Goal: Task Accomplishment & Management: Use online tool/utility

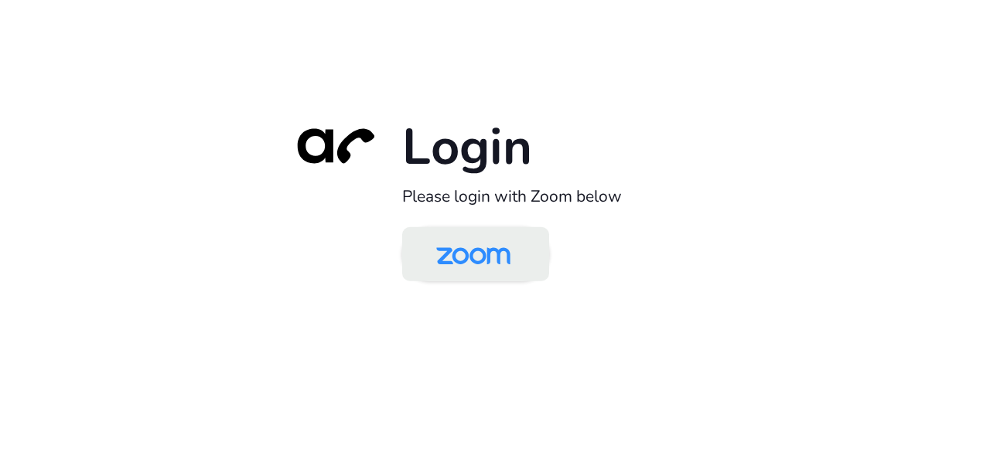
click at [519, 258] on img at bounding box center [473, 255] width 107 height 50
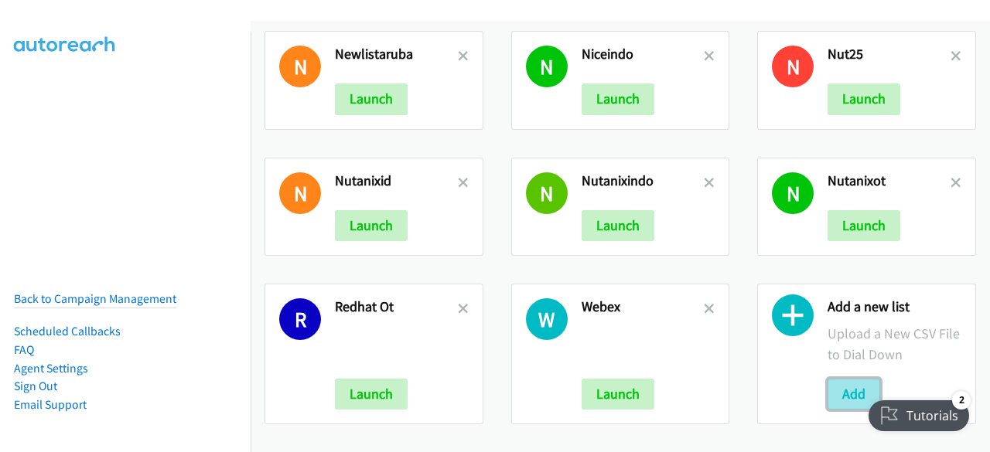
click at [845, 379] on button "Add" at bounding box center [854, 394] width 53 height 31
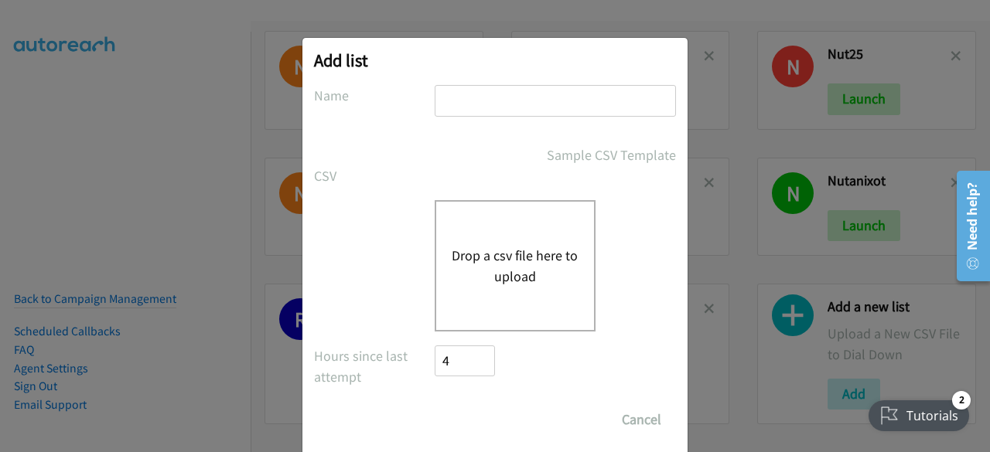
click at [489, 103] on input "text" at bounding box center [555, 101] width 241 height 32
type input "nice11"
click at [496, 254] on button "Drop a csv file here to upload" at bounding box center [515, 266] width 127 height 42
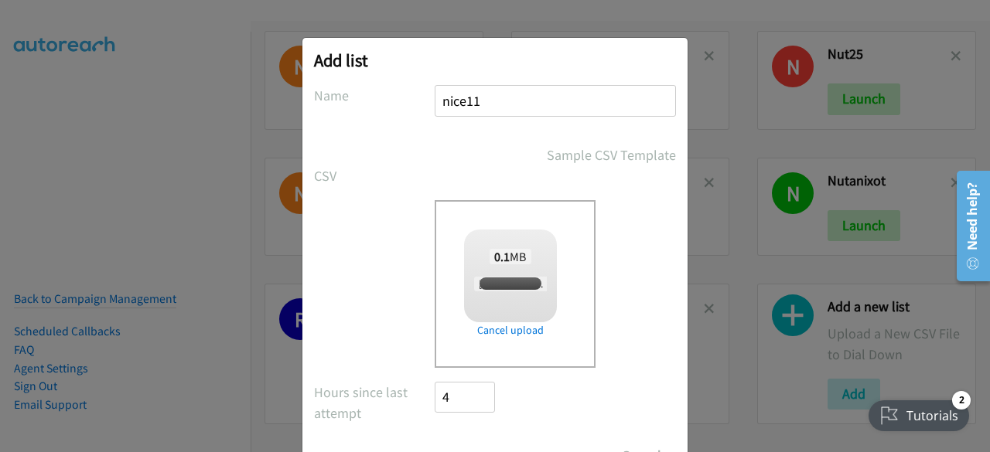
checkbox input "true"
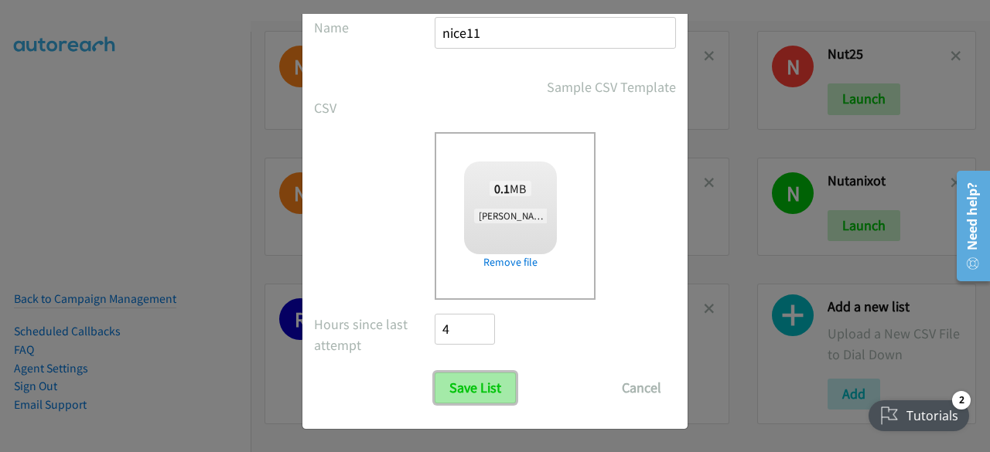
click at [473, 389] on input "Save List" at bounding box center [475, 388] width 81 height 31
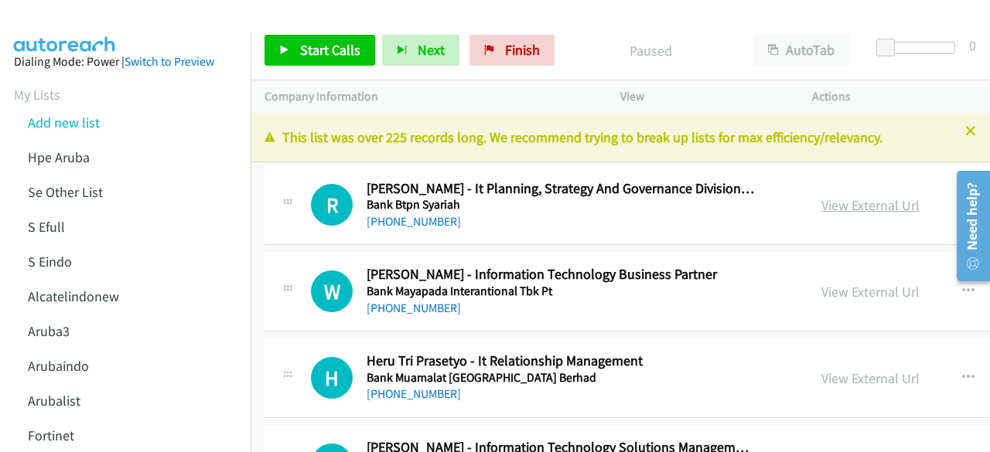
click at [821, 203] on link "View External Url" at bounding box center [870, 205] width 98 height 18
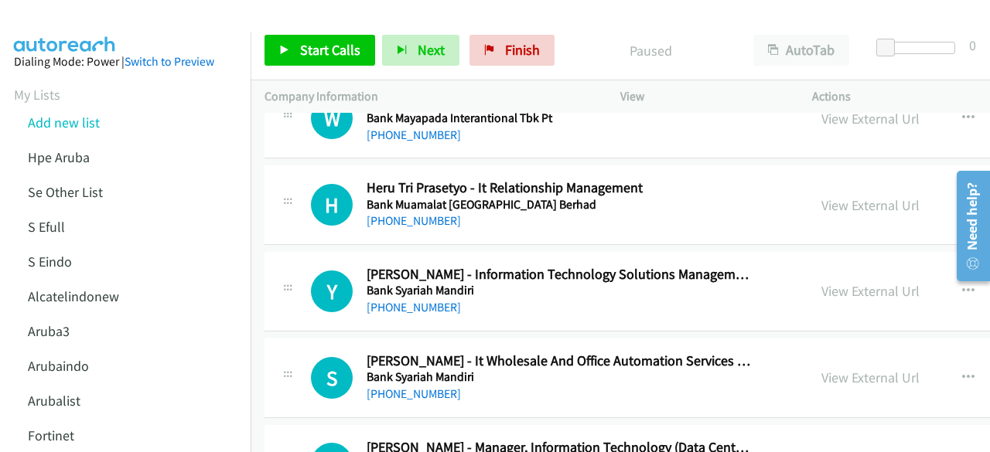
scroll to position [175, 0]
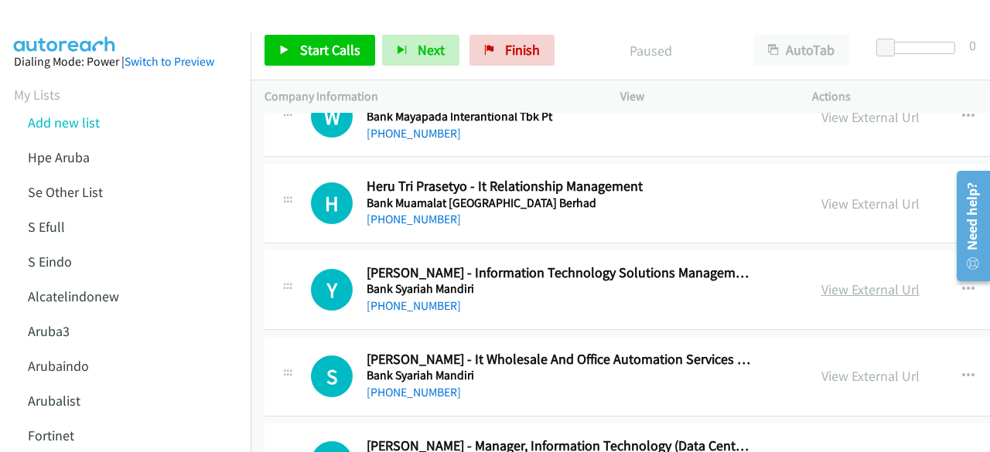
click at [838, 291] on link "View External Url" at bounding box center [870, 290] width 98 height 18
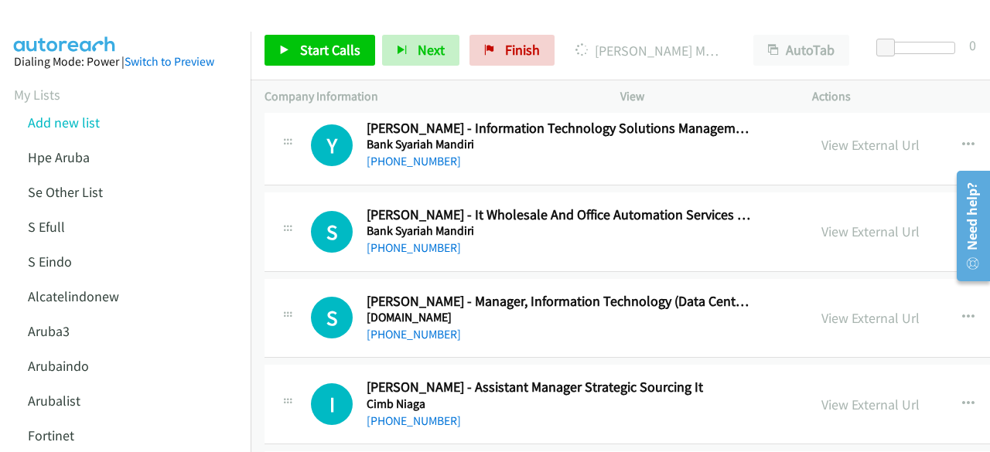
scroll to position [320, 0]
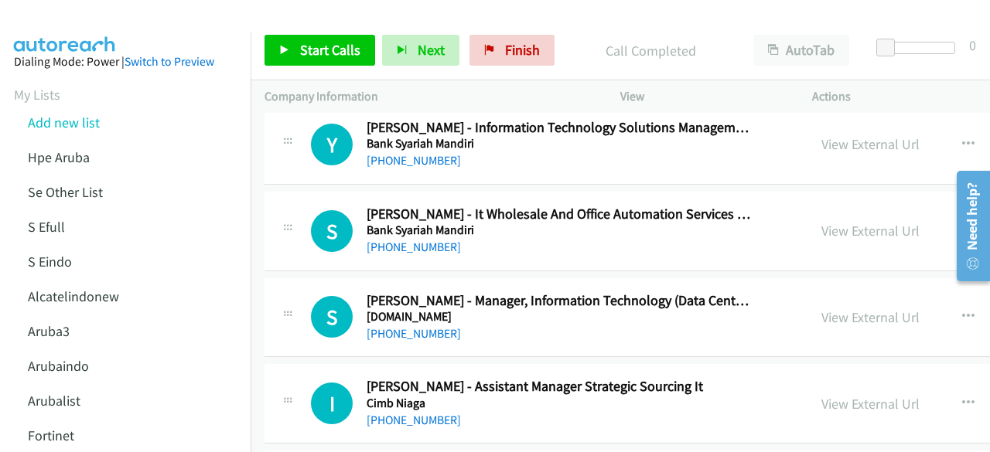
click at [403, 92] on p "Company Information" at bounding box center [429, 96] width 328 height 19
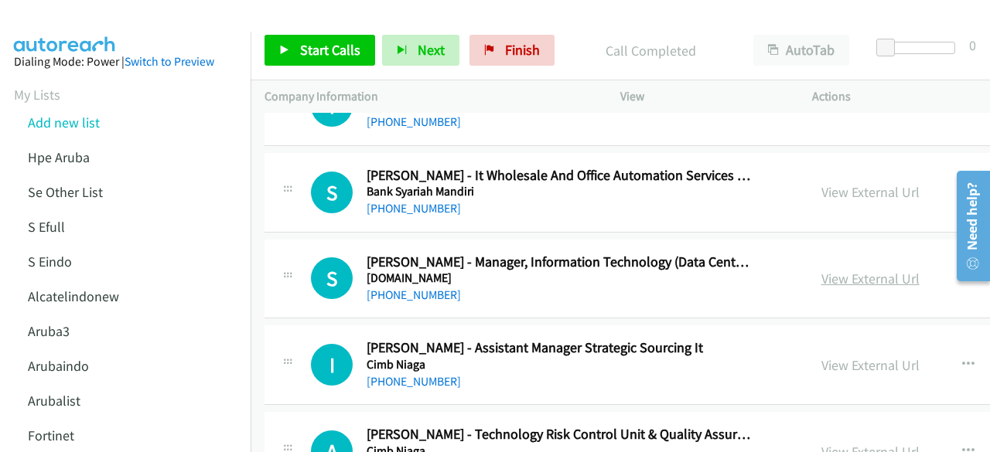
click at [821, 278] on link "View External Url" at bounding box center [870, 279] width 98 height 18
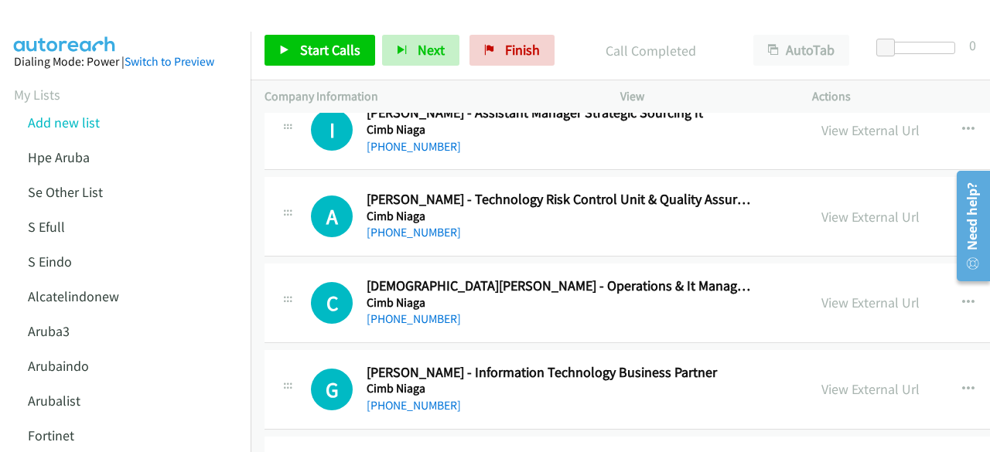
scroll to position [606, 0]
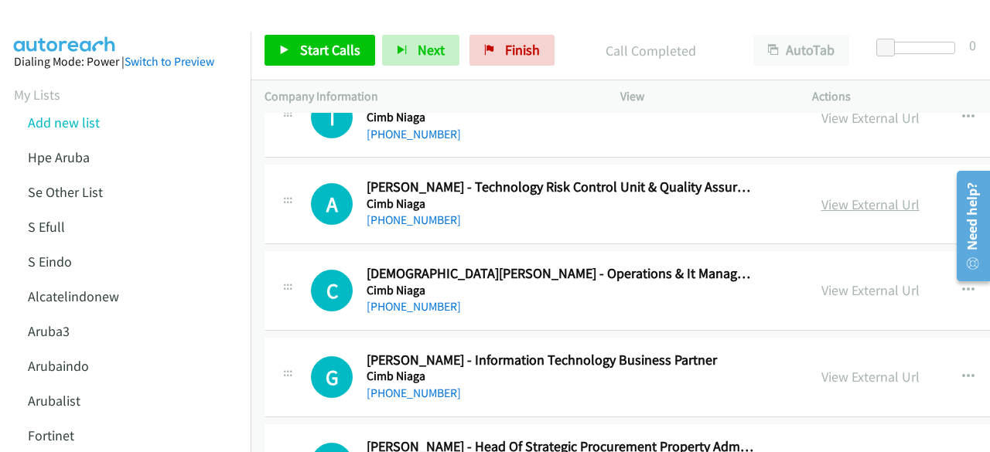
click at [821, 203] on link "View External Url" at bounding box center [870, 205] width 98 height 18
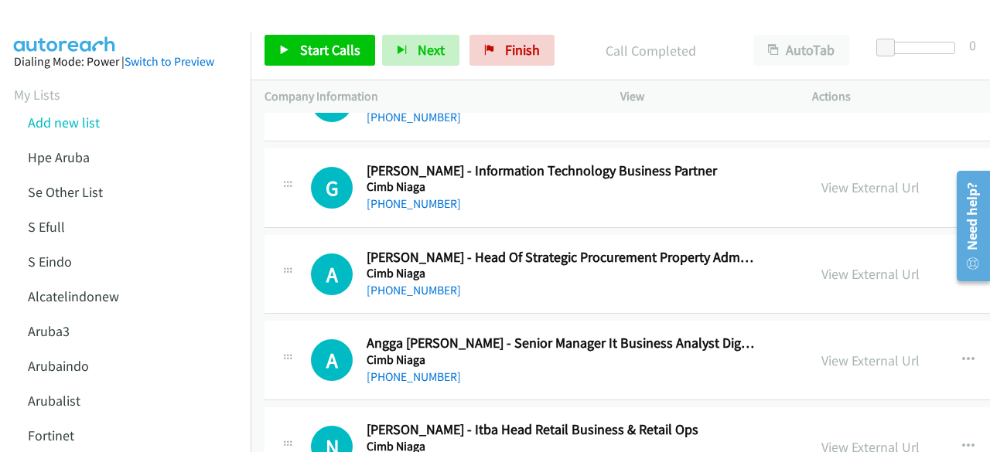
scroll to position [801, 0]
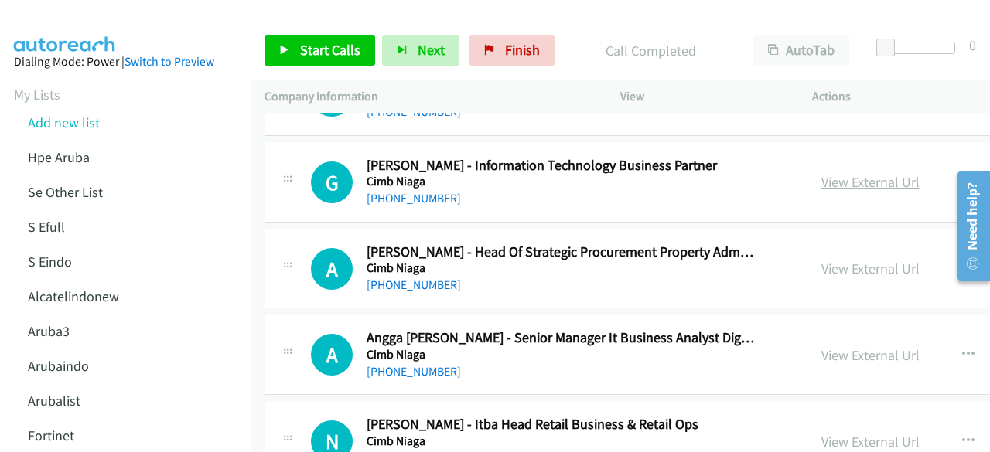
click at [821, 176] on link "View External Url" at bounding box center [870, 182] width 98 height 18
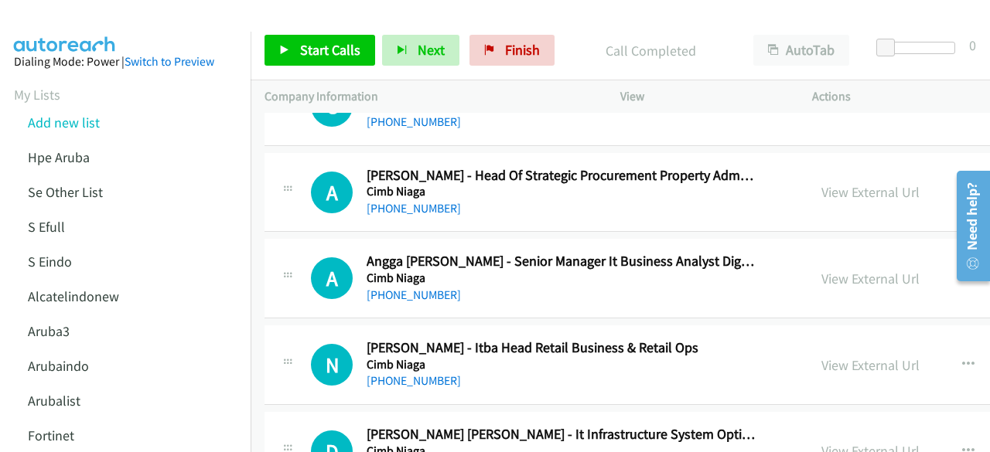
scroll to position [879, 0]
click at [821, 193] on link "View External Url" at bounding box center [870, 192] width 98 height 18
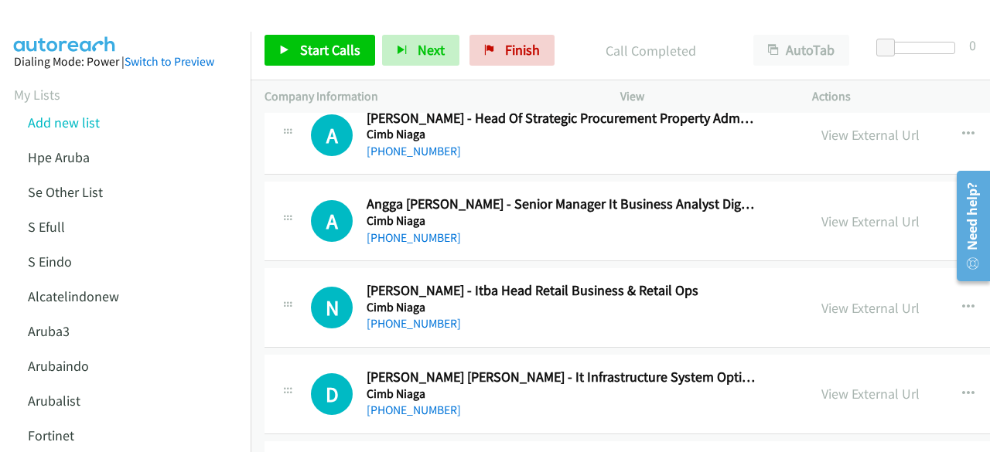
scroll to position [943, 0]
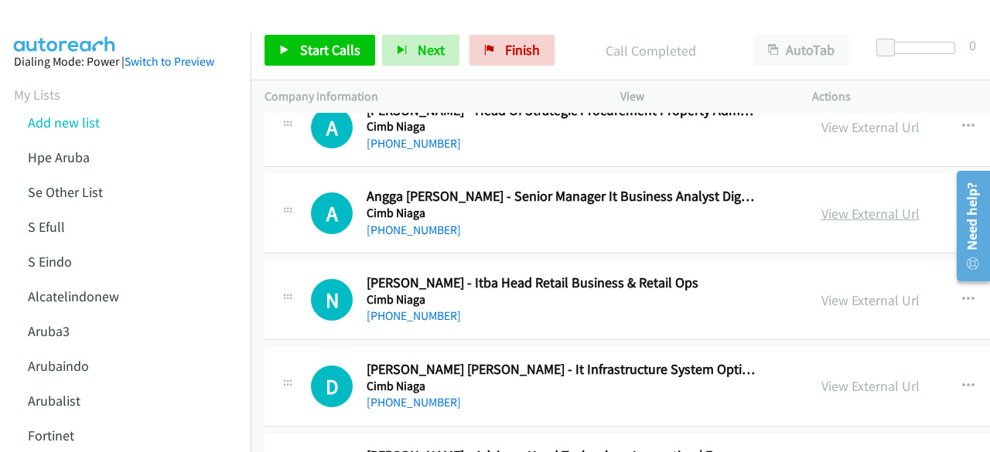
click at [821, 209] on link "View External Url" at bounding box center [870, 214] width 98 height 18
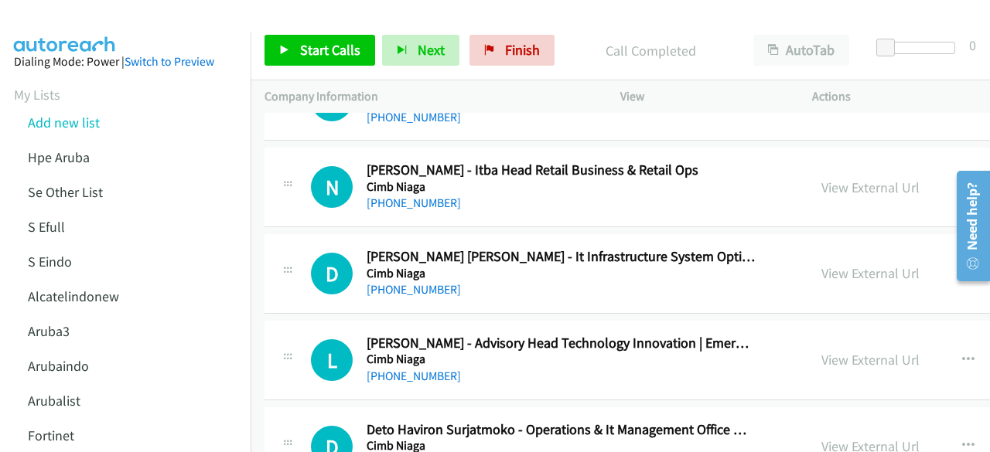
scroll to position [1061, 0]
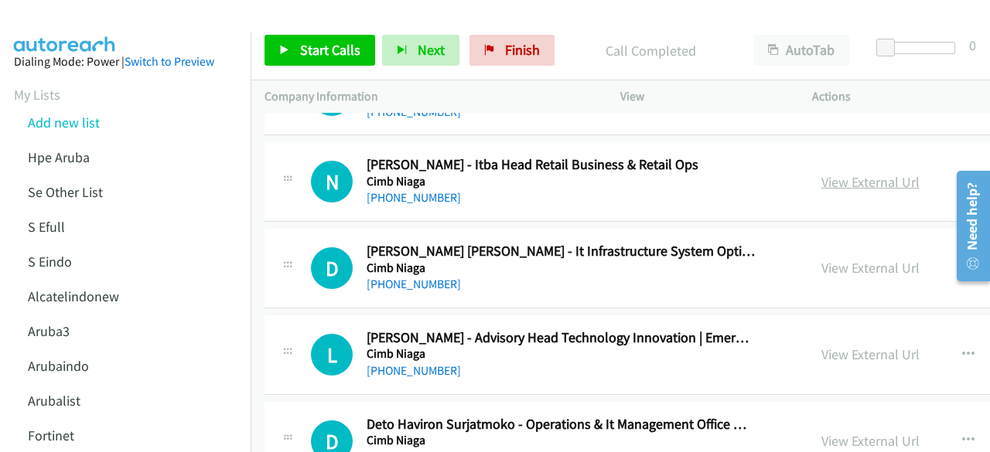
click at [821, 183] on link "View External Url" at bounding box center [870, 182] width 98 height 18
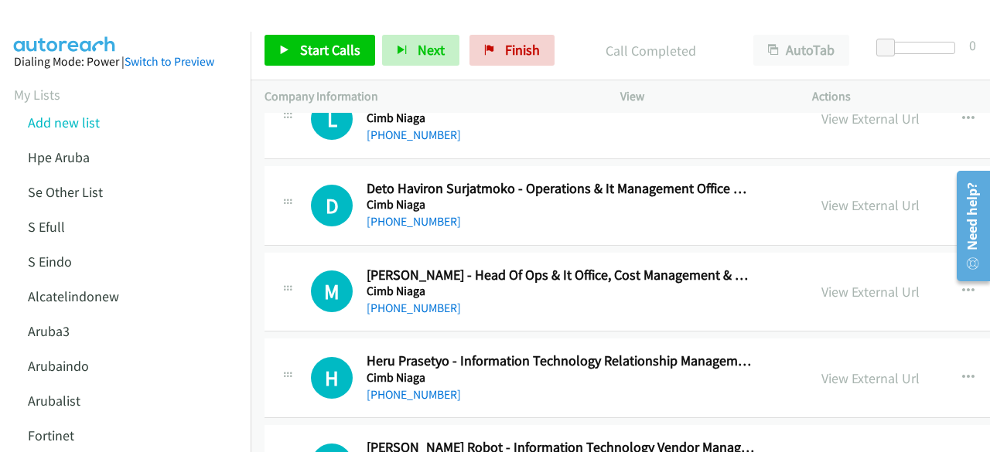
scroll to position [1298, 0]
click at [828, 198] on link "View External Url" at bounding box center [870, 205] width 98 height 18
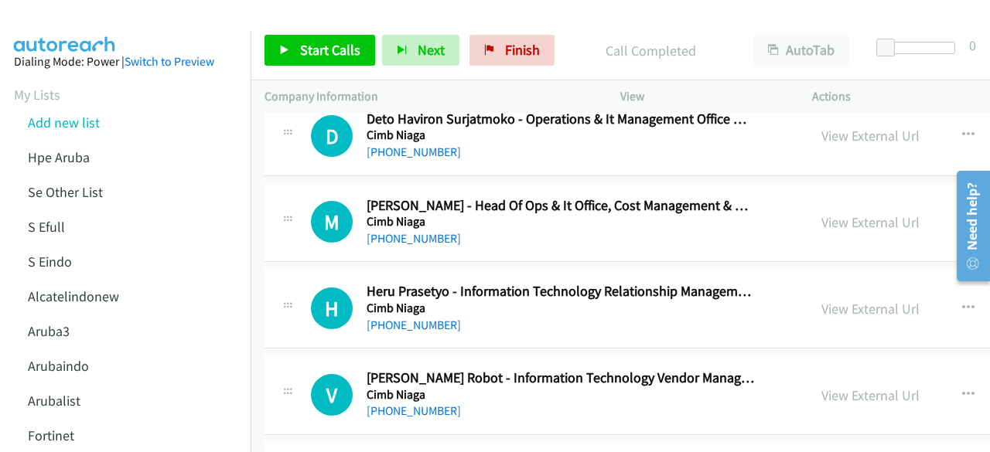
scroll to position [1367, 0]
click at [821, 218] on link "View External Url" at bounding box center [870, 222] width 98 height 18
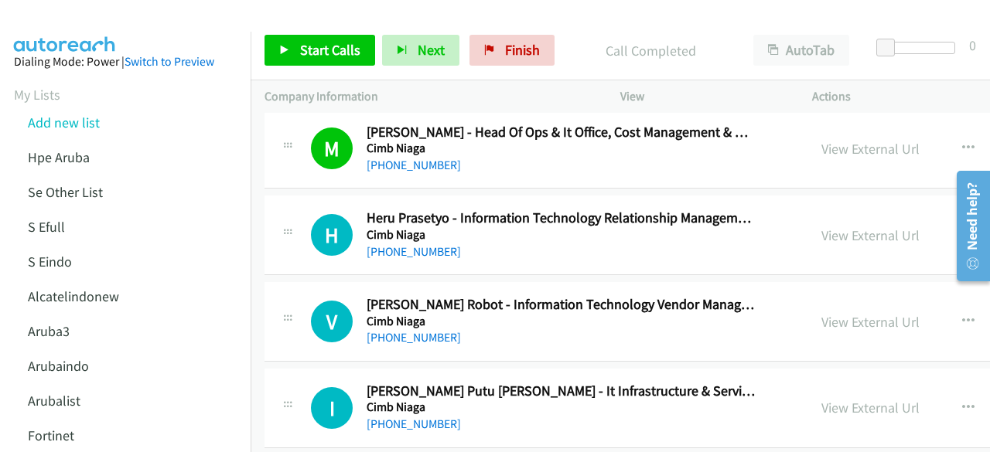
scroll to position [1521, 0]
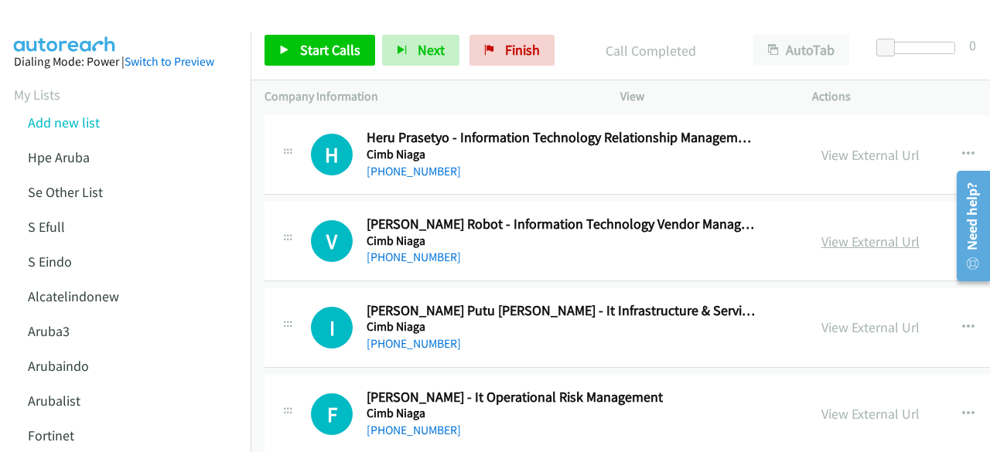
click at [837, 242] on link "View External Url" at bounding box center [870, 242] width 98 height 18
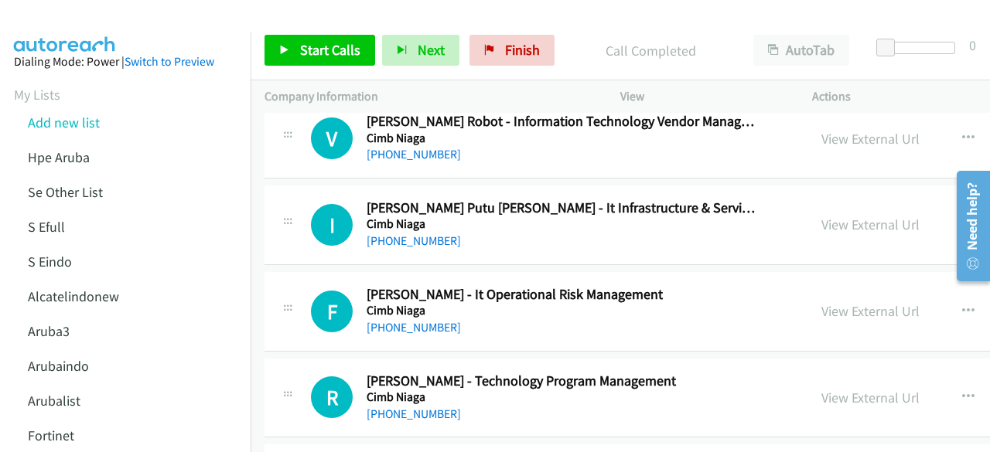
scroll to position [1624, 0]
click at [821, 220] on link "View External Url" at bounding box center [870, 224] width 98 height 18
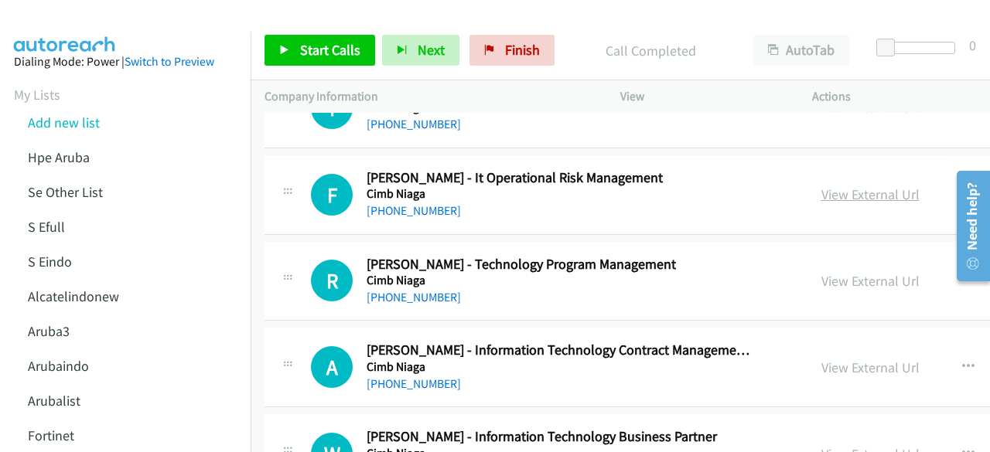
click at [821, 188] on link "View External Url" at bounding box center [870, 195] width 98 height 18
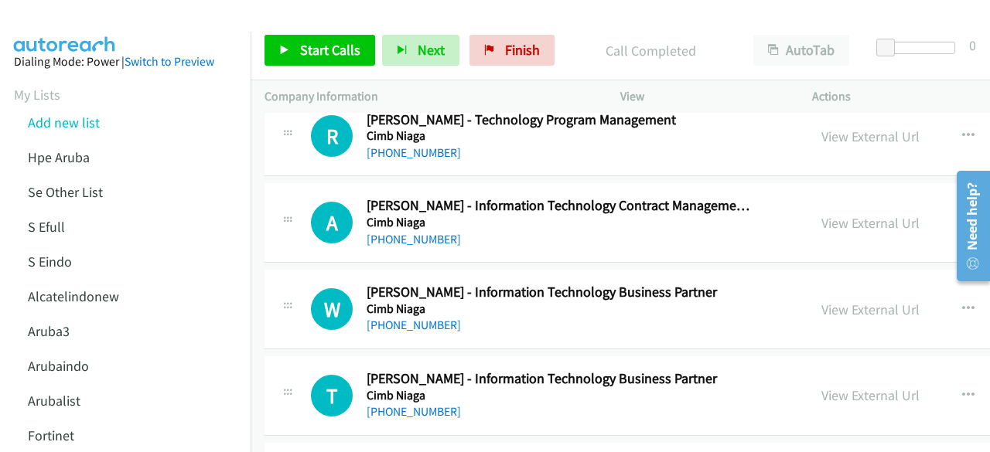
scroll to position [1886, 0]
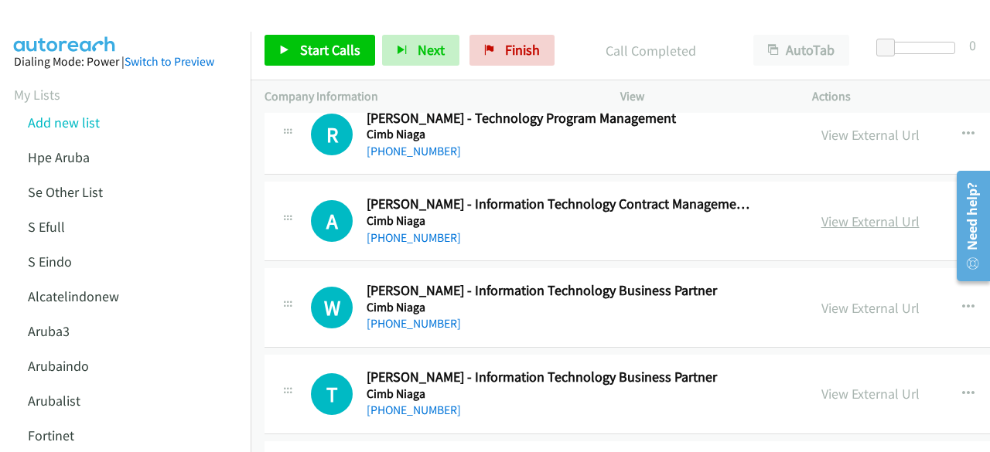
click at [821, 219] on link "View External Url" at bounding box center [870, 222] width 98 height 18
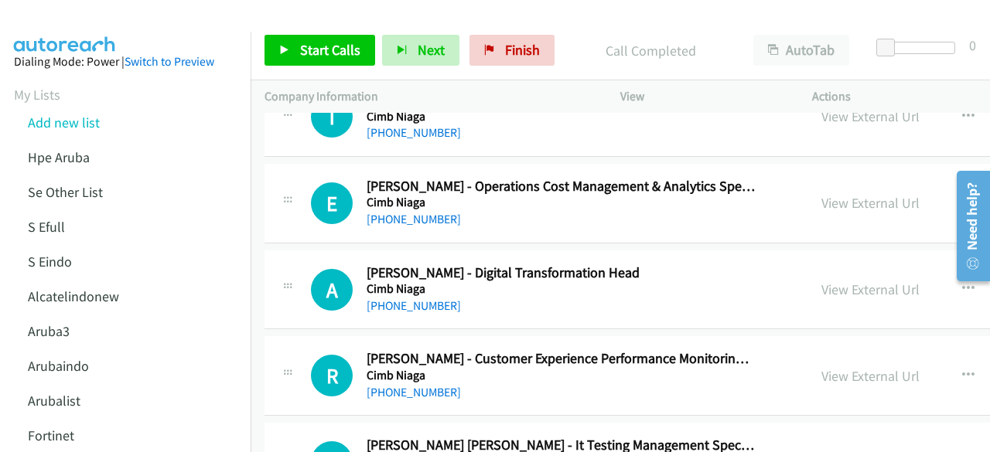
scroll to position [2166, 0]
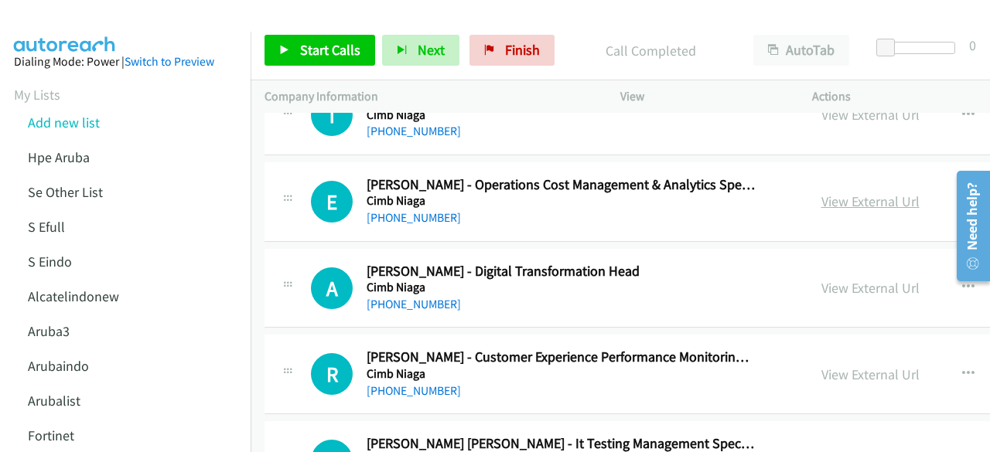
click at [841, 196] on link "View External Url" at bounding box center [870, 202] width 98 height 18
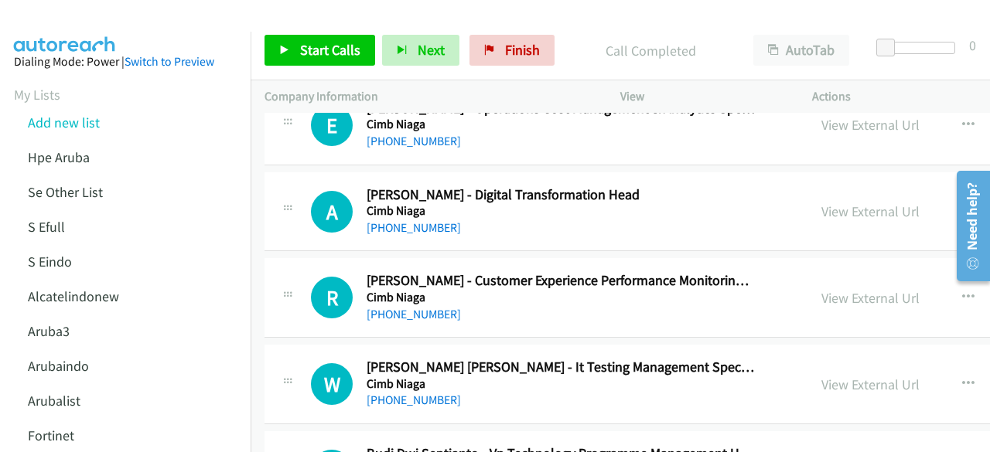
scroll to position [2243, 0]
click at [834, 202] on link "View External Url" at bounding box center [870, 211] width 98 height 18
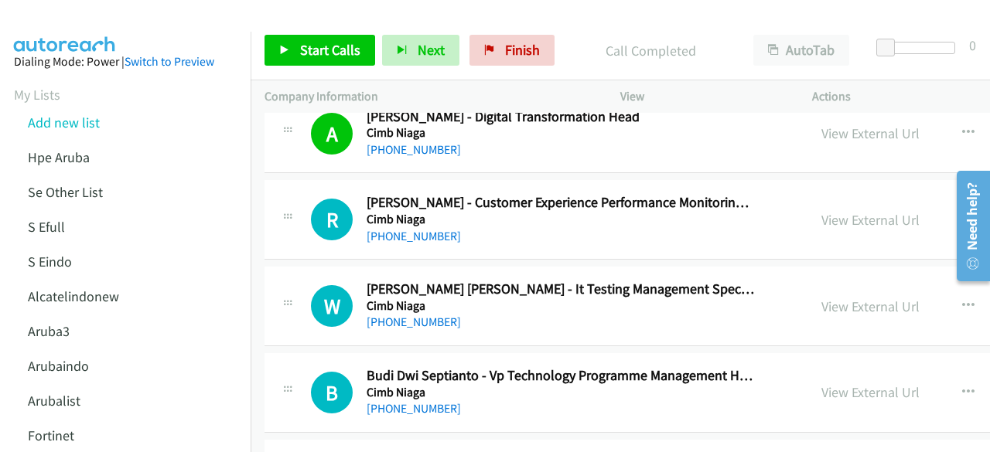
scroll to position [2321, 0]
click at [832, 217] on link "View External Url" at bounding box center [870, 219] width 98 height 18
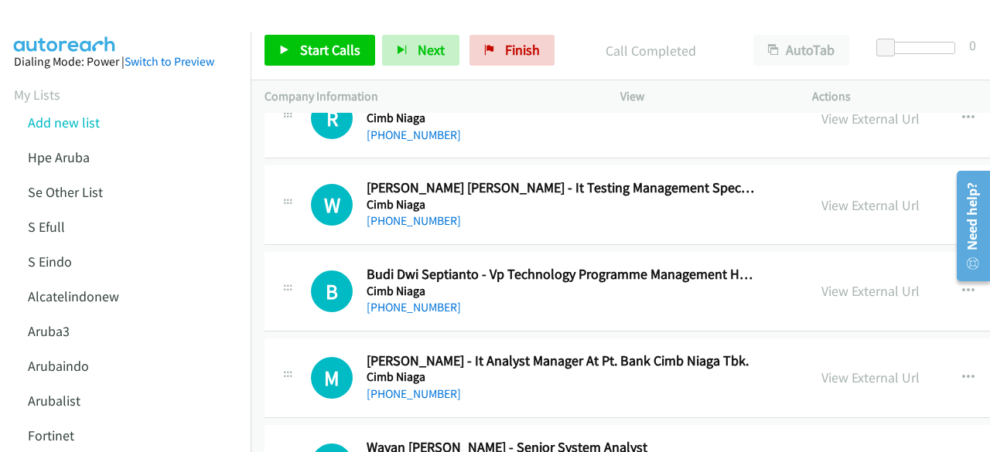
scroll to position [2458, 0]
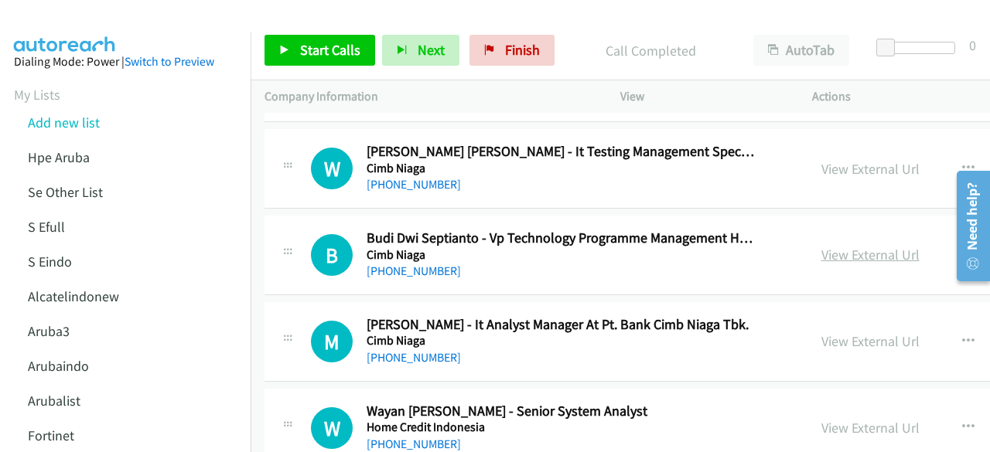
click at [821, 246] on link "View External Url" at bounding box center [870, 255] width 98 height 18
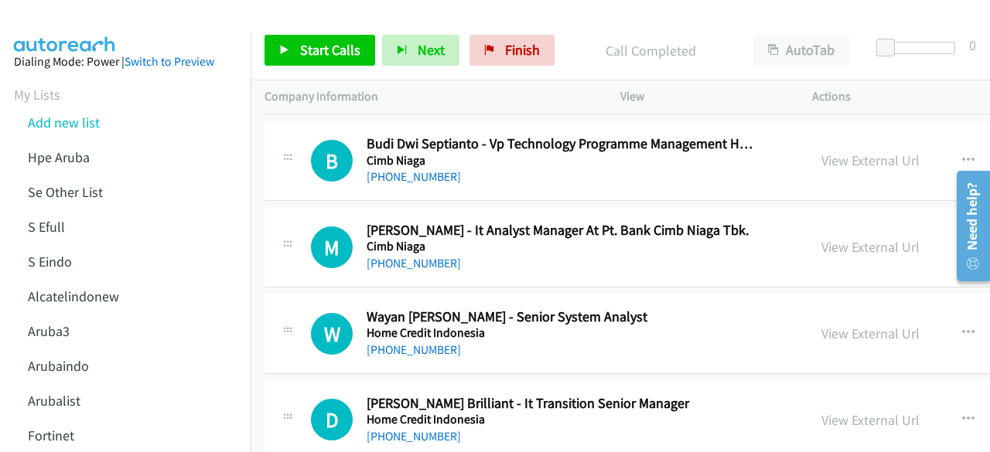
scroll to position [2555, 0]
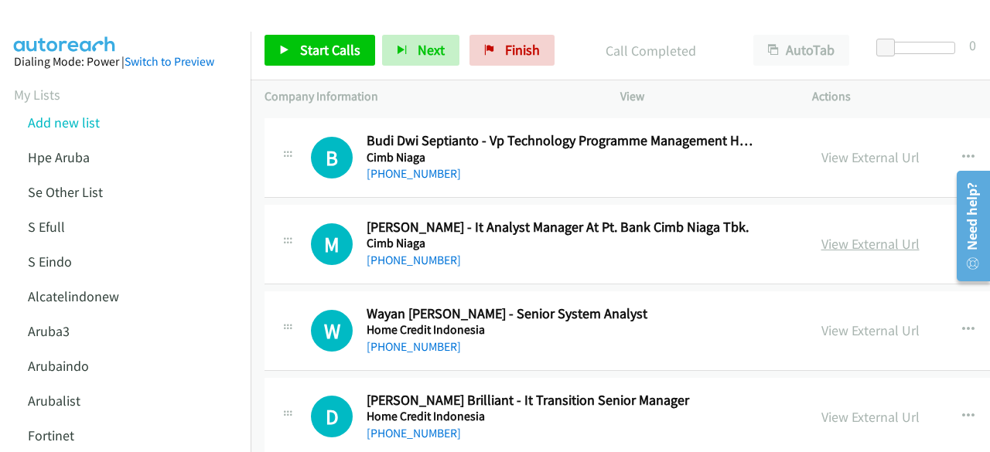
click at [821, 237] on link "View External Url" at bounding box center [870, 244] width 98 height 18
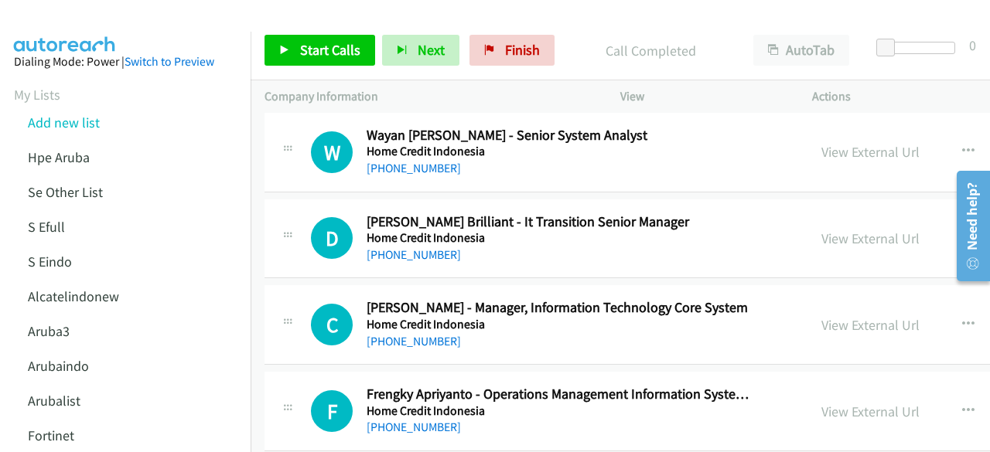
scroll to position [2736, 0]
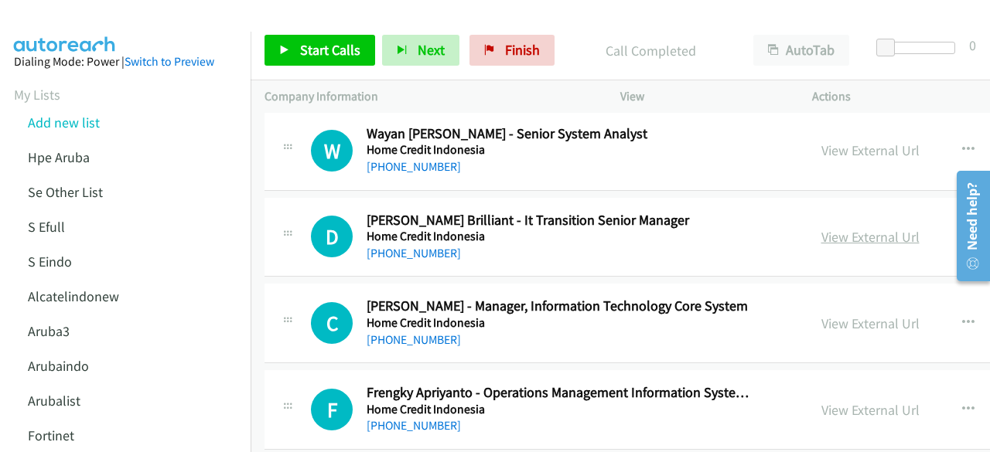
click at [828, 234] on link "View External Url" at bounding box center [870, 237] width 98 height 18
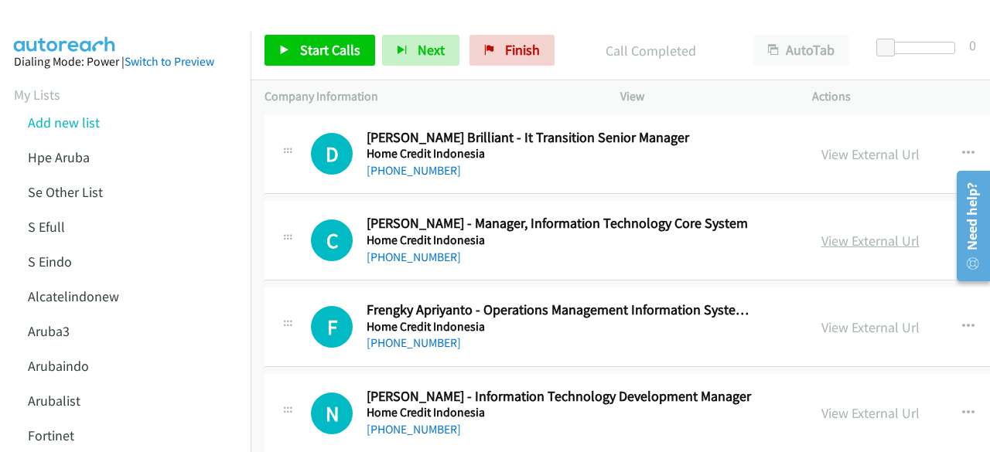
click at [831, 232] on link "View External Url" at bounding box center [870, 241] width 98 height 18
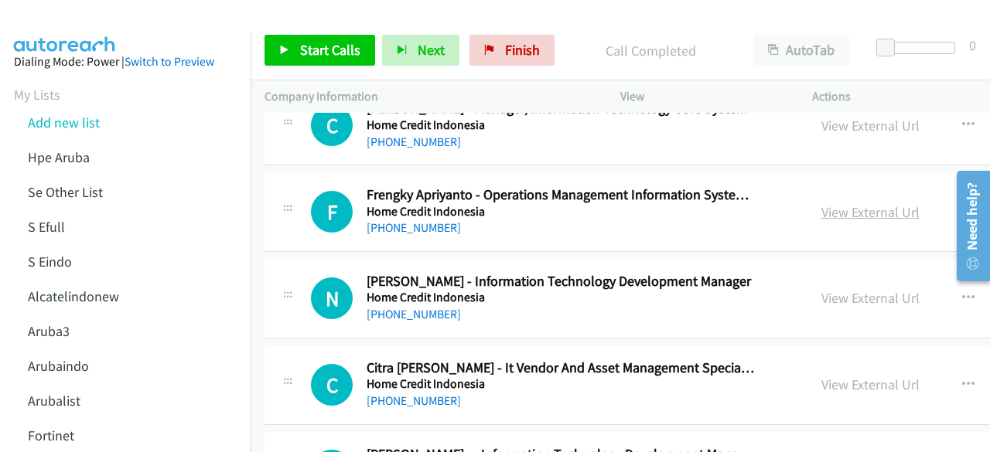
click at [821, 205] on link "View External Url" at bounding box center [870, 212] width 98 height 18
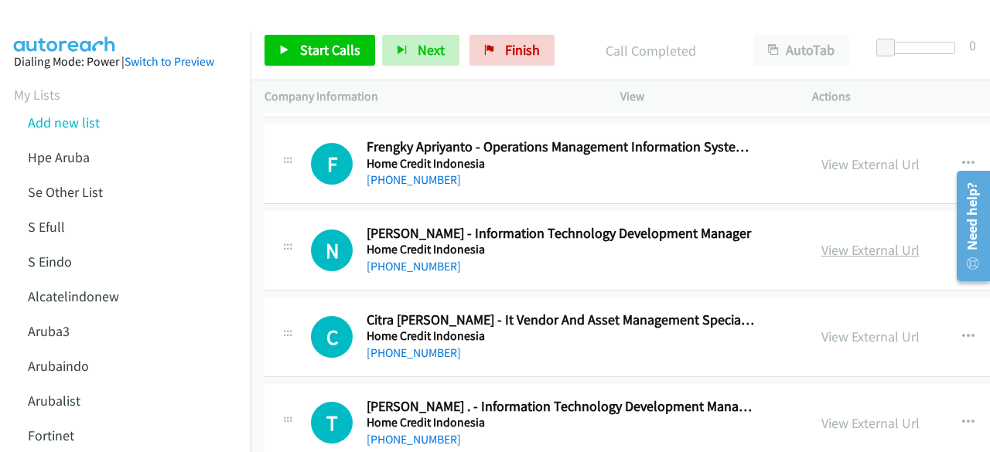
scroll to position [2985, 0]
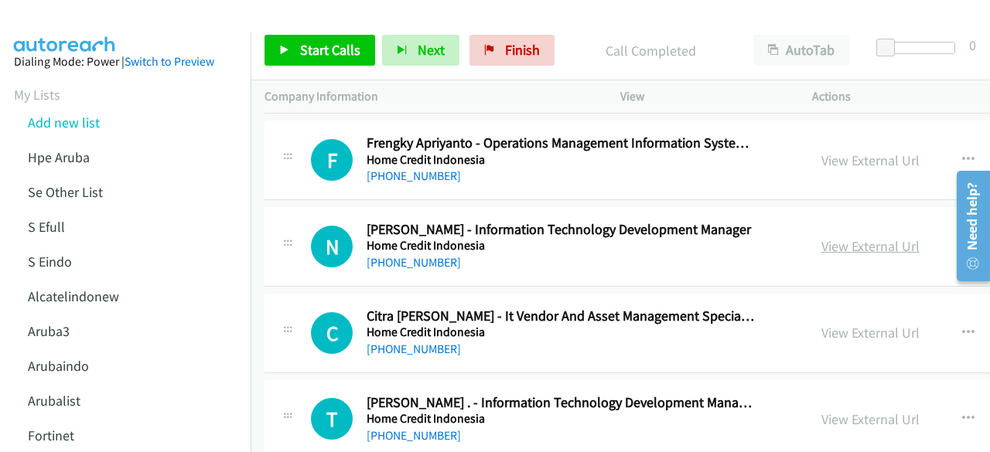
click at [821, 240] on link "View External Url" at bounding box center [870, 246] width 98 height 18
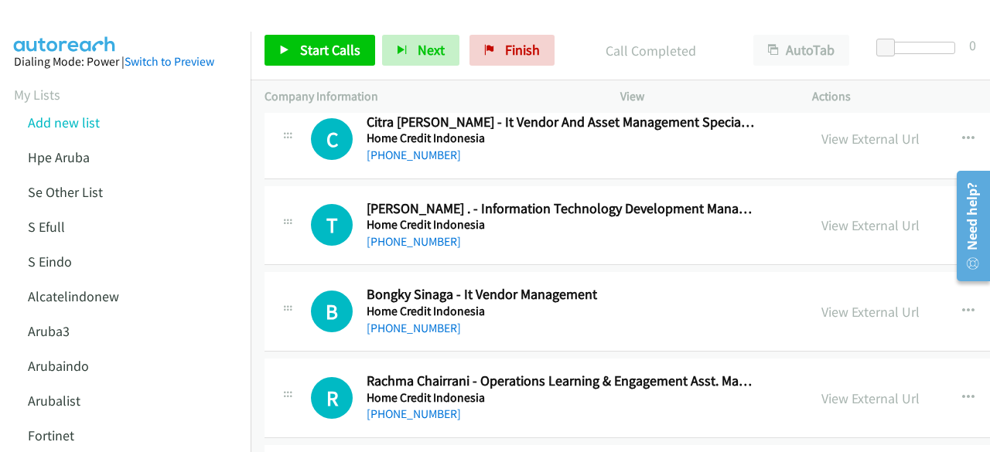
scroll to position [3182, 0]
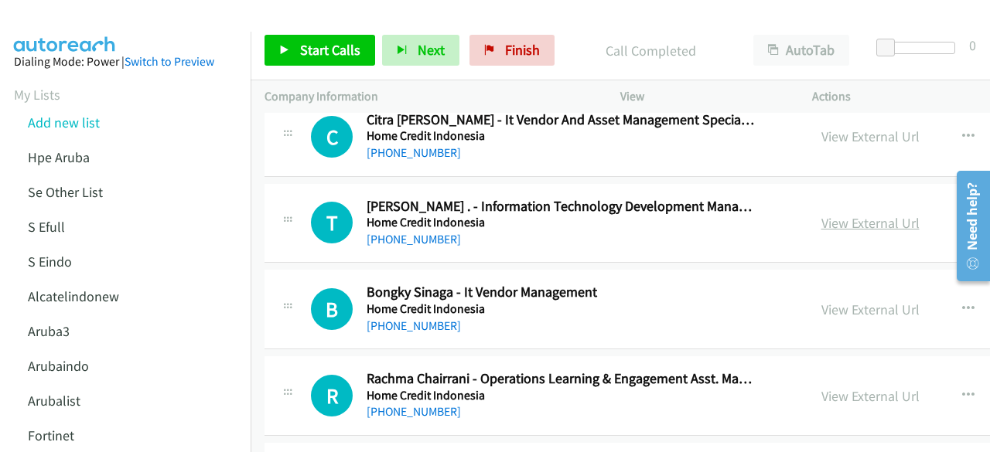
click at [821, 214] on link "View External Url" at bounding box center [870, 223] width 98 height 18
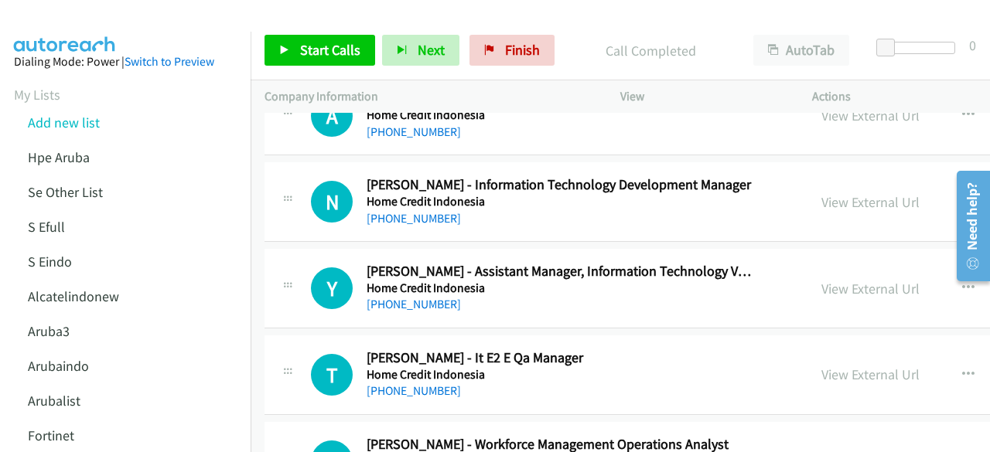
scroll to position [3723, 0]
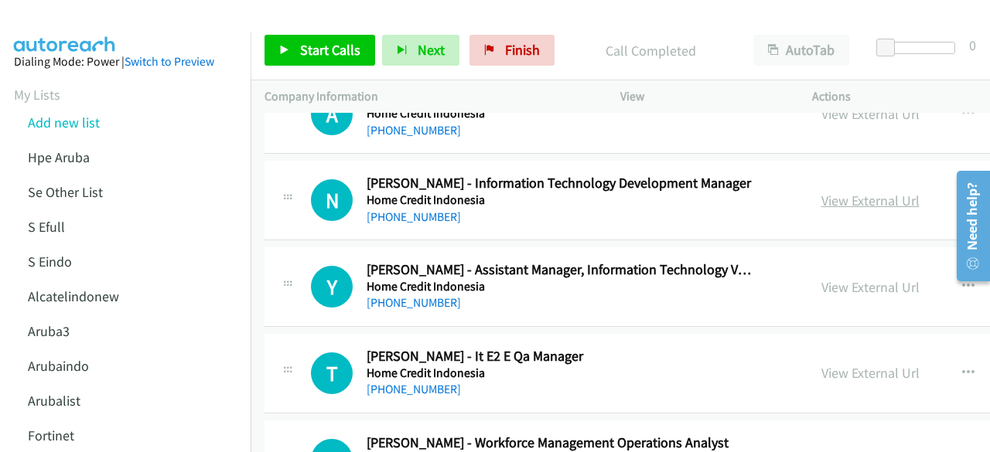
click at [838, 192] on link "View External Url" at bounding box center [870, 201] width 98 height 18
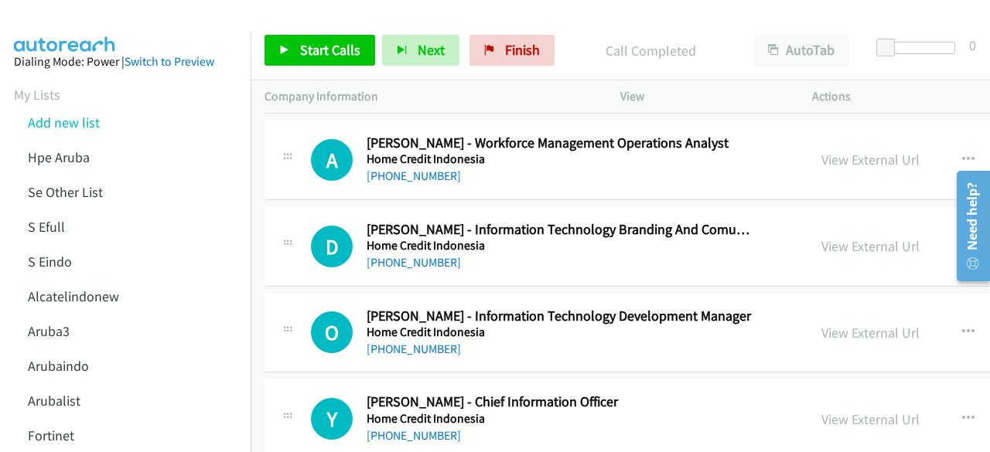
scroll to position [4024, 0]
click at [821, 237] on link "View External Url" at bounding box center [870, 246] width 98 height 18
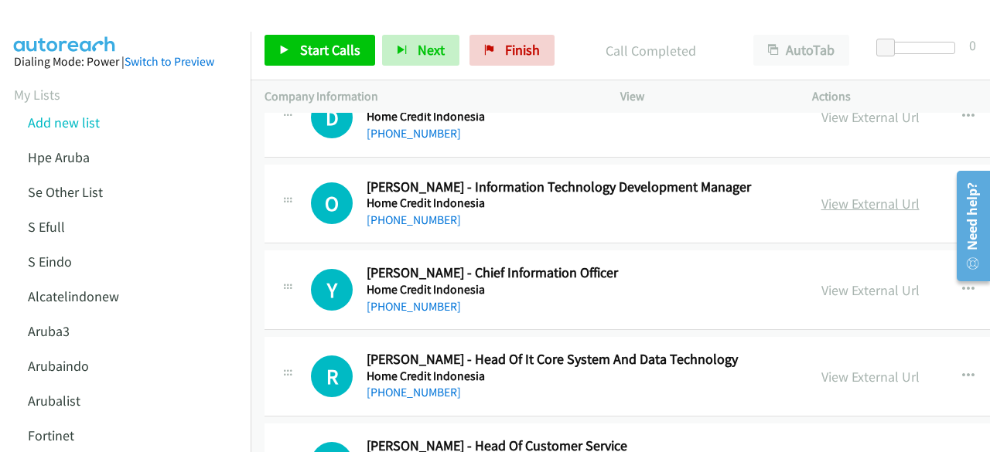
click at [828, 196] on link "View External Url" at bounding box center [870, 204] width 98 height 18
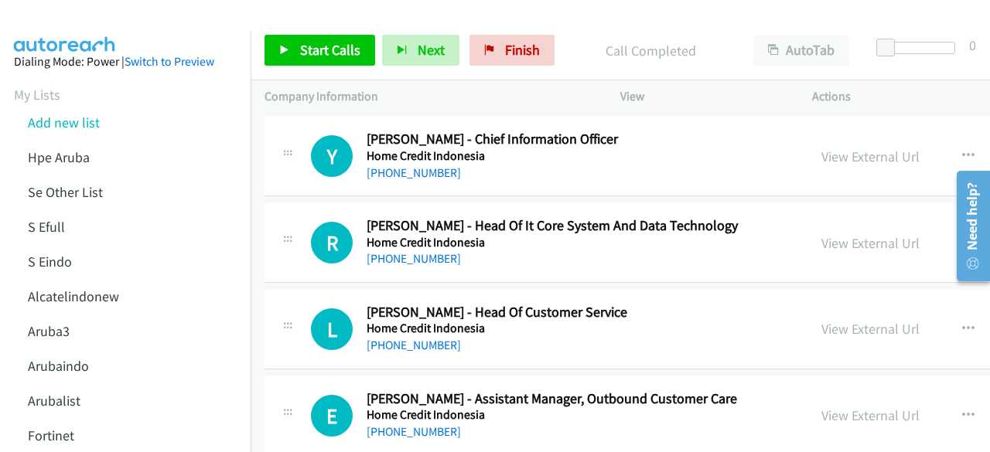
scroll to position [4287, 0]
click at [821, 147] on link "View External Url" at bounding box center [870, 156] width 98 height 18
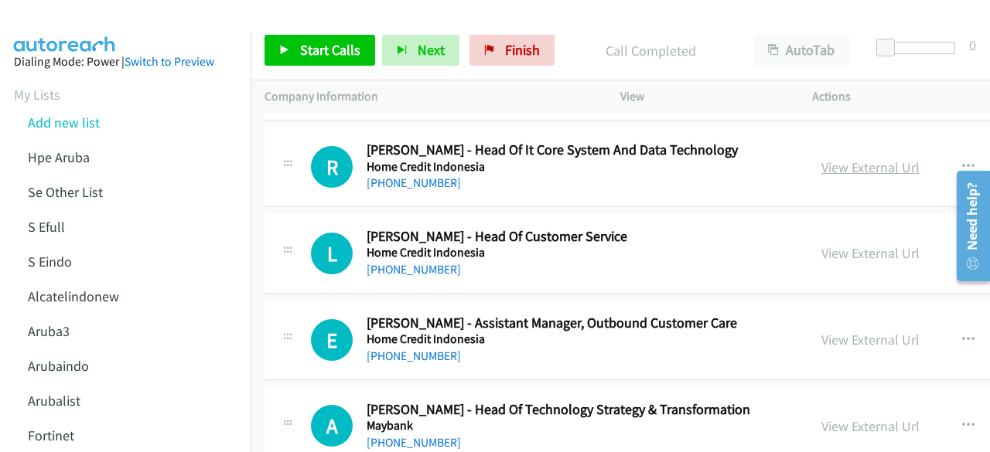
scroll to position [4363, 0]
click at [821, 158] on link "View External Url" at bounding box center [870, 167] width 98 height 18
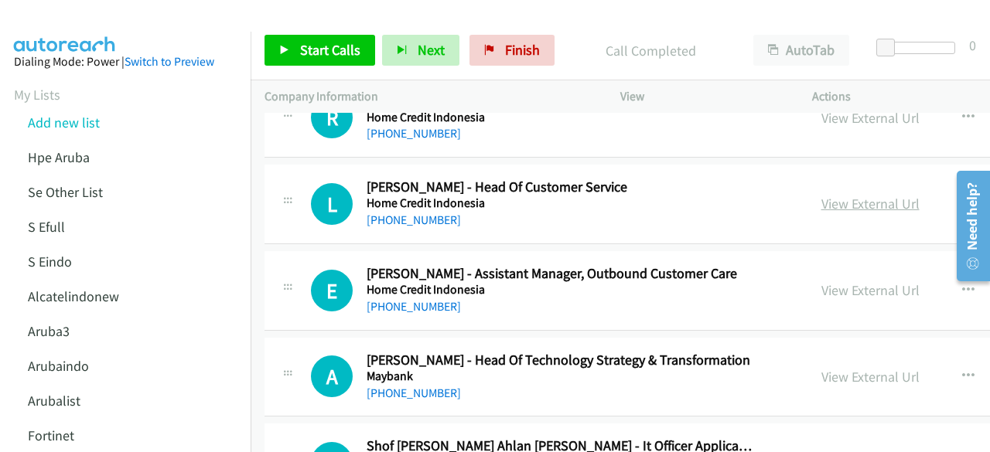
click at [821, 195] on link "View External Url" at bounding box center [870, 204] width 98 height 18
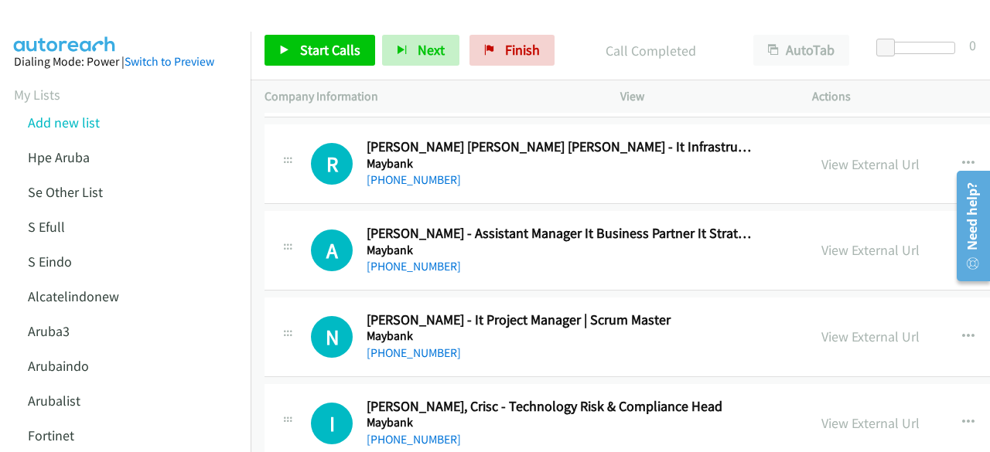
scroll to position [4798, 0]
click at [858, 155] on link "View External Url" at bounding box center [870, 164] width 98 height 18
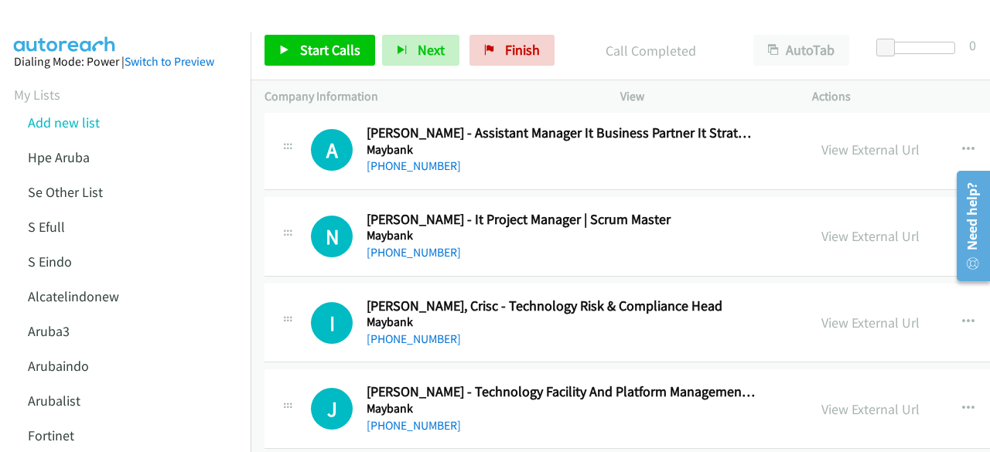
scroll to position [4901, 0]
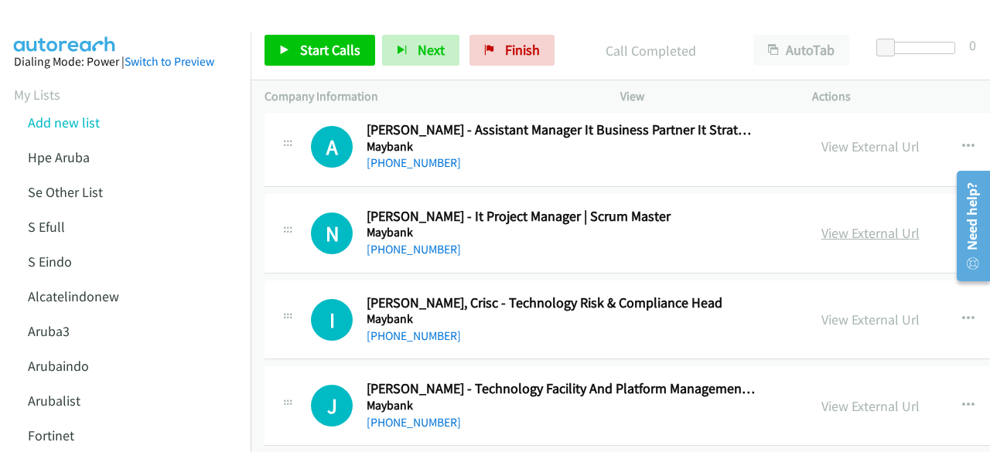
click at [821, 224] on link "View External Url" at bounding box center [870, 233] width 98 height 18
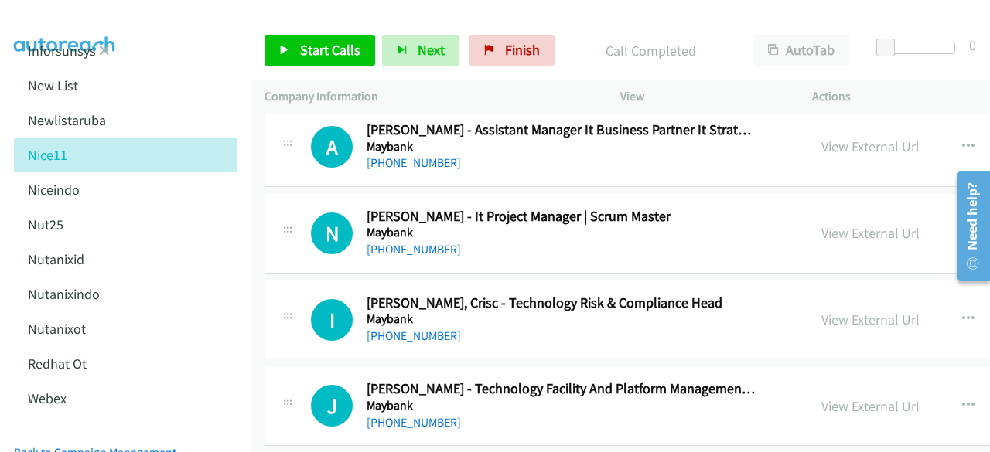
scroll to position [729, 0]
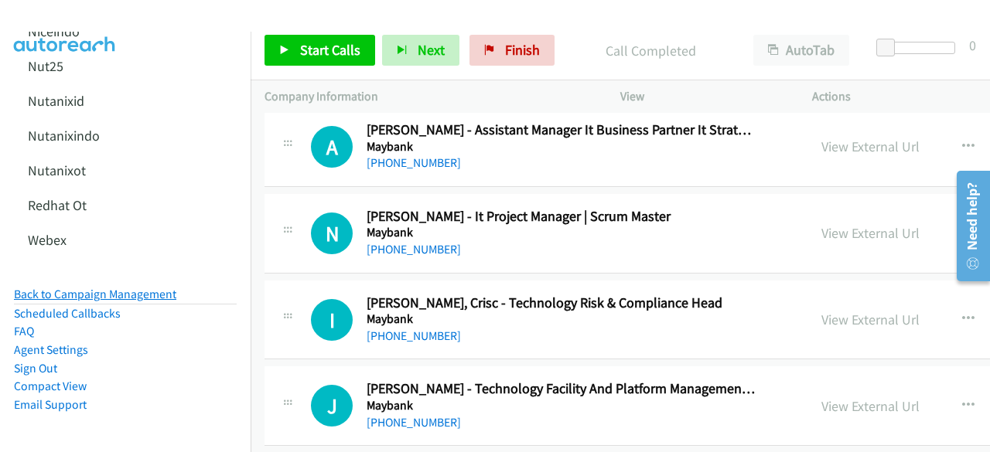
click at [114, 287] on link "Back to Campaign Management" at bounding box center [95, 294] width 162 height 15
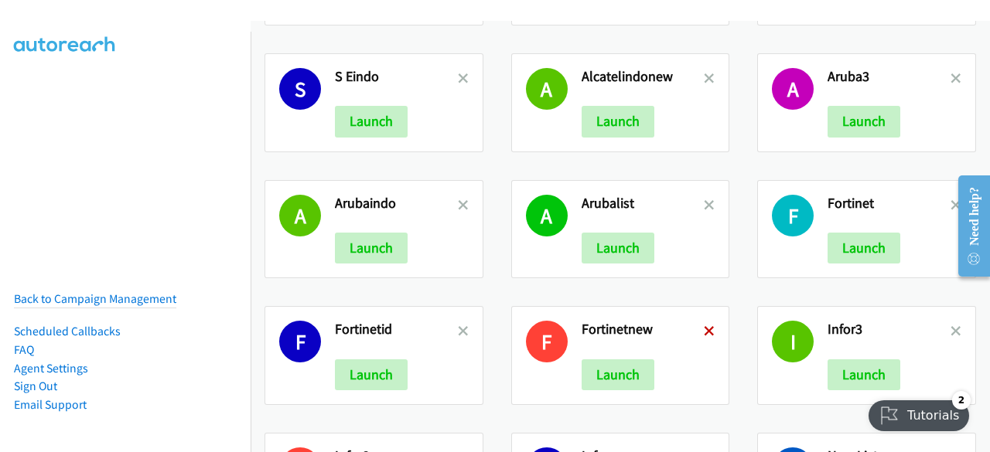
click at [704, 327] on icon at bounding box center [709, 332] width 11 height 11
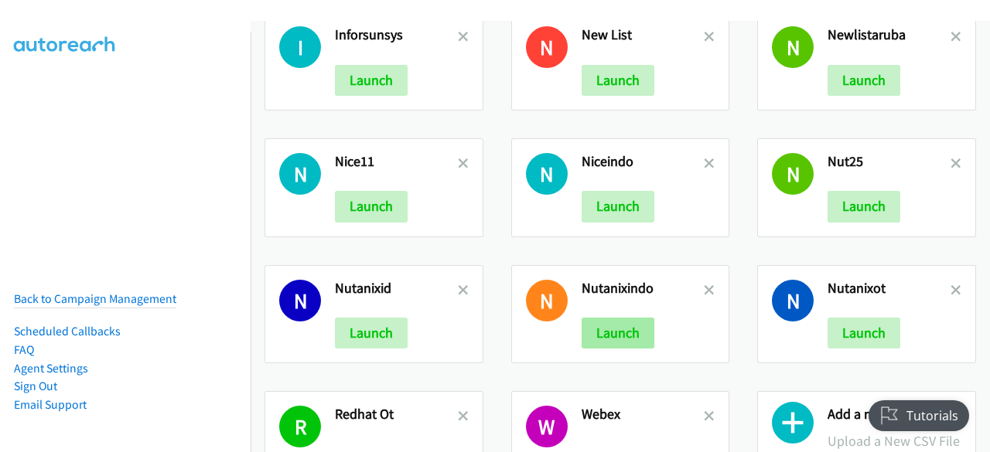
scroll to position [654, 0]
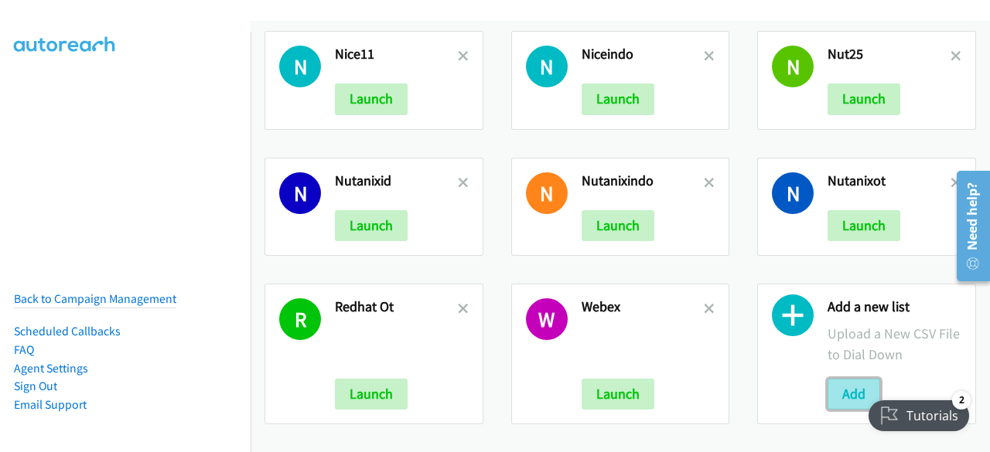
click at [837, 380] on button "Add" at bounding box center [854, 394] width 53 height 31
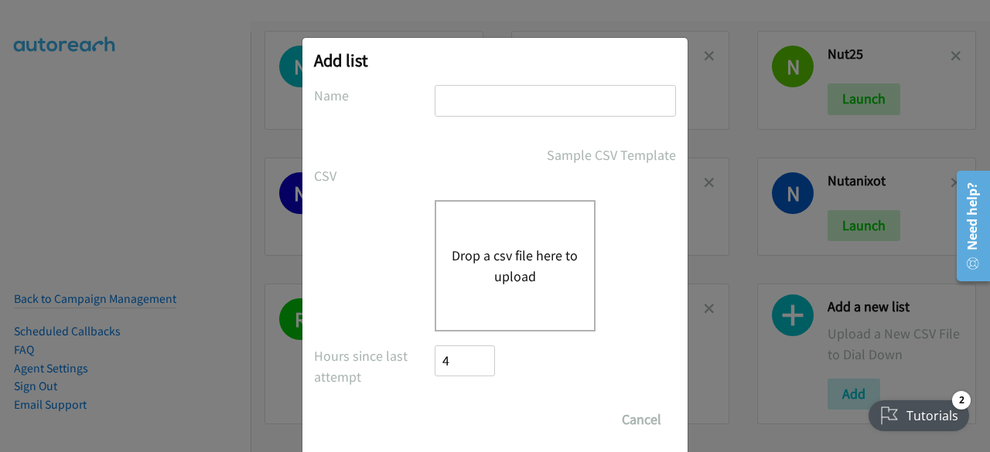
click at [511, 102] on input "text" at bounding box center [555, 101] width 241 height 32
type input "eventfortninet"
click at [514, 257] on button "Drop a csv file here to upload" at bounding box center [515, 266] width 127 height 42
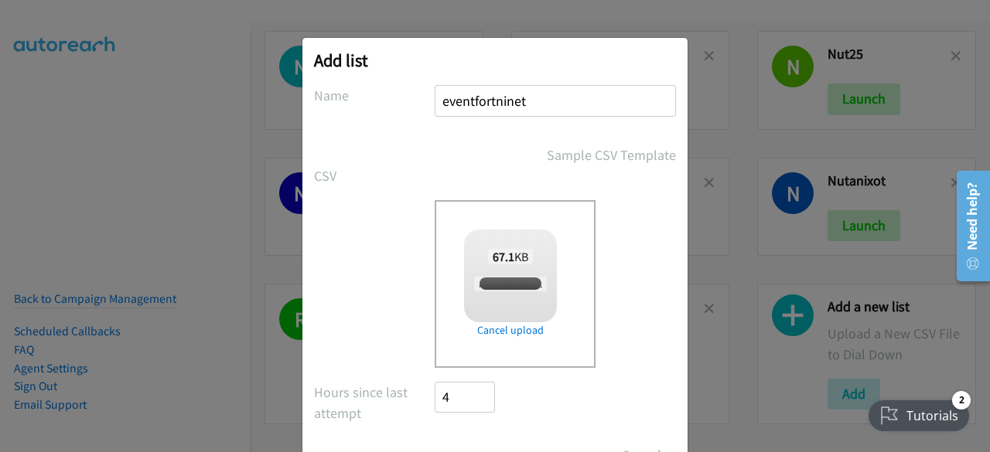
scroll to position [68, 0]
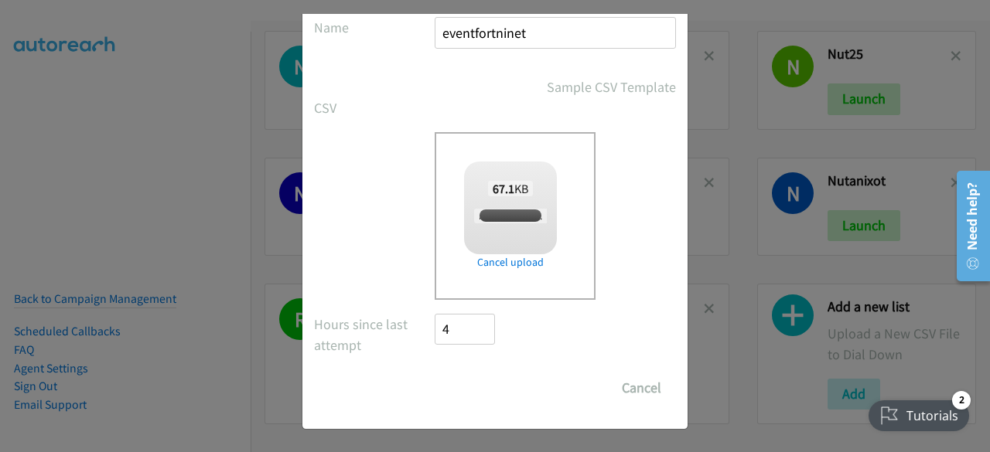
checkbox input "true"
click at [468, 394] on input "Save List" at bounding box center [475, 388] width 81 height 31
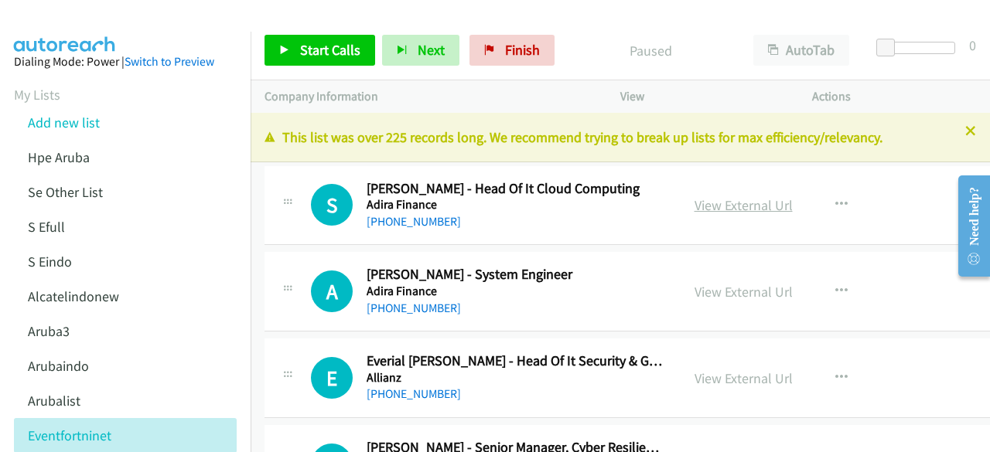
click at [695, 201] on link "View External Url" at bounding box center [744, 205] width 98 height 18
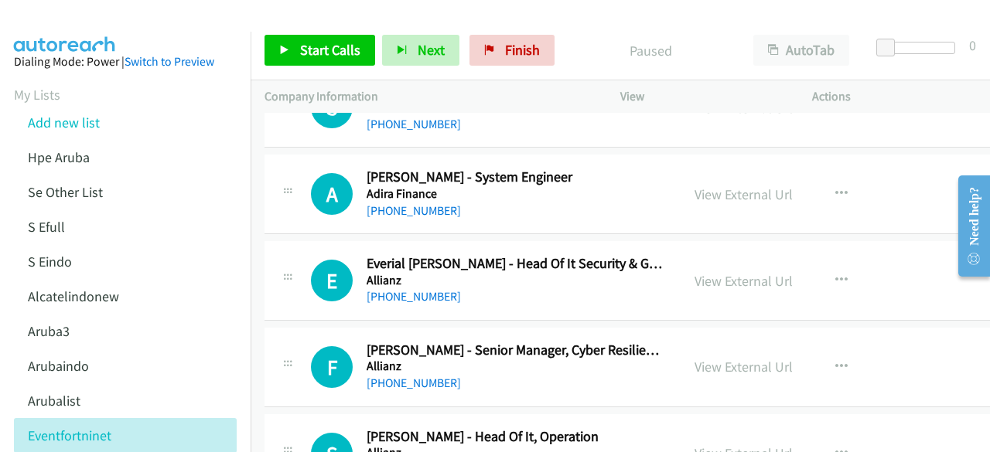
scroll to position [98, 0]
click at [711, 193] on link "View External Url" at bounding box center [744, 194] width 98 height 18
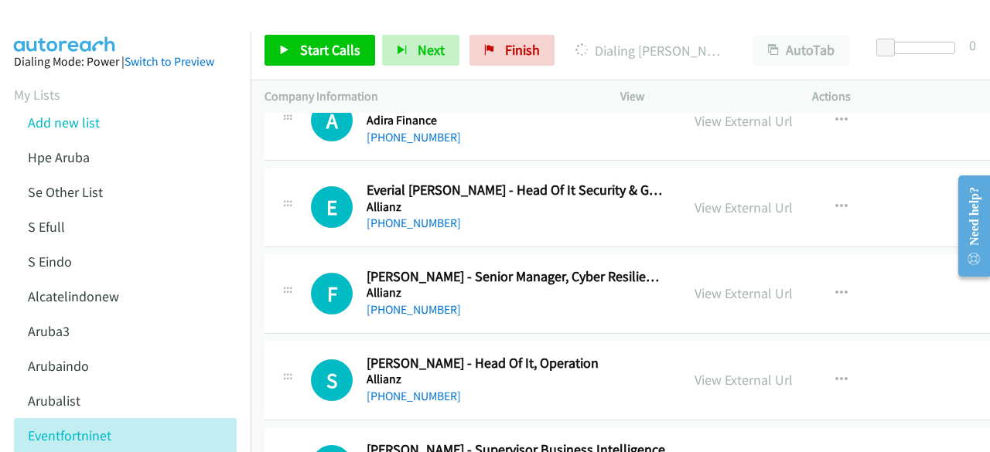
scroll to position [172, 0]
click at [701, 202] on link "View External Url" at bounding box center [744, 207] width 98 height 18
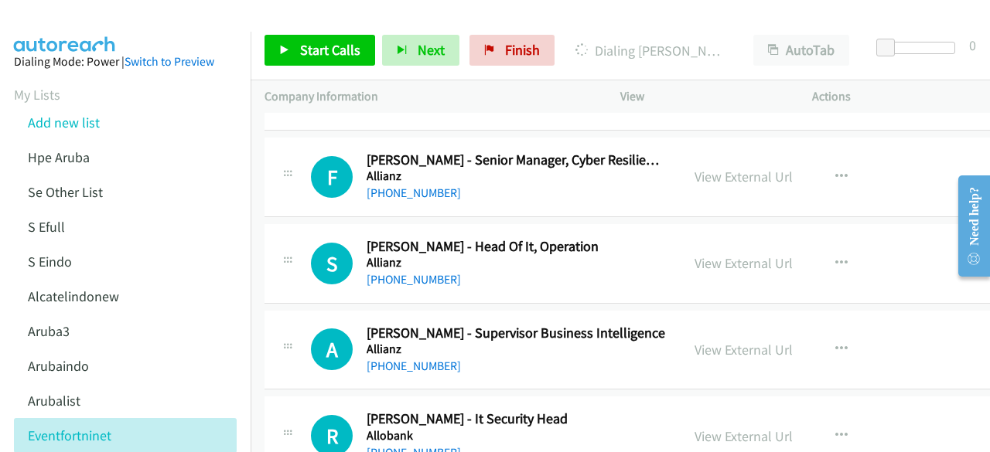
scroll to position [288, 0]
click at [701, 180] on link "View External Url" at bounding box center [744, 176] width 98 height 18
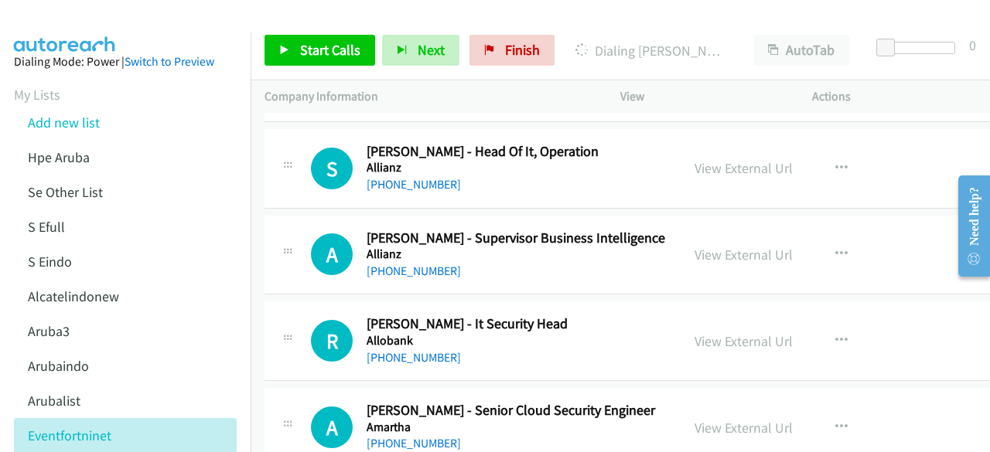
scroll to position [385, 0]
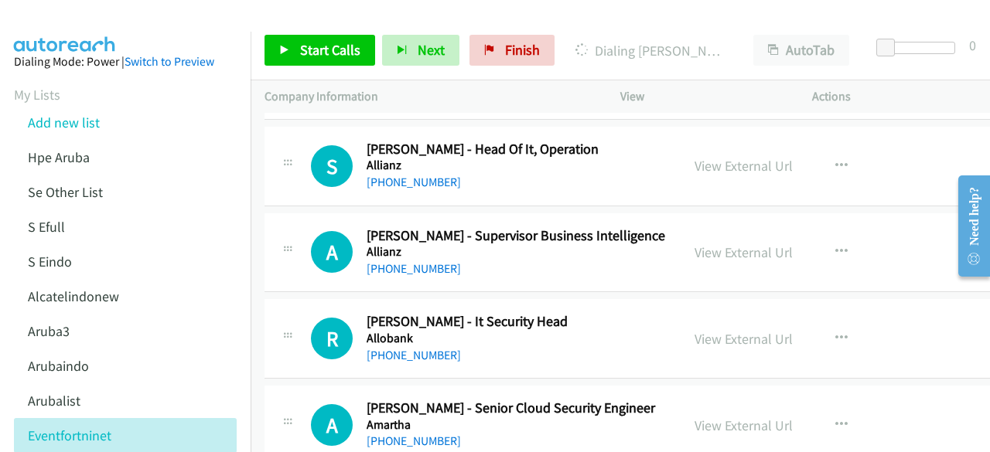
click at [688, 178] on div "View External Url View External Url Schedule/Manage Callback Start Calls Here R…" at bounding box center [792, 166] width 222 height 51
click at [695, 166] on link "View External Url" at bounding box center [744, 166] width 98 height 18
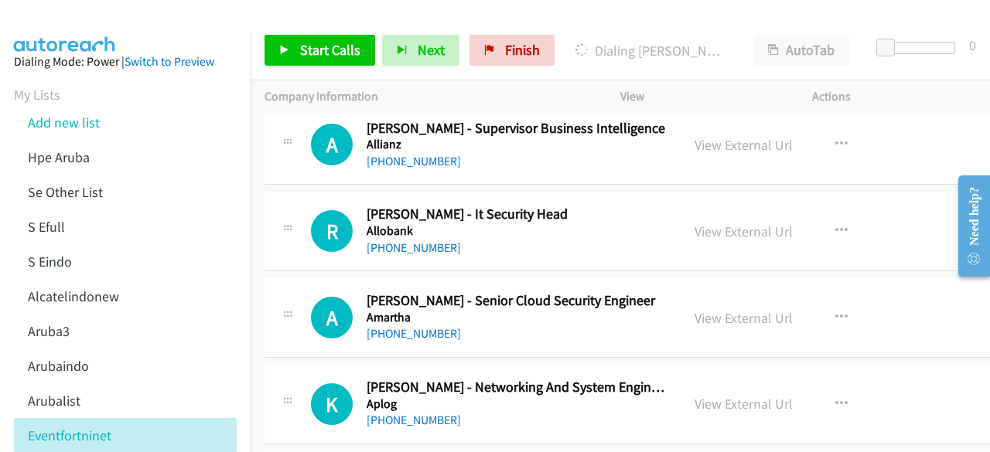
scroll to position [493, 0]
click at [724, 145] on link "View External Url" at bounding box center [744, 144] width 98 height 18
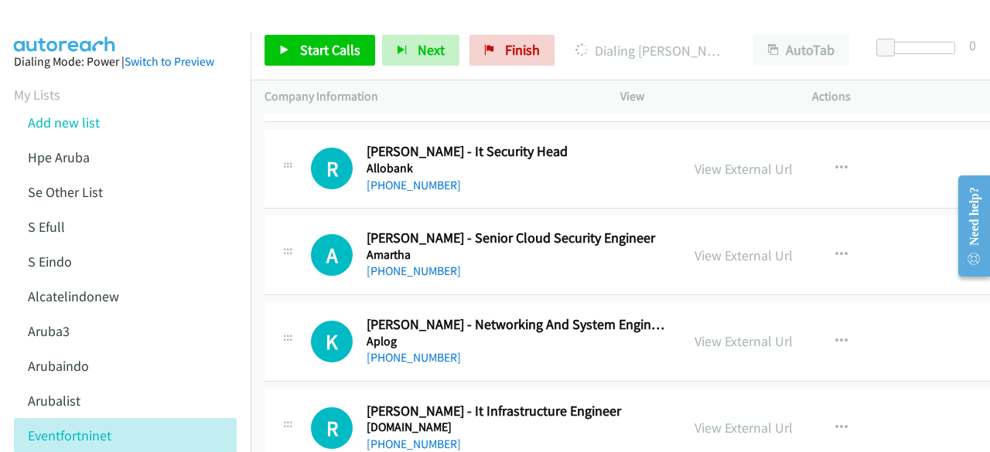
scroll to position [556, 0]
click at [695, 163] on link "View External Url" at bounding box center [744, 168] width 98 height 18
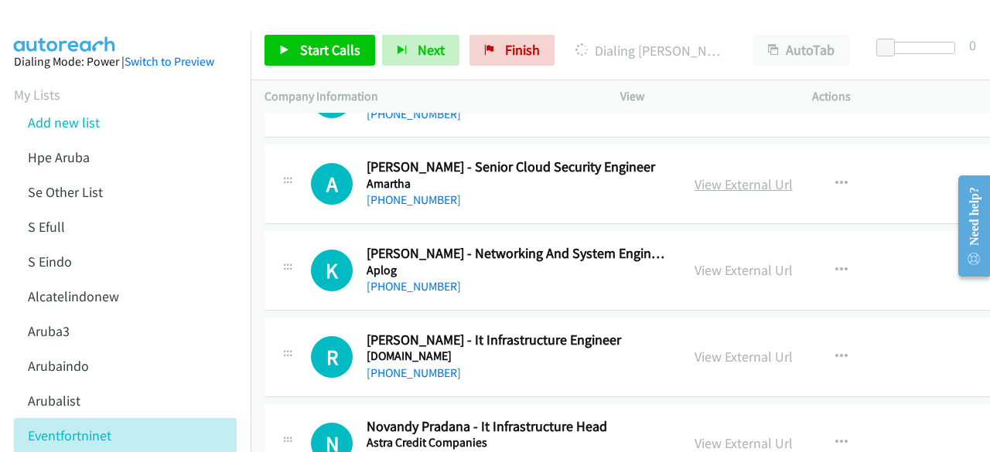
scroll to position [627, 0]
click at [700, 187] on link "View External Url" at bounding box center [744, 184] width 98 height 18
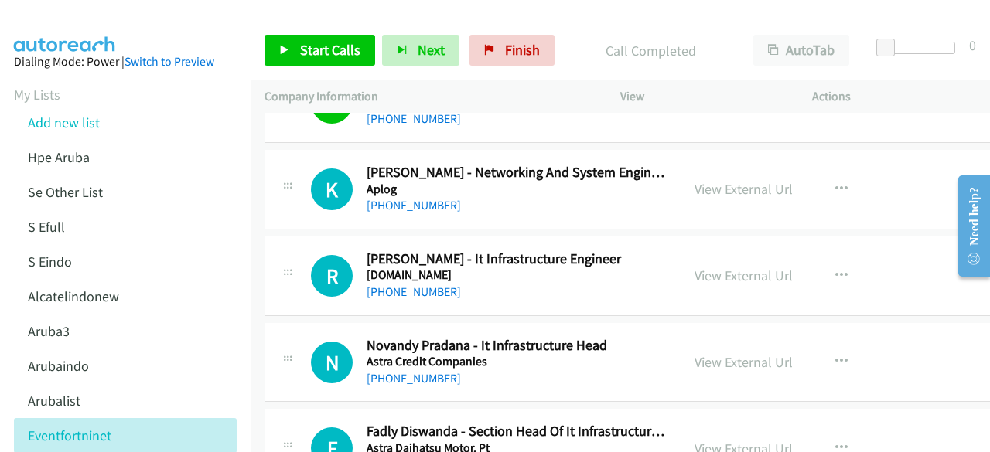
scroll to position [709, 0]
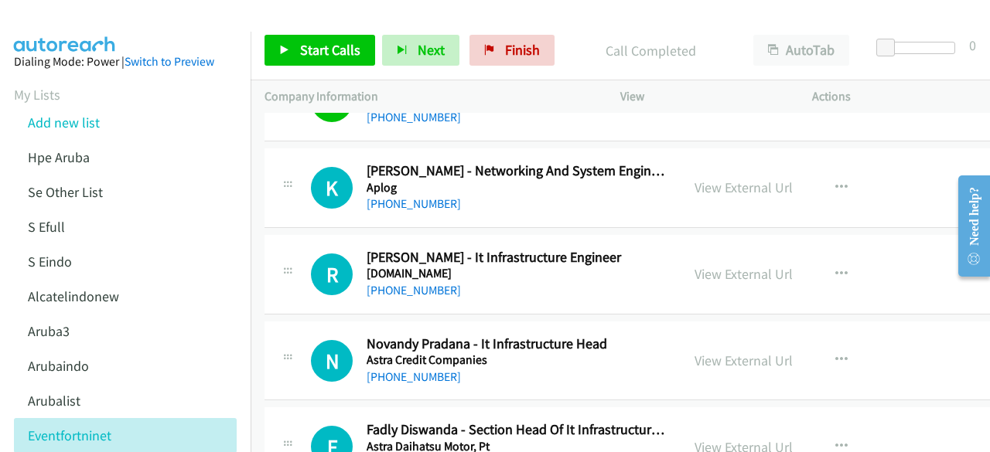
click at [744, 177] on div "View External Url" at bounding box center [744, 187] width 98 height 21
click at [741, 182] on link "View External Url" at bounding box center [744, 188] width 98 height 18
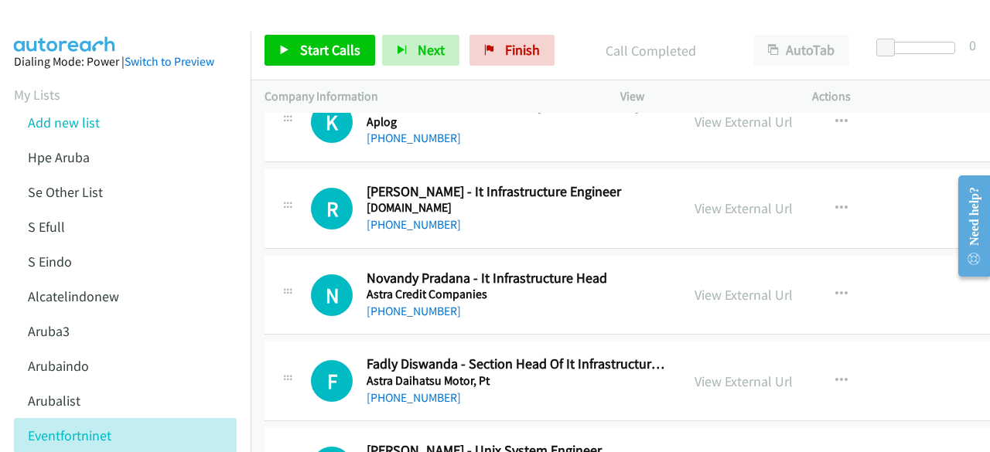
scroll to position [784, 0]
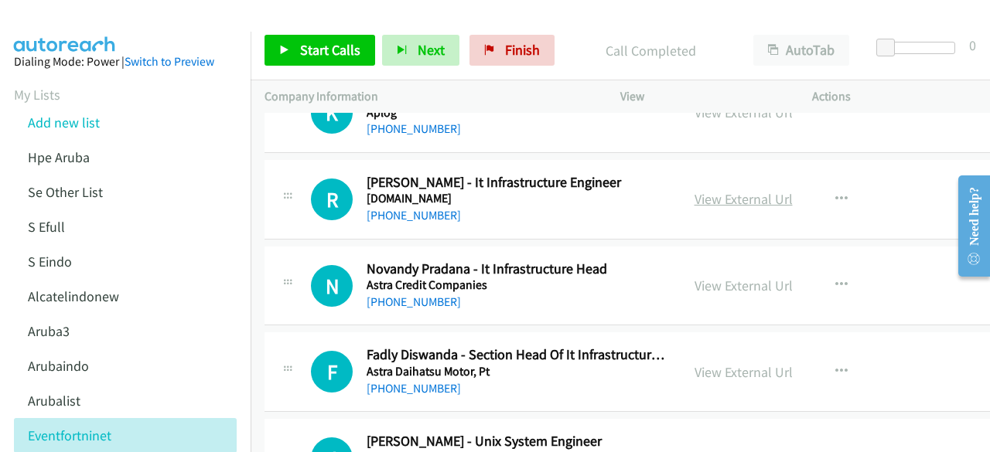
click at [736, 193] on link "View External Url" at bounding box center [744, 199] width 98 height 18
click at [702, 277] on link "View External Url" at bounding box center [744, 286] width 98 height 18
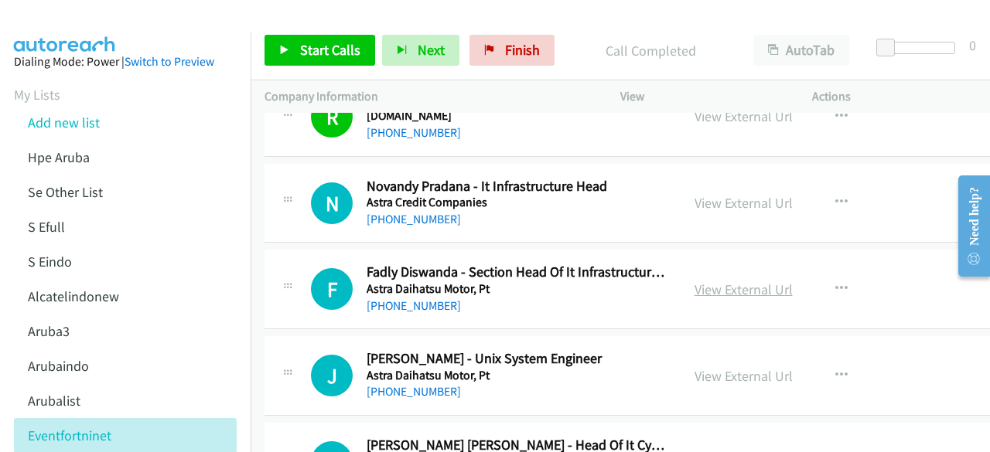
scroll to position [868, 0]
click at [708, 288] on link "View External Url" at bounding box center [744, 289] width 98 height 18
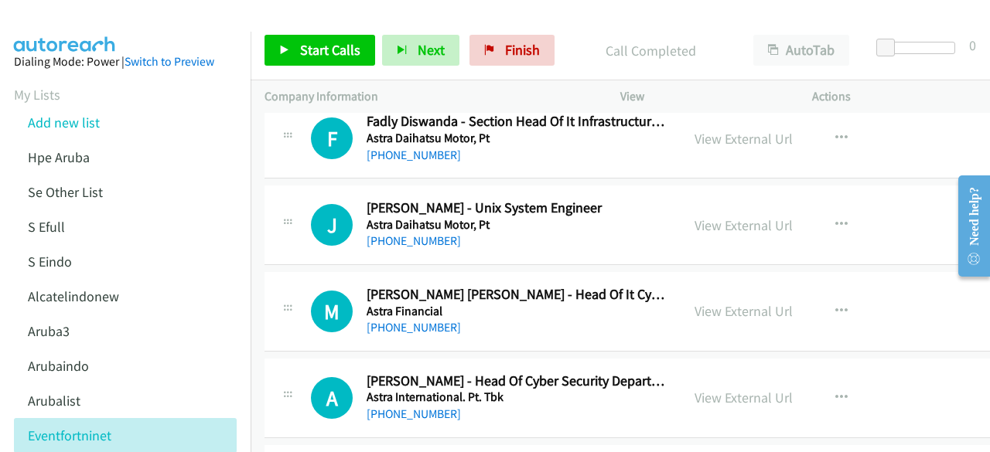
scroll to position [1019, 0]
click at [705, 302] on link "View External Url" at bounding box center [744, 311] width 98 height 18
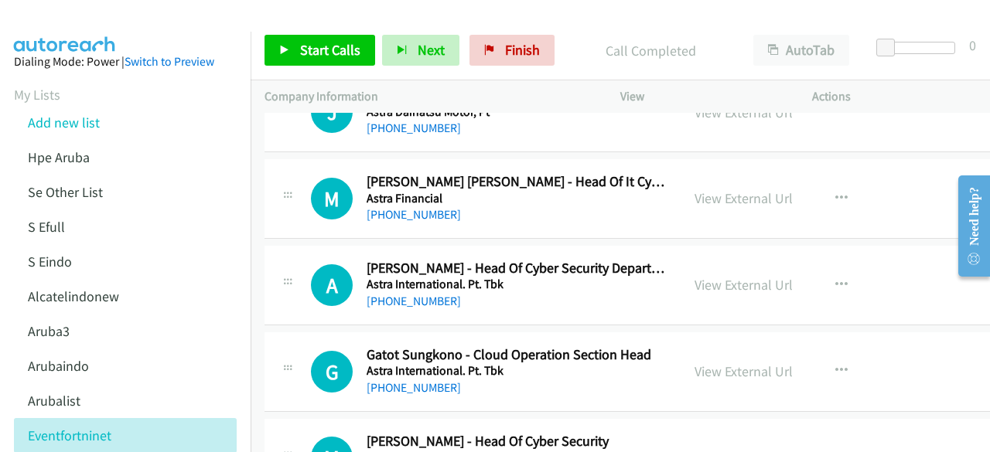
scroll to position [1132, 0]
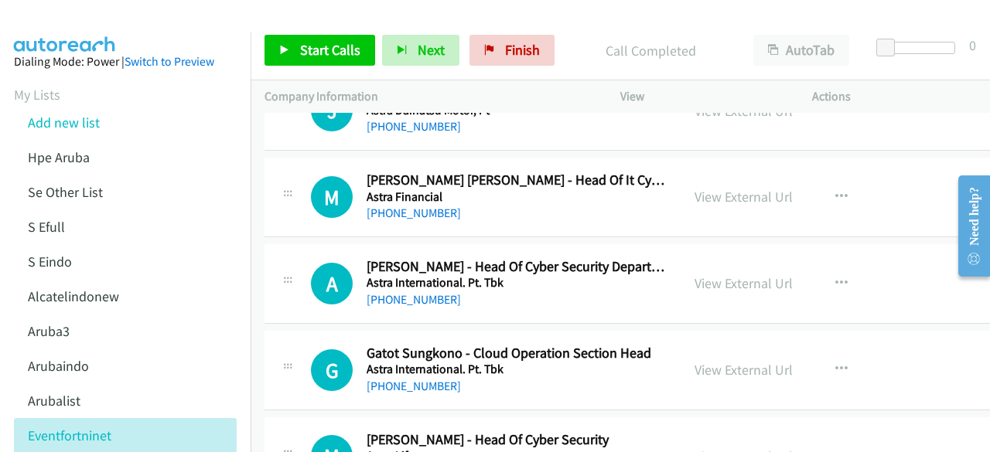
click at [716, 273] on div "View External Url" at bounding box center [744, 283] width 98 height 21
click at [718, 275] on link "View External Url" at bounding box center [744, 284] width 98 height 18
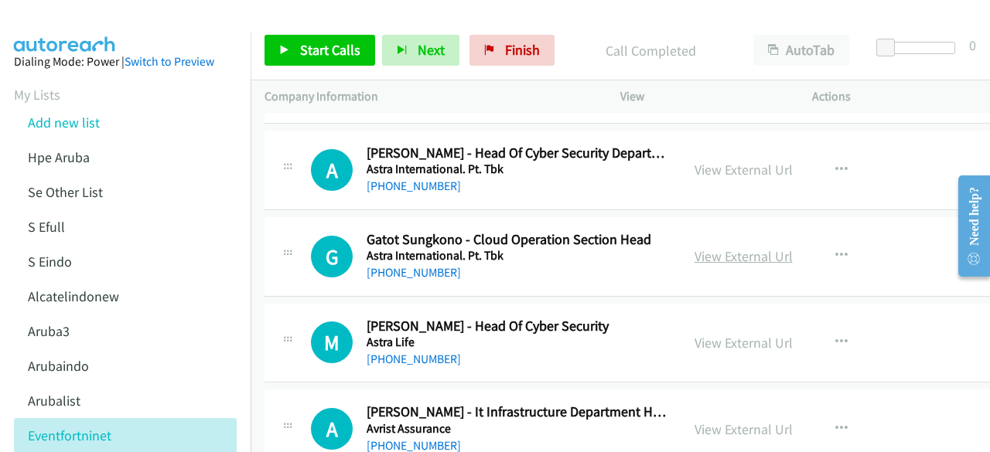
scroll to position [1247, 0]
click at [695, 259] on link "View External Url" at bounding box center [744, 256] width 98 height 18
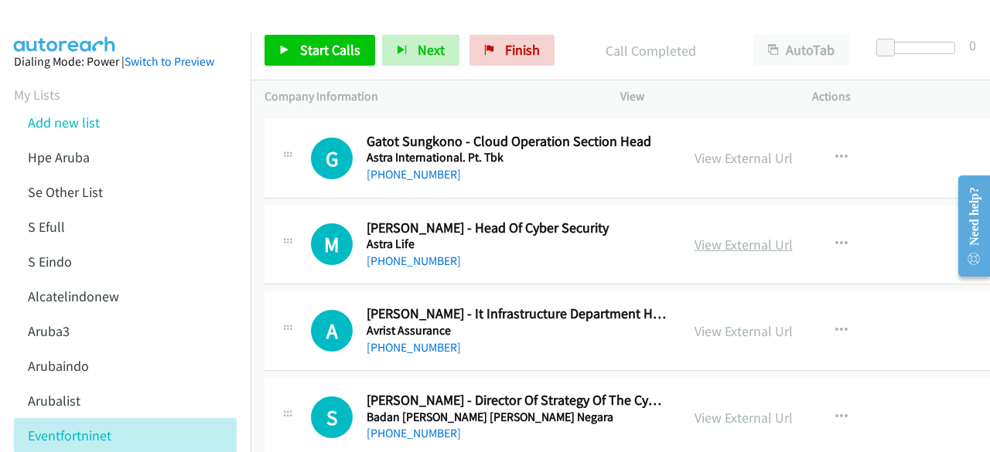
click at [715, 242] on link "View External Url" at bounding box center [744, 245] width 98 height 18
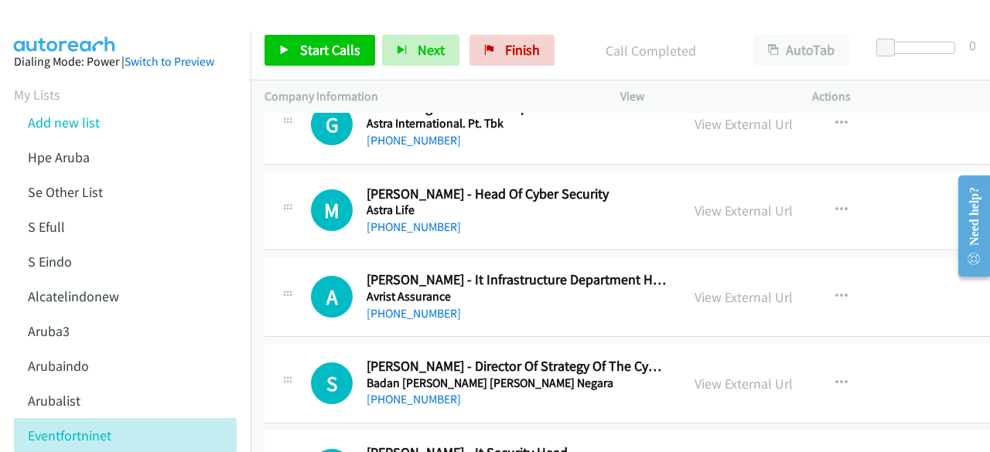
scroll to position [1379, 0]
click at [741, 293] on link "View External Url" at bounding box center [744, 297] width 98 height 18
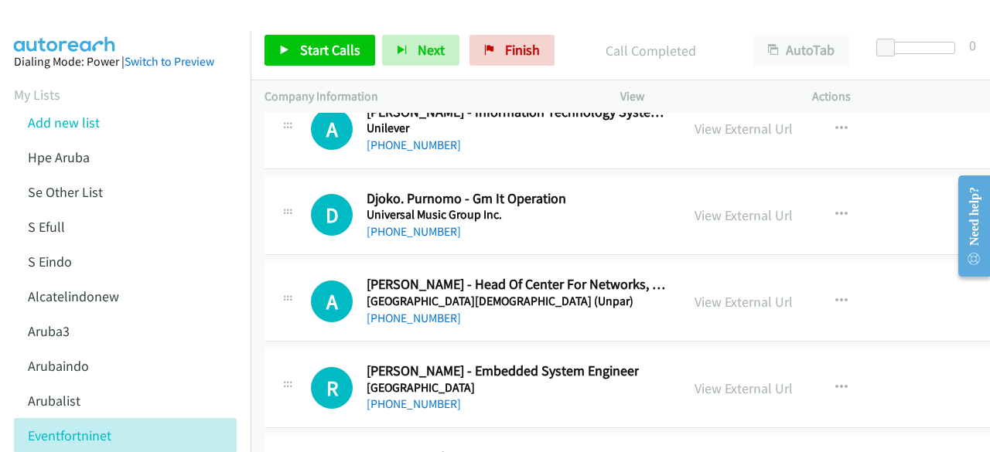
scroll to position [28095, 0]
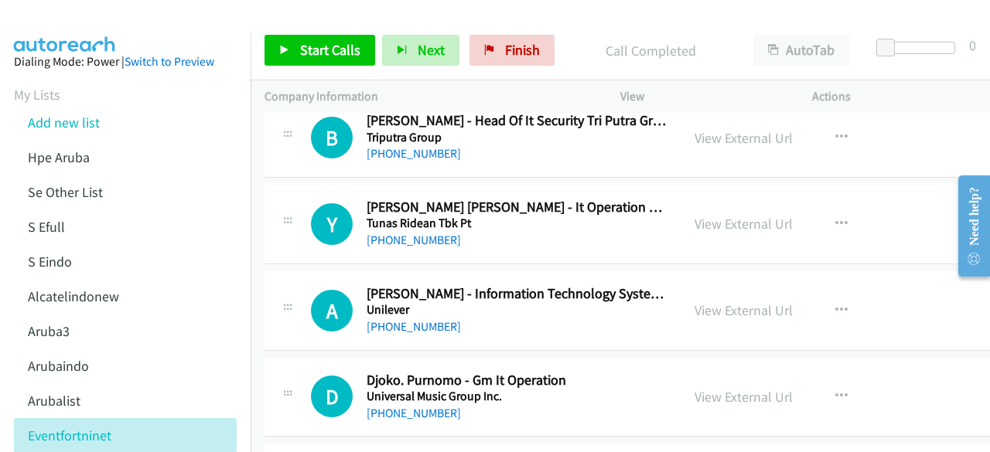
scroll to position [27913, 0]
click at [736, 389] on link "View External Url" at bounding box center [744, 398] width 98 height 18
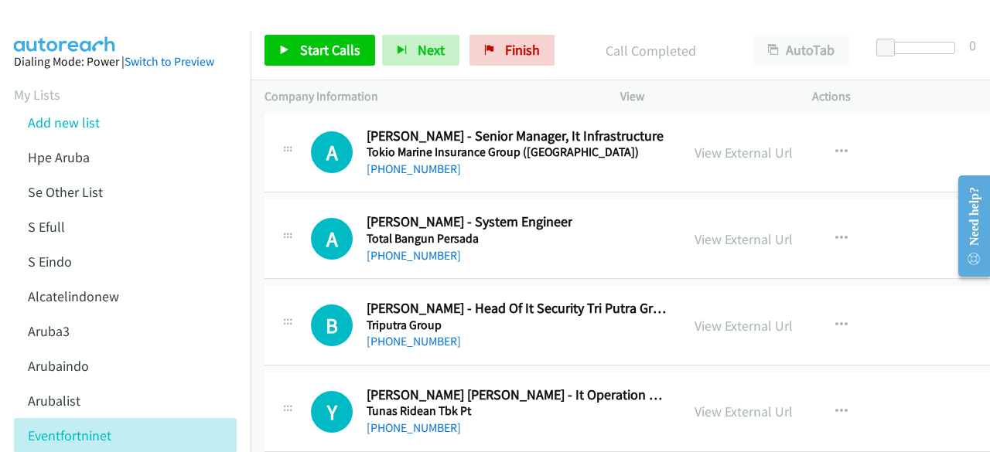
scroll to position [27725, 0]
click at [712, 404] on link "View External Url" at bounding box center [744, 413] width 98 height 18
click at [699, 318] on link "View External Url" at bounding box center [744, 327] width 98 height 18
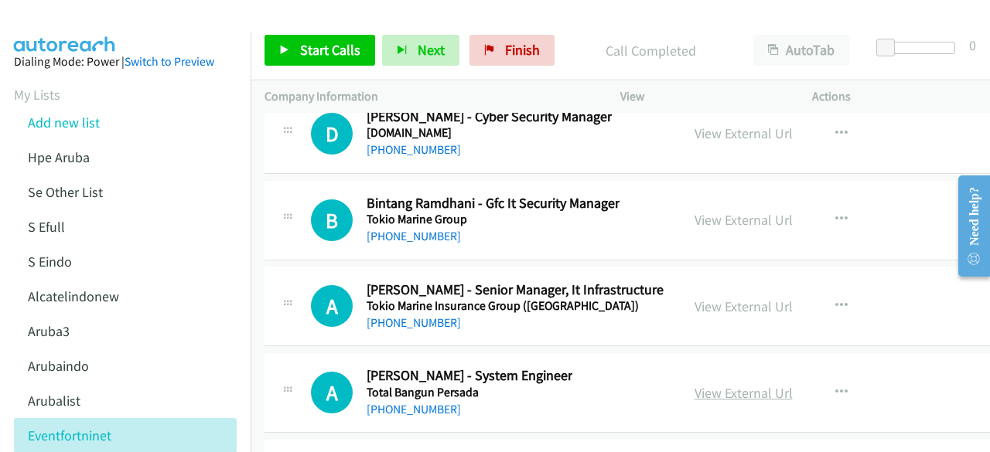
scroll to position [27557, 0]
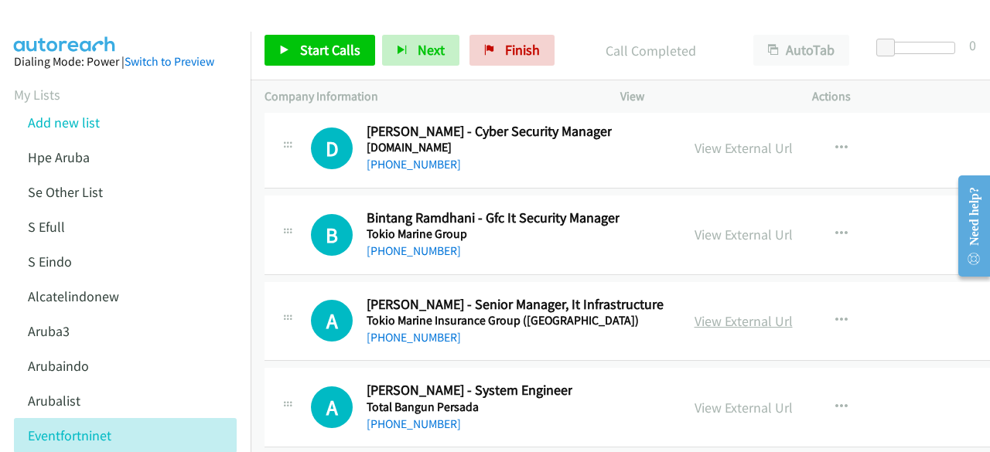
click at [695, 312] on link "View External Url" at bounding box center [744, 321] width 98 height 18
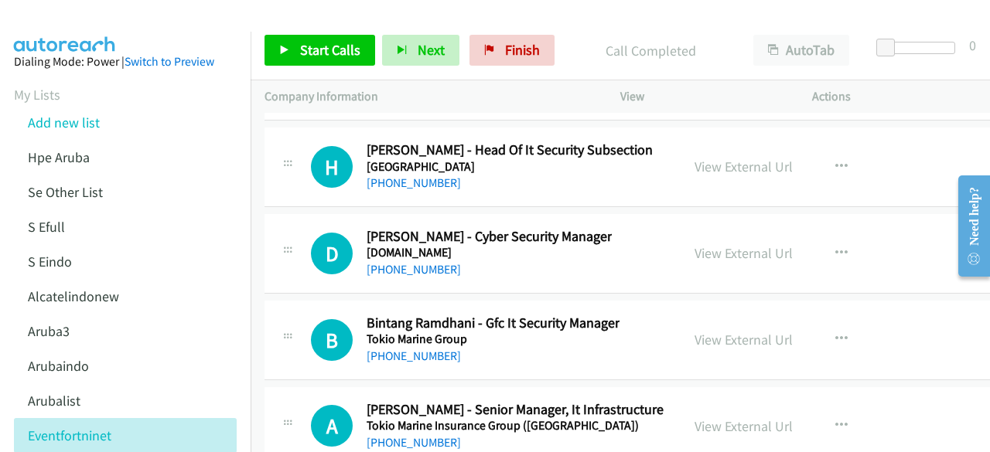
scroll to position [27449, 0]
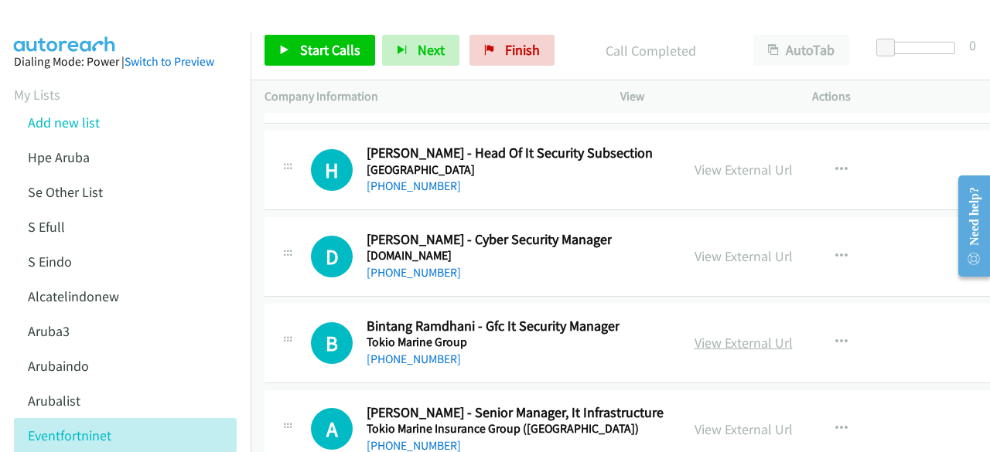
click at [698, 334] on link "View External Url" at bounding box center [744, 343] width 98 height 18
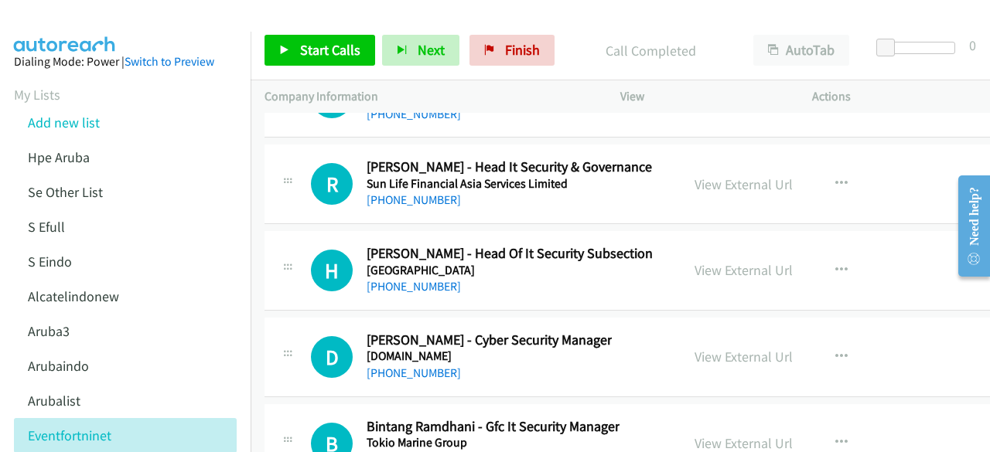
scroll to position [27347, 0]
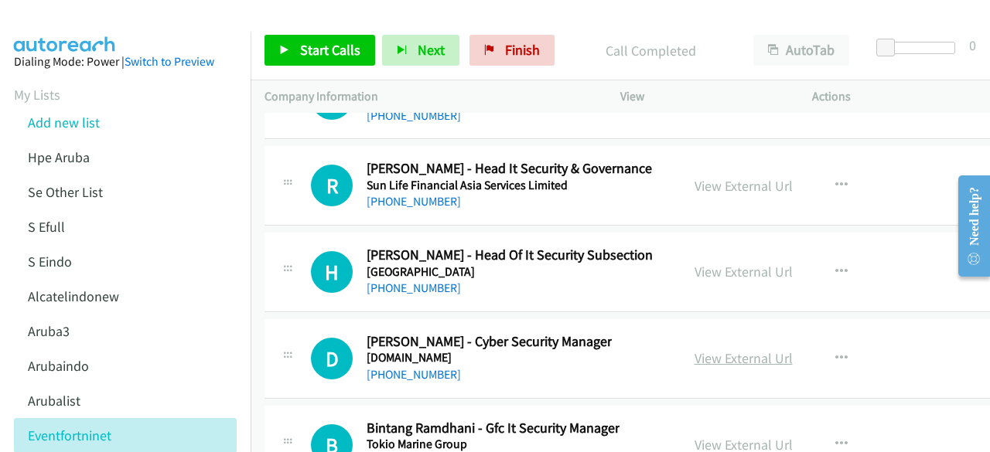
click at [716, 350] on link "View External Url" at bounding box center [744, 359] width 98 height 18
click at [699, 261] on div "View External Url" at bounding box center [744, 271] width 98 height 21
click at [701, 263] on link "View External Url" at bounding box center [744, 272] width 98 height 18
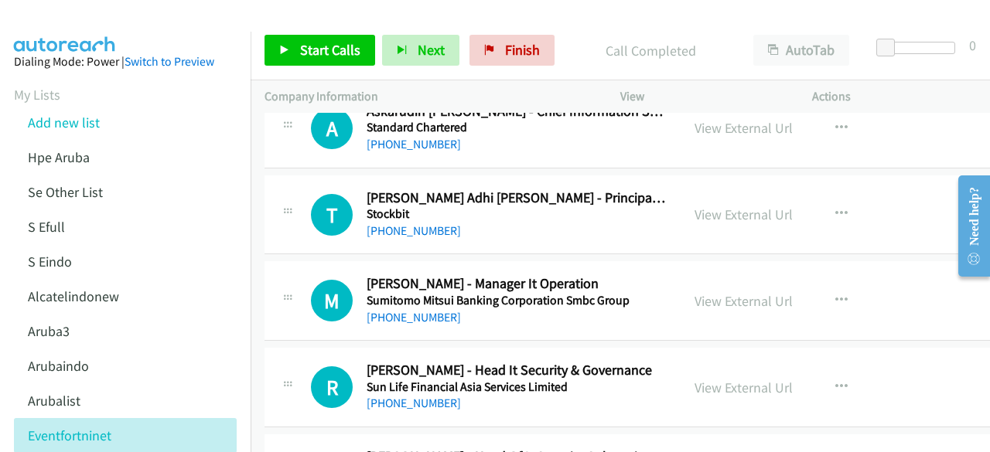
scroll to position [27136, 0]
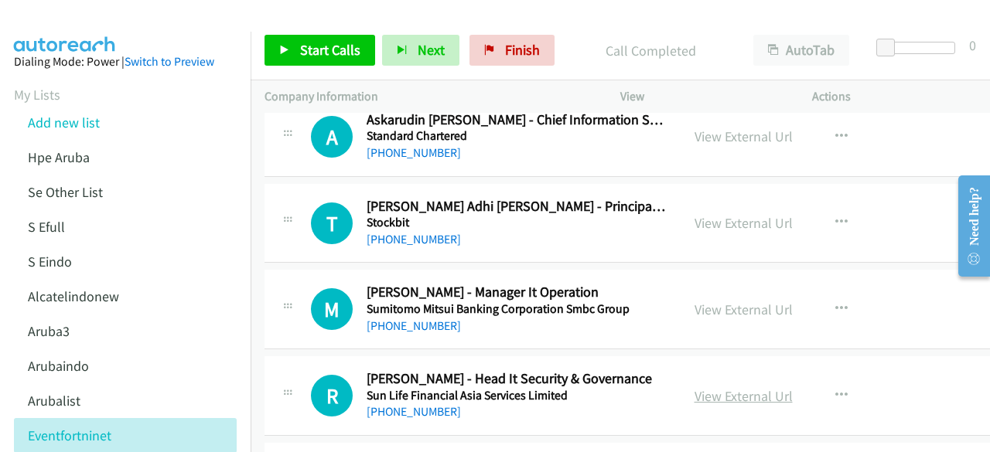
click at [695, 387] on link "View External Url" at bounding box center [744, 396] width 98 height 18
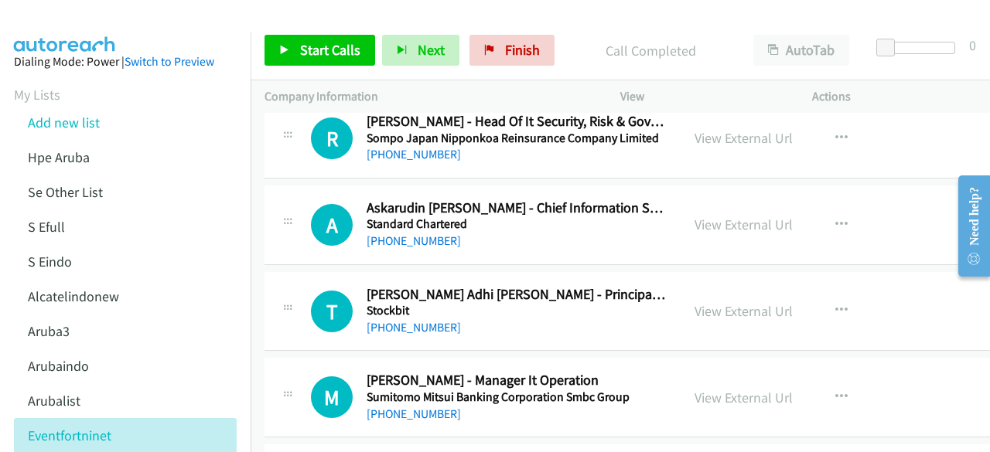
scroll to position [27047, 0]
click at [746, 390] on link "View External Url" at bounding box center [744, 399] width 98 height 18
click at [729, 390] on link "View External Url" at bounding box center [744, 399] width 98 height 18
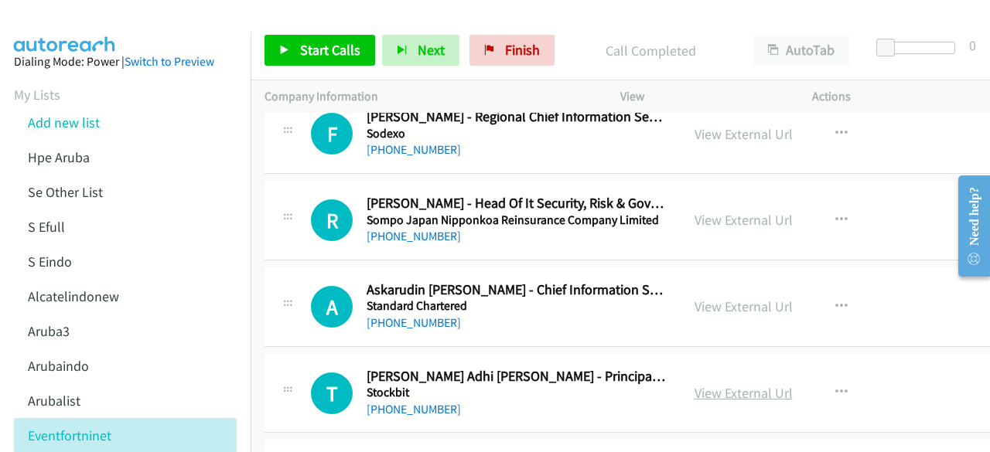
scroll to position [26947, 0]
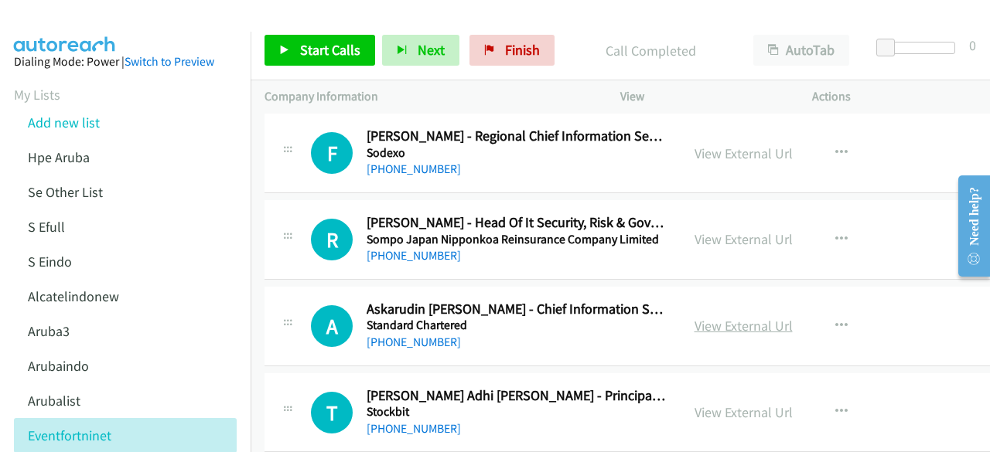
click at [722, 317] on link "View External Url" at bounding box center [744, 326] width 98 height 18
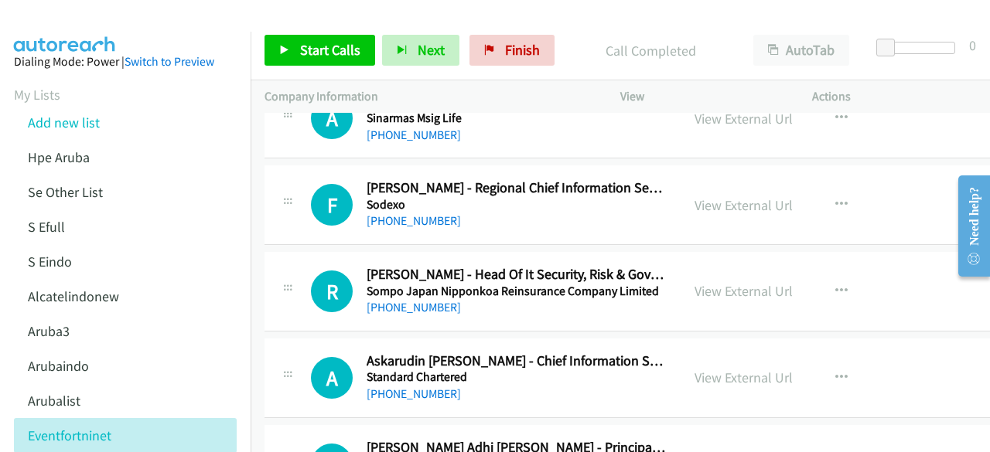
scroll to position [26893, 0]
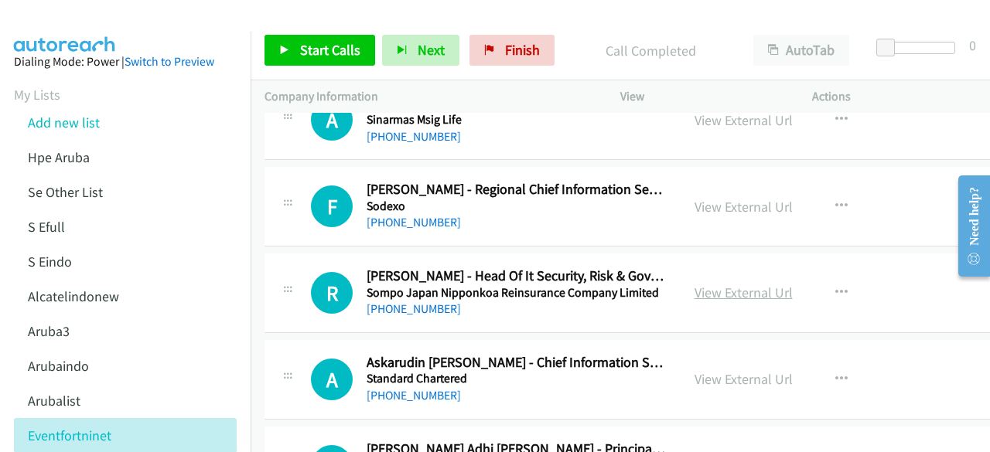
click at [698, 284] on link "View External Url" at bounding box center [744, 293] width 98 height 18
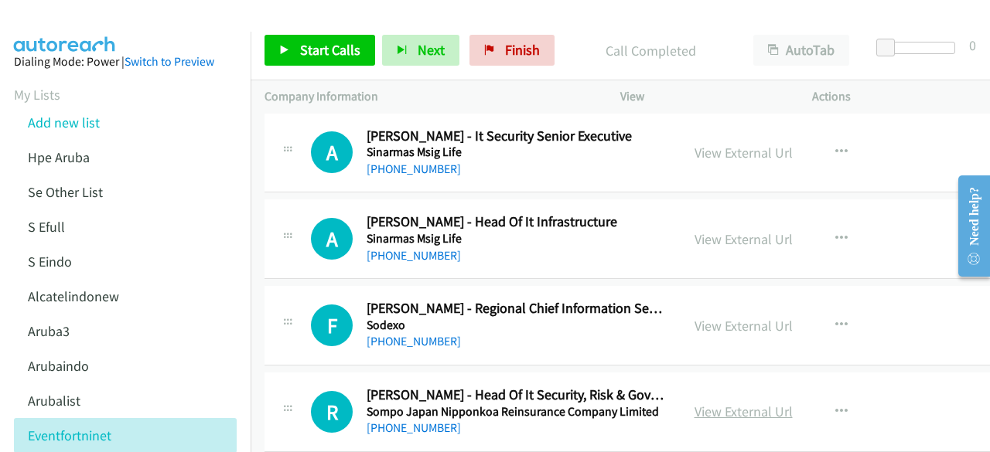
scroll to position [26770, 0]
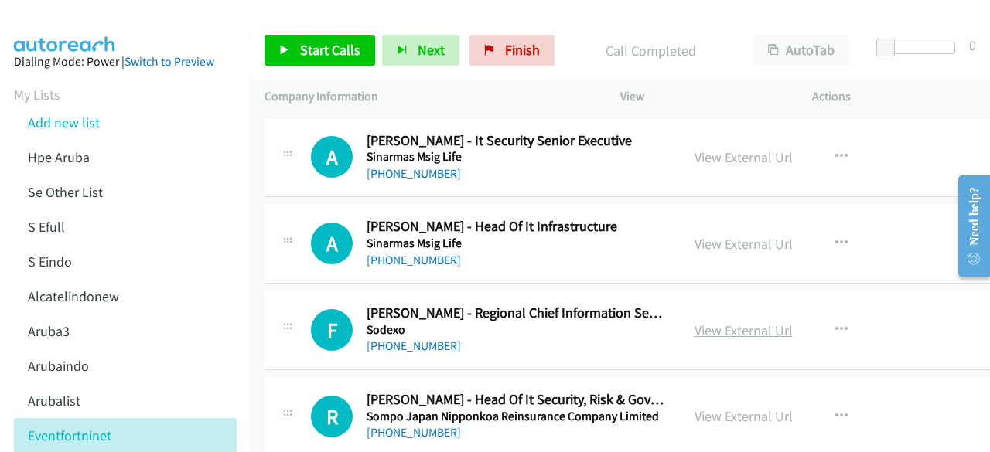
click at [703, 322] on link "View External Url" at bounding box center [744, 331] width 98 height 18
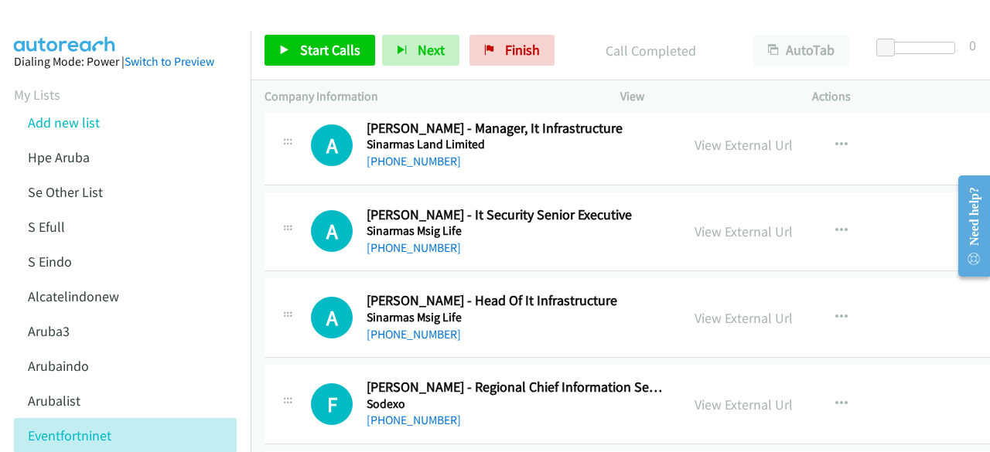
scroll to position [26694, 0]
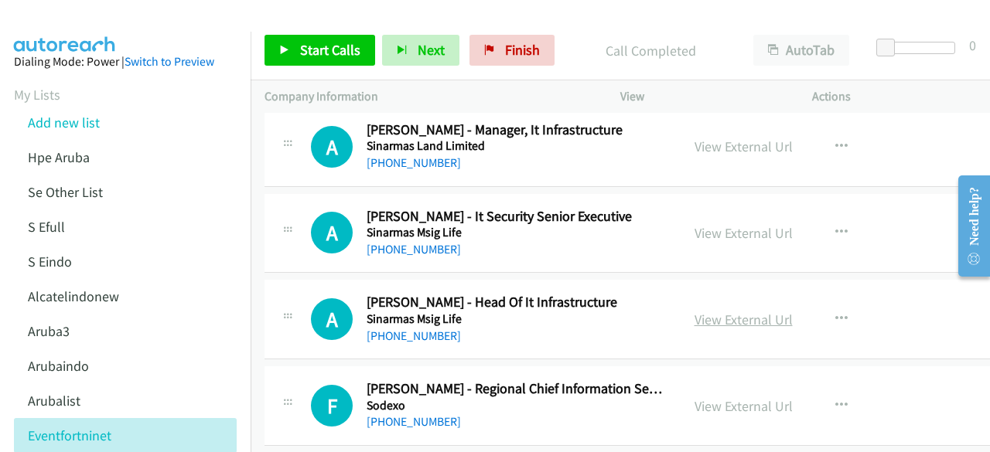
click at [704, 311] on link "View External Url" at bounding box center [744, 320] width 98 height 18
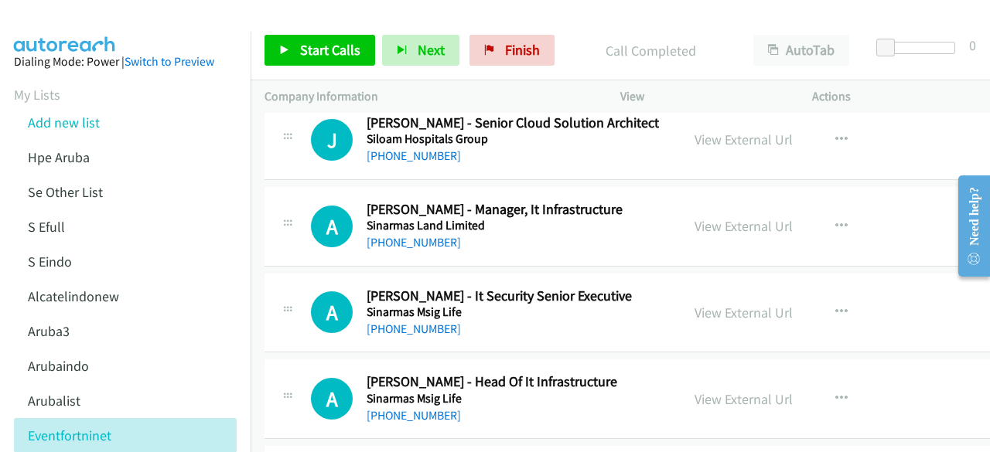
scroll to position [26613, 0]
click at [695, 305] on link "View External Url" at bounding box center [744, 314] width 98 height 18
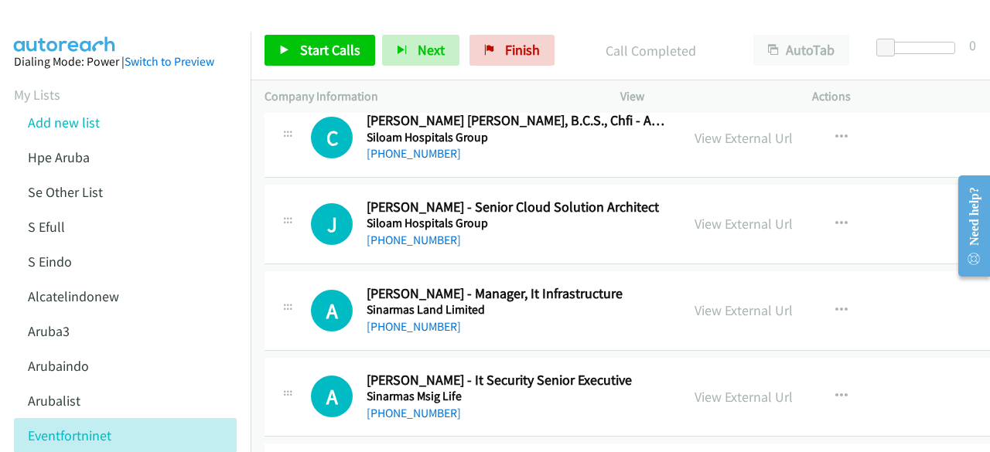
scroll to position [26528, 0]
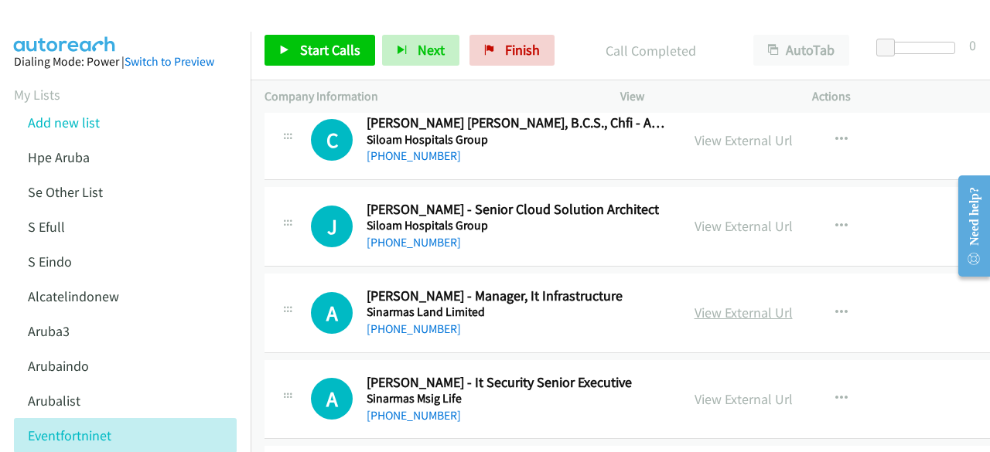
click at [708, 304] on link "View External Url" at bounding box center [744, 313] width 98 height 18
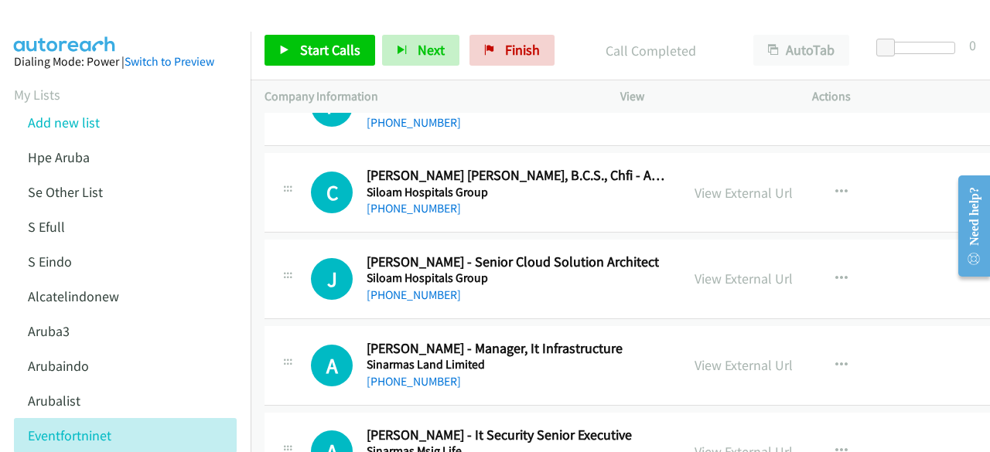
scroll to position [26473, 0]
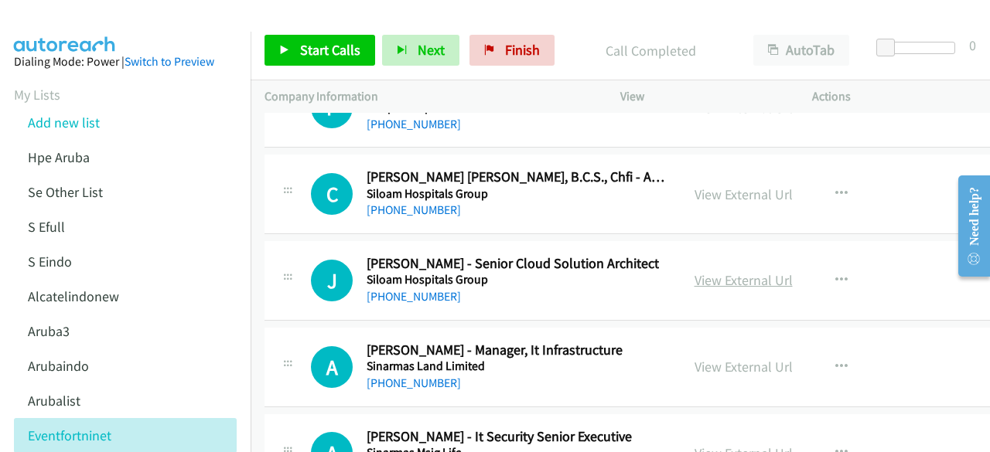
click at [695, 271] on link "View External Url" at bounding box center [744, 280] width 98 height 18
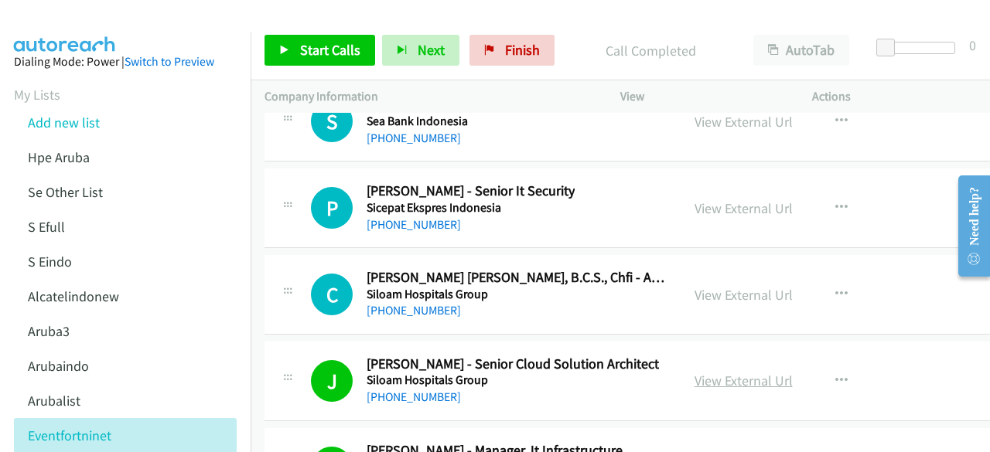
scroll to position [26372, 0]
click at [753, 287] on link "View External Url" at bounding box center [744, 296] width 98 height 18
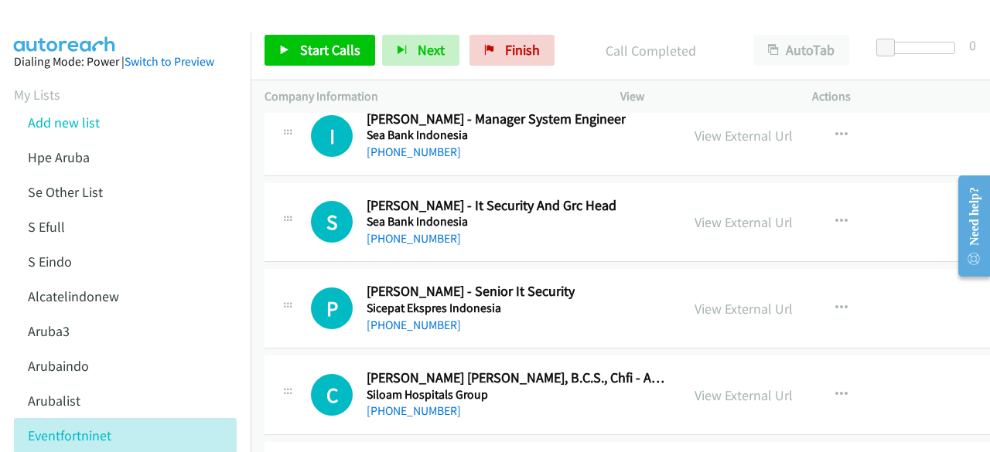
scroll to position [26272, 0]
click at [719, 301] on link "View External Url" at bounding box center [744, 310] width 98 height 18
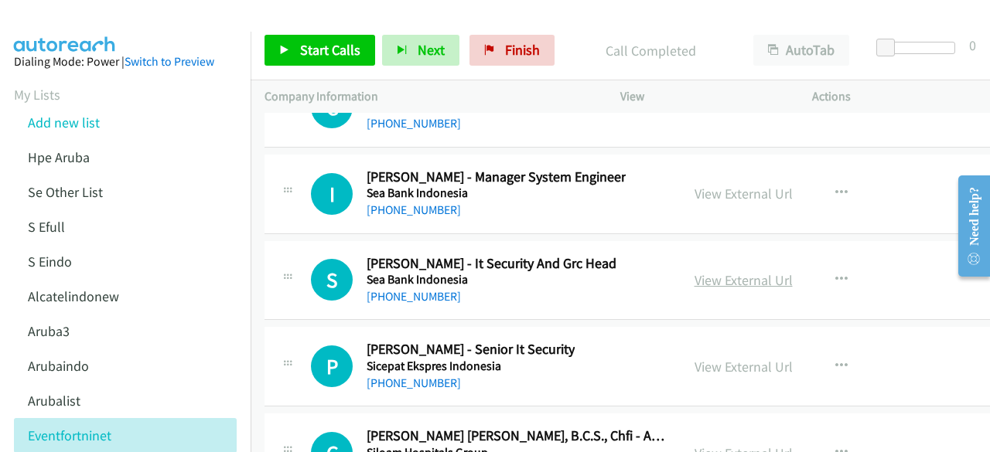
click at [698, 271] on link "View External Url" at bounding box center [744, 280] width 98 height 18
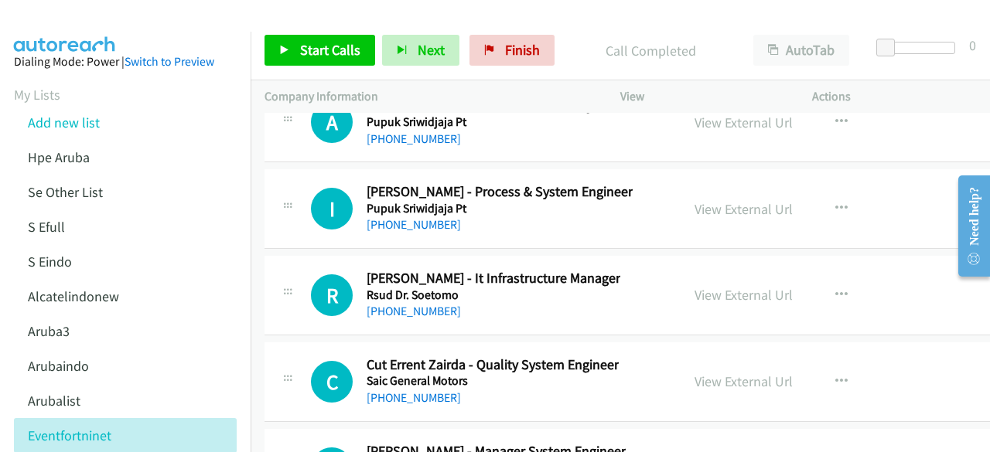
scroll to position [25934, 0]
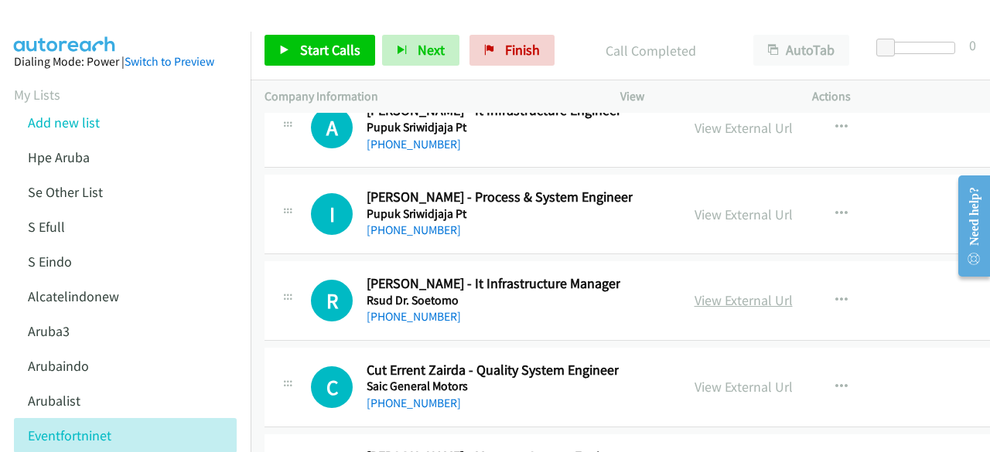
click at [736, 292] on link "View External Url" at bounding box center [744, 301] width 98 height 18
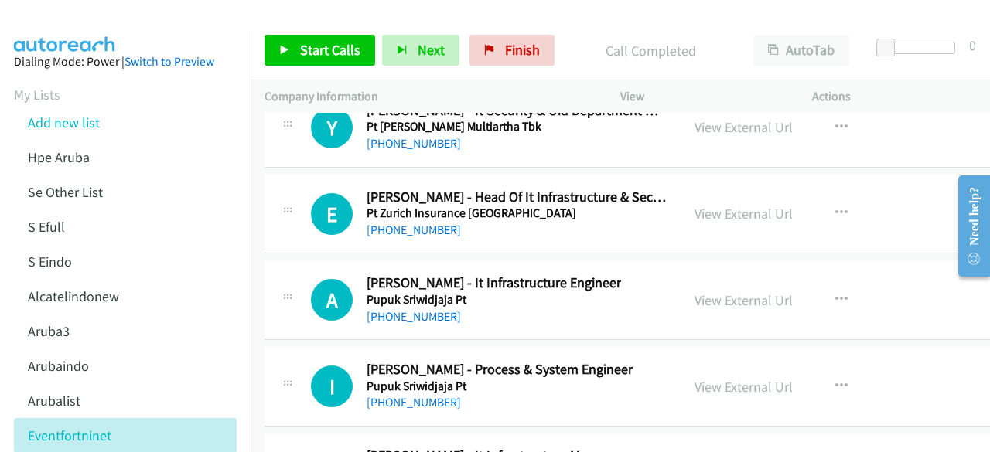
scroll to position [25759, 0]
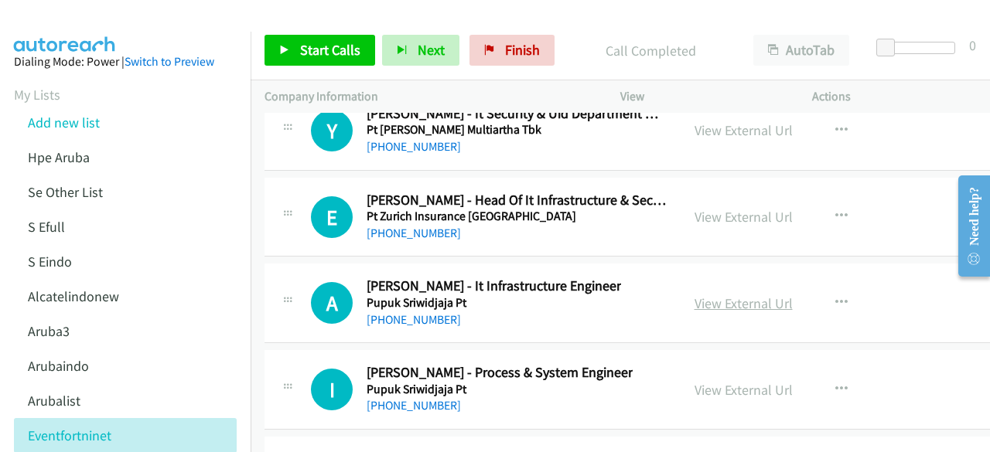
click at [695, 295] on link "View External Url" at bounding box center [744, 304] width 98 height 18
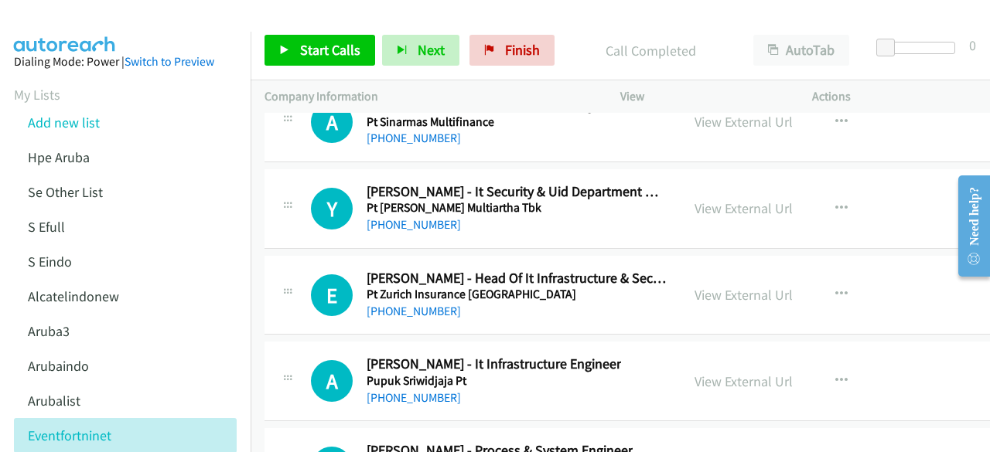
scroll to position [25674, 0]
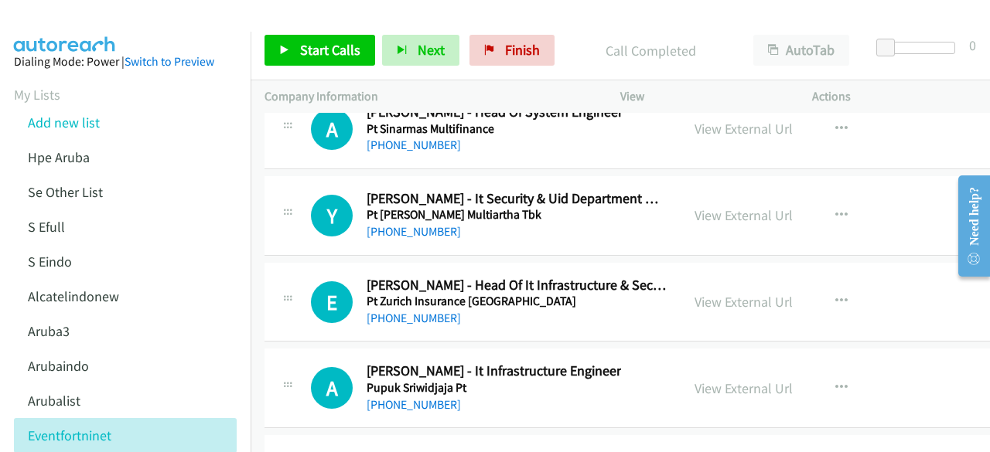
click at [722, 292] on div "View External Url" at bounding box center [744, 302] width 98 height 21
click at [725, 293] on link "View External Url" at bounding box center [744, 302] width 98 height 18
click at [733, 207] on link "View External Url" at bounding box center [744, 216] width 98 height 18
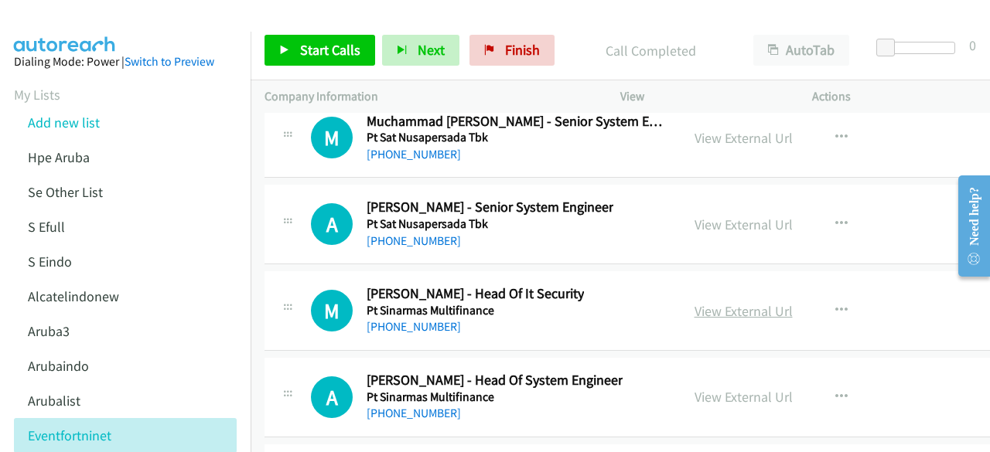
scroll to position [25405, 0]
click at [695, 303] on link "View External Url" at bounding box center [744, 312] width 98 height 18
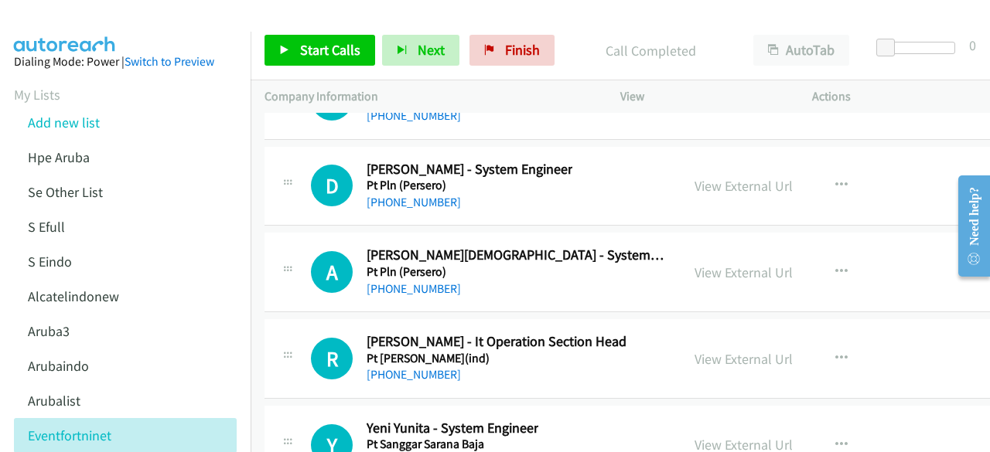
scroll to position [24924, 0]
click at [695, 351] on link "View External Url" at bounding box center [744, 360] width 98 height 18
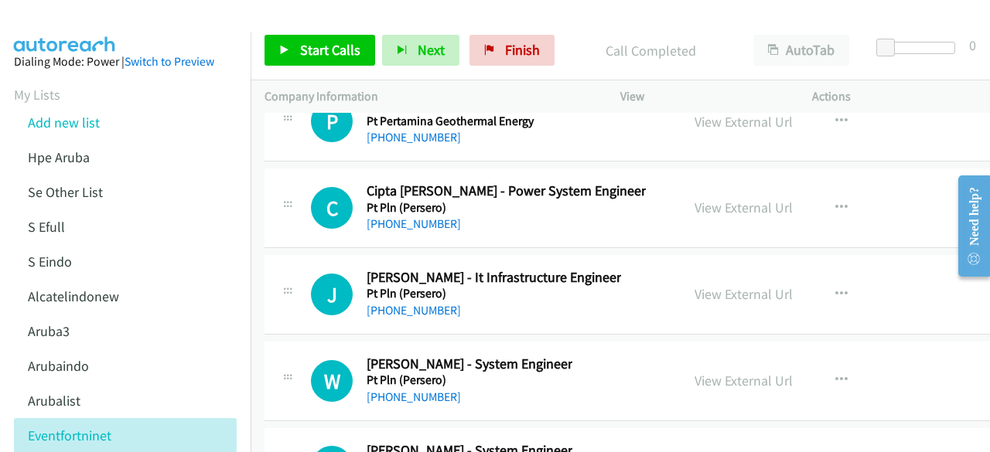
scroll to position [24623, 0]
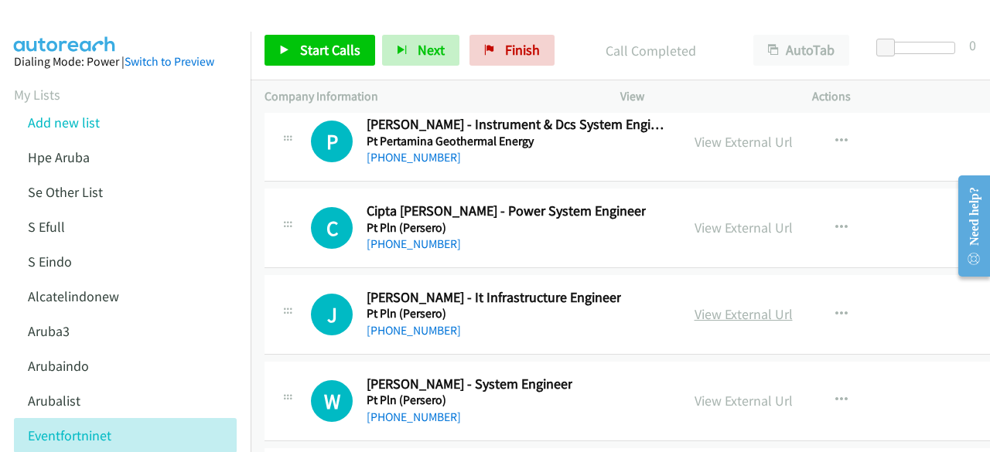
click at [695, 306] on link "View External Url" at bounding box center [744, 315] width 98 height 18
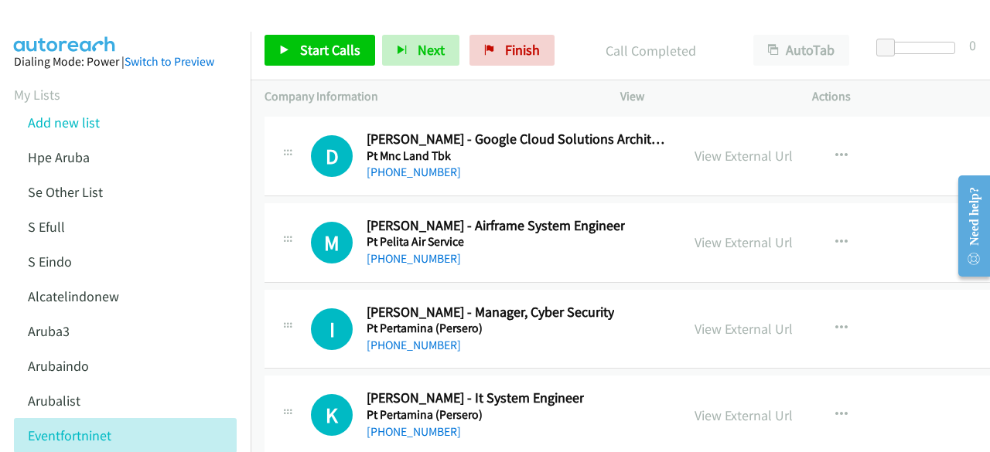
scroll to position [24262, 0]
click at [695, 321] on link "View External Url" at bounding box center [744, 330] width 98 height 18
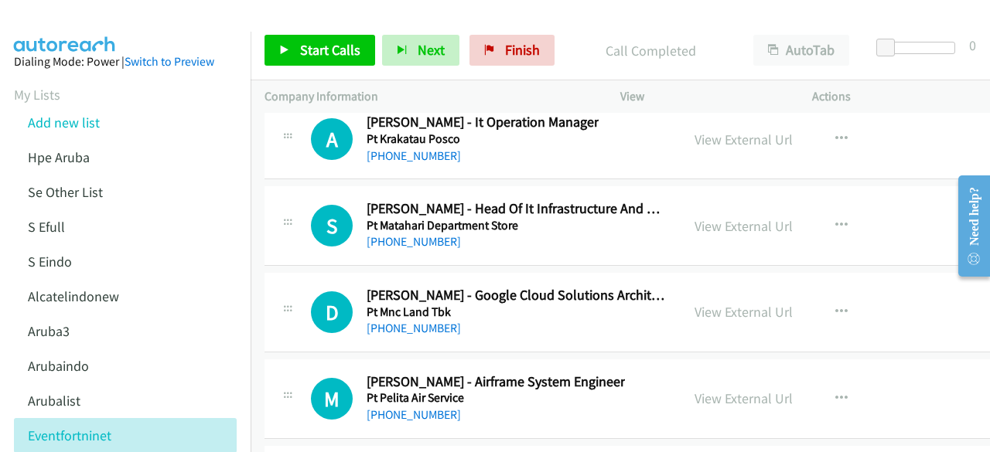
scroll to position [24097, 0]
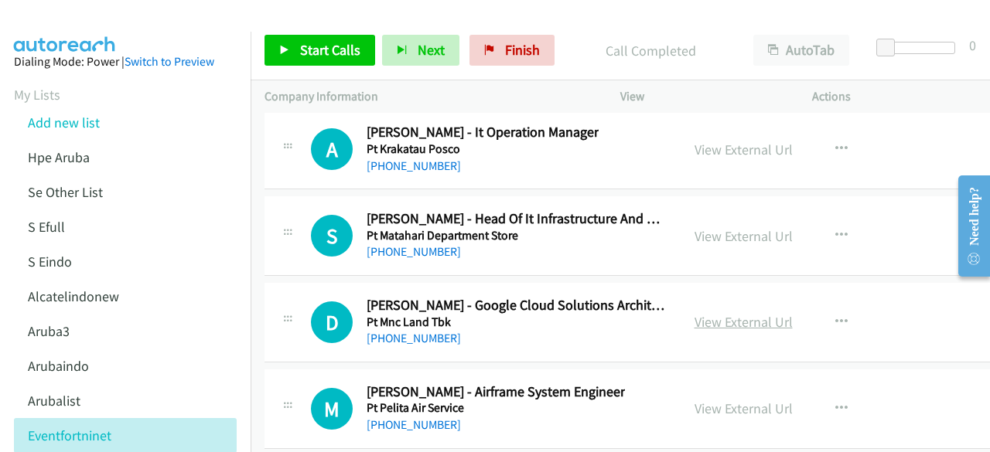
click at [695, 313] on link "View External Url" at bounding box center [744, 322] width 98 height 18
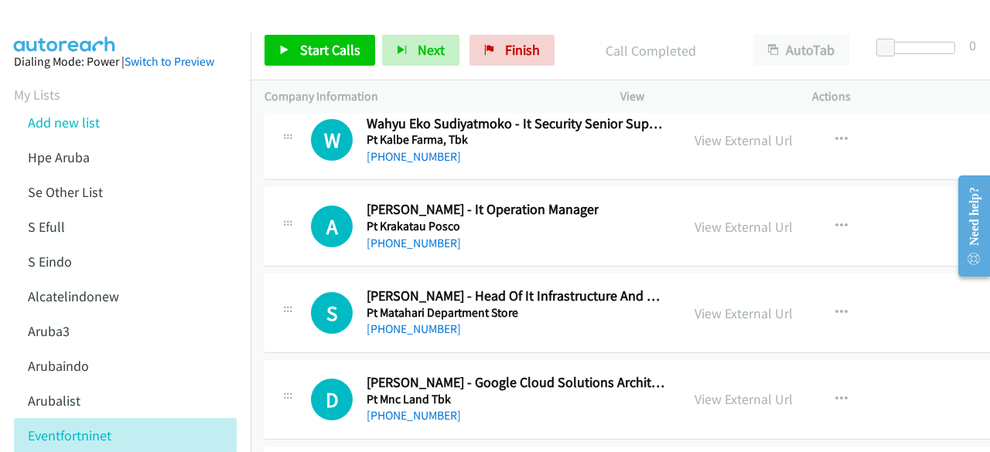
scroll to position [24010, 0]
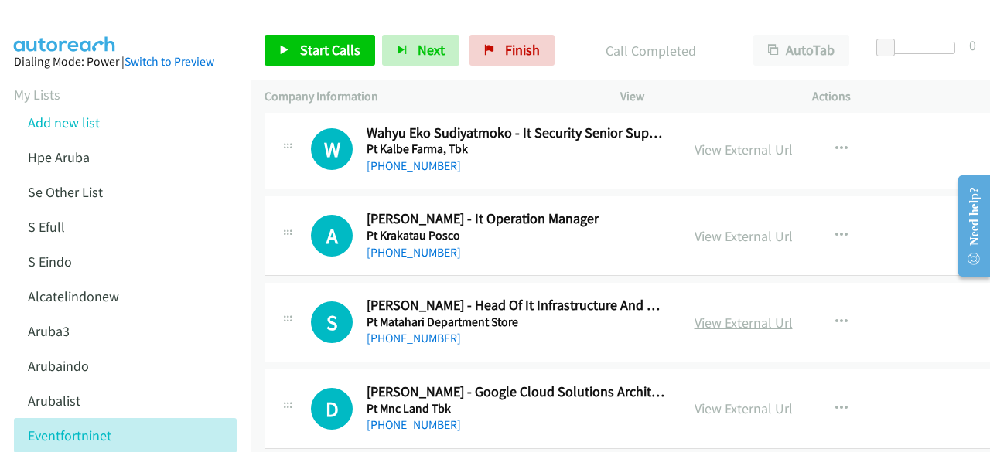
click at [713, 314] on link "View External Url" at bounding box center [744, 323] width 98 height 18
click at [726, 227] on link "View External Url" at bounding box center [744, 236] width 98 height 18
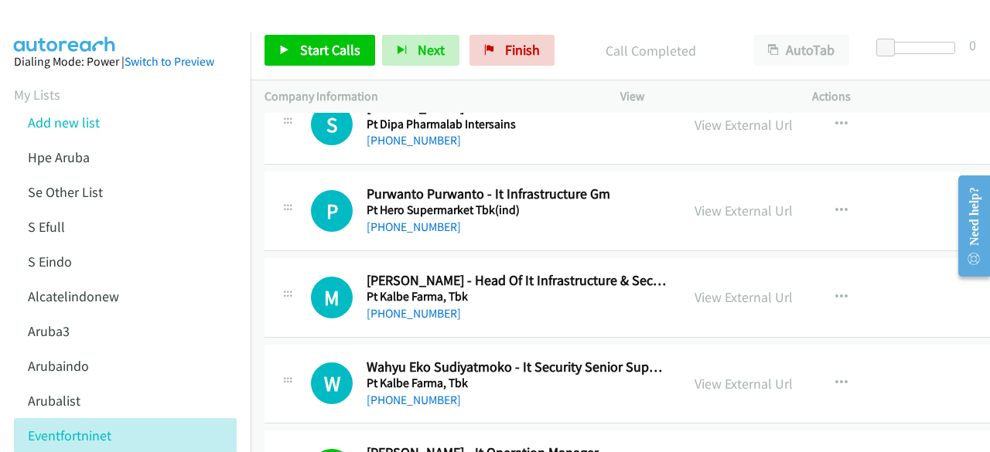
scroll to position [23775, 0]
click at [712, 376] on link "View External Url" at bounding box center [744, 385] width 98 height 18
click at [695, 289] on link "View External Url" at bounding box center [744, 298] width 98 height 18
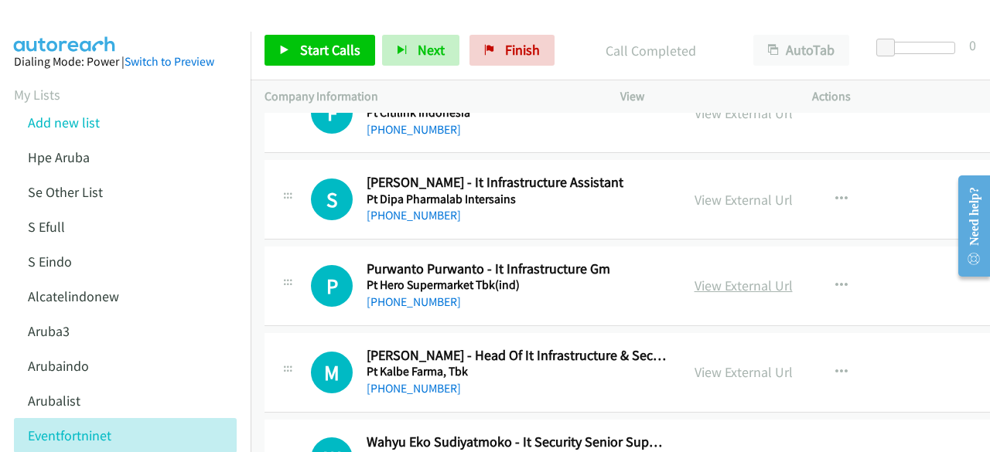
click at [704, 277] on link "View External Url" at bounding box center [744, 286] width 98 height 18
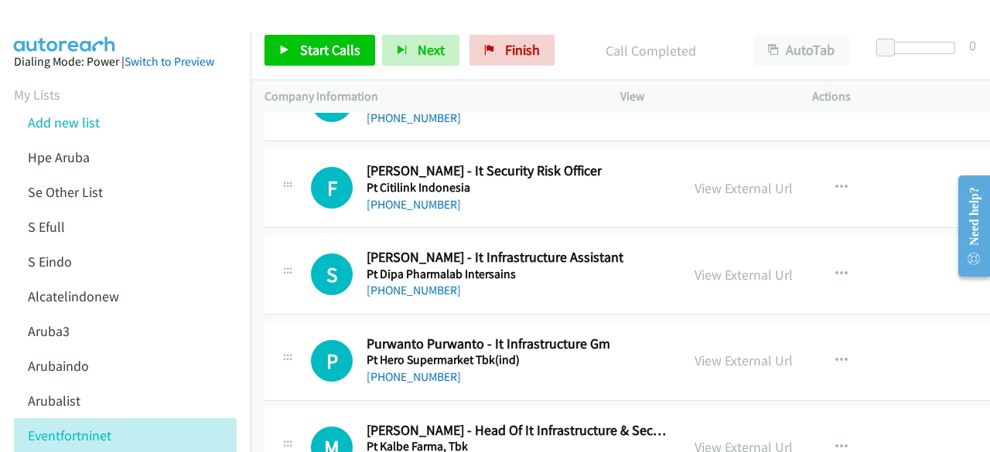
scroll to position [23625, 0]
click at [701, 267] on link "View External Url" at bounding box center [744, 276] width 98 height 18
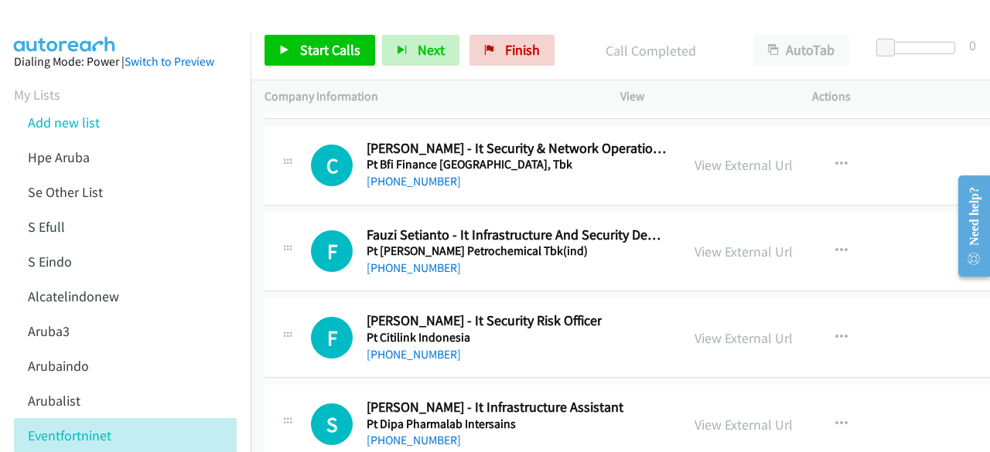
scroll to position [23475, 0]
click at [721, 330] on link "View External Url" at bounding box center [744, 339] width 98 height 18
click at [695, 244] on link "View External Url" at bounding box center [744, 253] width 98 height 18
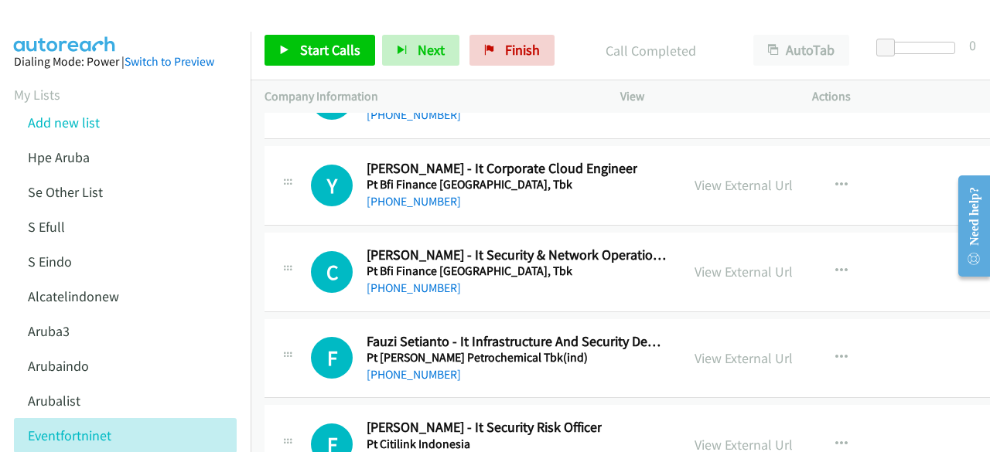
scroll to position [23347, 0]
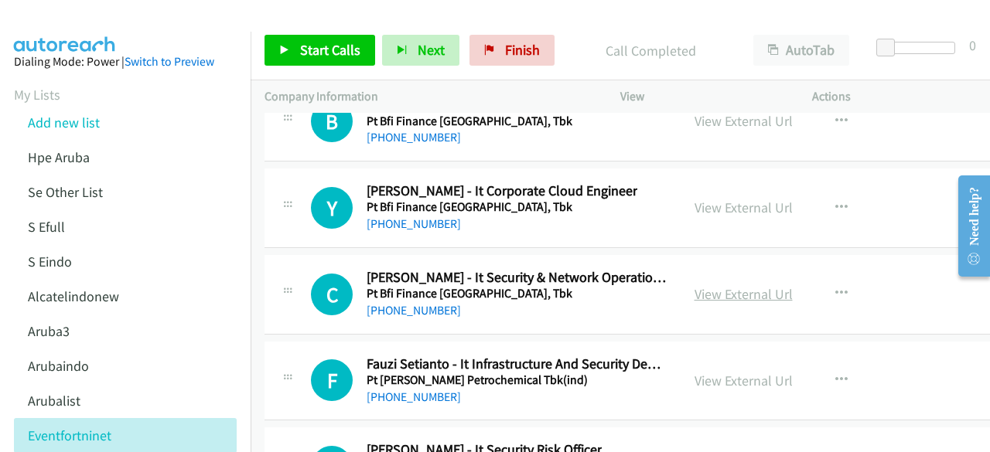
click at [701, 285] on link "View External Url" at bounding box center [744, 294] width 98 height 18
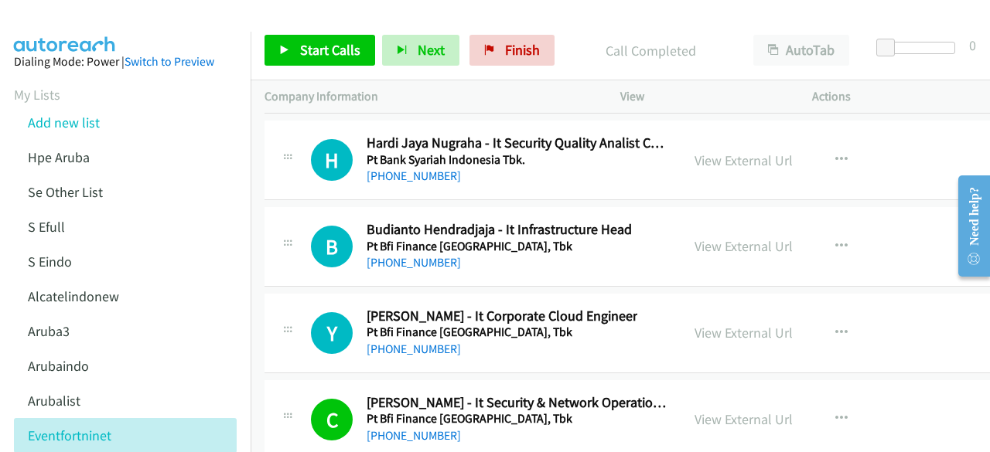
scroll to position [23213, 0]
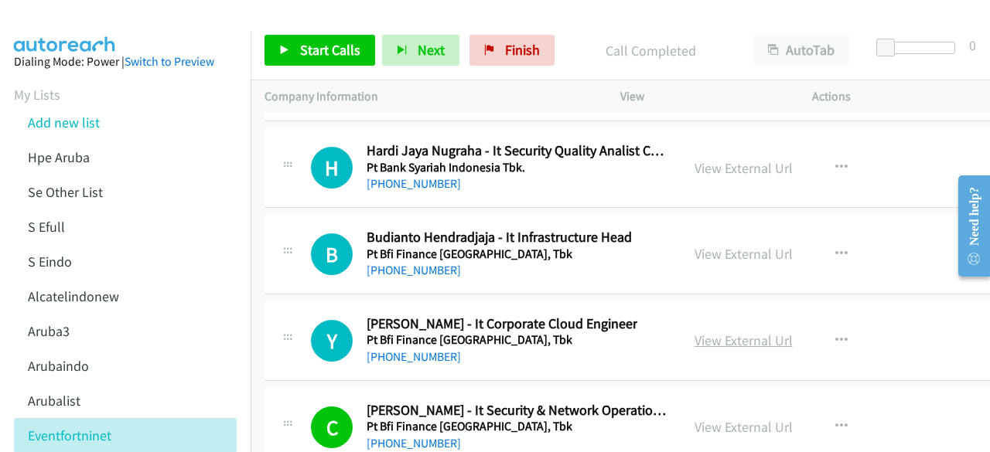
click at [704, 332] on link "View External Url" at bounding box center [744, 341] width 98 height 18
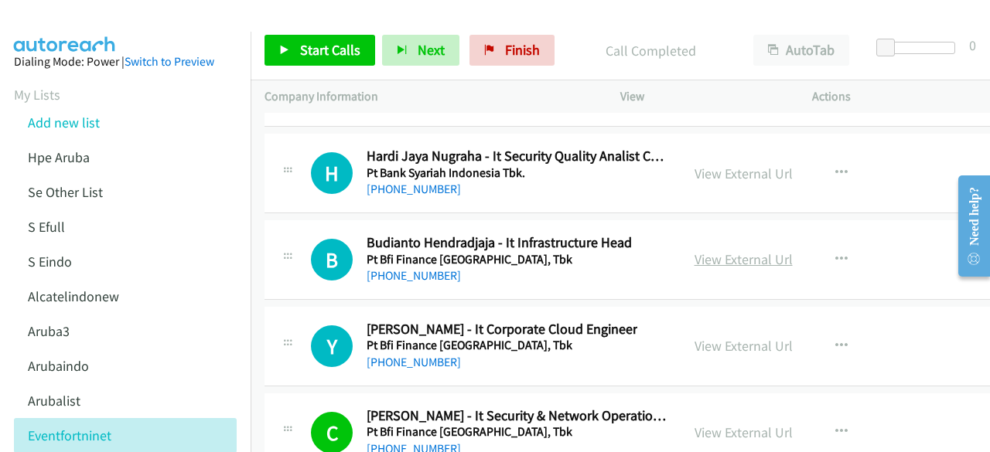
click at [719, 251] on link "View External Url" at bounding box center [744, 260] width 98 height 18
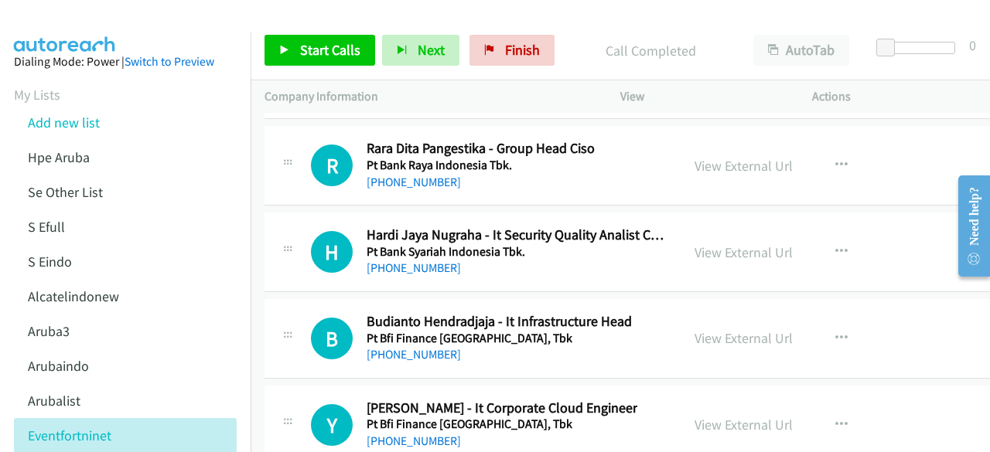
scroll to position [23128, 0]
click at [695, 244] on link "View External Url" at bounding box center [744, 253] width 98 height 18
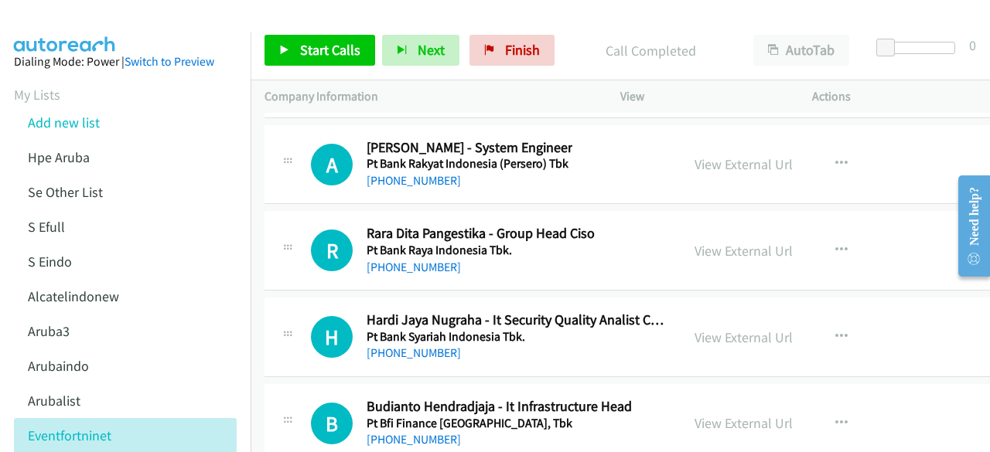
scroll to position [23042, 0]
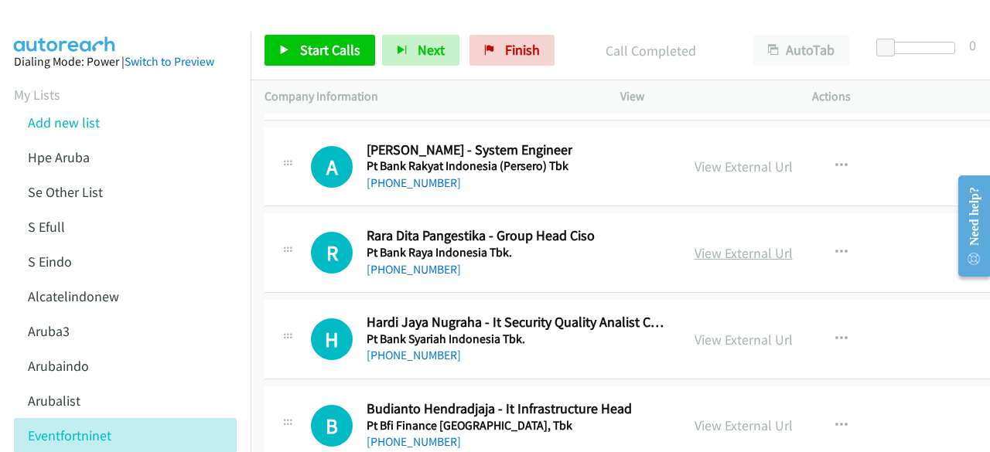
click at [717, 244] on link "View External Url" at bounding box center [744, 253] width 98 height 18
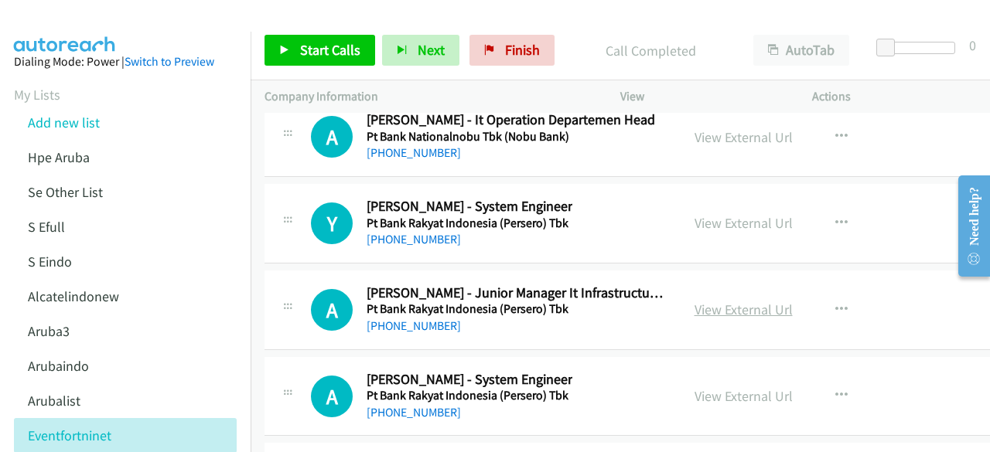
scroll to position [22811, 0]
click at [718, 302] on link "View External Url" at bounding box center [744, 311] width 98 height 18
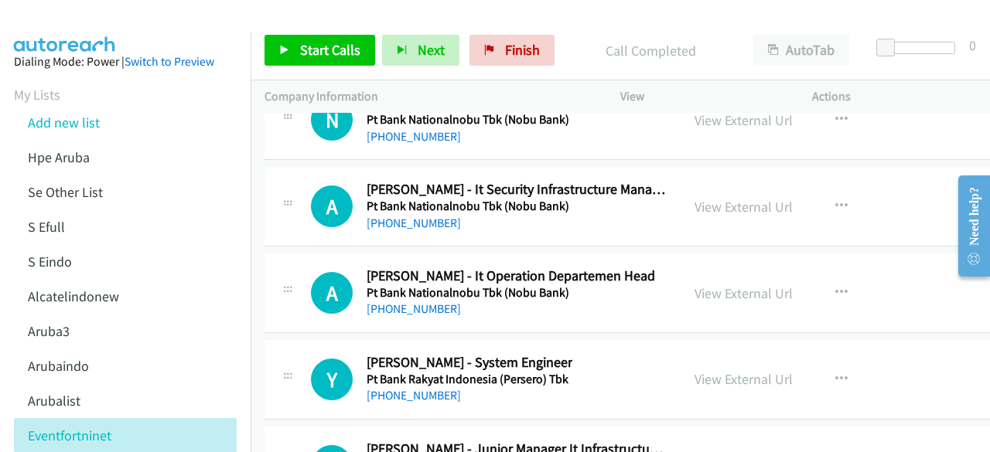
scroll to position [22655, 0]
click at [727, 285] on link "View External Url" at bounding box center [744, 294] width 98 height 18
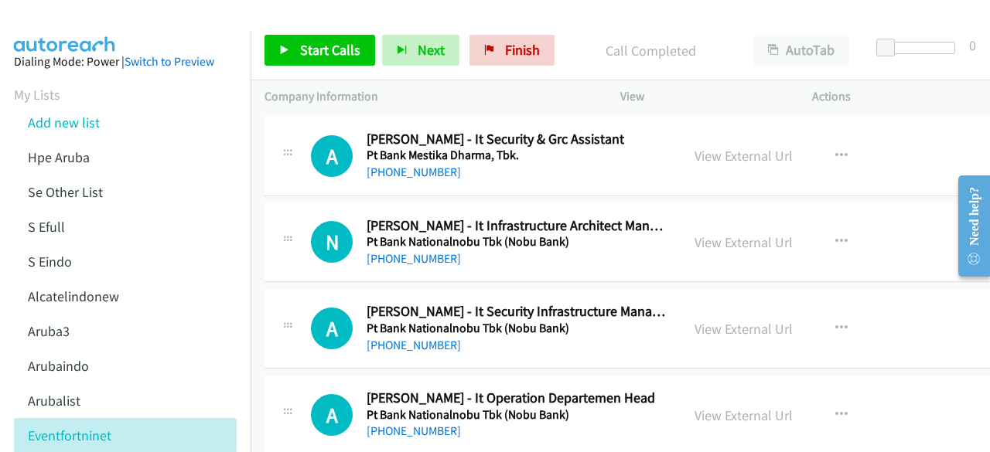
scroll to position [22531, 0]
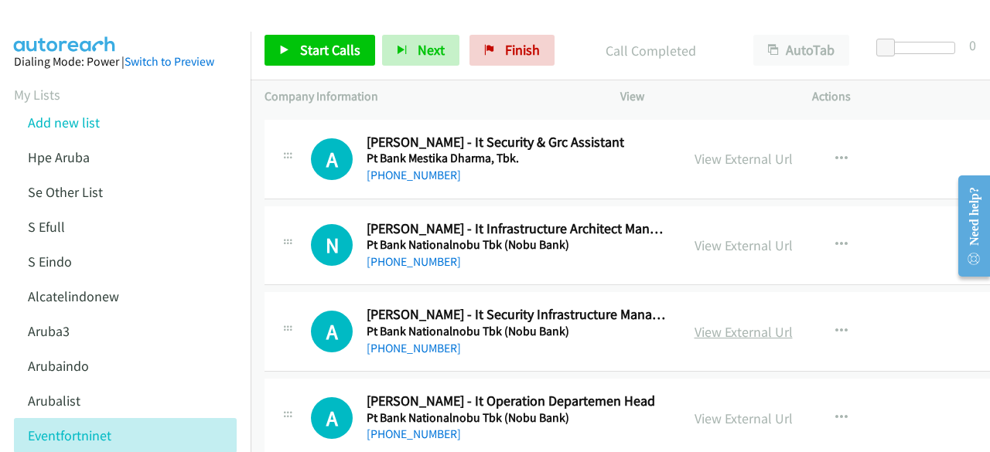
click at [717, 323] on link "View External Url" at bounding box center [744, 332] width 98 height 18
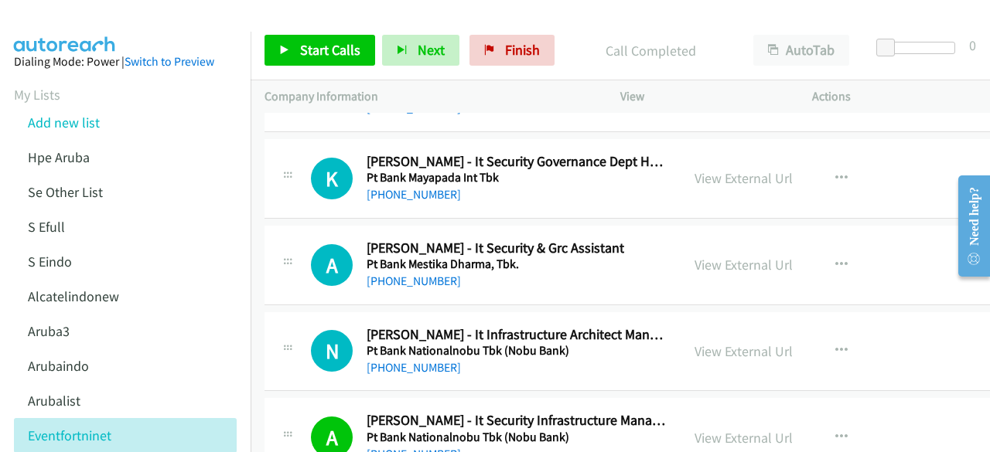
scroll to position [22424, 0]
click at [715, 343] on link "View External Url" at bounding box center [744, 352] width 98 height 18
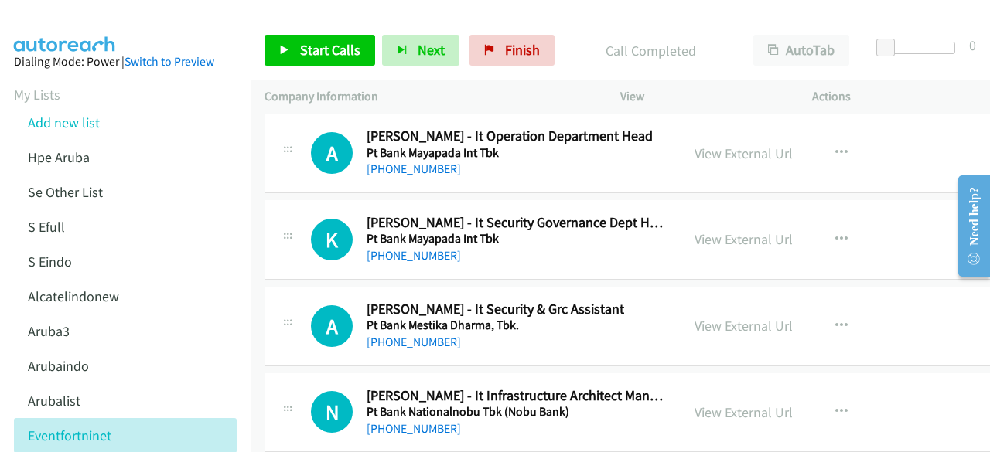
scroll to position [22363, 0]
click at [712, 318] on link "View External Url" at bounding box center [744, 327] width 98 height 18
click at [684, 215] on div "View External Url View External Url Schedule/Manage Callback Start Calls Here R…" at bounding box center [792, 240] width 222 height 51
click at [695, 231] on link "View External Url" at bounding box center [744, 240] width 98 height 18
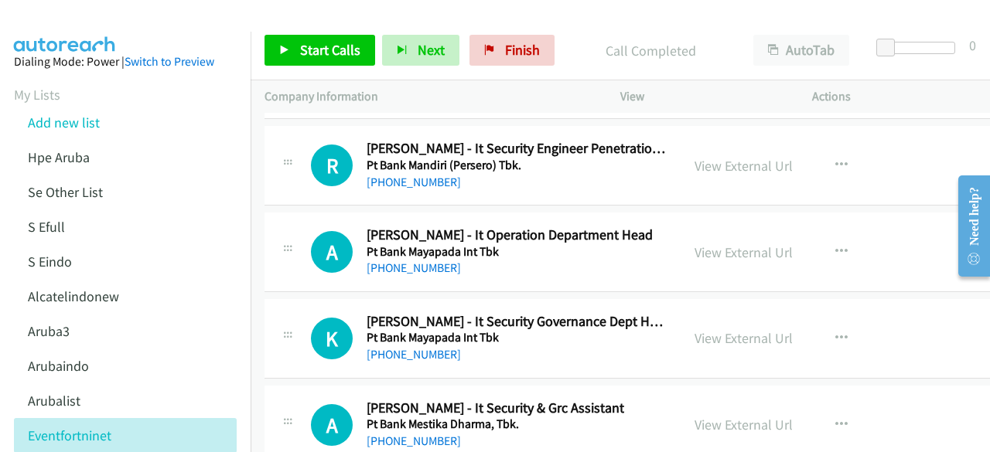
scroll to position [22260, 0]
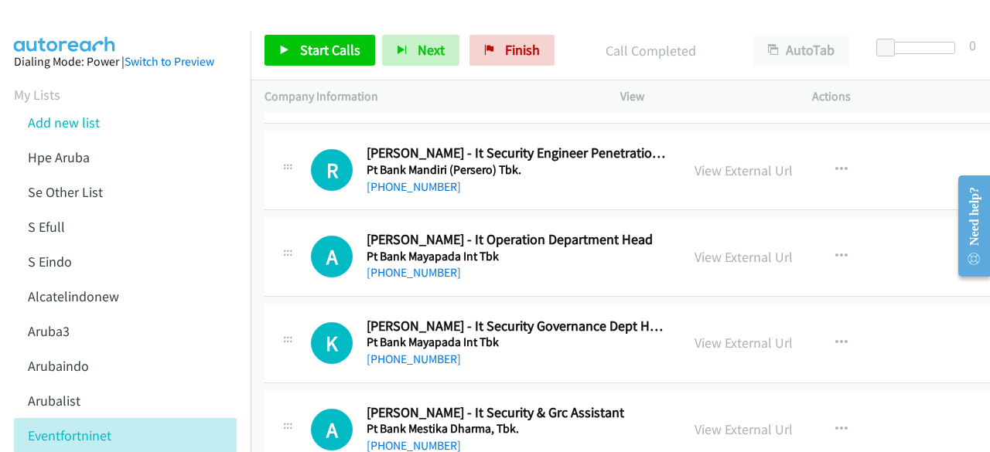
click at [737, 231] on div "View External Url View External Url Schedule/Manage Callback Start Calls Here R…" at bounding box center [792, 256] width 222 height 51
click at [732, 248] on link "View External Url" at bounding box center [744, 257] width 98 height 18
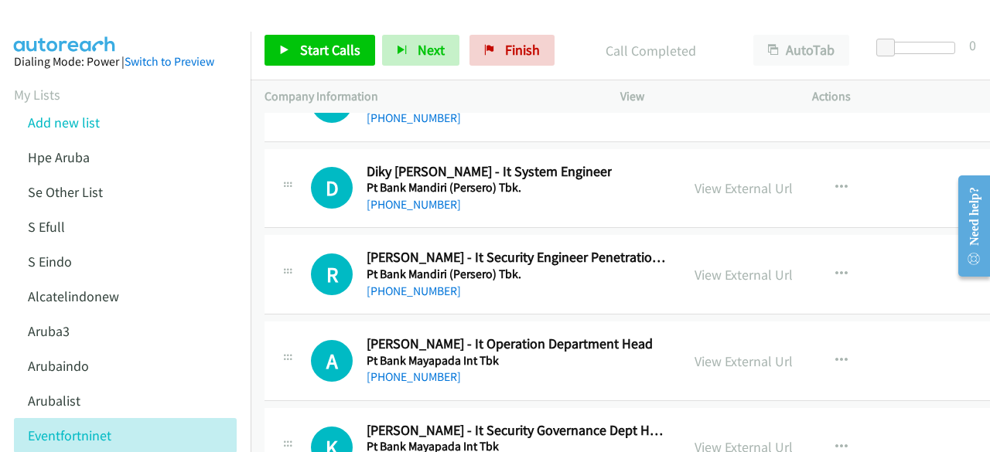
scroll to position [22151, 0]
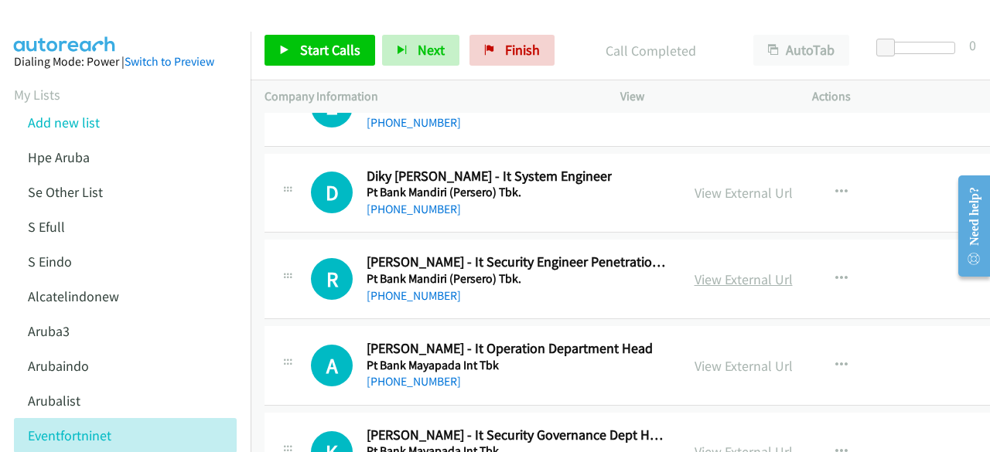
click at [712, 271] on link "View External Url" at bounding box center [744, 280] width 98 height 18
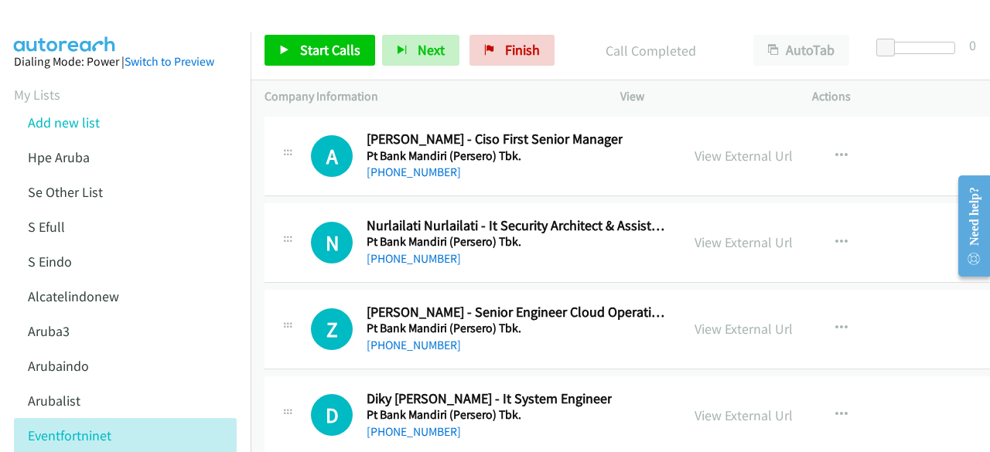
scroll to position [21926, 0]
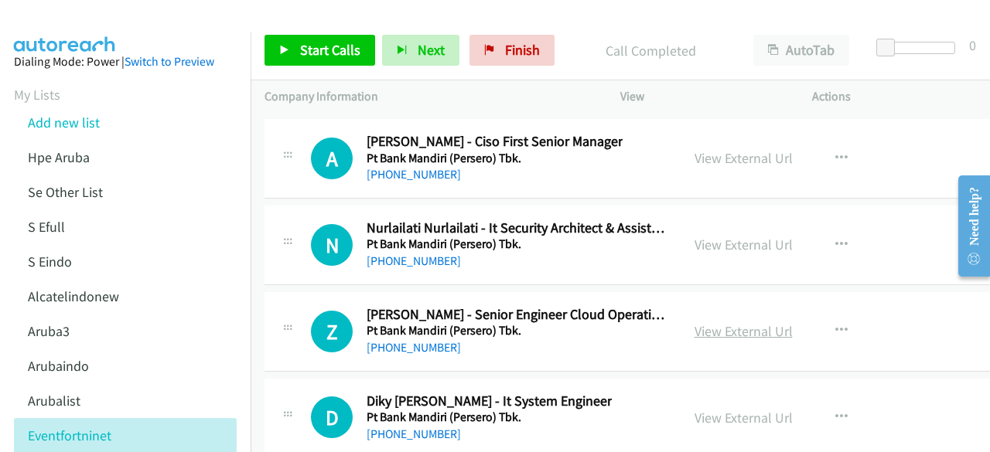
click at [710, 323] on link "View External Url" at bounding box center [744, 332] width 98 height 18
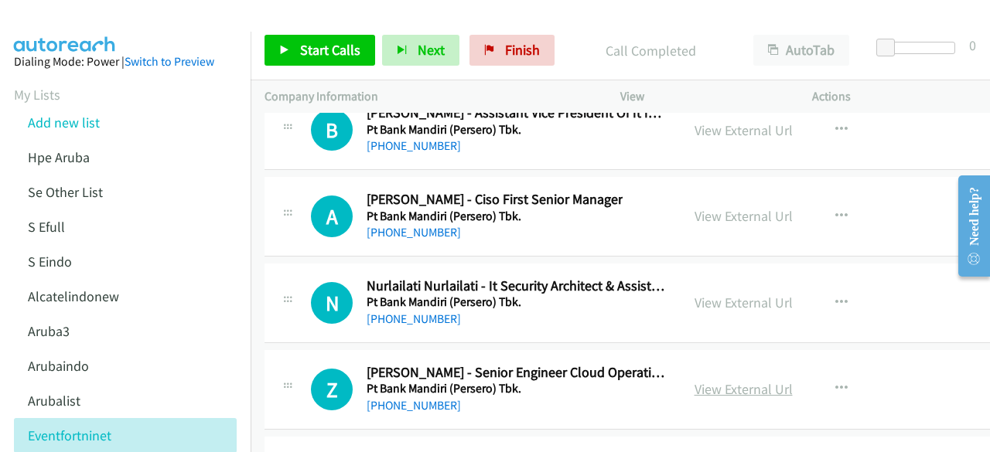
scroll to position [21867, 0]
click at [721, 295] on link "View External Url" at bounding box center [744, 304] width 98 height 18
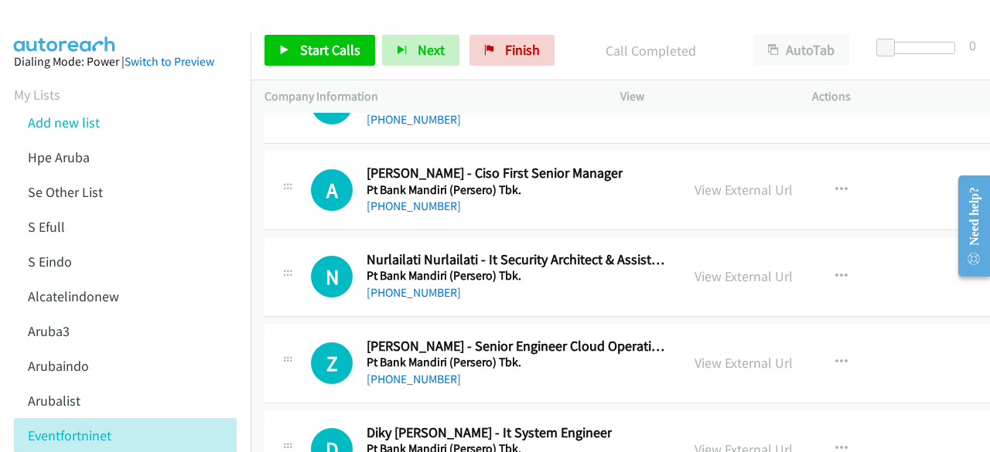
scroll to position [21895, 0]
click at [704, 353] on link "View External Url" at bounding box center [744, 362] width 98 height 18
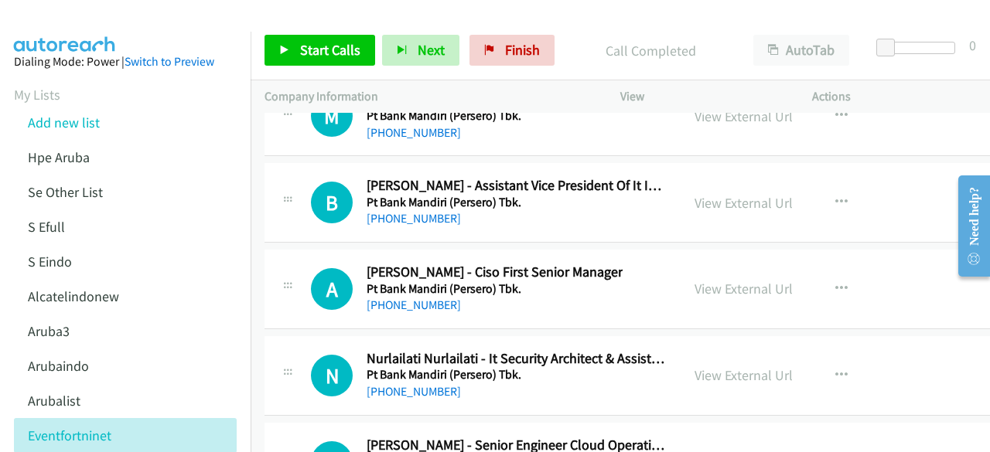
scroll to position [21790, 0]
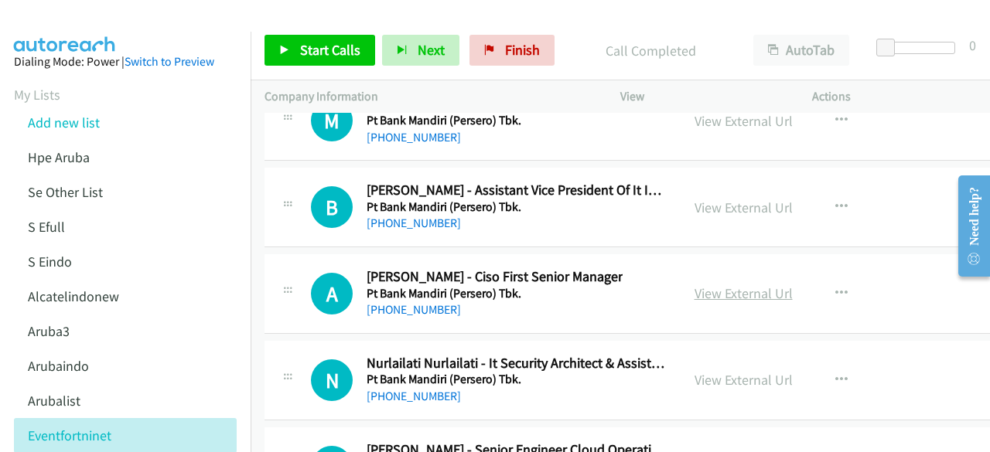
click at [704, 285] on link "View External Url" at bounding box center [744, 294] width 98 height 18
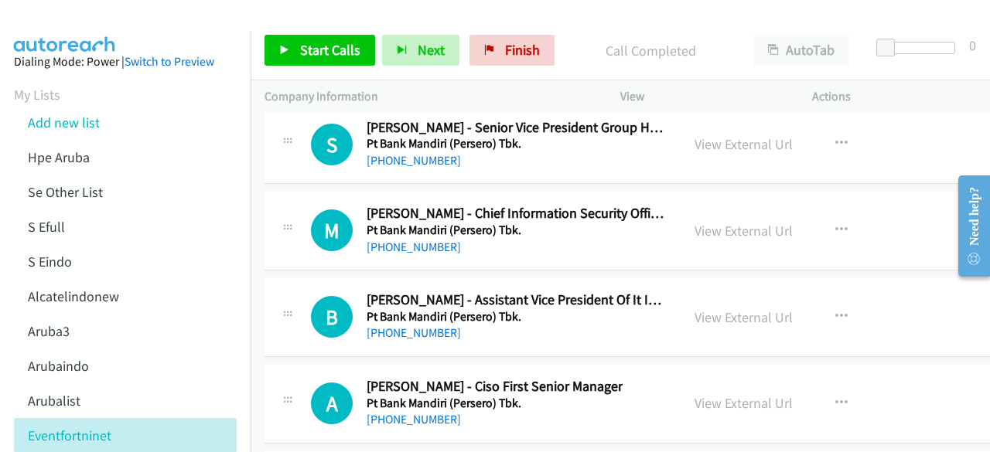
scroll to position [21677, 0]
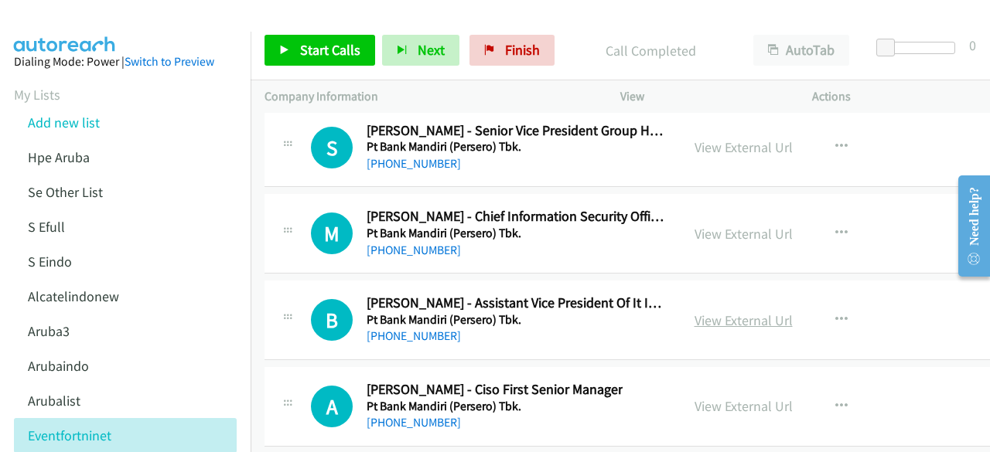
click at [695, 312] on link "View External Url" at bounding box center [744, 321] width 98 height 18
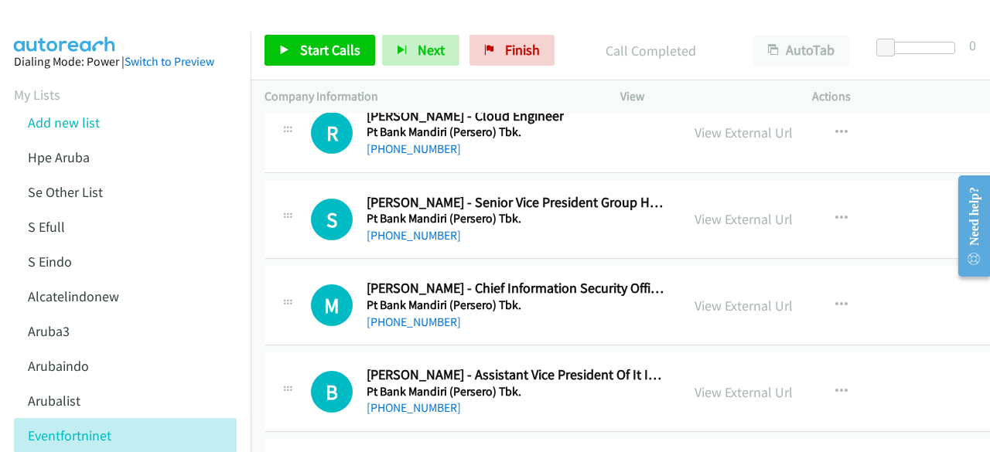
scroll to position [21598, 0]
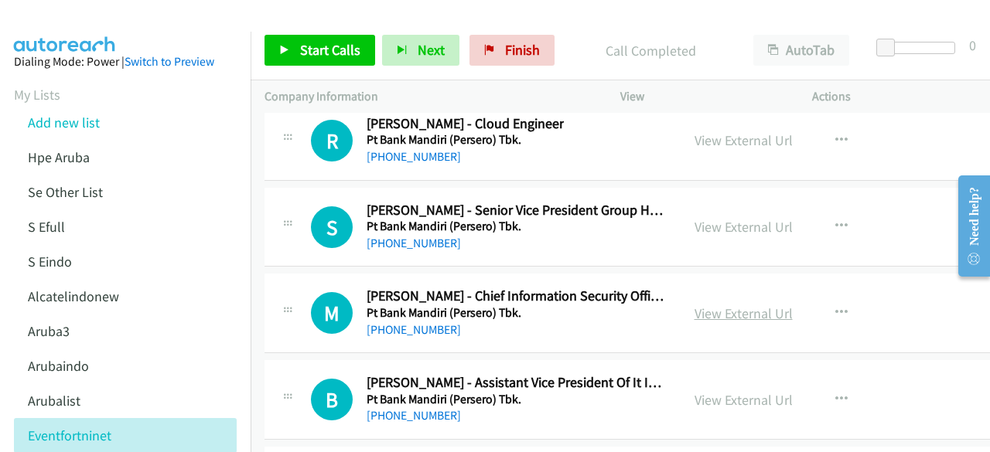
click at [705, 305] on link "View External Url" at bounding box center [744, 314] width 98 height 18
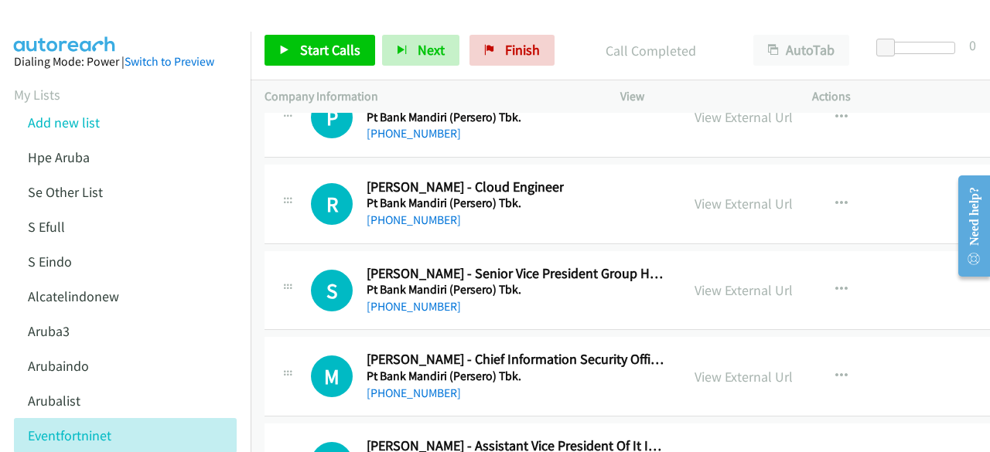
scroll to position [21531, 0]
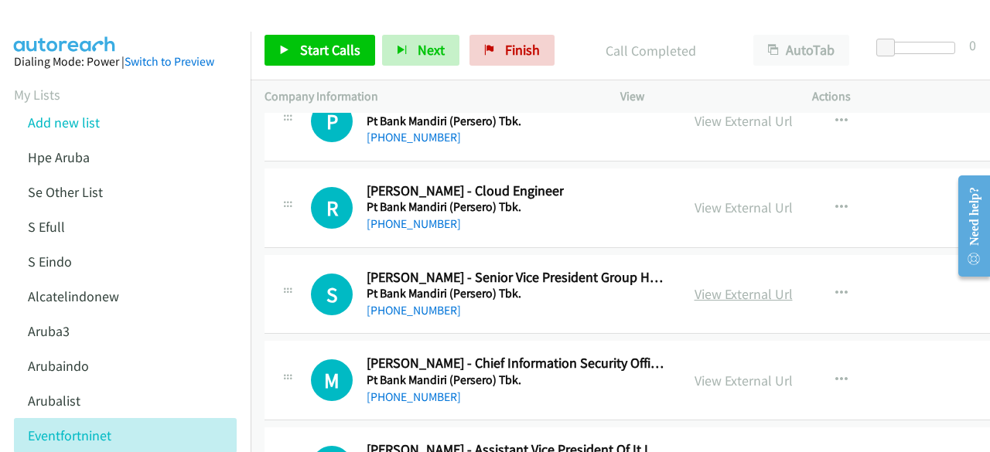
click at [696, 285] on link "View External Url" at bounding box center [744, 294] width 98 height 18
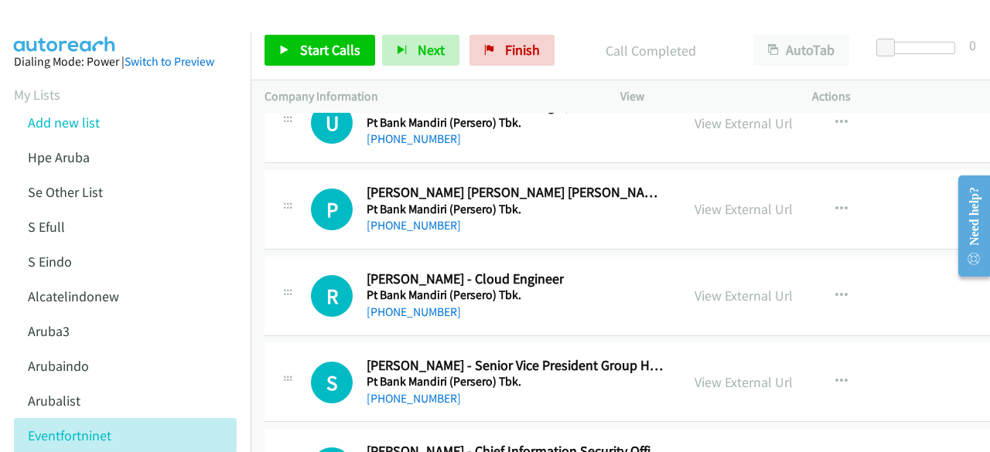
scroll to position [21435, 0]
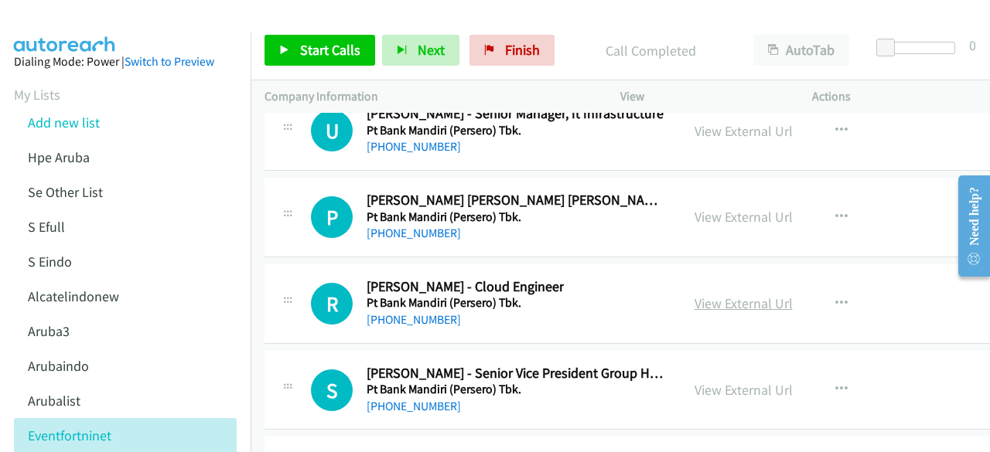
click at [708, 295] on link "View External Url" at bounding box center [744, 304] width 98 height 18
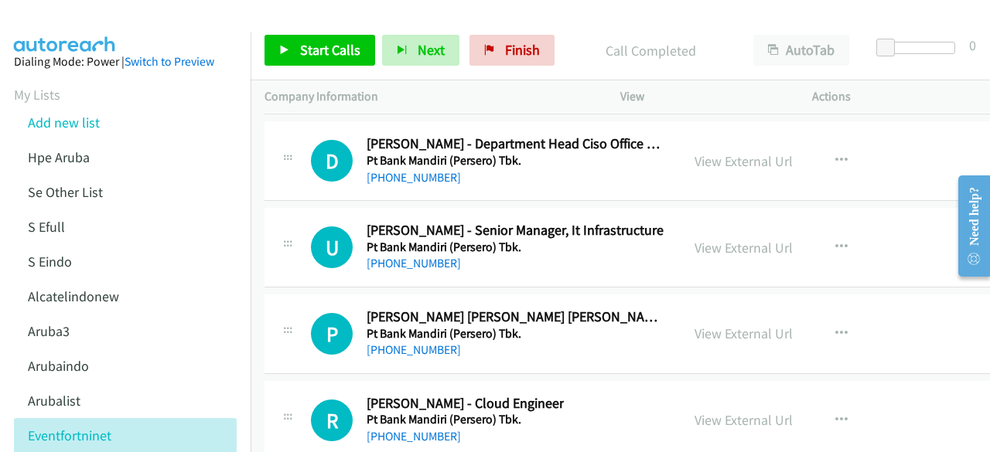
scroll to position [21317, 0]
click at [695, 240] on link "View External Url" at bounding box center [744, 249] width 98 height 18
click at [695, 326] on link "View External Url" at bounding box center [744, 335] width 98 height 18
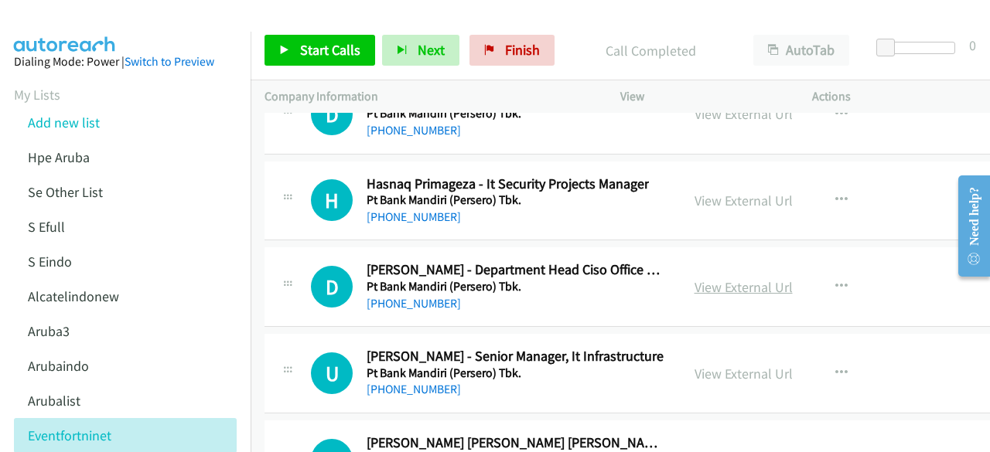
click at [699, 278] on link "View External Url" at bounding box center [744, 287] width 98 height 18
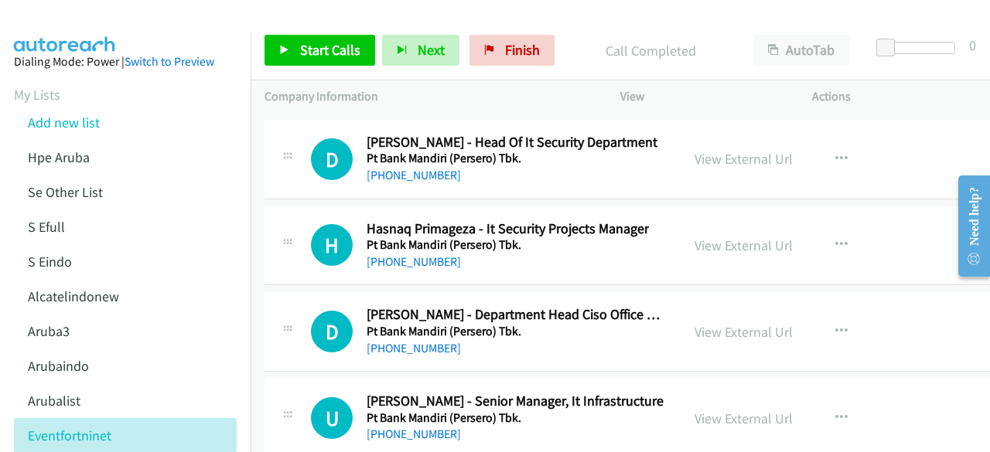
scroll to position [21092, 0]
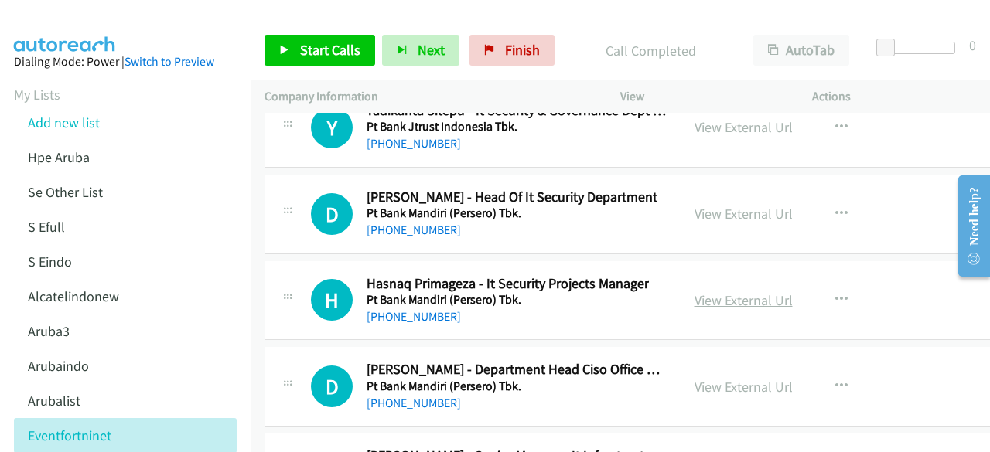
click at [700, 292] on link "View External Url" at bounding box center [744, 301] width 98 height 18
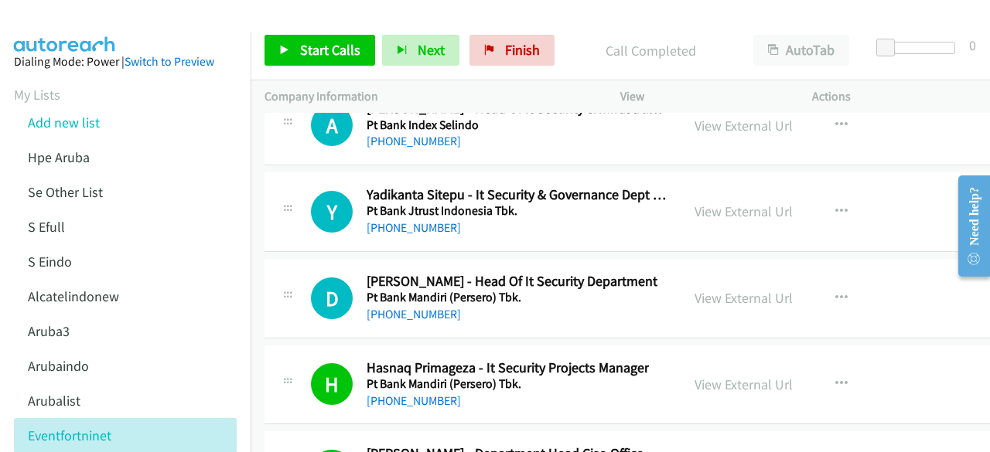
scroll to position [21006, 0]
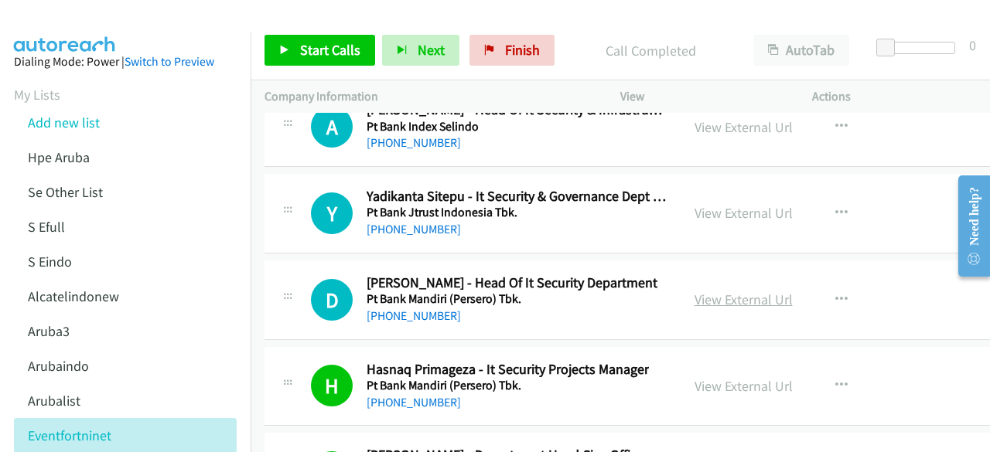
click at [733, 291] on link "View External Url" at bounding box center [744, 300] width 98 height 18
click at [695, 204] on link "View External Url" at bounding box center [744, 213] width 98 height 18
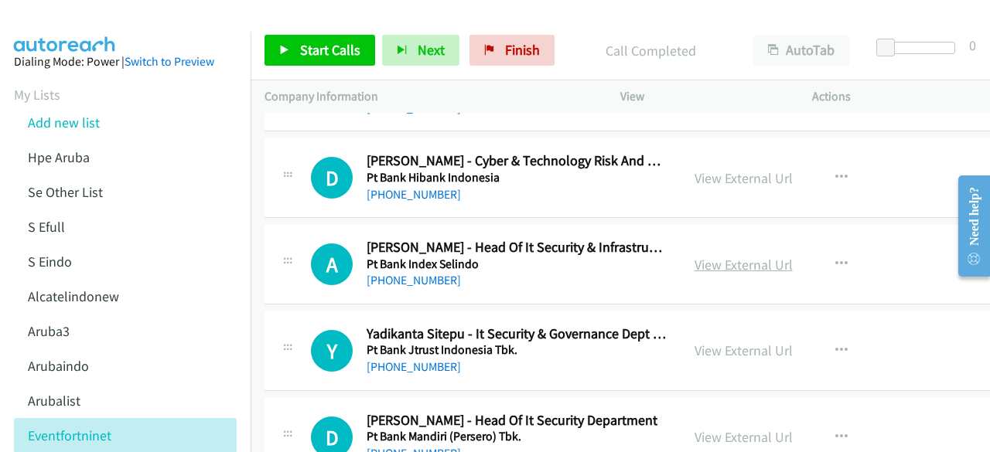
click at [715, 256] on link "View External Url" at bounding box center [744, 265] width 98 height 18
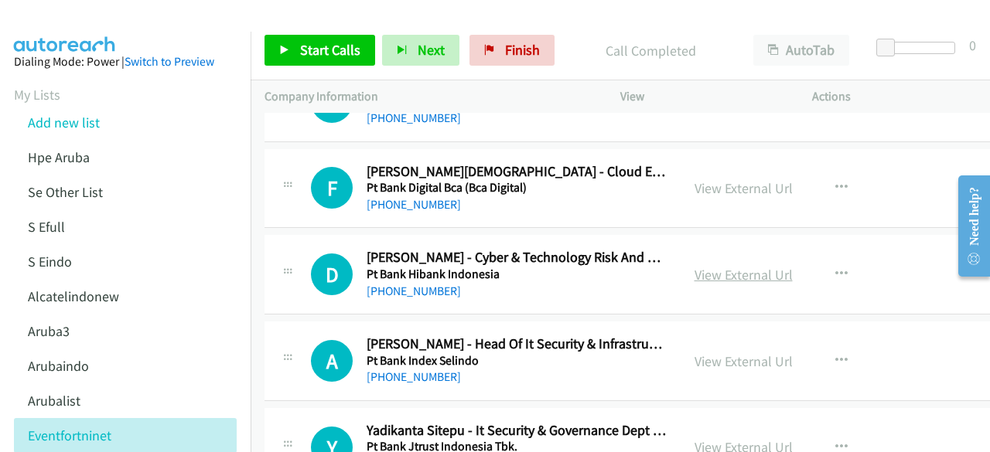
click at [695, 266] on link "View External Url" at bounding box center [744, 275] width 98 height 18
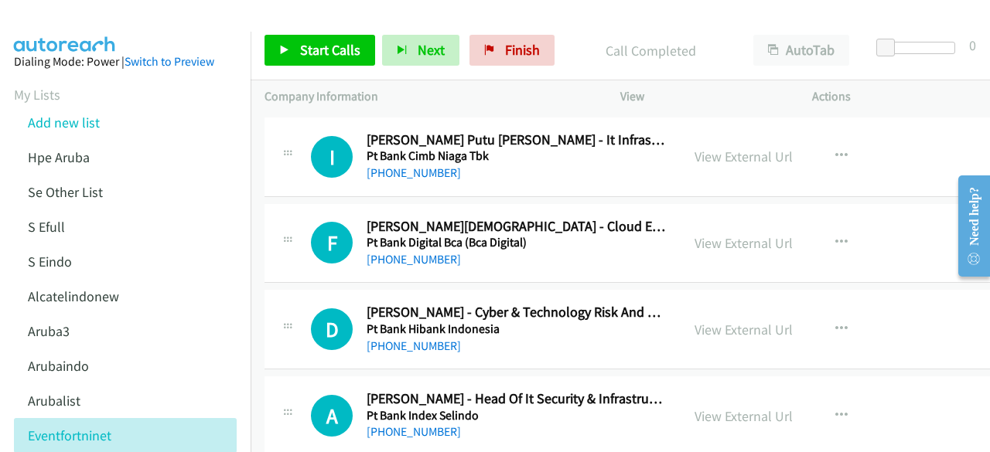
scroll to position [20716, 0]
click at [698, 235] on link "View External Url" at bounding box center [744, 244] width 98 height 18
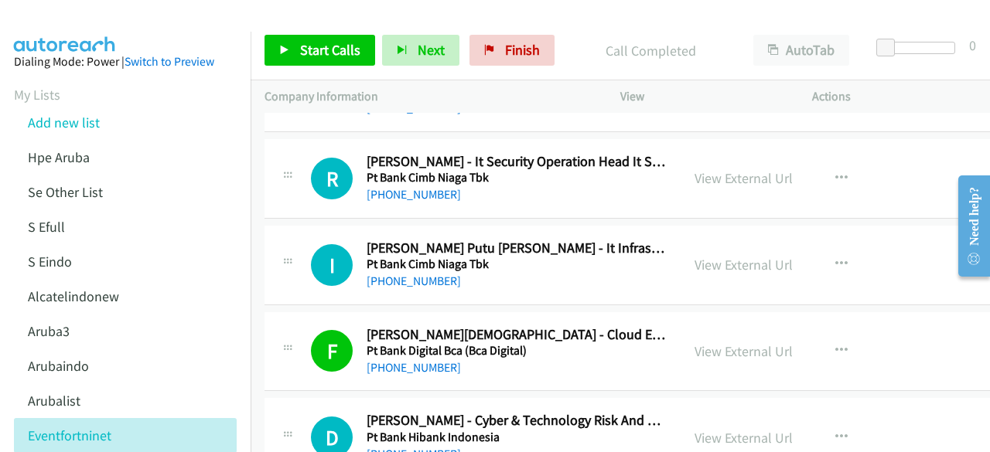
scroll to position [20603, 0]
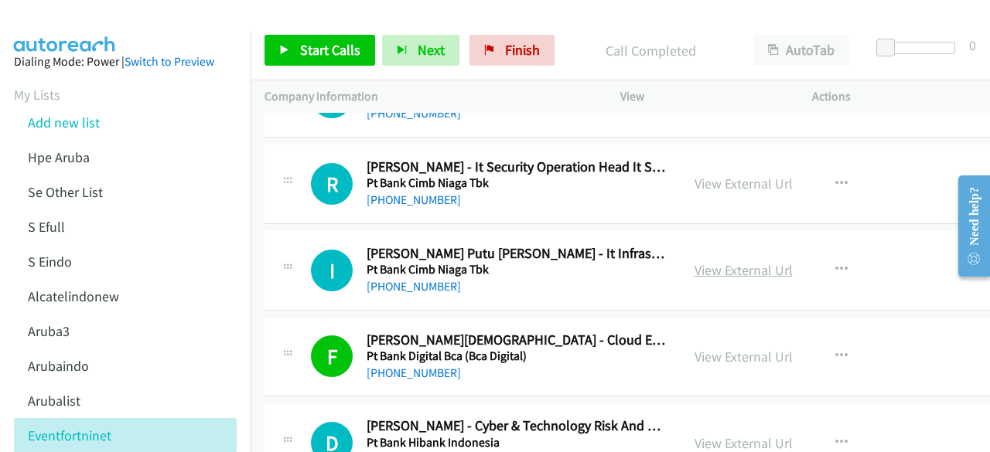
click at [695, 261] on link "View External Url" at bounding box center [744, 270] width 98 height 18
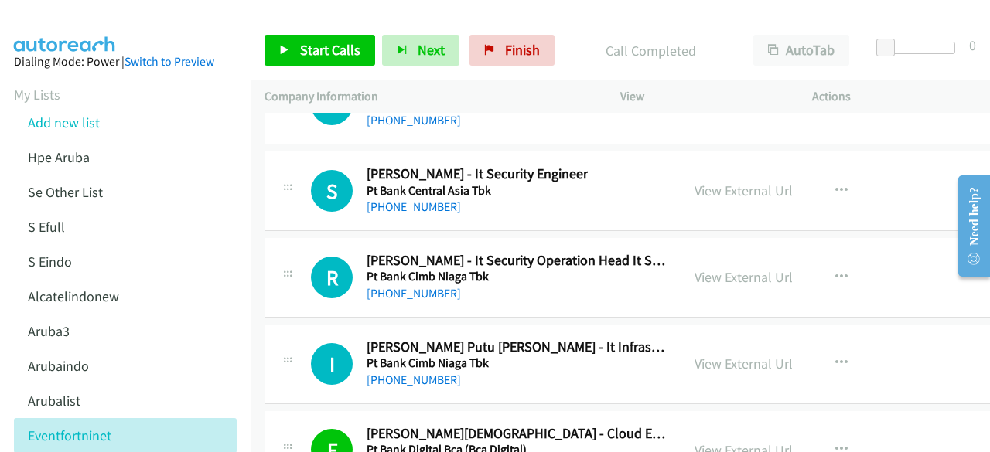
scroll to position [20492, 0]
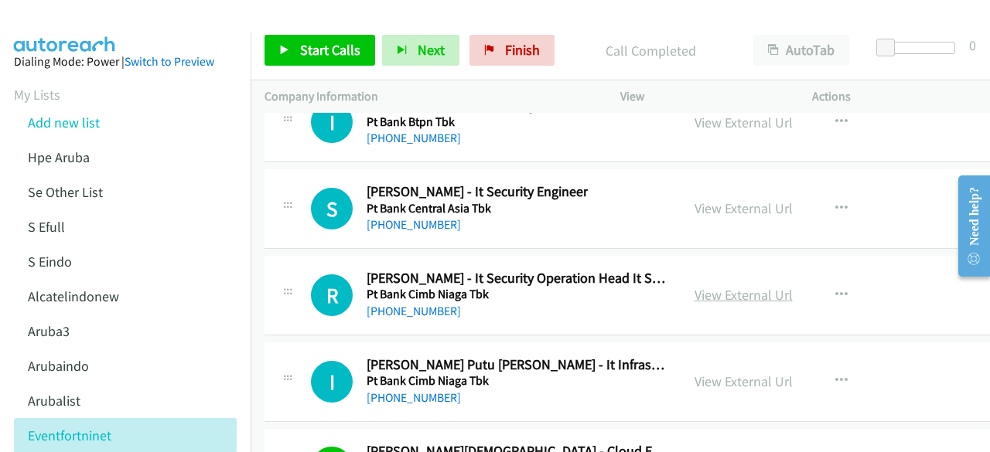
click at [697, 286] on link "View External Url" at bounding box center [744, 295] width 98 height 18
click at [701, 200] on link "View External Url" at bounding box center [744, 209] width 98 height 18
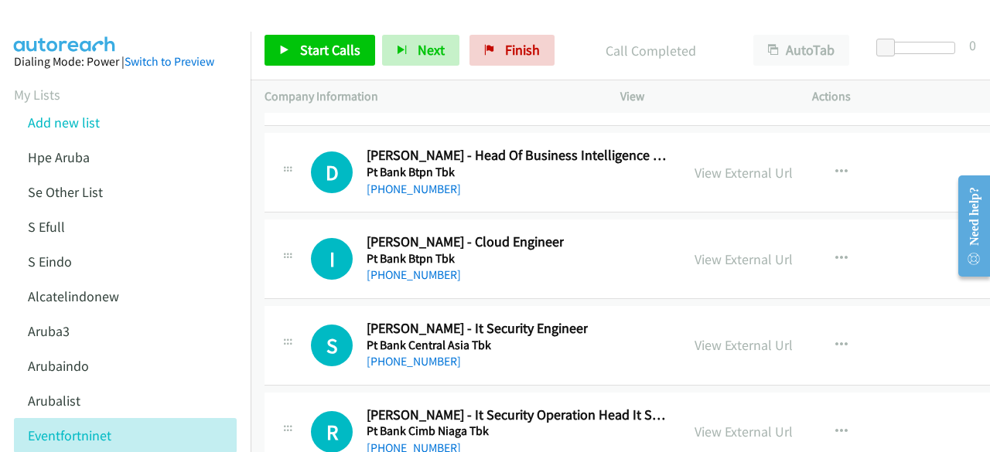
scroll to position [20354, 0]
click at [698, 251] on link "View External Url" at bounding box center [744, 260] width 98 height 18
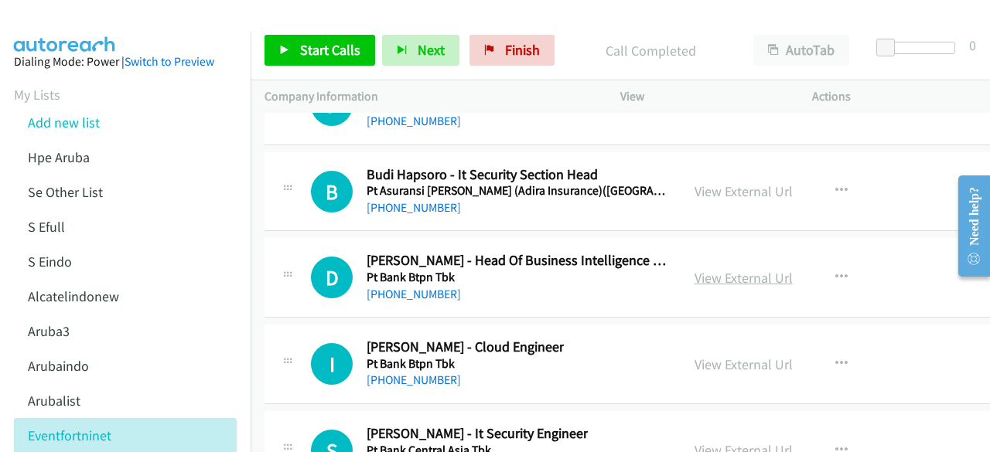
click at [695, 269] on link "View External Url" at bounding box center [744, 278] width 98 height 18
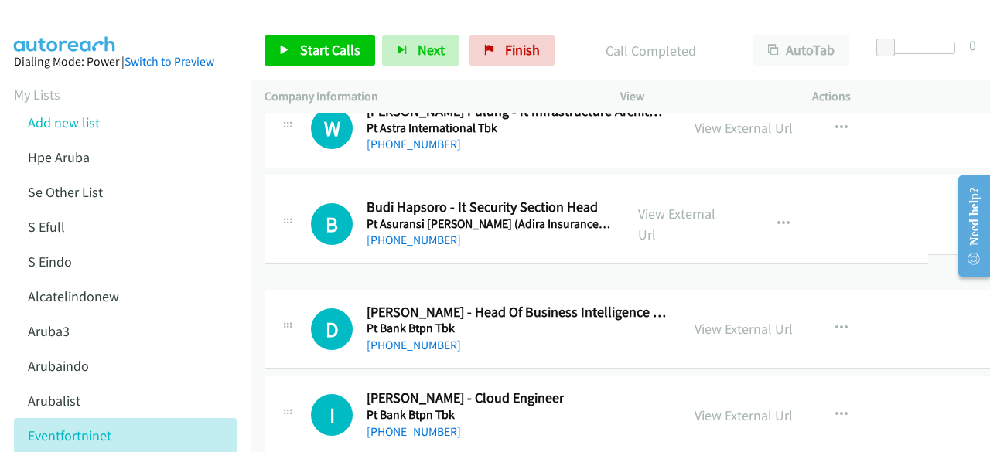
drag, startPoint x: 718, startPoint y: 252, endPoint x: 718, endPoint y: 236, distance: 16.2
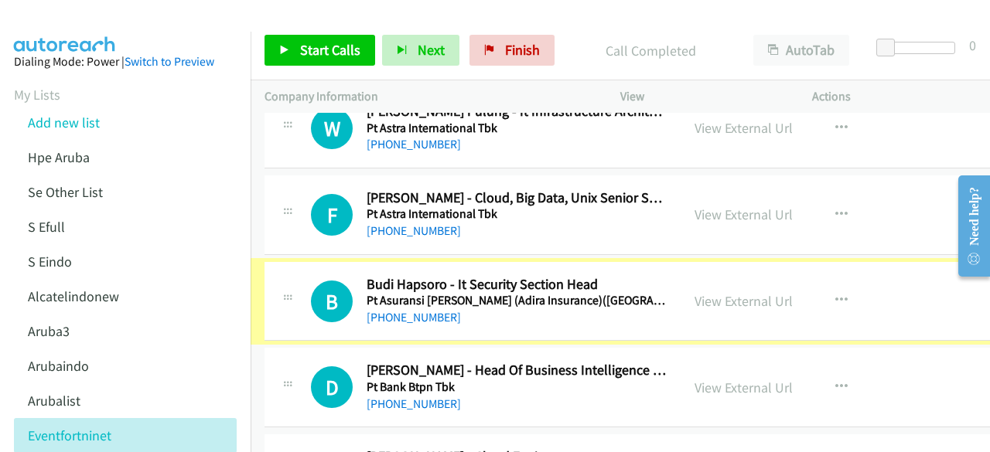
click at [718, 292] on link "View External Url" at bounding box center [744, 301] width 98 height 18
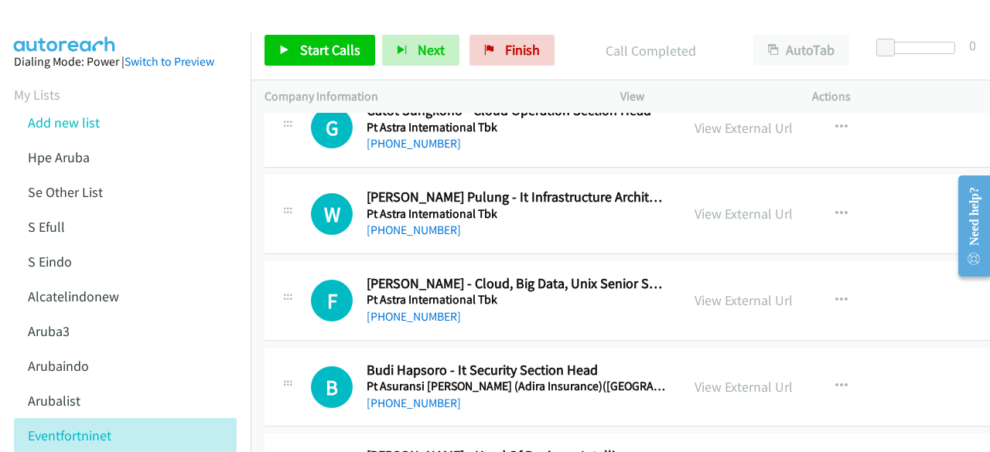
scroll to position [20047, 0]
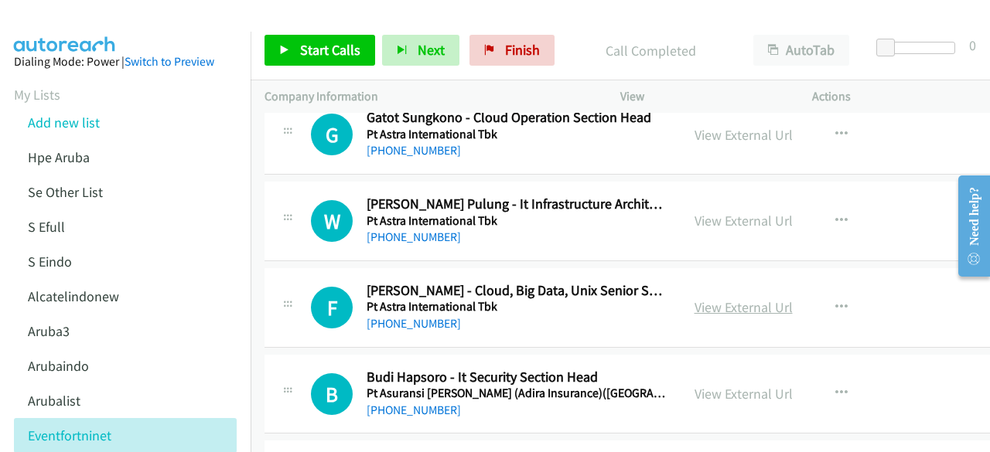
click at [695, 299] on link "View External Url" at bounding box center [744, 308] width 98 height 18
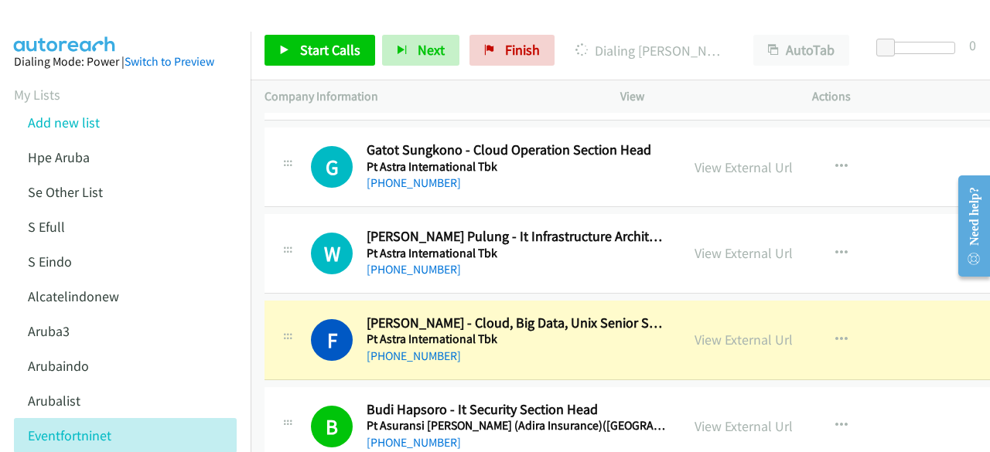
scroll to position [20012, 0]
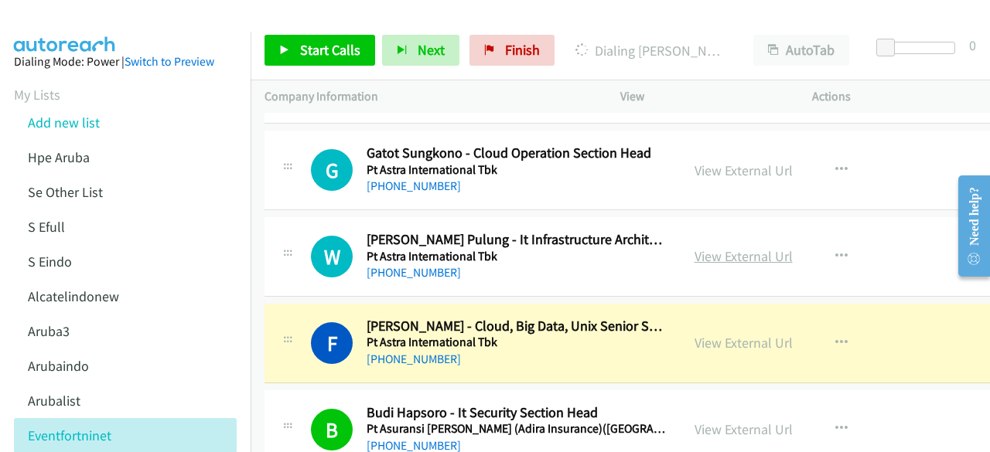
click at [695, 247] on link "View External Url" at bounding box center [744, 256] width 98 height 18
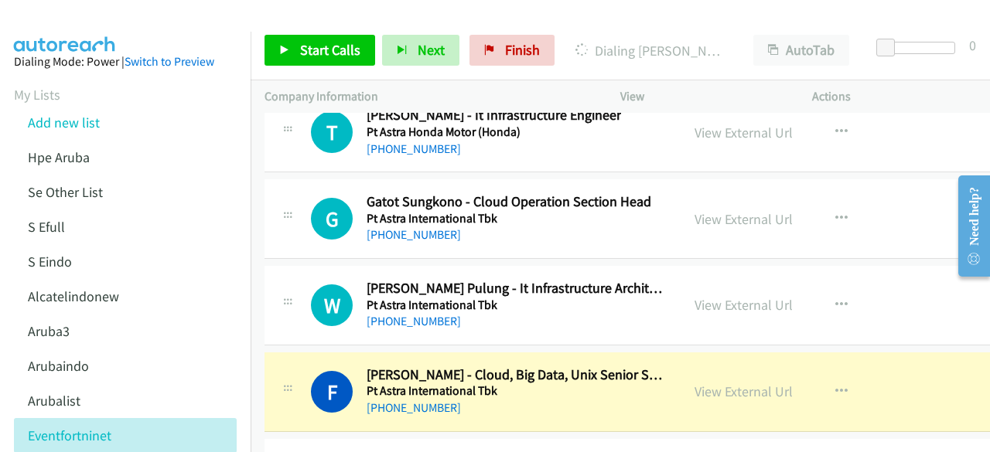
scroll to position [19896, 0]
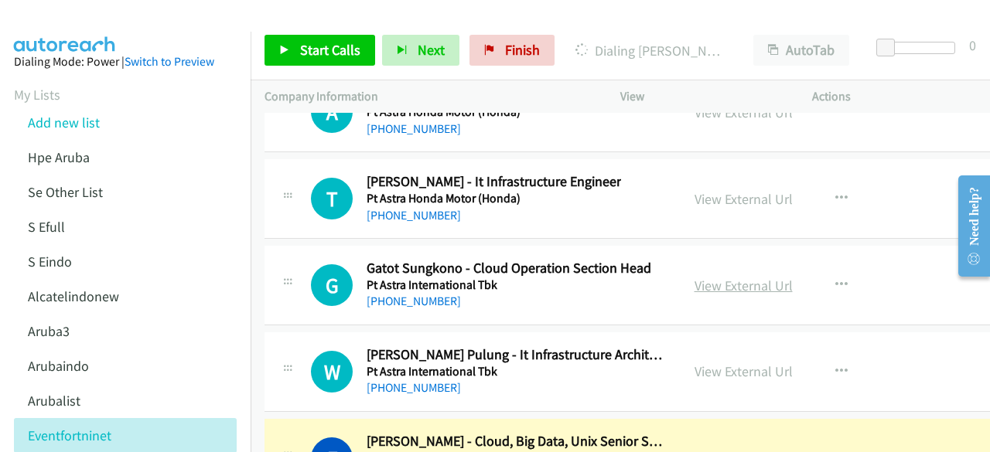
click at [695, 277] on link "View External Url" at bounding box center [744, 286] width 98 height 18
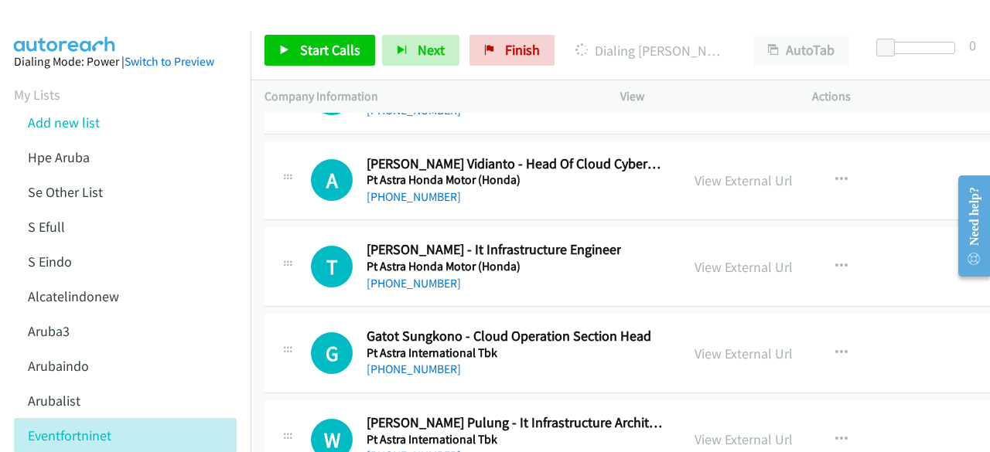
click at [695, 257] on div "View External Url" at bounding box center [744, 267] width 98 height 21
click at [698, 258] on link "View External Url" at bounding box center [744, 267] width 98 height 18
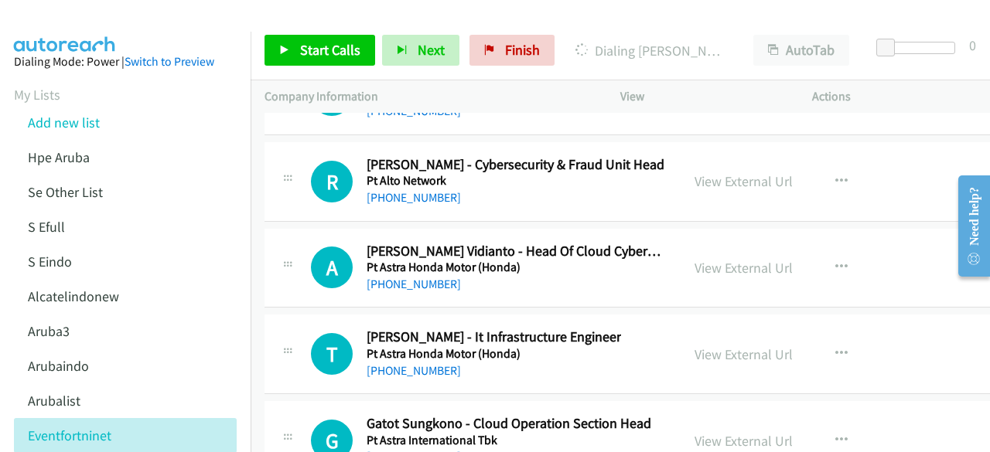
scroll to position [19740, 0]
click at [729, 260] on link "View External Url" at bounding box center [744, 269] width 98 height 18
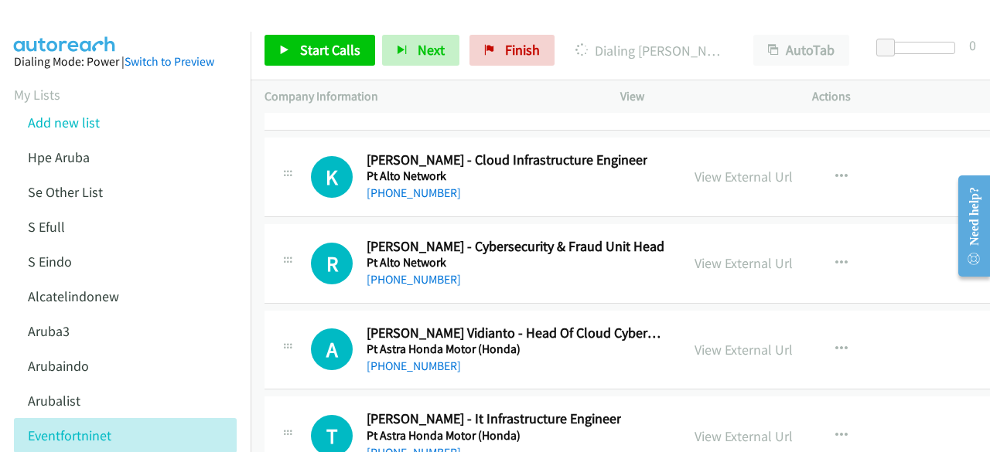
scroll to position [19658, 0]
click at [695, 255] on link "View External Url" at bounding box center [744, 264] width 98 height 18
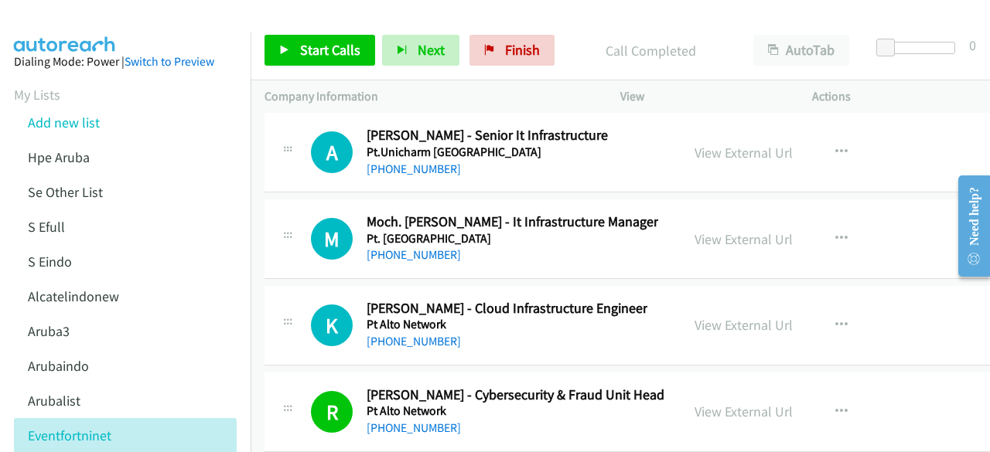
scroll to position [19507, 0]
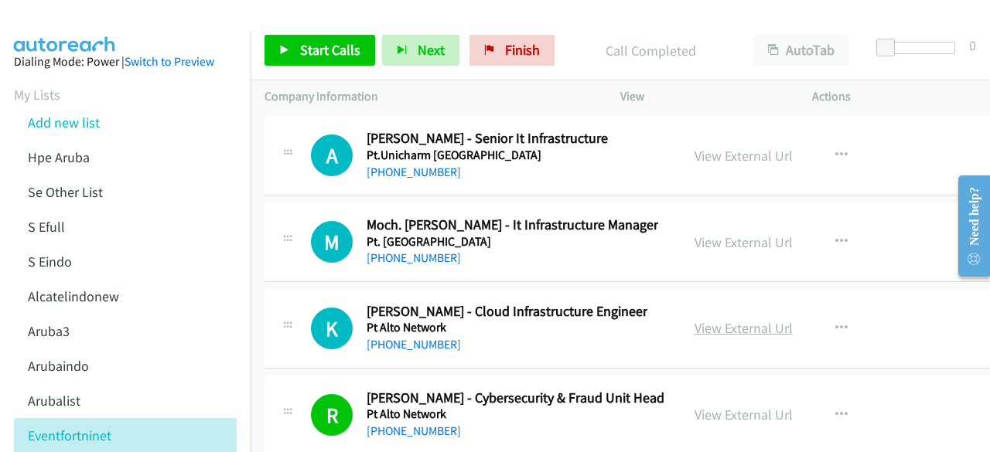
click at [704, 319] on link "View External Url" at bounding box center [744, 328] width 98 height 18
click at [712, 217] on div "View External Url View External Url Schedule/Manage Callback Start Calls Here R…" at bounding box center [792, 242] width 222 height 51
click at [712, 234] on link "View External Url" at bounding box center [744, 243] width 98 height 18
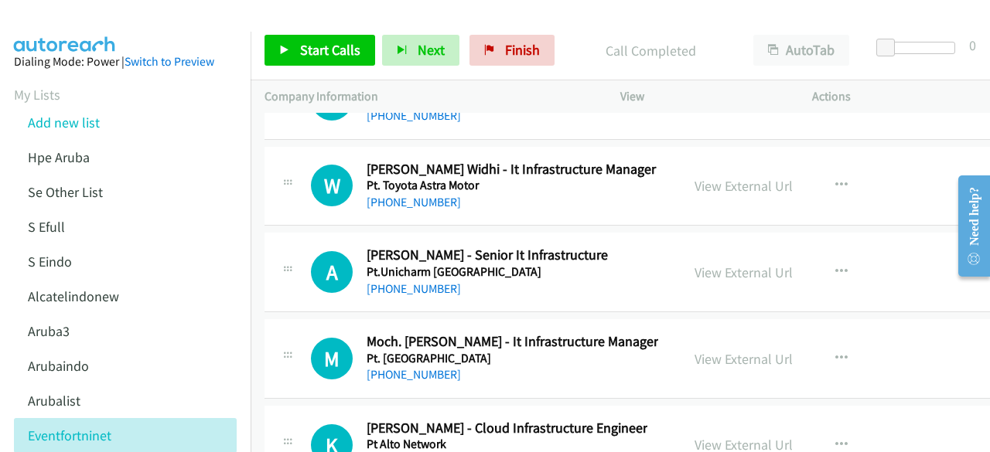
scroll to position [19388, 0]
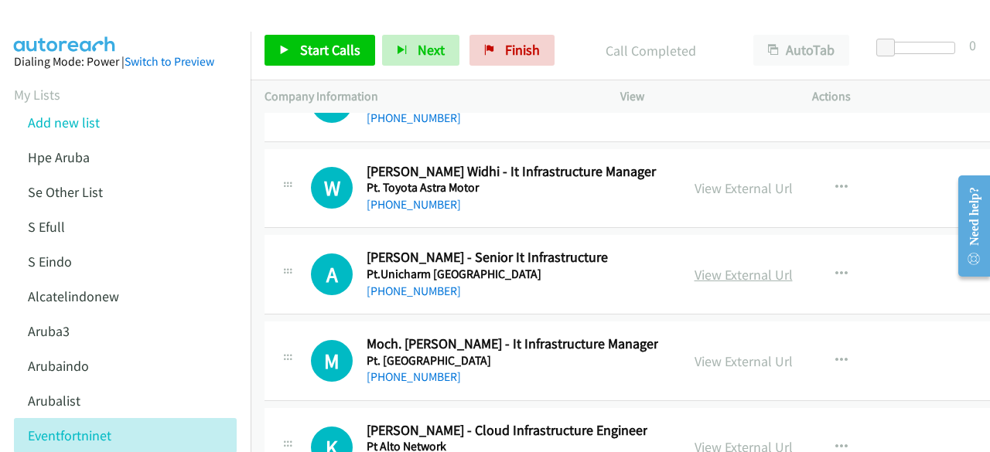
click at [718, 266] on link "View External Url" at bounding box center [744, 275] width 98 height 18
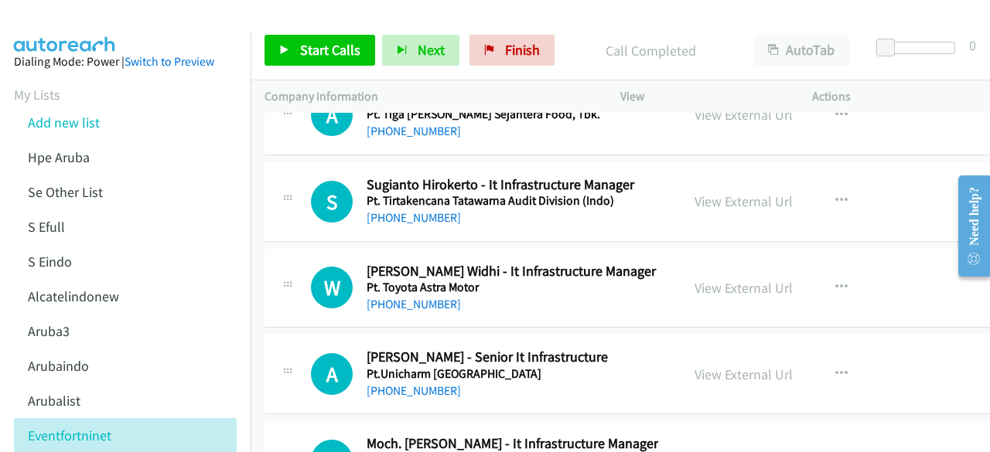
scroll to position [19285, 0]
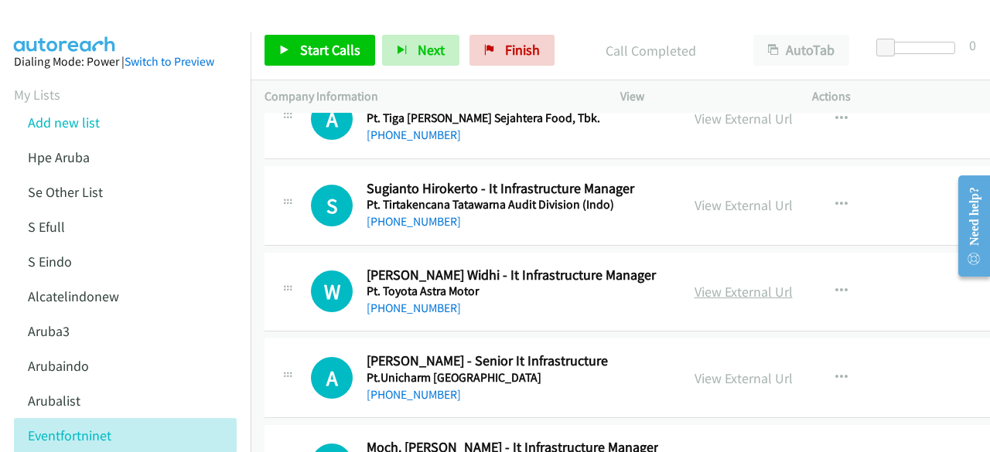
click at [695, 283] on link "View External Url" at bounding box center [744, 292] width 98 height 18
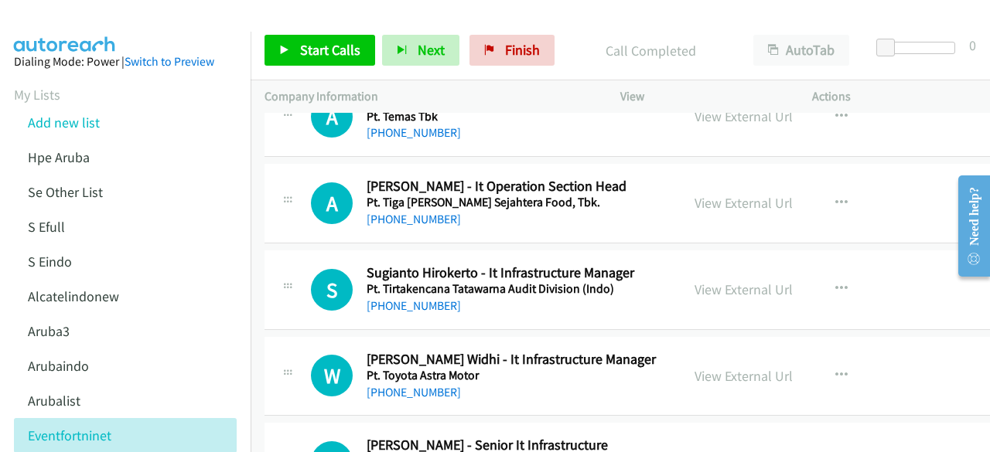
scroll to position [19199, 0]
click at [719, 282] on link "View External Url" at bounding box center [744, 291] width 98 height 18
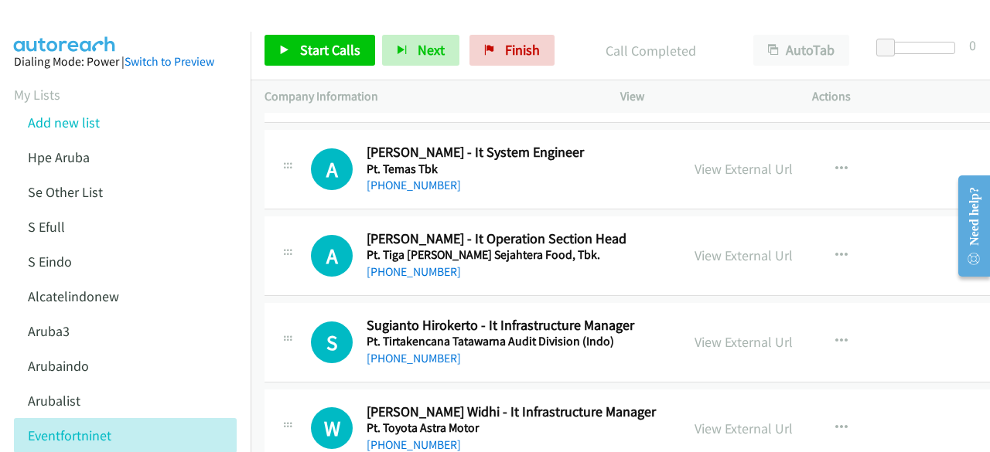
scroll to position [19147, 0]
click at [710, 247] on link "View External Url" at bounding box center [744, 256] width 98 height 18
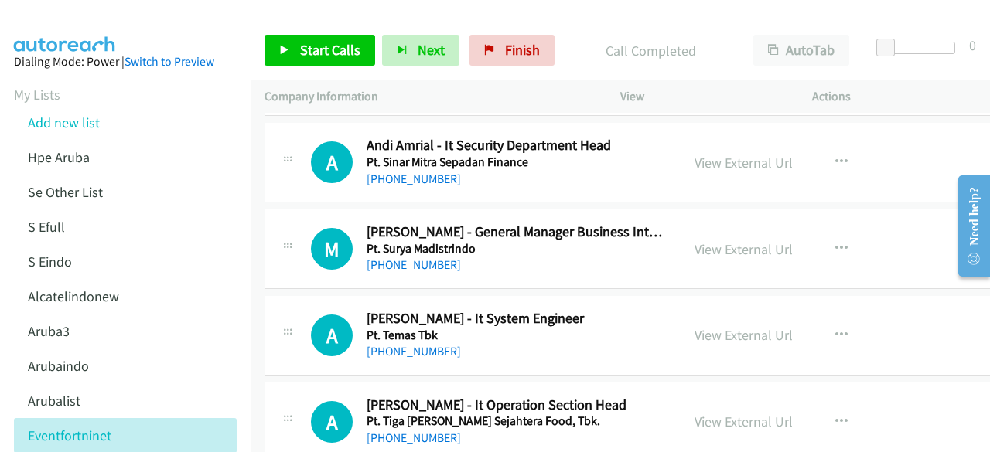
scroll to position [18963, 0]
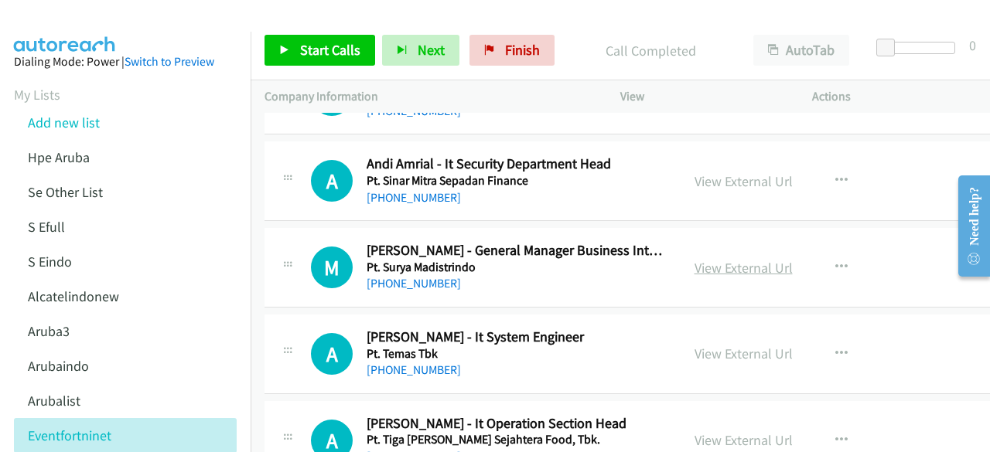
click at [695, 259] on link "View External Url" at bounding box center [744, 268] width 98 height 18
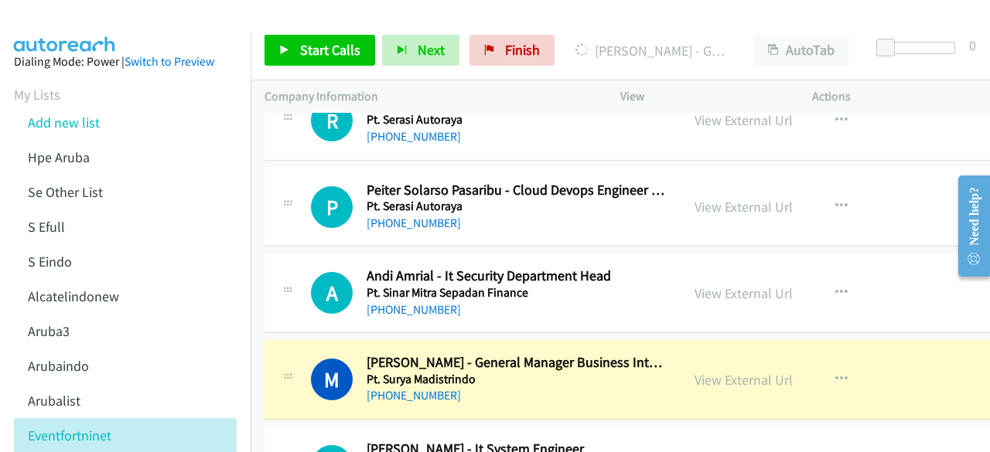
scroll to position [18849, 0]
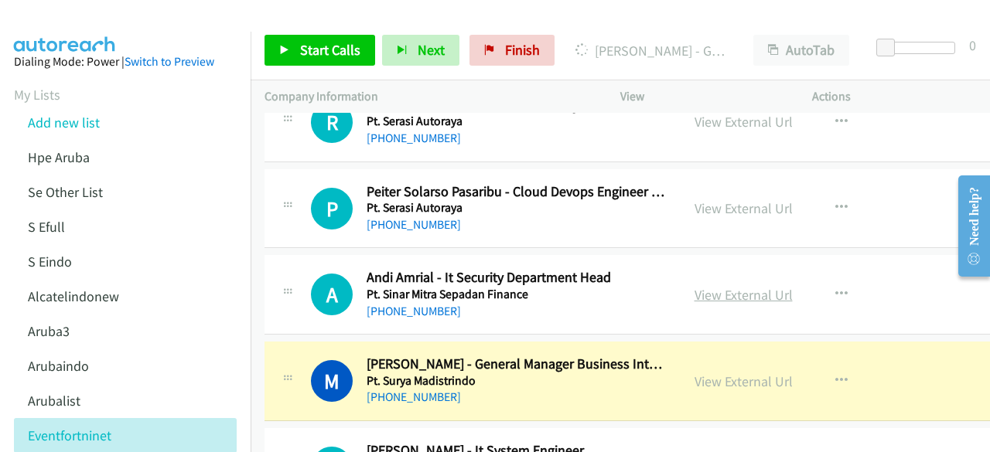
click at [733, 286] on link "View External Url" at bounding box center [744, 295] width 98 height 18
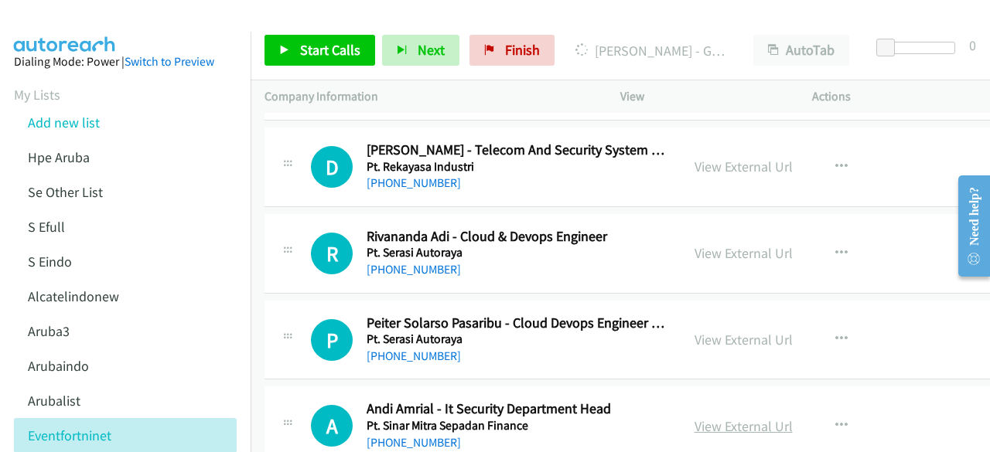
scroll to position [18716, 0]
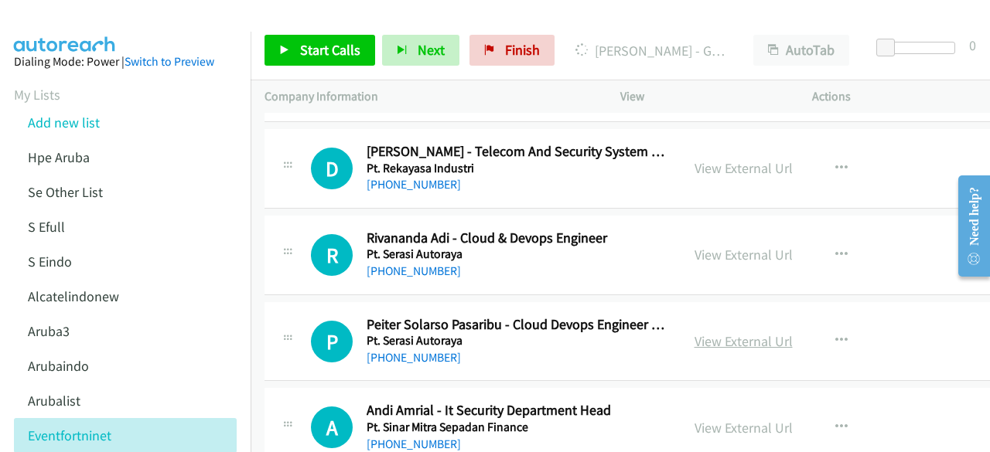
click at [705, 333] on link "View External Url" at bounding box center [744, 342] width 98 height 18
click at [698, 246] on link "View External Url" at bounding box center [744, 255] width 98 height 18
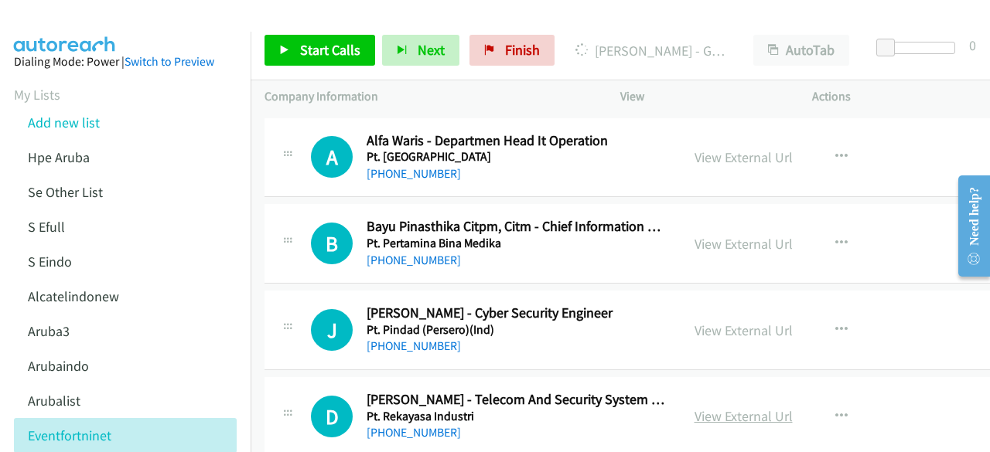
scroll to position [18467, 0]
click at [695, 323] on link "View External Url" at bounding box center [744, 332] width 98 height 18
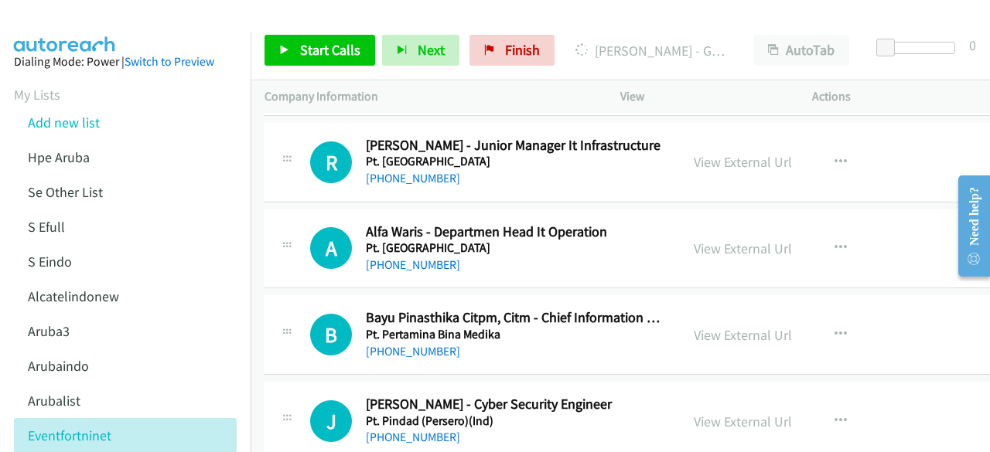
scroll to position [18376, 1]
click at [724, 327] on link "View External Url" at bounding box center [743, 336] width 98 height 18
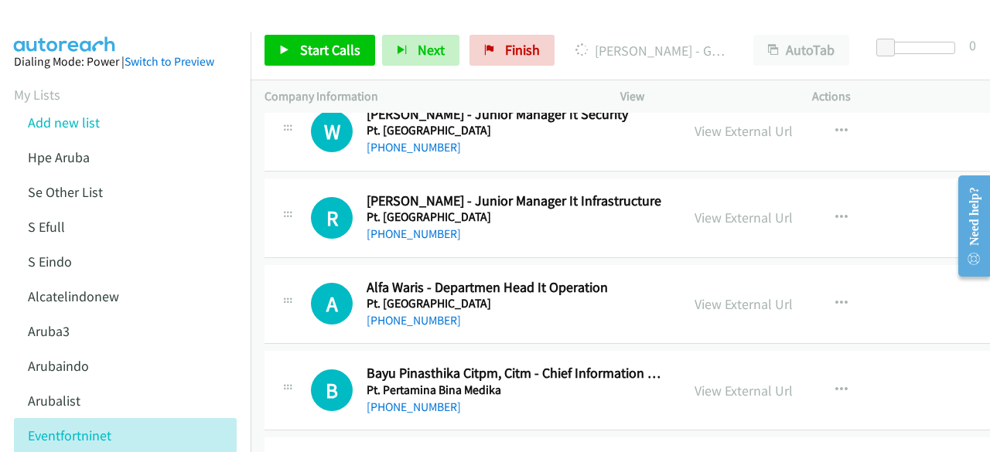
scroll to position [18320, 0]
click at [703, 296] on link "View External Url" at bounding box center [744, 305] width 98 height 18
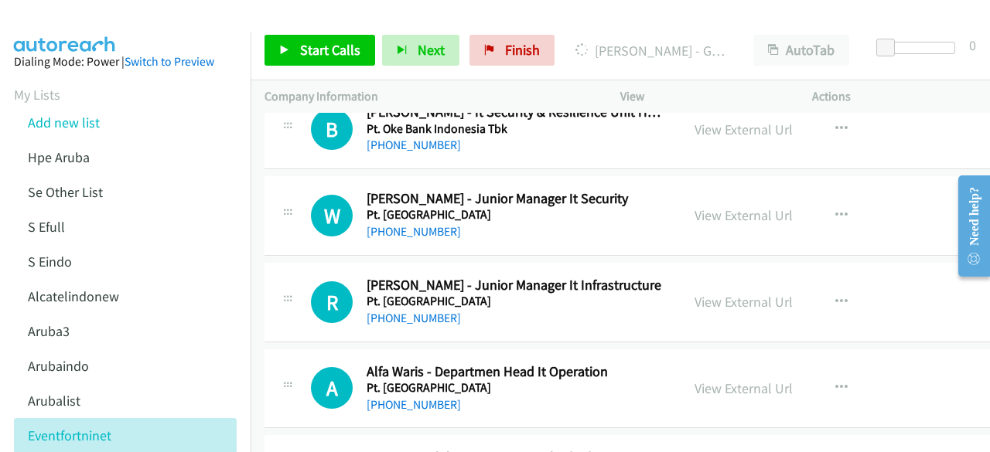
scroll to position [18207, 0]
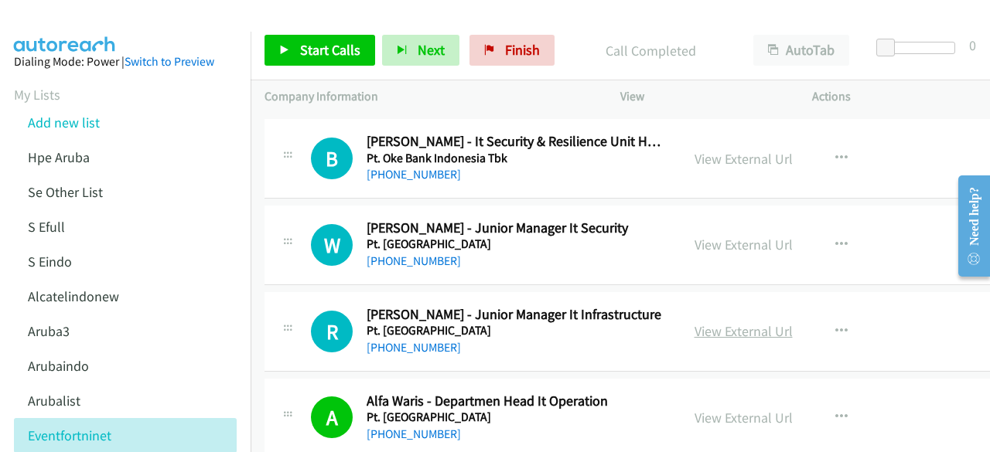
click at [725, 323] on link "View External Url" at bounding box center [744, 332] width 98 height 18
click at [716, 236] on link "View External Url" at bounding box center [744, 245] width 98 height 18
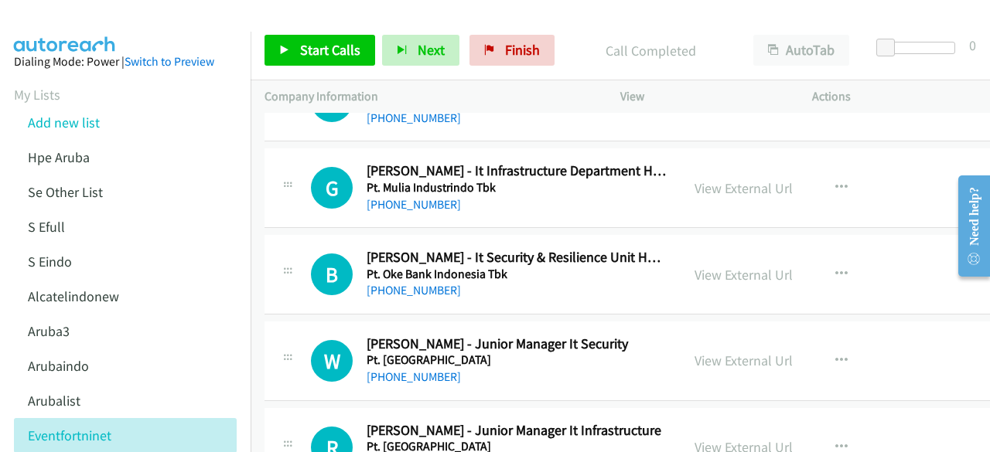
scroll to position [18090, 0]
click at [710, 267] on link "View External Url" at bounding box center [744, 276] width 98 height 18
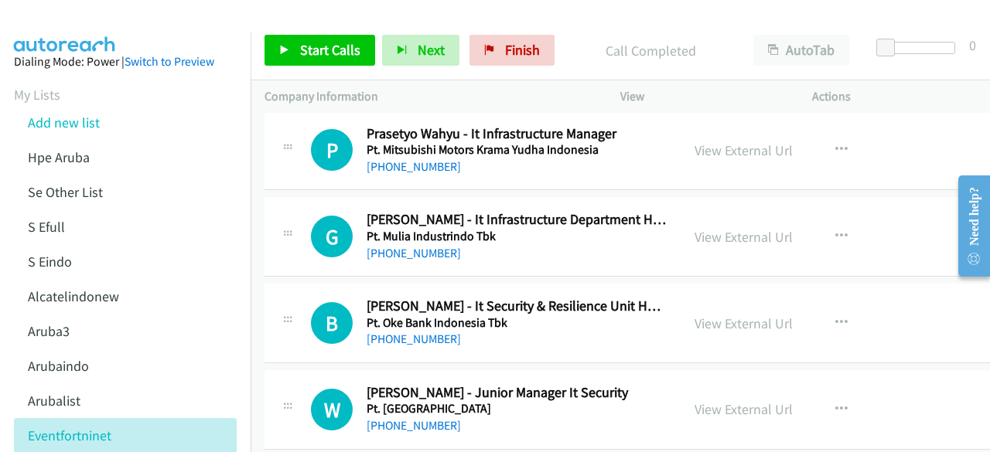
scroll to position [18036, 0]
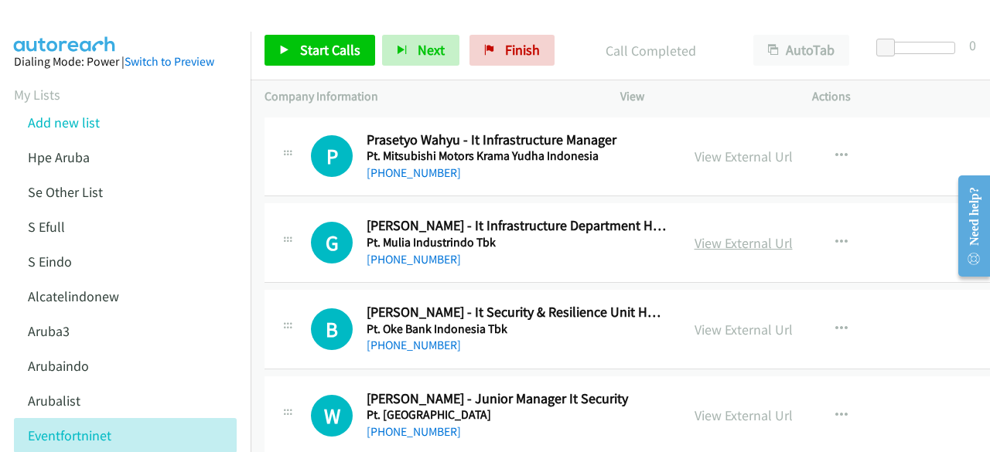
click at [695, 234] on link "View External Url" at bounding box center [744, 243] width 98 height 18
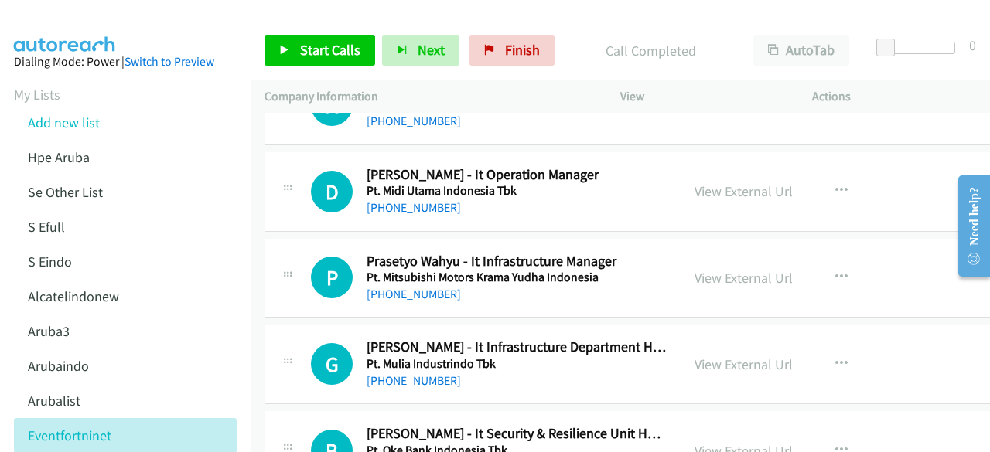
scroll to position [17914, 0]
click at [706, 270] on link "View External Url" at bounding box center [744, 279] width 98 height 18
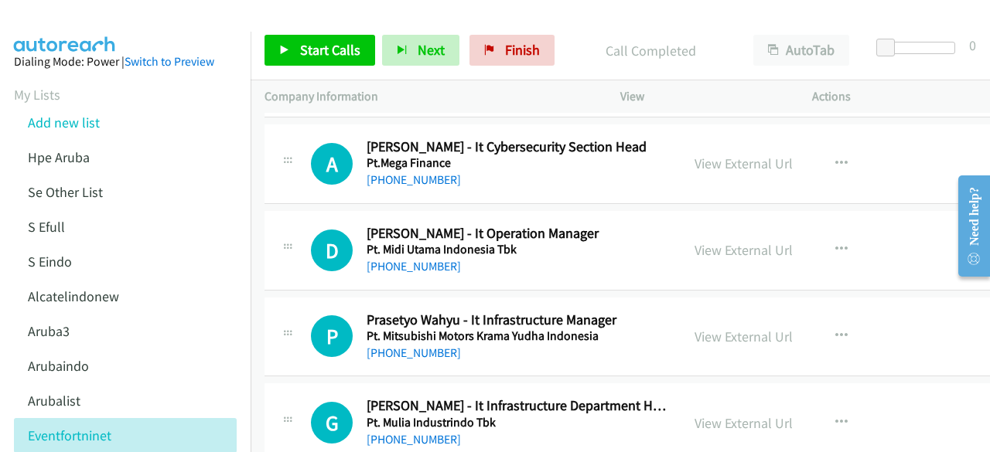
scroll to position [17844, 0]
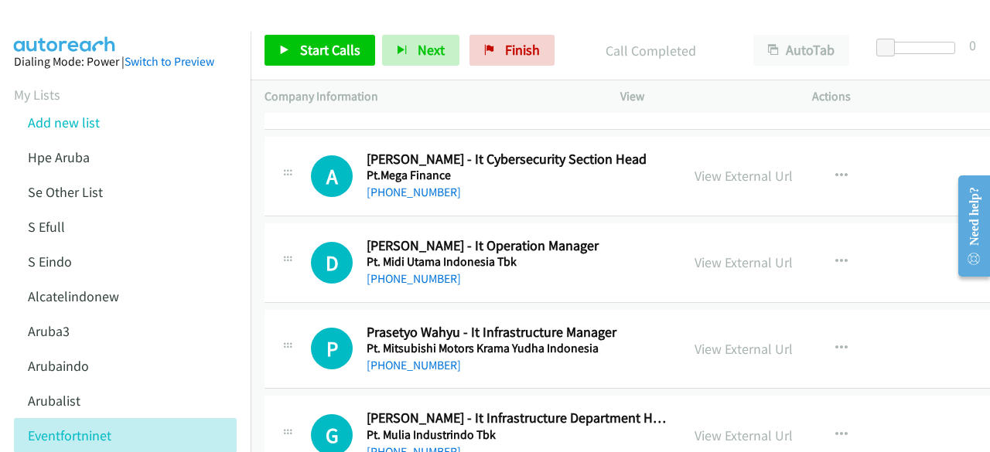
click at [727, 252] on div "View External Url" at bounding box center [744, 262] width 98 height 21
click at [729, 254] on link "View External Url" at bounding box center [744, 263] width 98 height 18
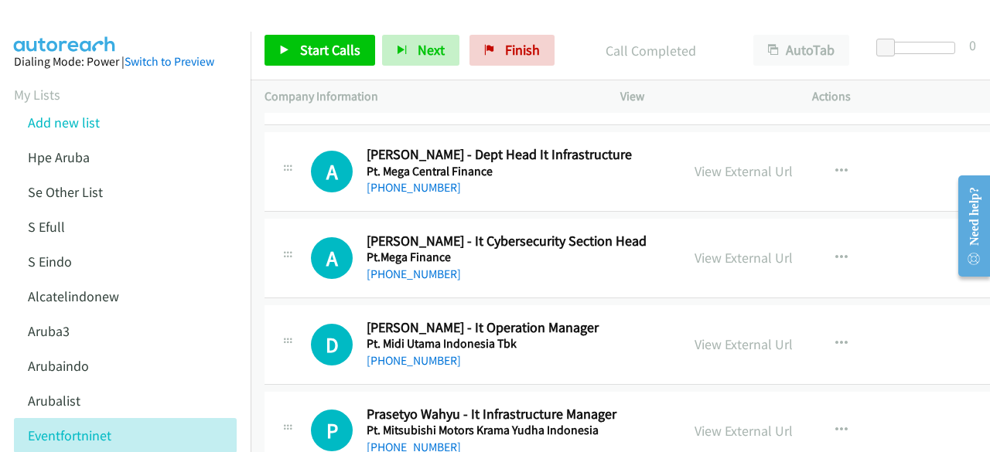
scroll to position [17761, 0]
click at [695, 250] on link "View External Url" at bounding box center [744, 259] width 98 height 18
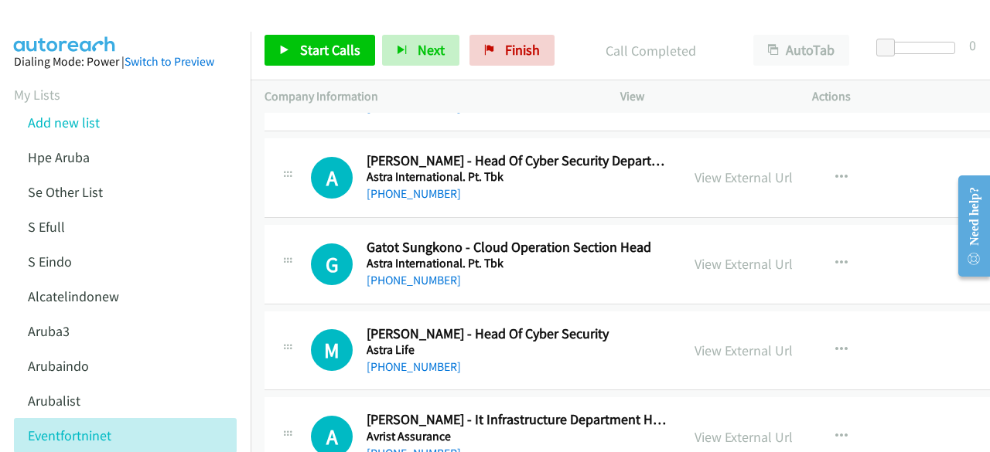
scroll to position [1245, 0]
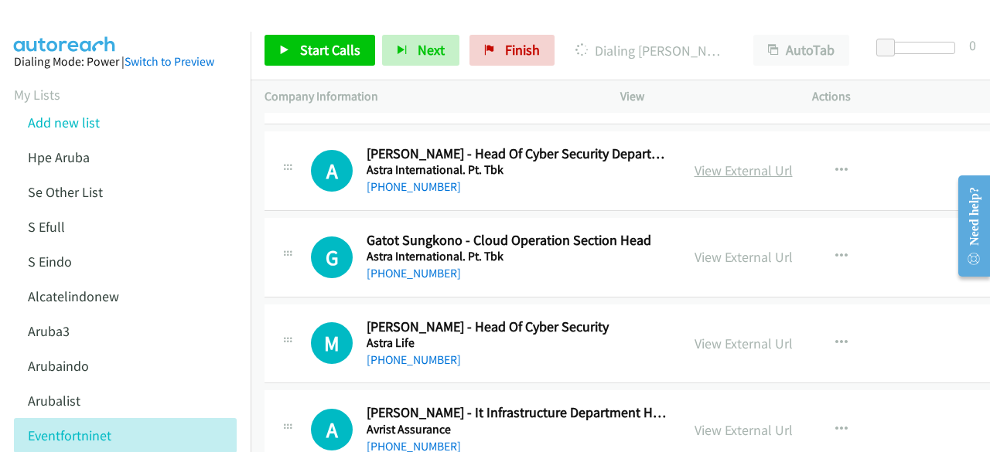
click at [716, 165] on link "View External Url" at bounding box center [744, 171] width 98 height 18
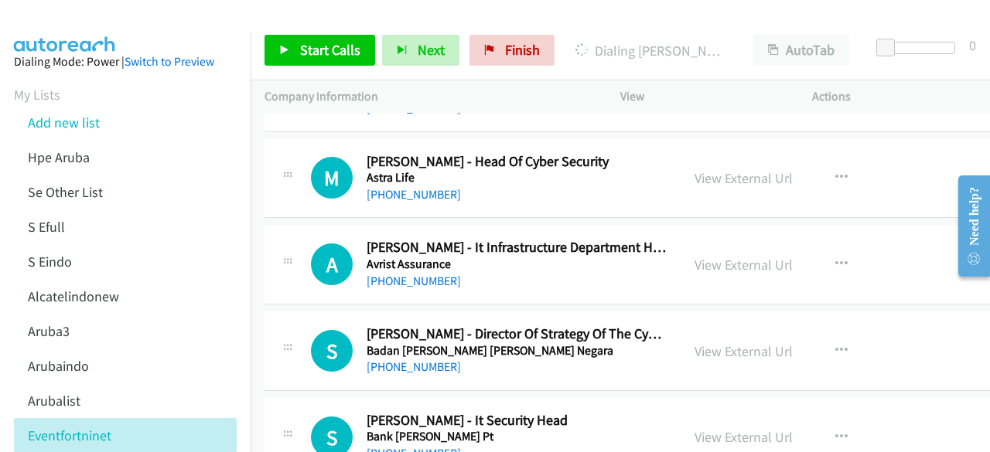
scroll to position [1419, 0]
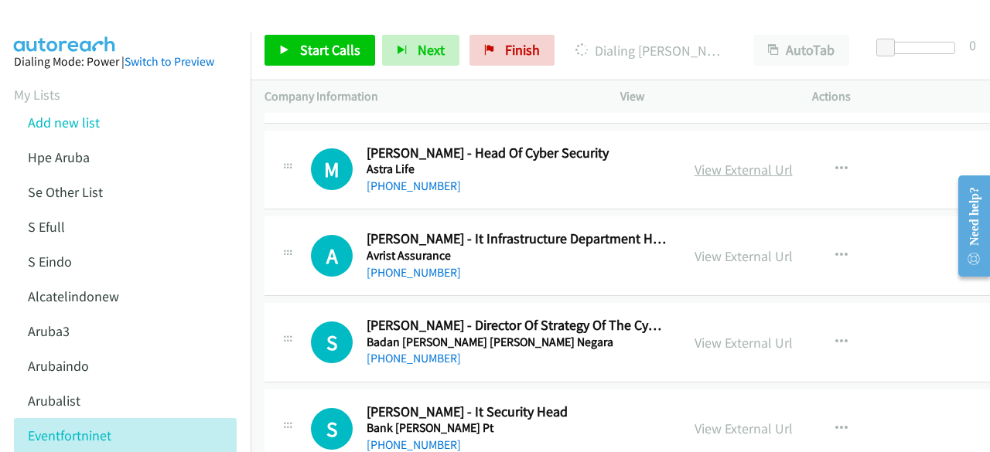
click at [703, 161] on link "View External Url" at bounding box center [744, 170] width 98 height 18
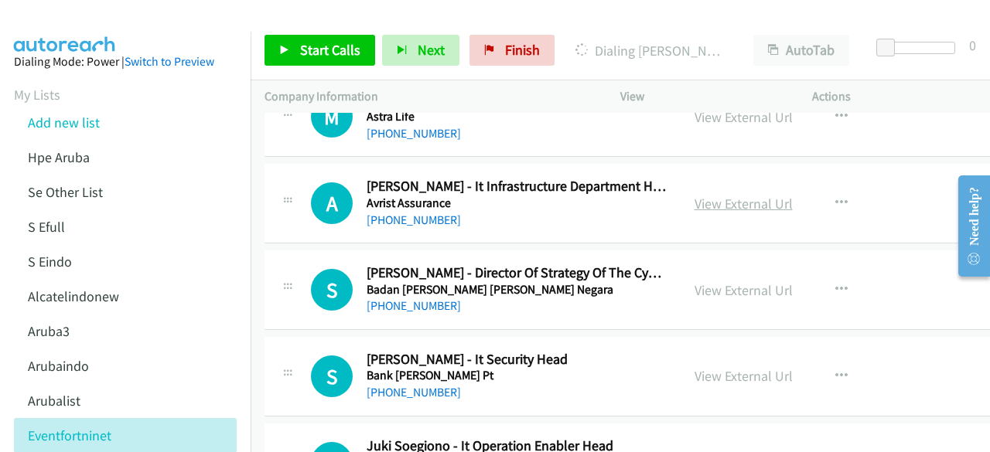
click at [696, 201] on link "View External Url" at bounding box center [744, 204] width 98 height 18
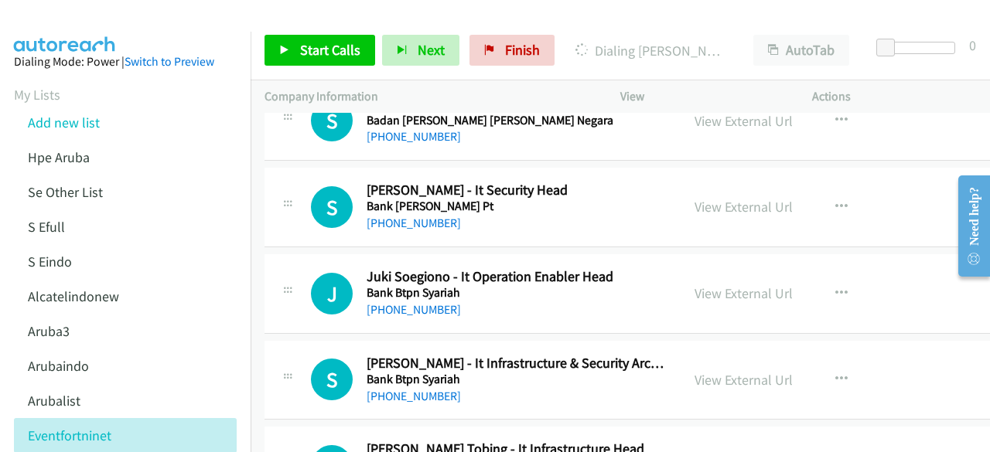
scroll to position [1644, 0]
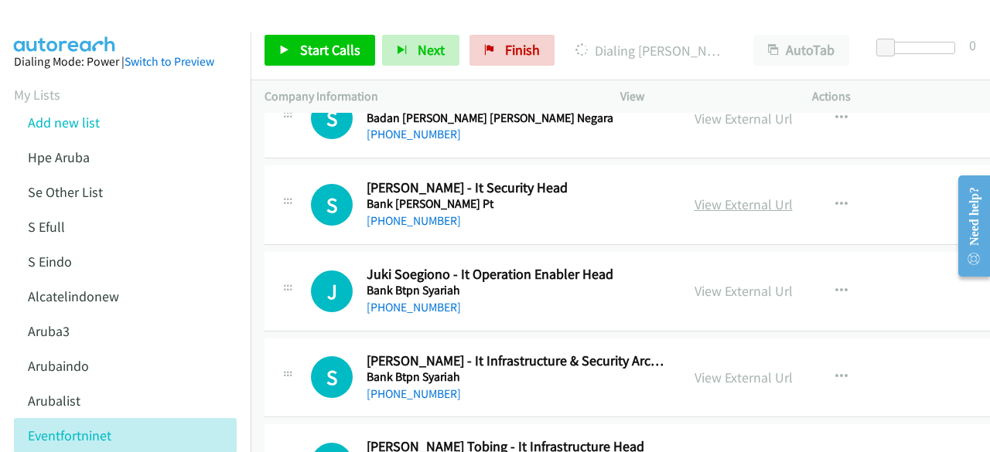
click at [695, 202] on link "View External Url" at bounding box center [744, 205] width 98 height 18
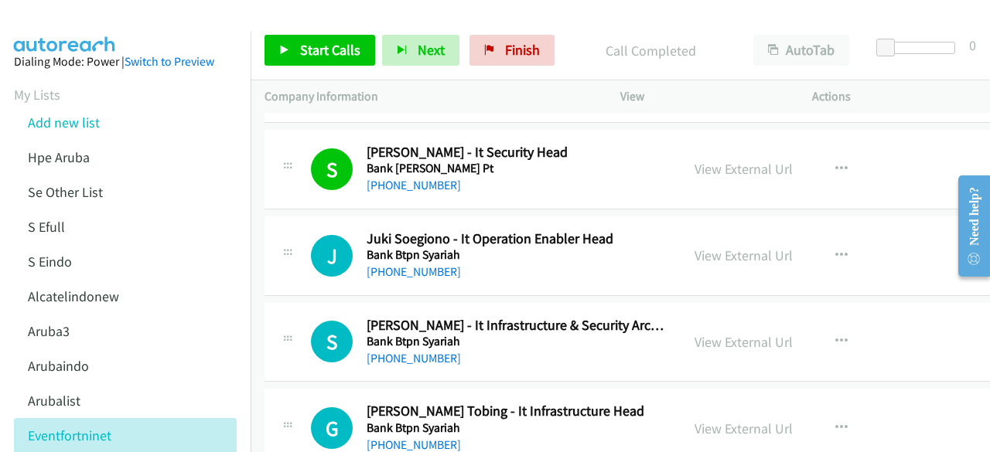
scroll to position [1680, 0]
click at [712, 253] on link "View External Url" at bounding box center [744, 255] width 98 height 18
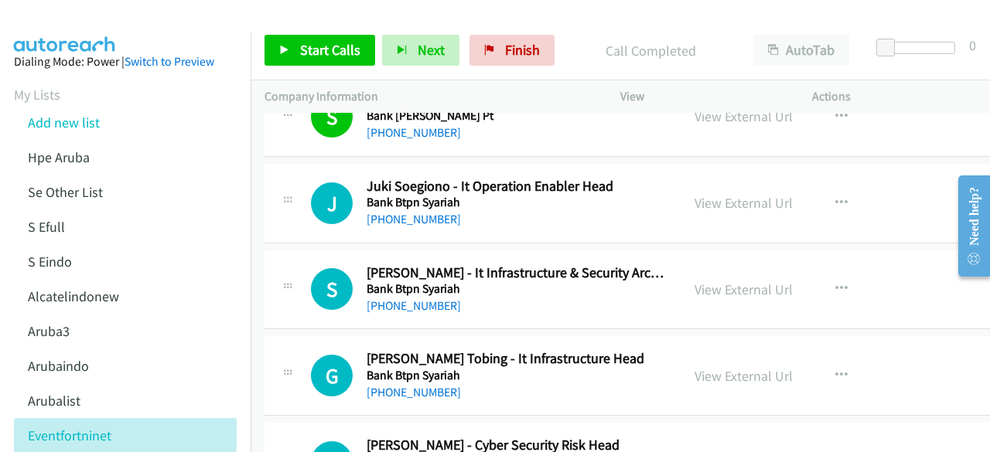
click at [681, 271] on div "View External Url View External Url Schedule/Manage Callback Start Calls Here R…" at bounding box center [792, 290] width 222 height 51
click at [695, 283] on link "View External Url" at bounding box center [744, 290] width 98 height 18
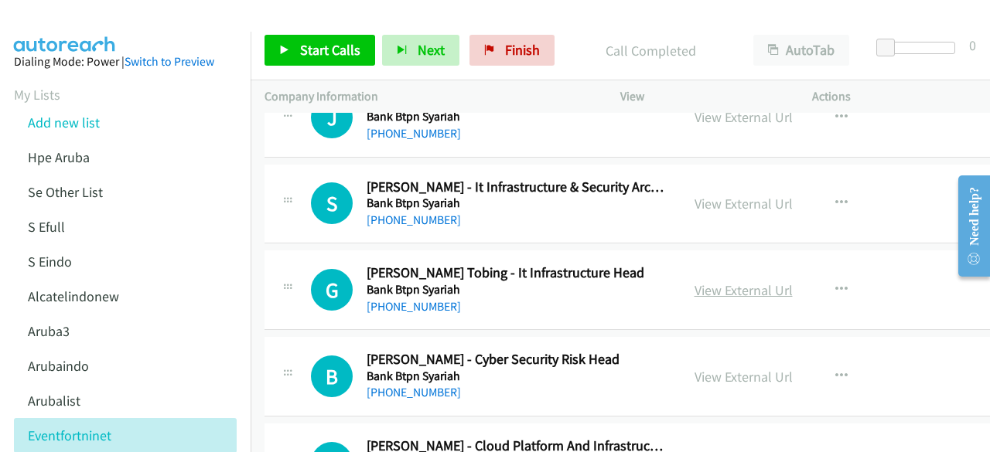
scroll to position [1818, 0]
click at [695, 290] on link "View External Url" at bounding box center [744, 290] width 98 height 18
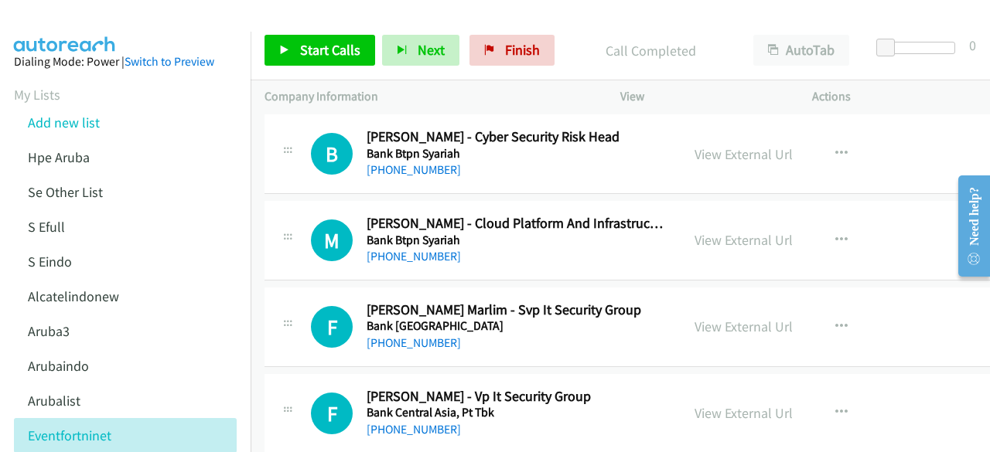
scroll to position [2046, 0]
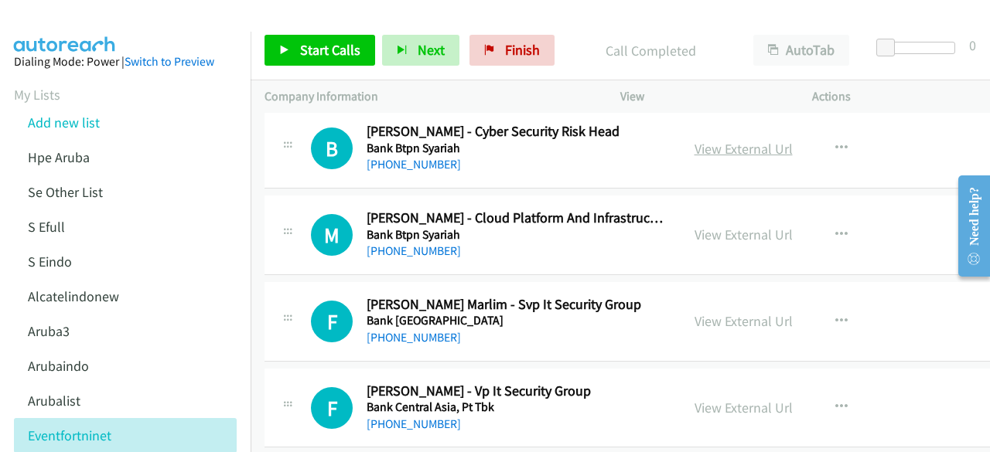
click at [704, 145] on link "View External Url" at bounding box center [744, 149] width 98 height 18
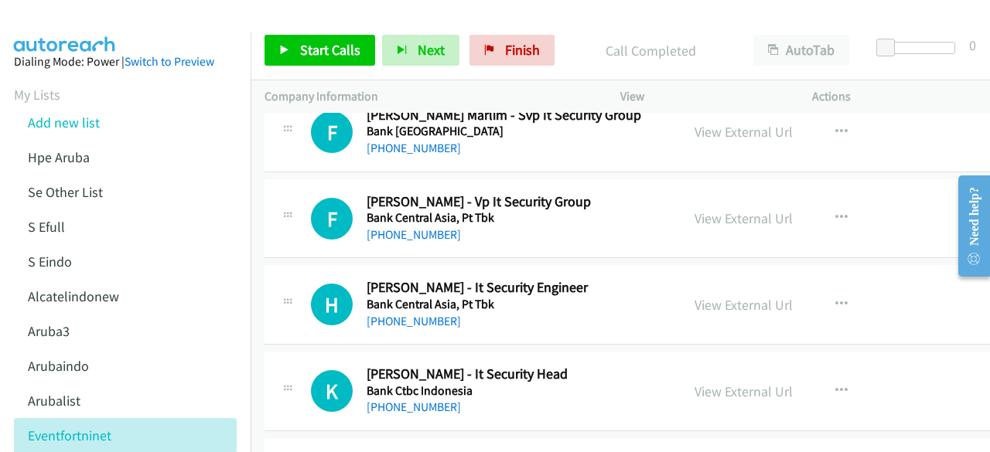
scroll to position [2282, 0]
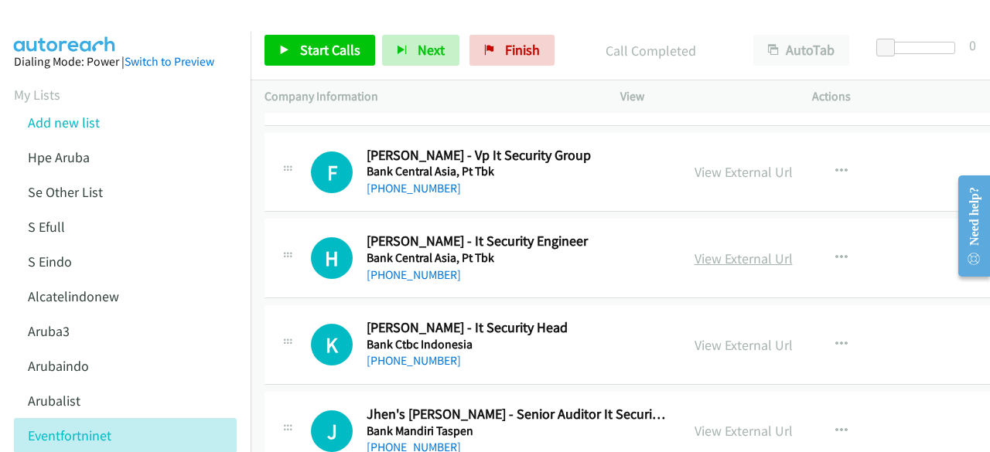
click at [695, 250] on link "View External Url" at bounding box center [744, 259] width 98 height 18
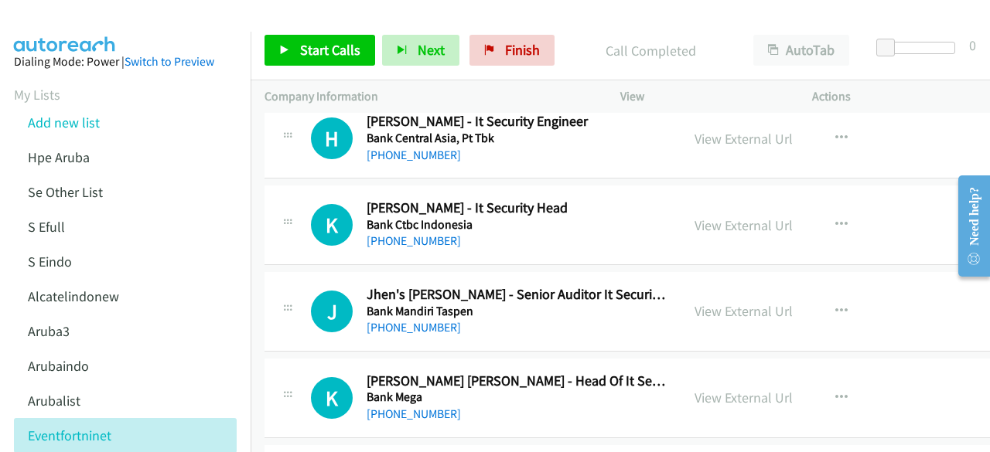
scroll to position [2404, 0]
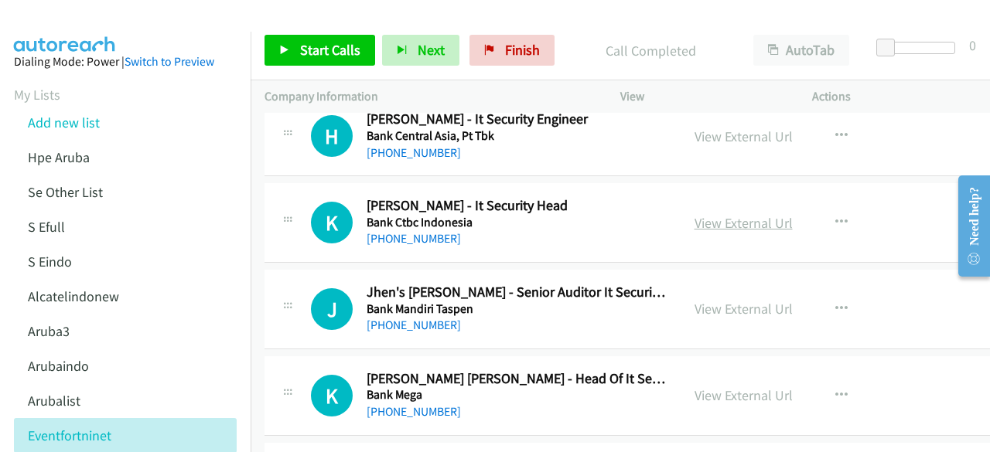
click at [695, 217] on link "View External Url" at bounding box center [744, 223] width 98 height 18
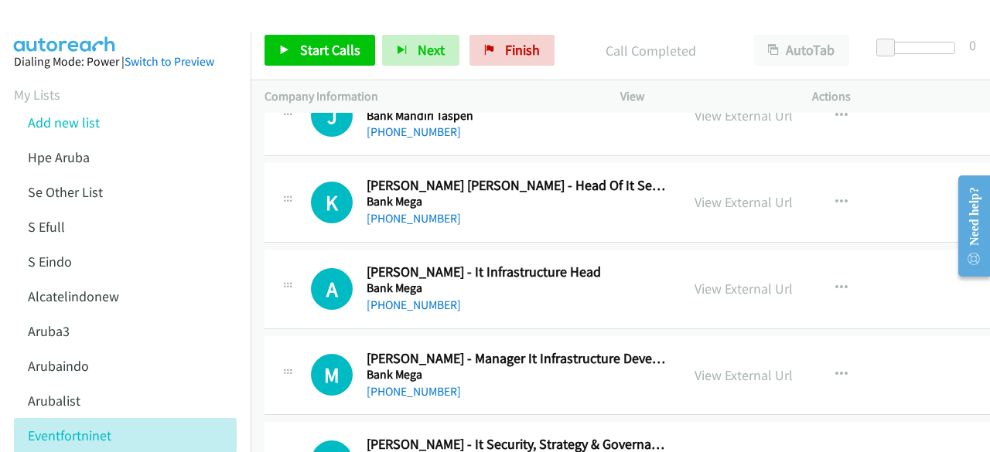
scroll to position [2598, 0]
click at [695, 196] on link "View External Url" at bounding box center [744, 202] width 98 height 18
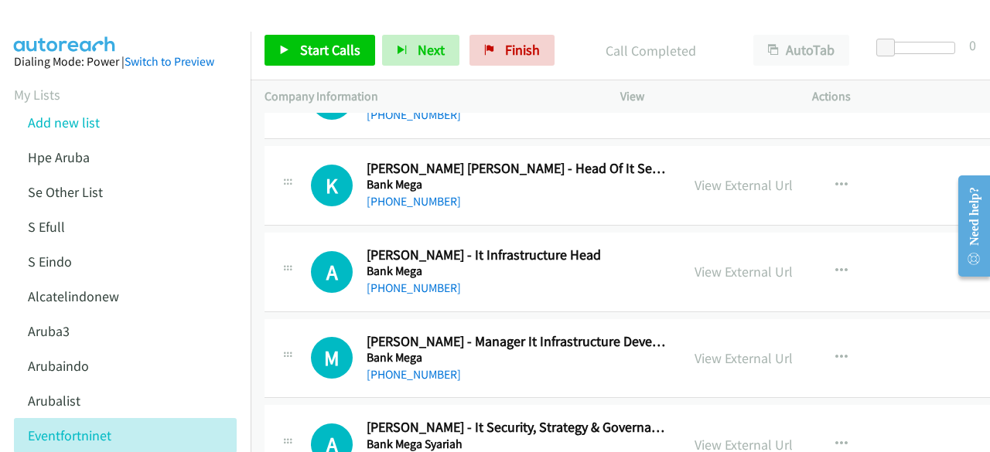
scroll to position [2623, 0]
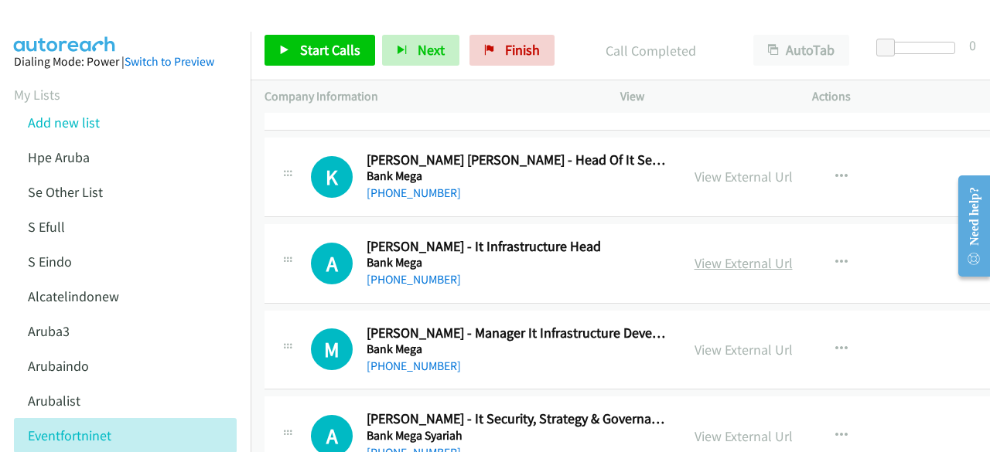
click at [695, 254] on link "View External Url" at bounding box center [744, 263] width 98 height 18
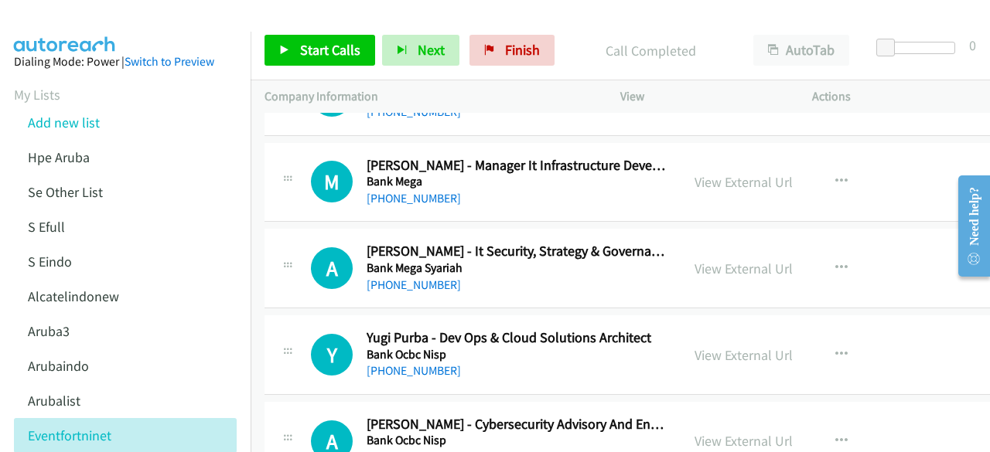
scroll to position [2791, 0]
click at [695, 174] on link "View External Url" at bounding box center [744, 181] width 98 height 18
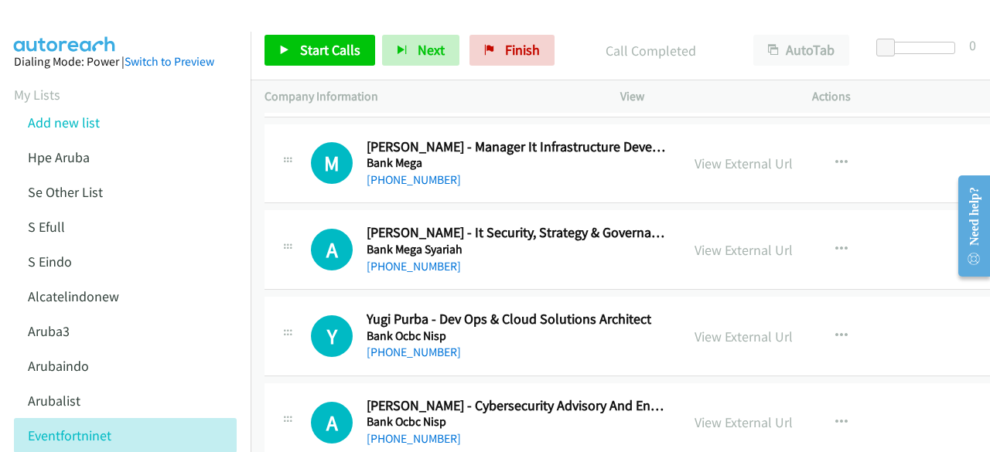
scroll to position [2818, 0]
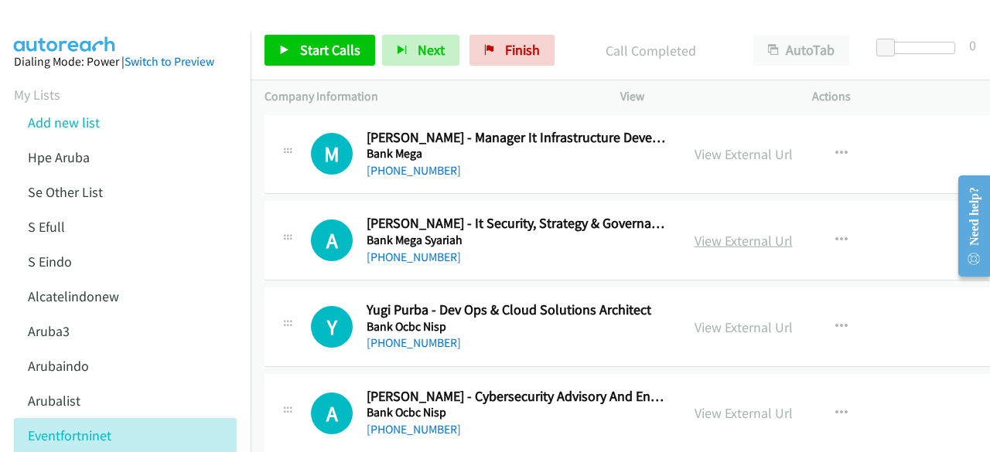
click at [702, 232] on link "View External Url" at bounding box center [744, 241] width 98 height 18
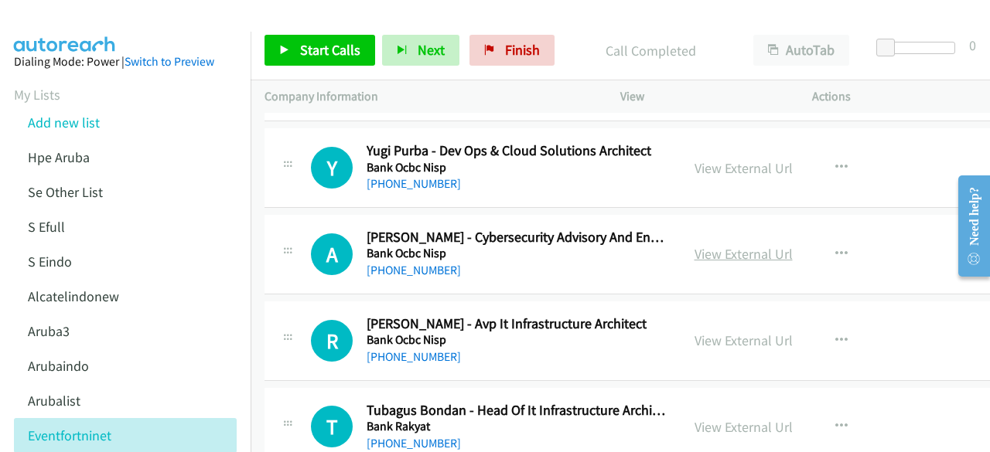
scroll to position [3030, 0]
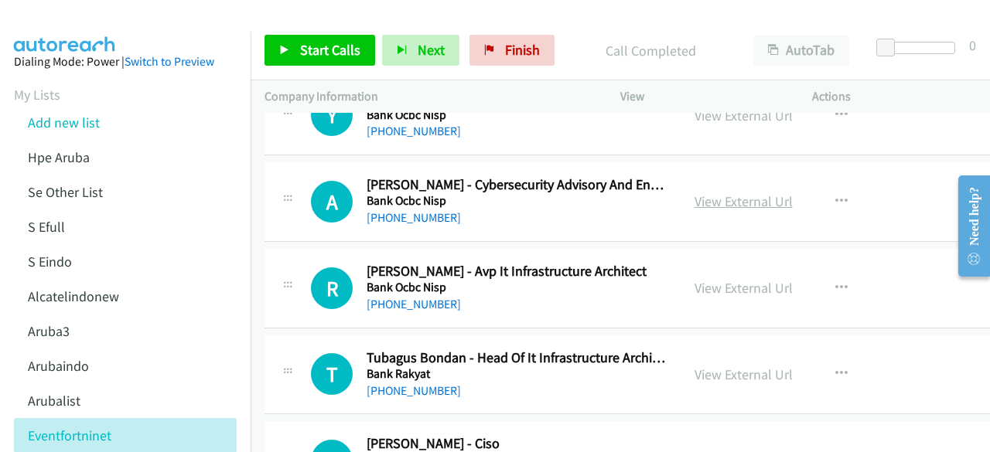
click at [704, 195] on link "View External Url" at bounding box center [744, 202] width 98 height 18
click at [724, 285] on link "View External Url" at bounding box center [744, 288] width 98 height 18
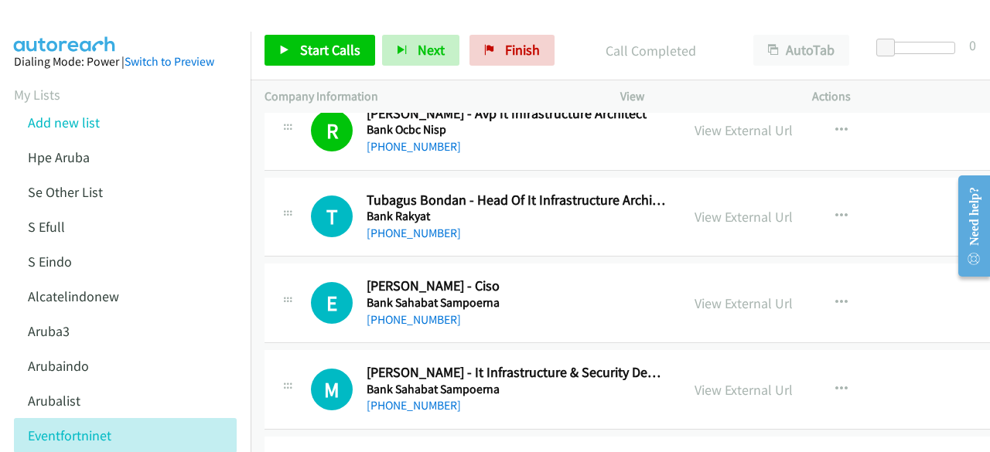
scroll to position [3189, 0]
click at [708, 209] on link "View External Url" at bounding box center [744, 216] width 98 height 18
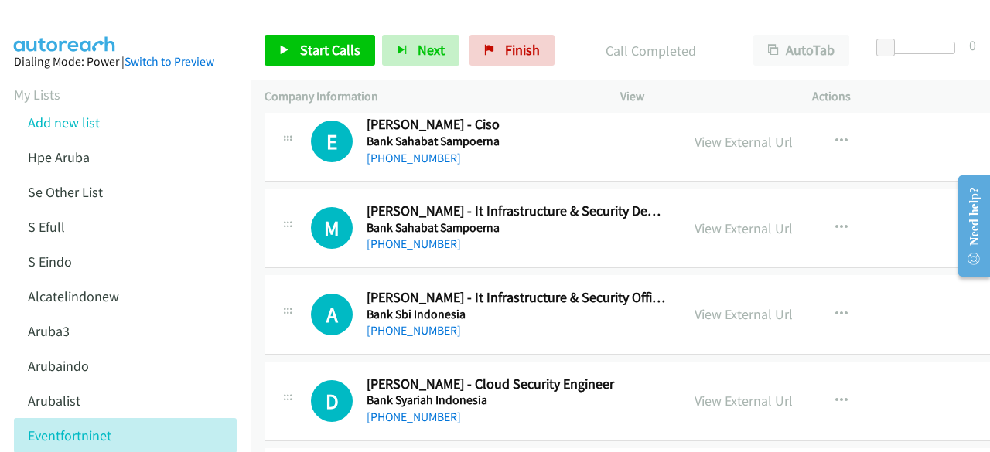
scroll to position [3361, 0]
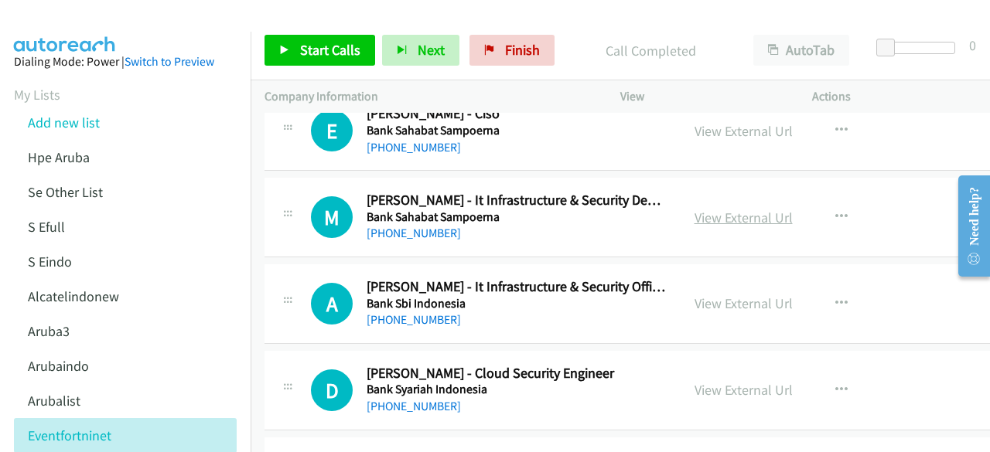
click at [715, 209] on link "View External Url" at bounding box center [744, 218] width 98 height 18
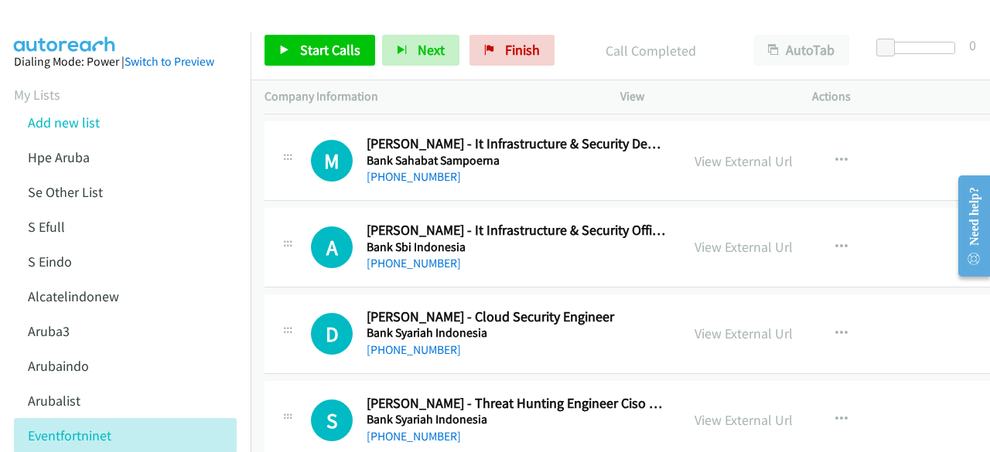
click at [709, 251] on div "View External Url View External Url Schedule/Manage Callback Start Calls Here R…" at bounding box center [792, 247] width 222 height 51
click at [712, 240] on link "View External Url" at bounding box center [744, 247] width 98 height 18
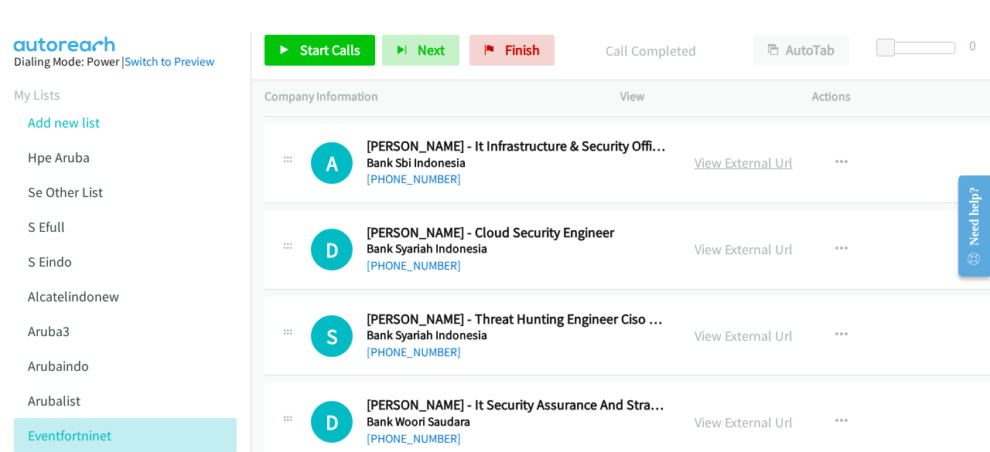
scroll to position [3508, 0]
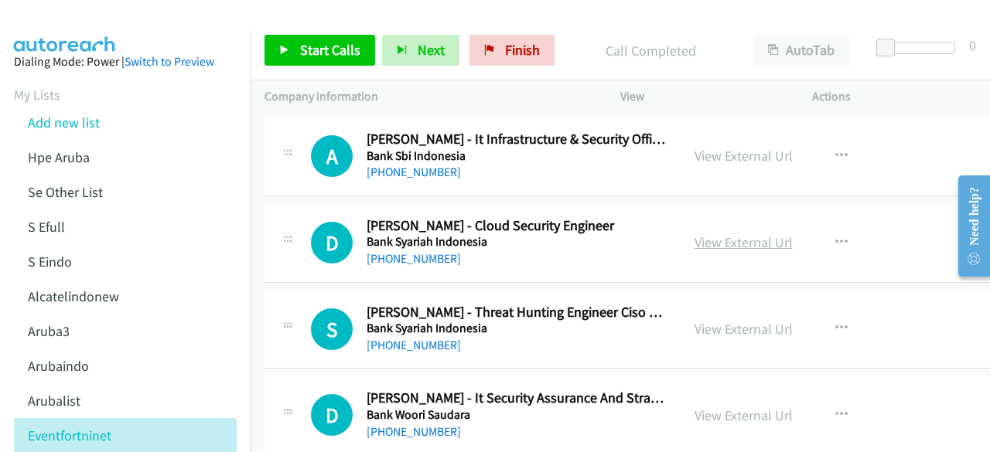
click at [706, 234] on link "View External Url" at bounding box center [744, 243] width 98 height 18
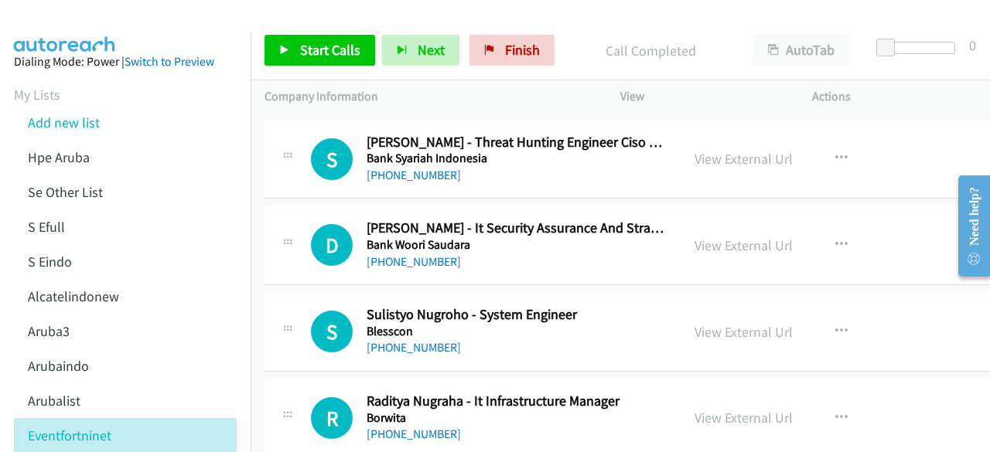
scroll to position [3694, 0]
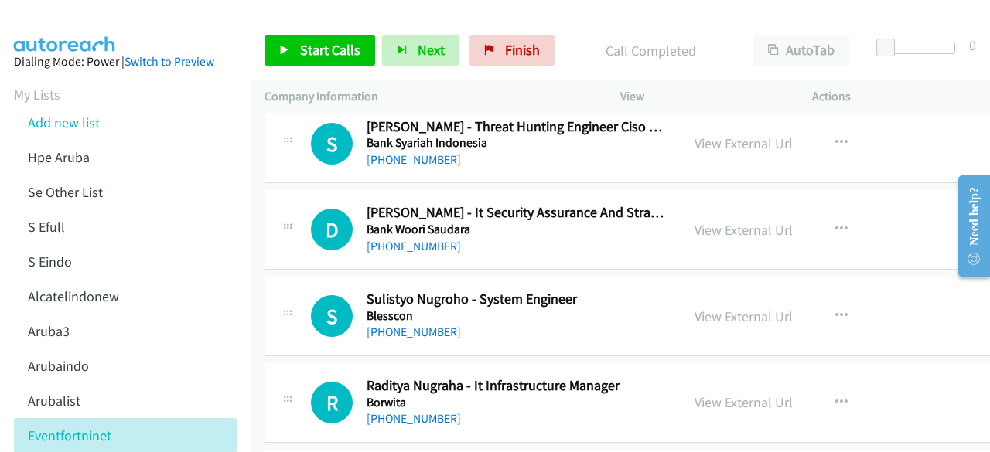
click at [695, 221] on link "View External Url" at bounding box center [744, 230] width 98 height 18
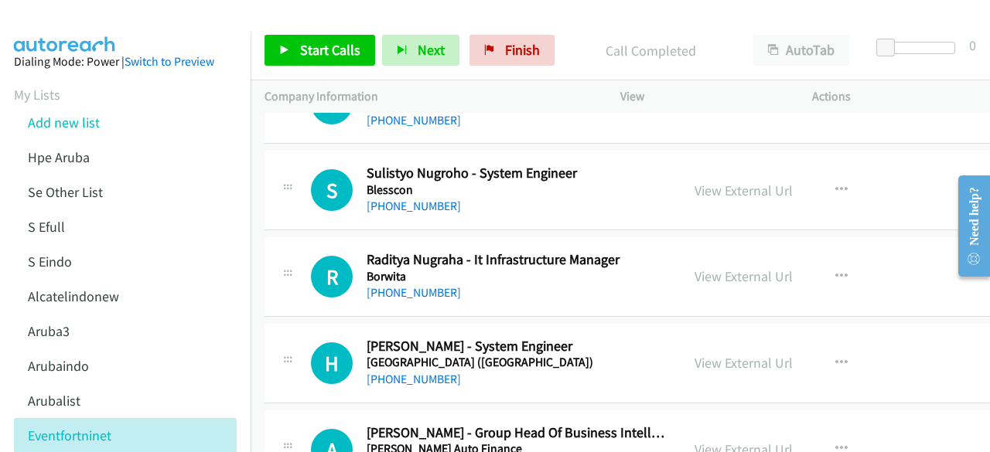
scroll to position [3840, 0]
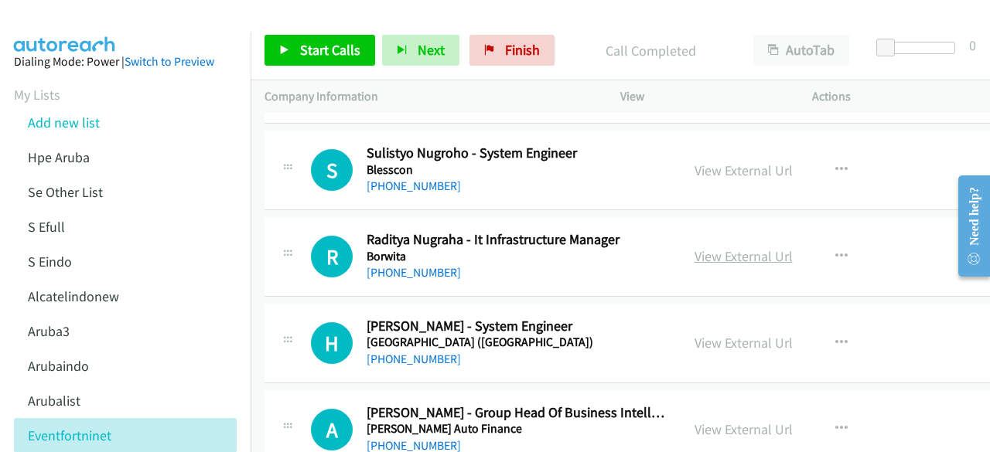
click at [709, 247] on link "View External Url" at bounding box center [744, 256] width 98 height 18
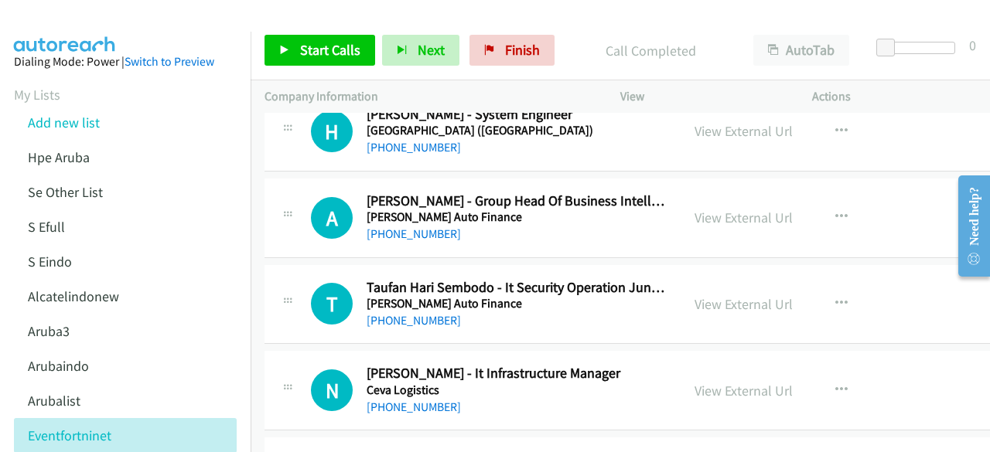
scroll to position [4053, 0]
click at [700, 208] on link "View External Url" at bounding box center [744, 217] width 98 height 18
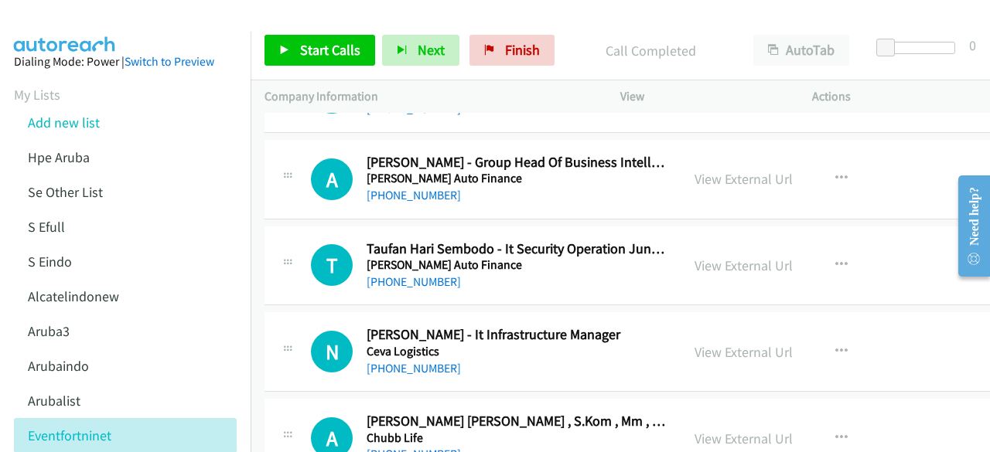
scroll to position [4103, 0]
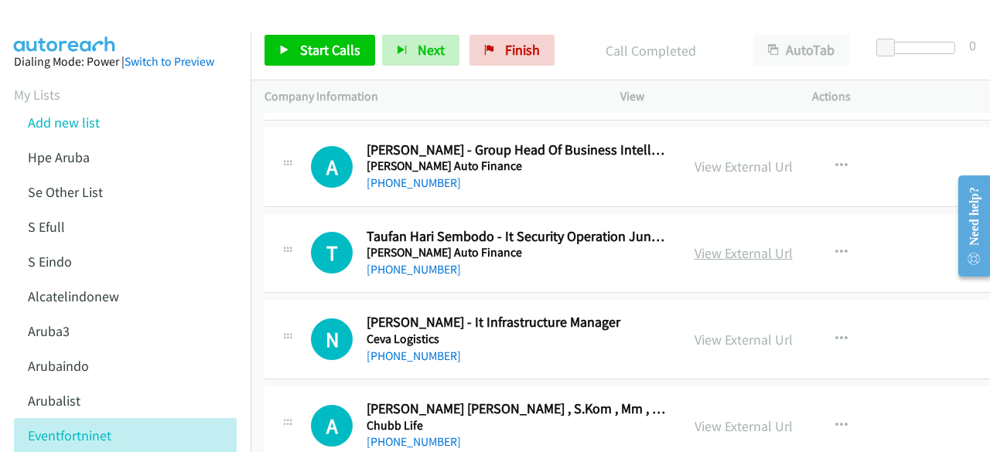
click at [743, 246] on link "View External Url" at bounding box center [744, 253] width 98 height 18
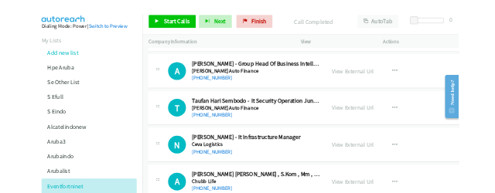
scroll to position [4211, 0]
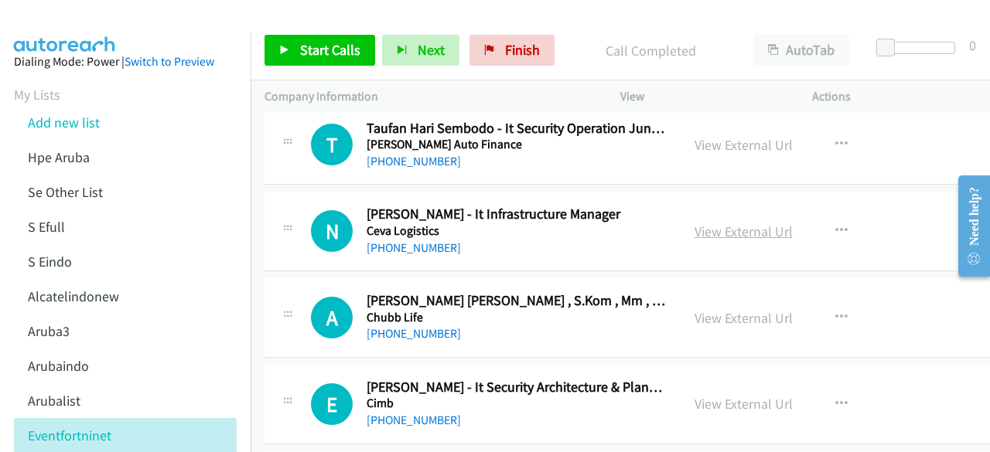
click at [701, 223] on link "View External Url" at bounding box center [744, 232] width 98 height 18
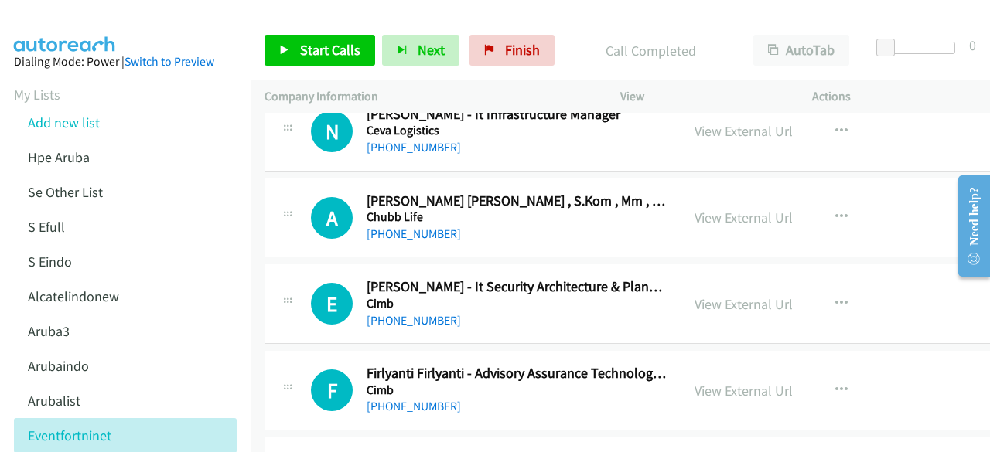
scroll to position [4312, 0]
click at [695, 208] on link "View External Url" at bounding box center [744, 217] width 98 height 18
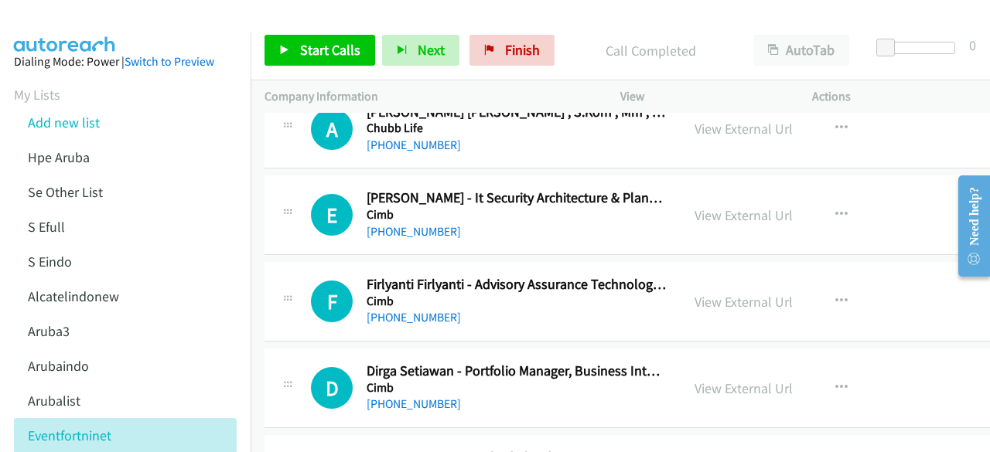
scroll to position [4408, 0]
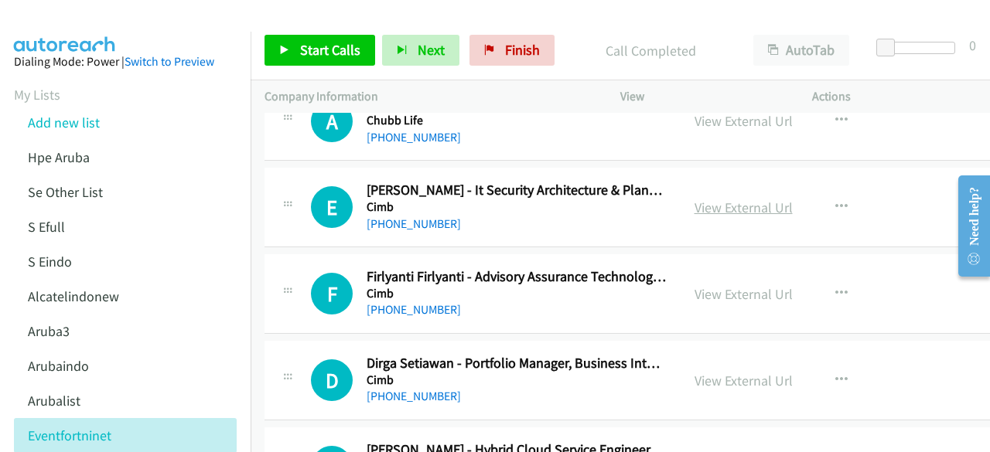
click at [695, 199] on link "View External Url" at bounding box center [744, 208] width 98 height 18
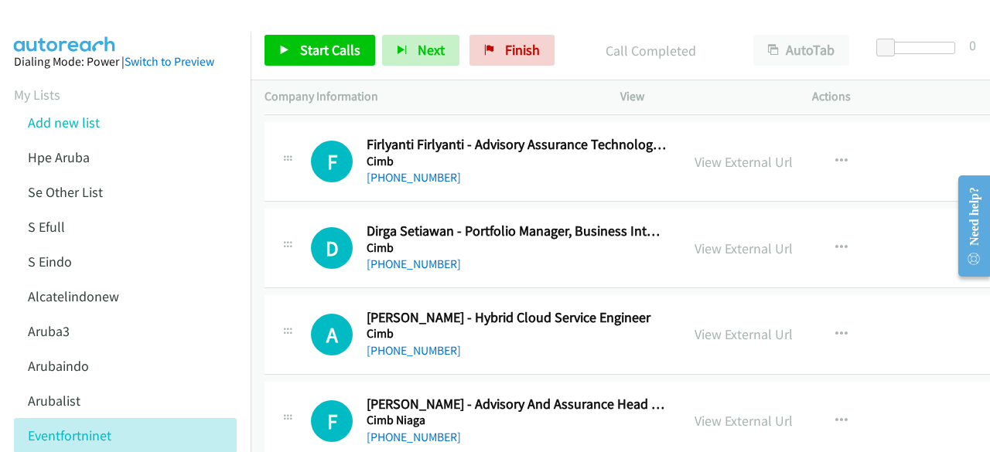
scroll to position [4542, 0]
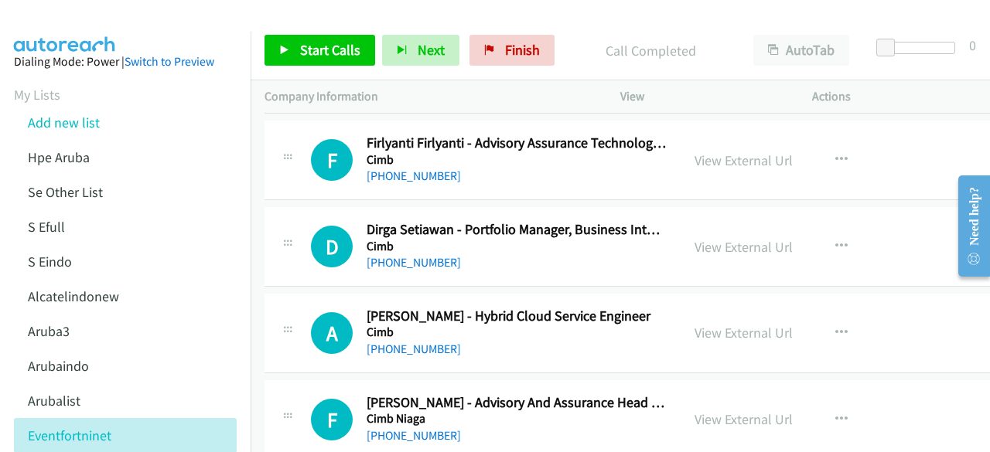
click at [705, 243] on div "View External Url" at bounding box center [744, 247] width 98 height 21
click at [705, 238] on link "View External Url" at bounding box center [744, 247] width 98 height 18
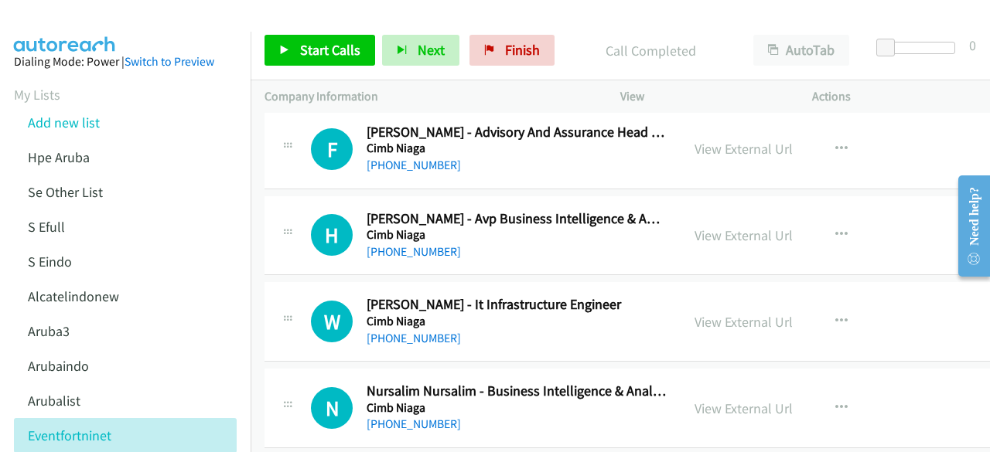
scroll to position [4813, 0]
click at [708, 226] on link "View External Url" at bounding box center [744, 235] width 98 height 18
click at [695, 311] on div "View External Url" at bounding box center [744, 321] width 98 height 21
click at [695, 312] on link "View External Url" at bounding box center [744, 321] width 98 height 18
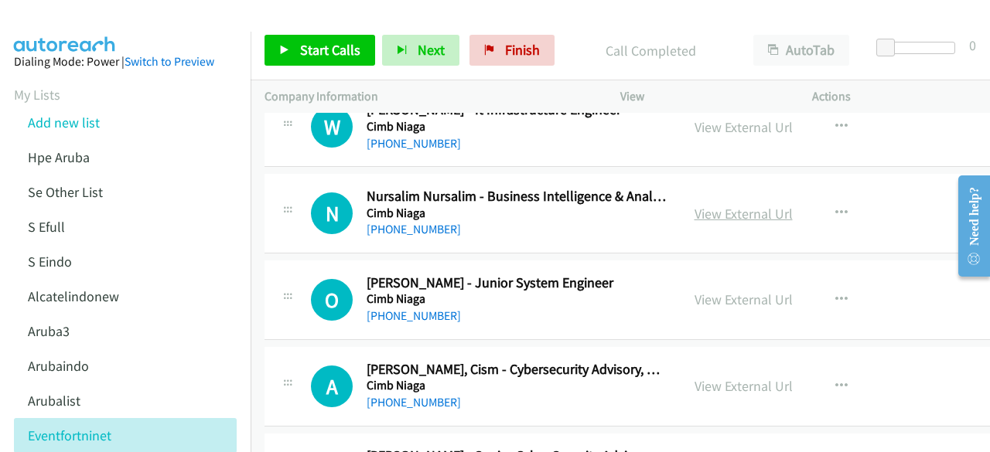
scroll to position [5008, 0]
click at [698, 204] on link "View External Url" at bounding box center [744, 213] width 98 height 18
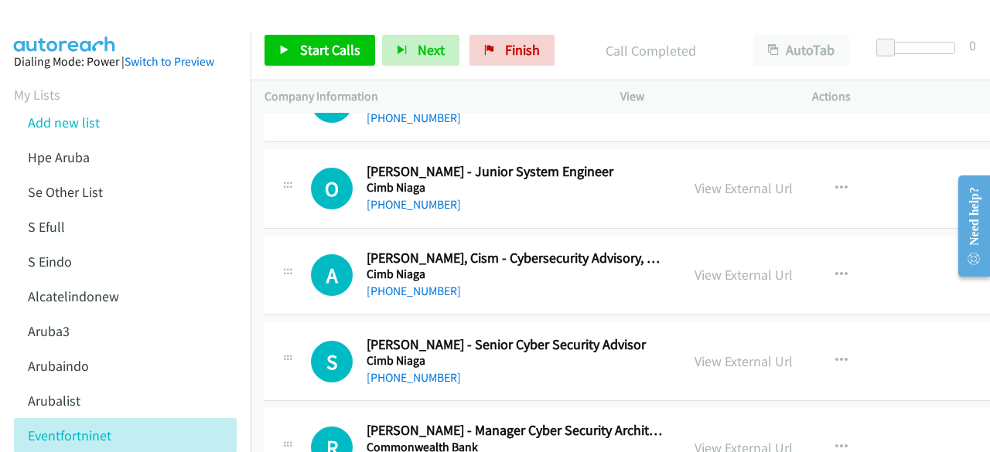
scroll to position [5119, 0]
click at [695, 265] on link "View External Url" at bounding box center [744, 274] width 98 height 18
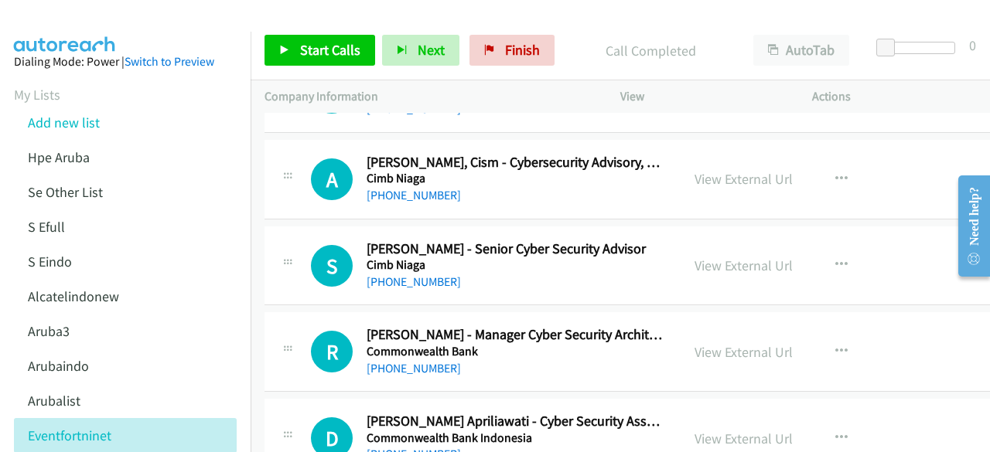
scroll to position [5231, 0]
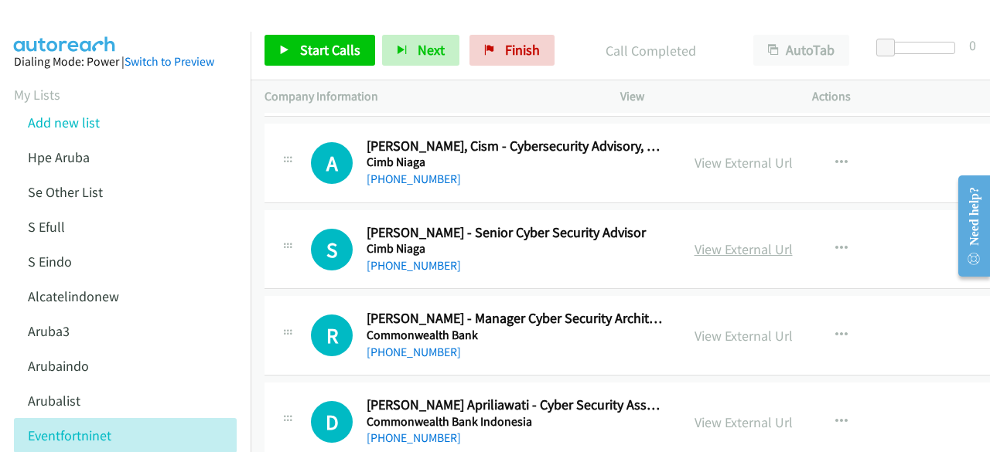
click at [702, 241] on link "View External Url" at bounding box center [744, 250] width 98 height 18
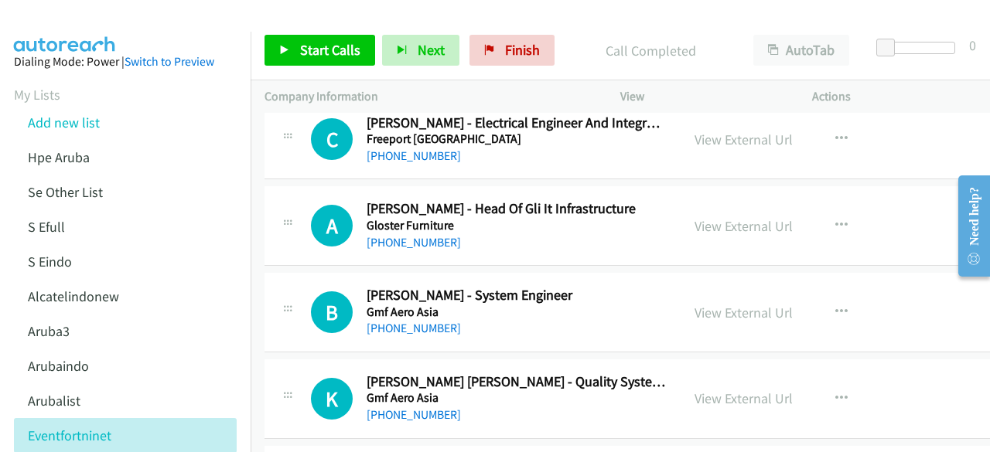
scroll to position [6299, 0]
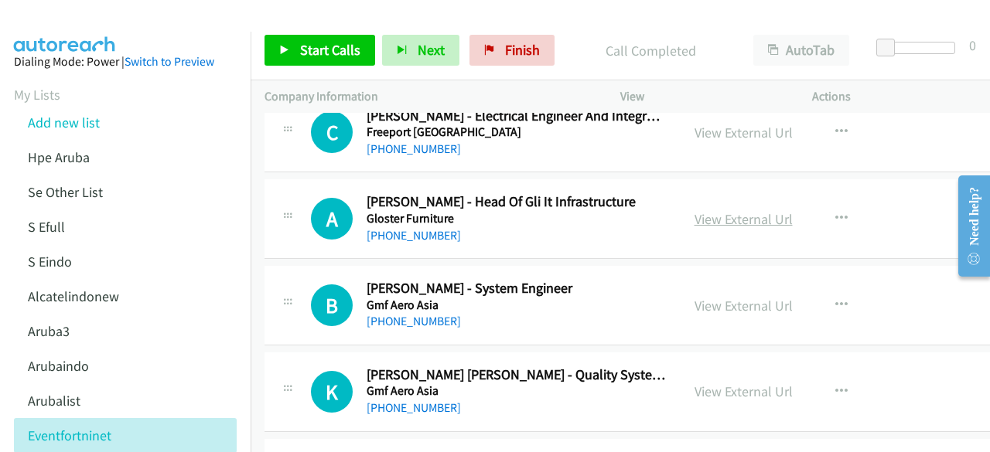
click at [732, 210] on link "View External Url" at bounding box center [744, 219] width 98 height 18
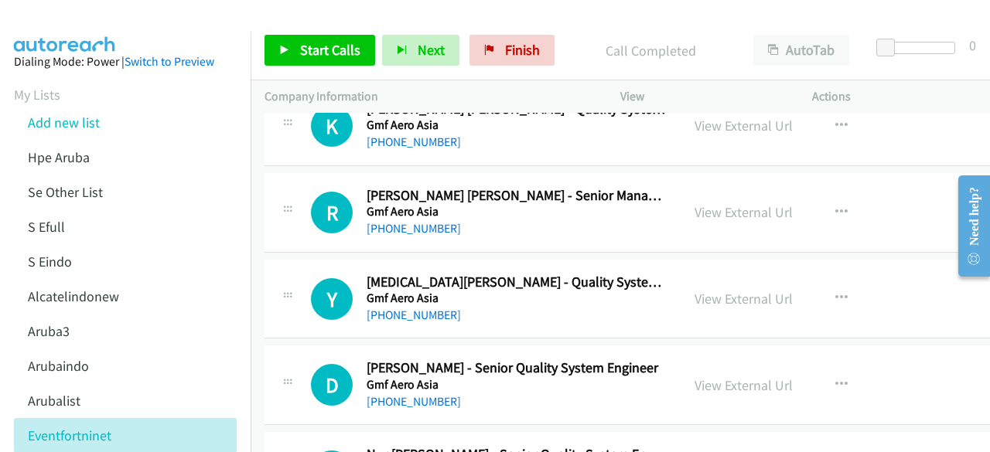
scroll to position [6590, 0]
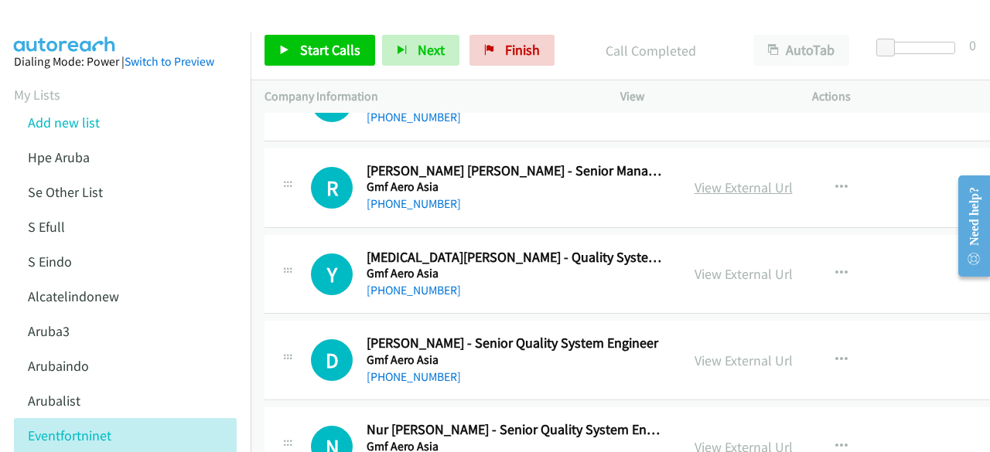
click at [725, 179] on link "View External Url" at bounding box center [744, 188] width 98 height 18
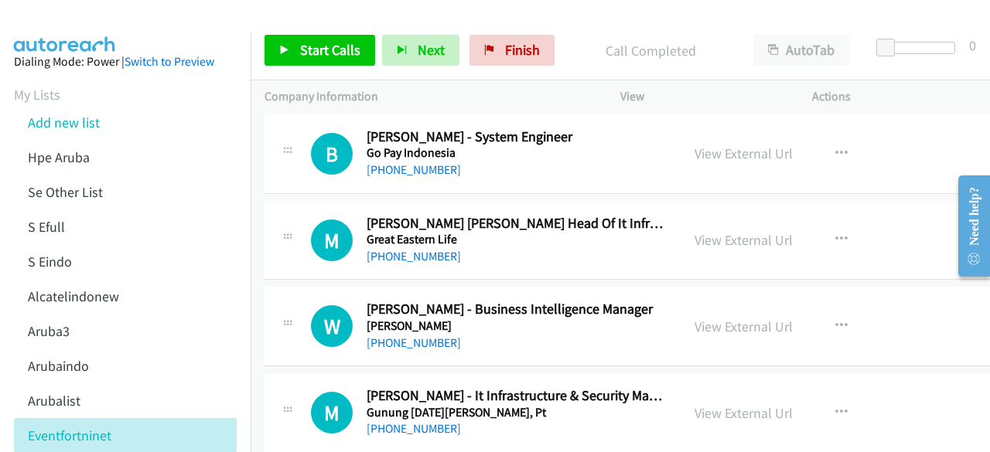
scroll to position [7057, 0]
click at [724, 230] on link "View External Url" at bounding box center [744, 239] width 98 height 18
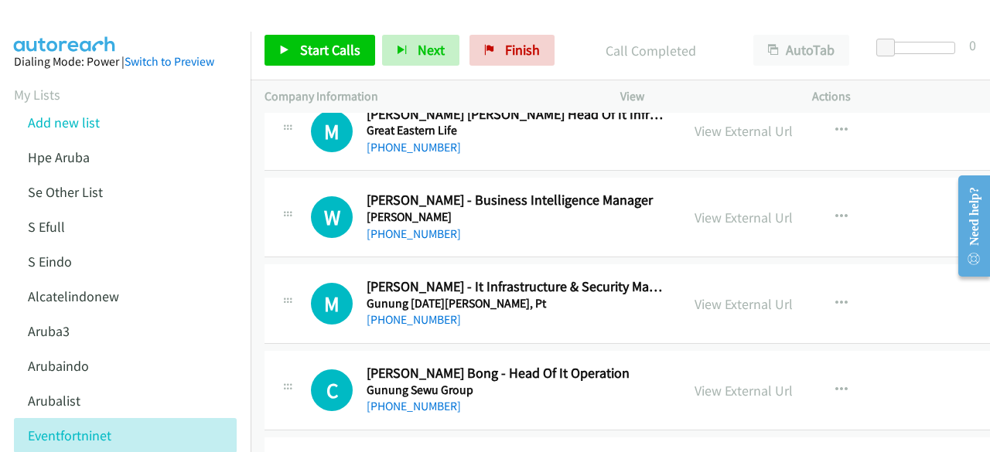
scroll to position [7166, 0]
click at [715, 208] on link "View External Url" at bounding box center [744, 217] width 98 height 18
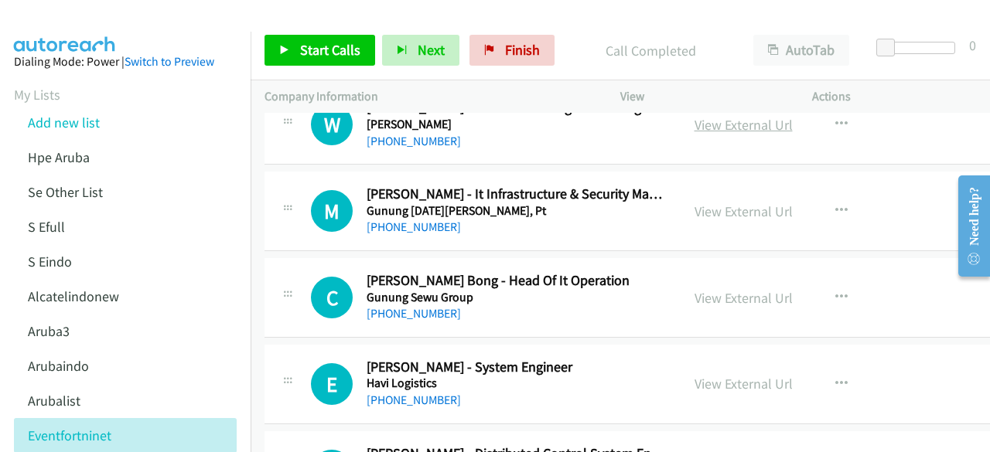
scroll to position [7262, 0]
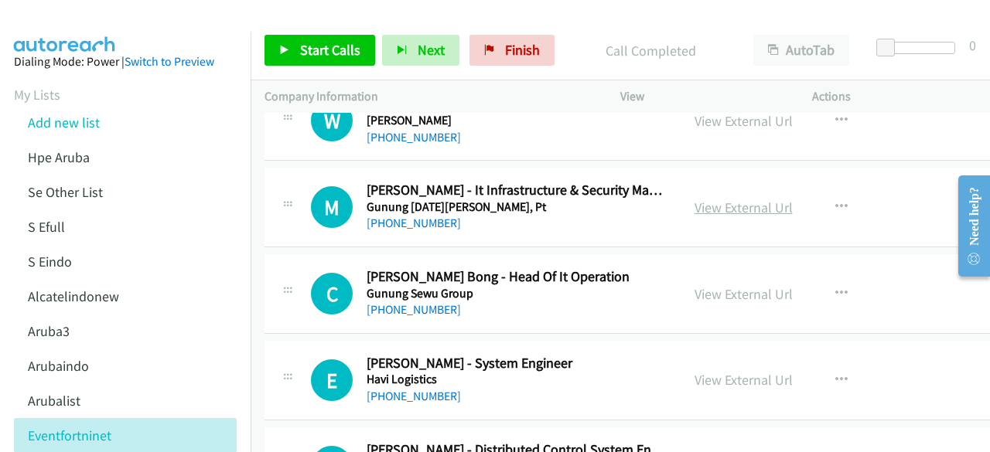
click at [700, 199] on link "View External Url" at bounding box center [744, 208] width 98 height 18
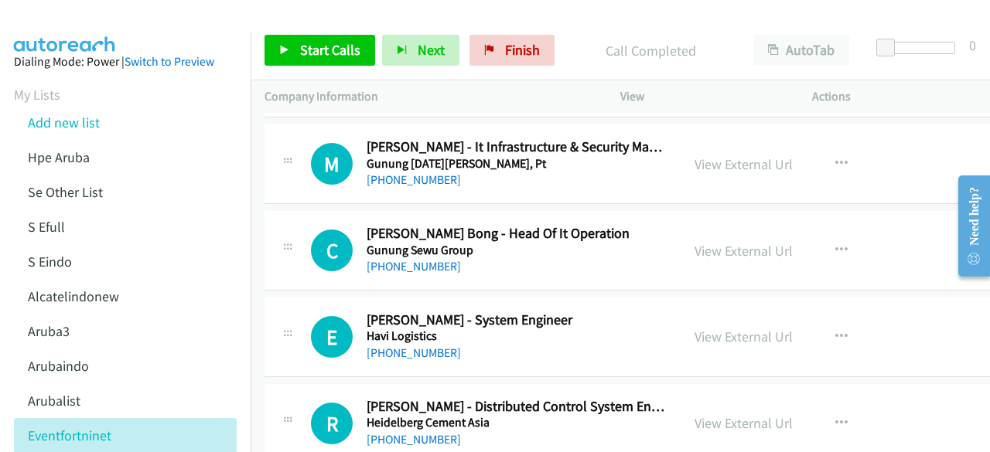
click at [699, 240] on div "View External Url View External Url Schedule/Manage Callback Start Calls Here R…" at bounding box center [792, 250] width 222 height 51
click at [701, 242] on link "View External Url" at bounding box center [744, 251] width 98 height 18
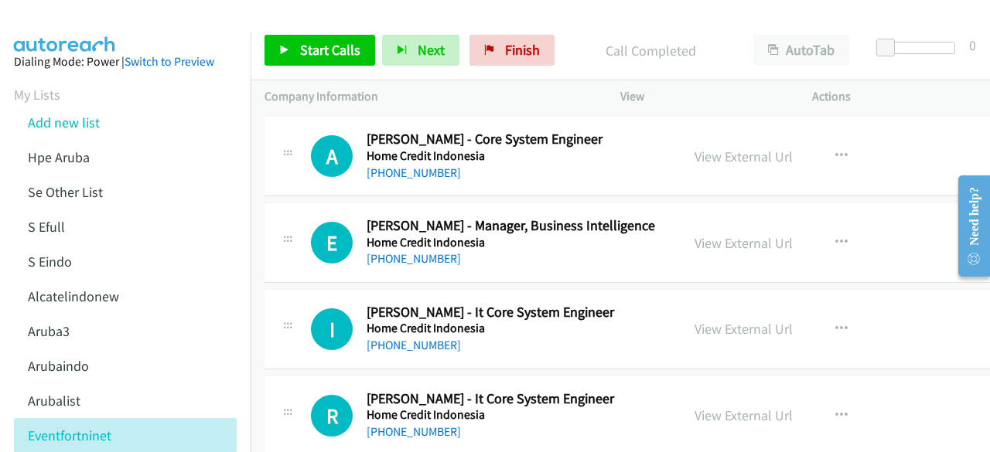
scroll to position [7761, 0]
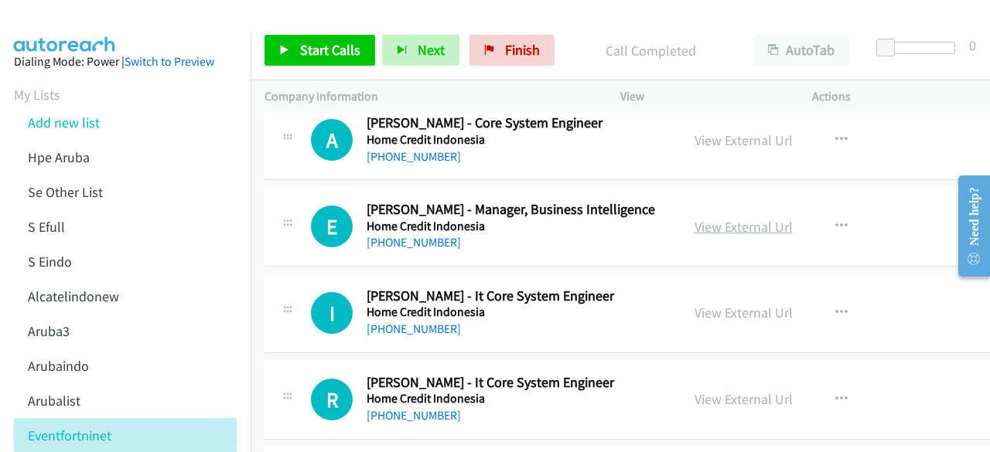
click at [698, 218] on link "View External Url" at bounding box center [744, 227] width 98 height 18
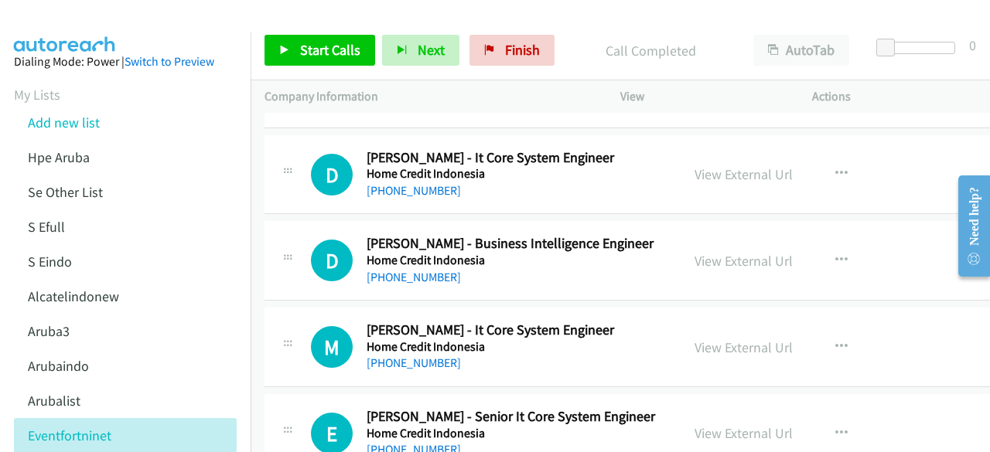
scroll to position [8075, 0]
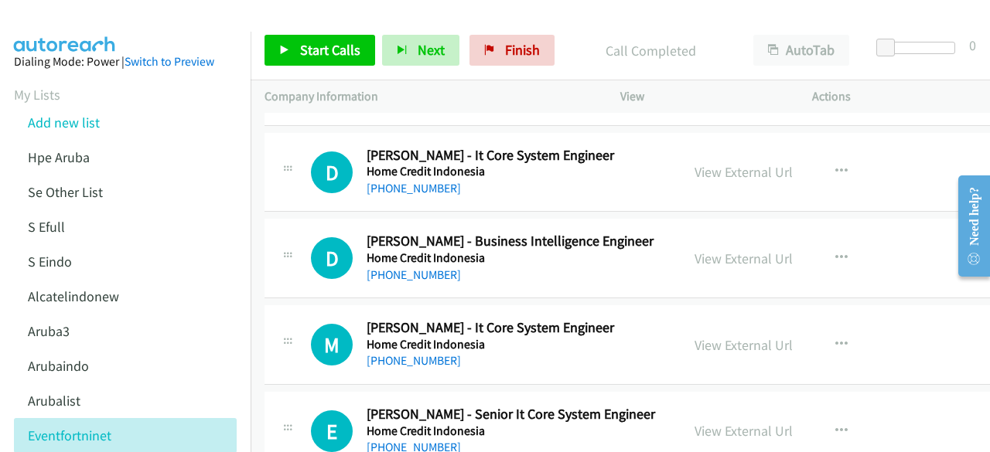
click at [695, 248] on div "View External Url" at bounding box center [744, 258] width 98 height 21
click at [733, 250] on link "View External Url" at bounding box center [744, 259] width 98 height 18
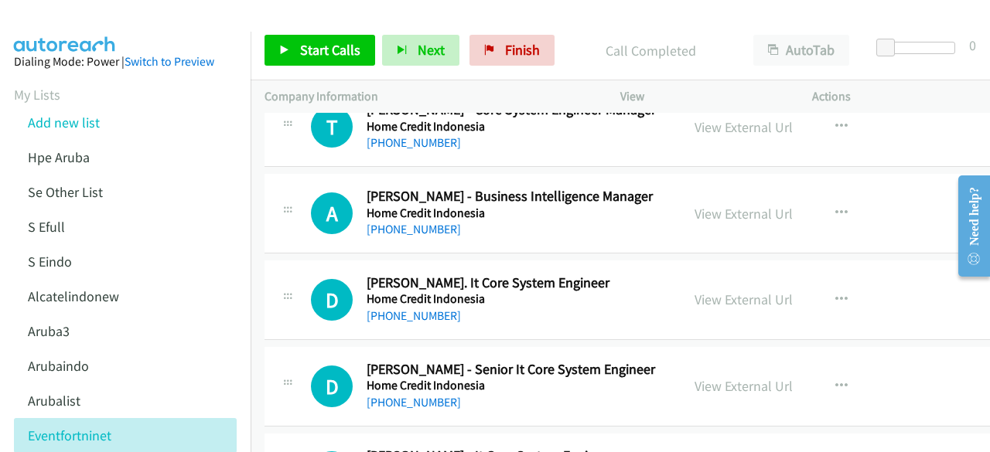
scroll to position [8734, 0]
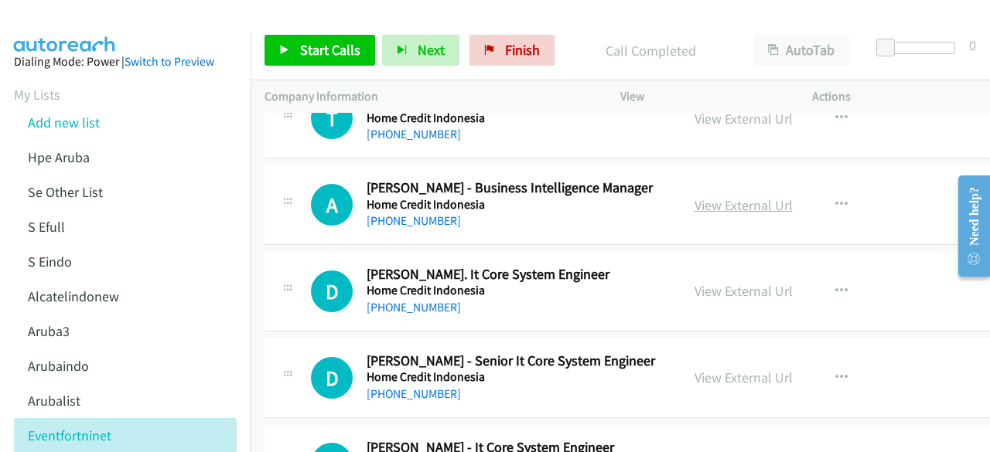
click at [724, 196] on link "View External Url" at bounding box center [744, 205] width 98 height 18
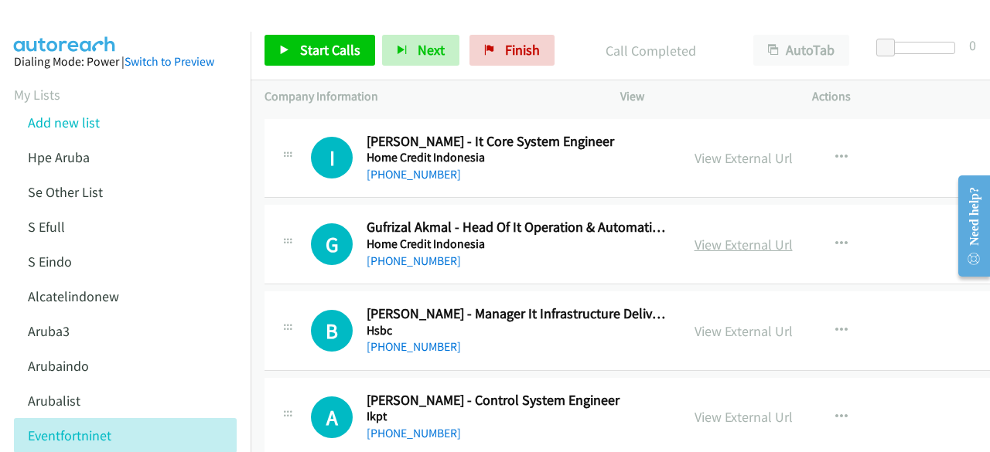
scroll to position [9041, 0]
click at [695, 235] on link "View External Url" at bounding box center [744, 244] width 98 height 18
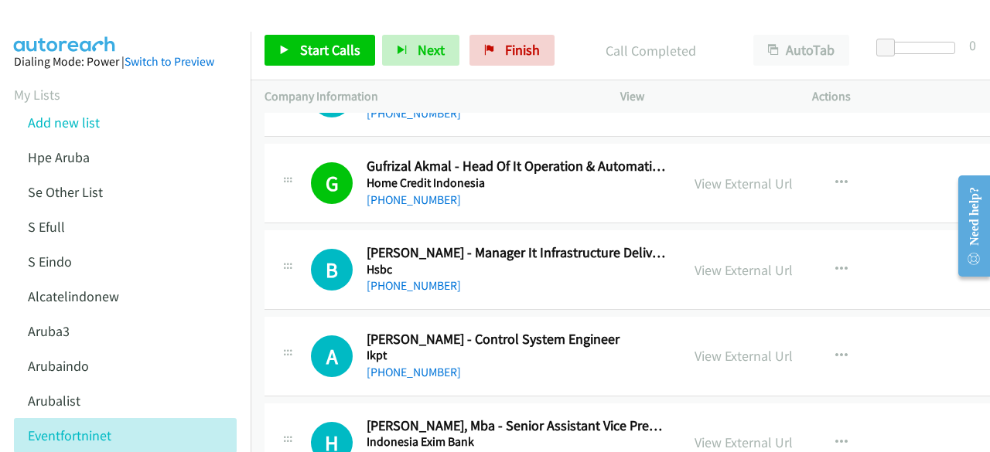
scroll to position [9106, 0]
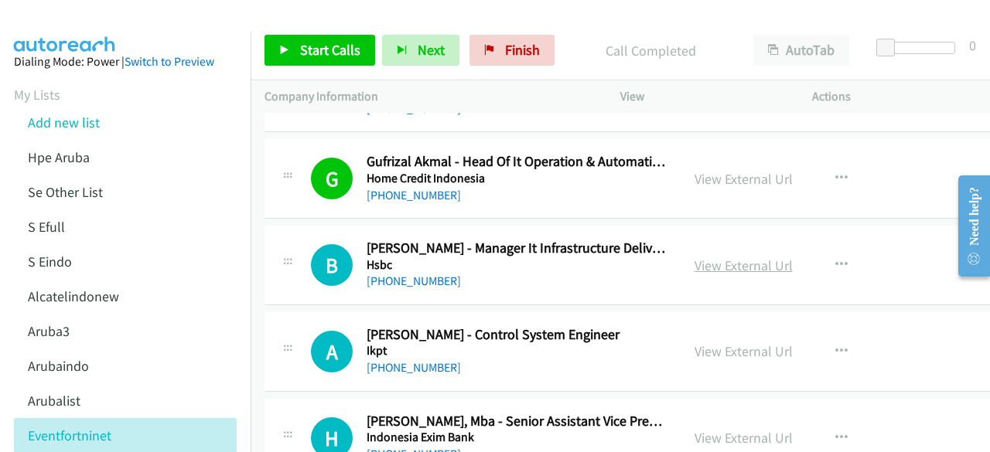
click at [702, 257] on link "View External Url" at bounding box center [744, 266] width 98 height 18
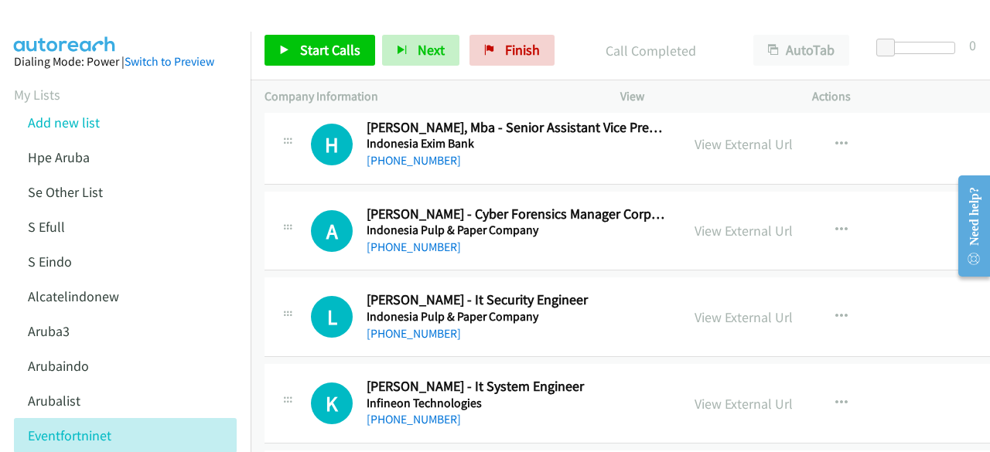
scroll to position [9403, 0]
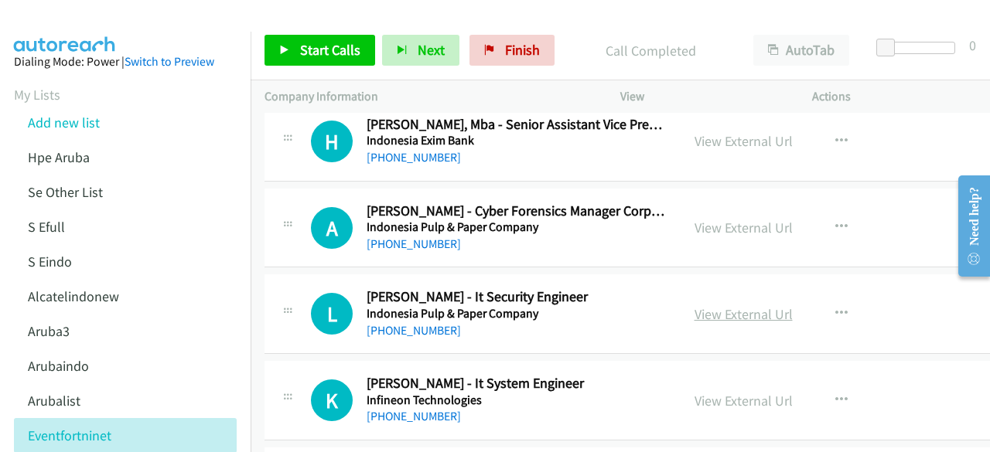
click at [710, 306] on link "View External Url" at bounding box center [744, 315] width 98 height 18
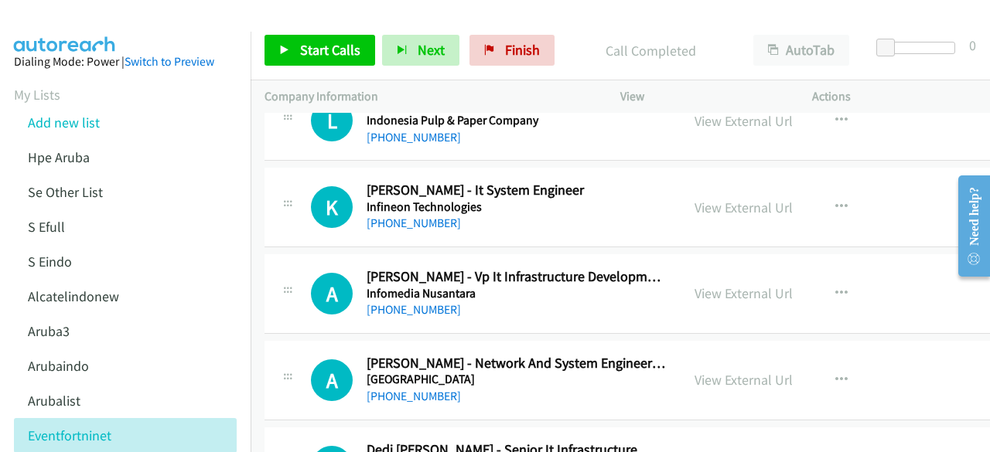
scroll to position [9597, 0]
click at [695, 284] on link "View External Url" at bounding box center [744, 293] width 98 height 18
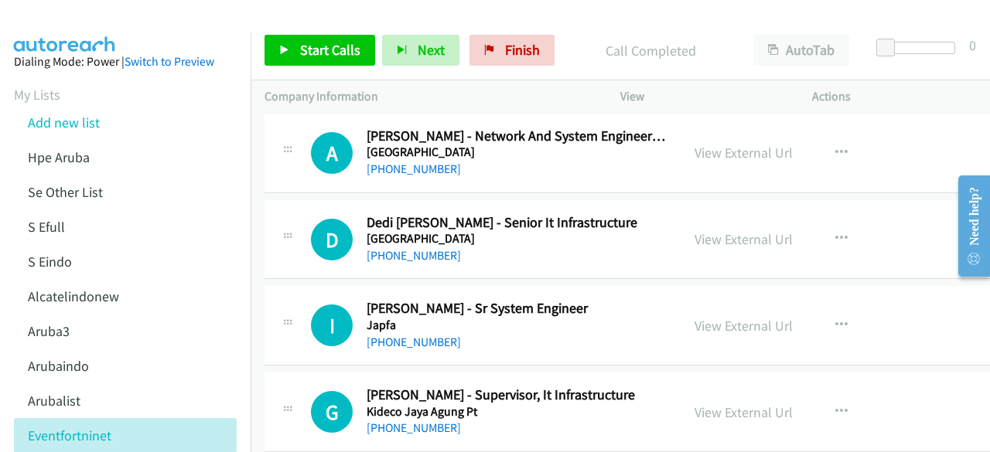
scroll to position [9828, 0]
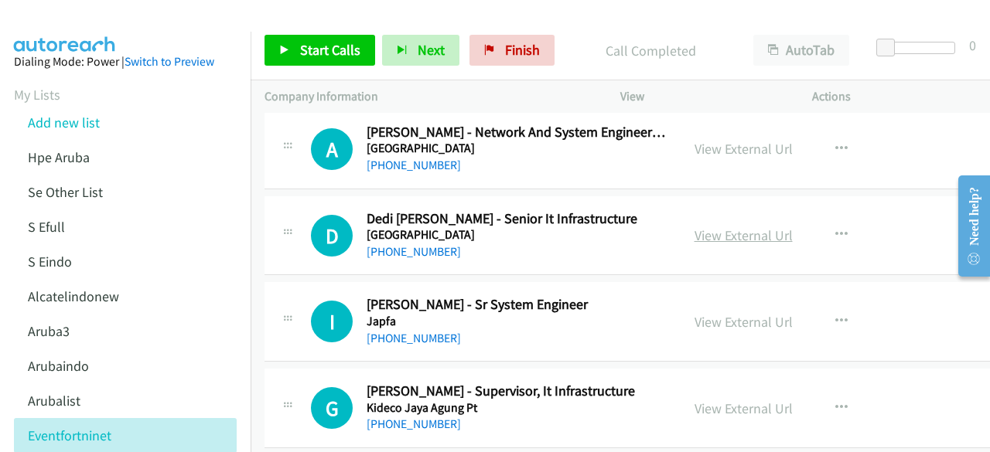
click at [709, 227] on link "View External Url" at bounding box center [744, 236] width 98 height 18
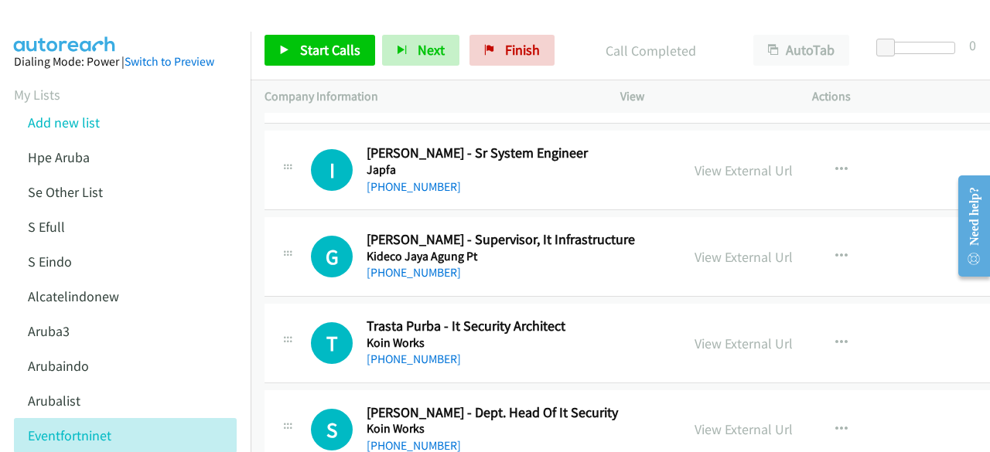
scroll to position [9983, 0]
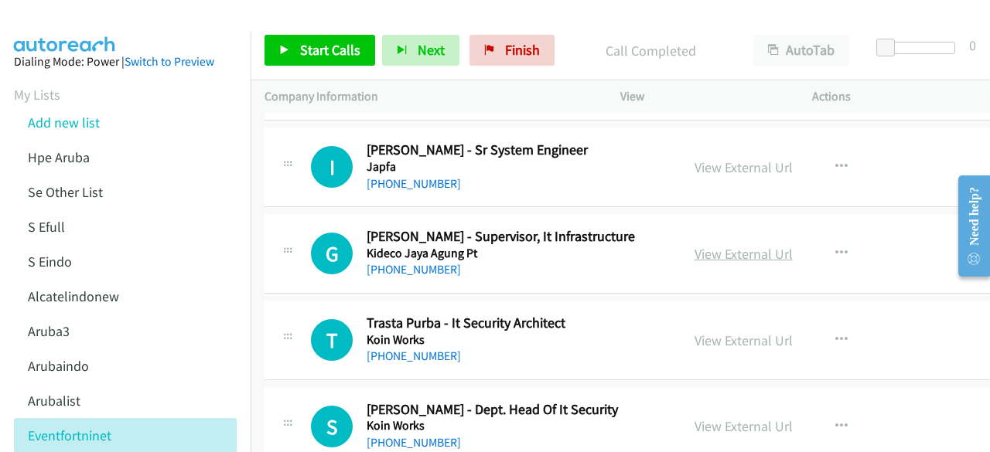
click at [735, 245] on link "View External Url" at bounding box center [744, 254] width 98 height 18
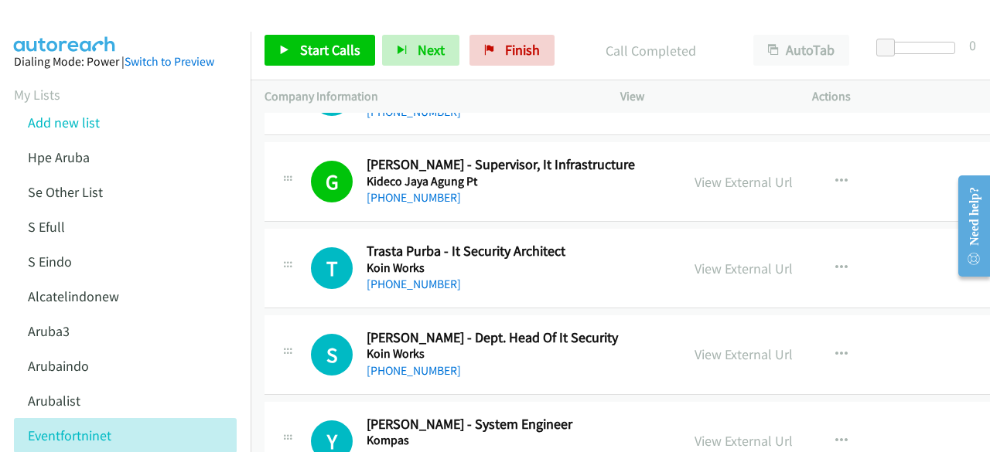
scroll to position [10055, 0]
click at [699, 259] on link "View External Url" at bounding box center [744, 268] width 98 height 18
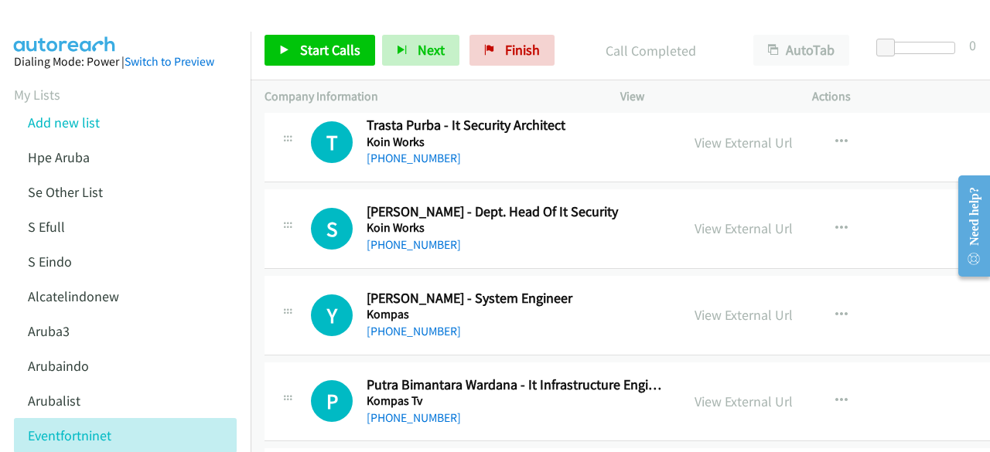
scroll to position [10185, 0]
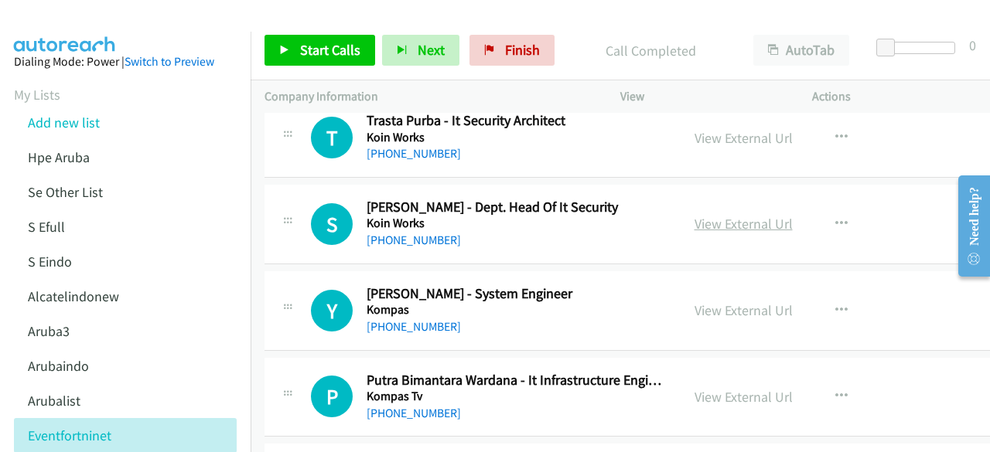
click at [695, 215] on link "View External Url" at bounding box center [744, 224] width 98 height 18
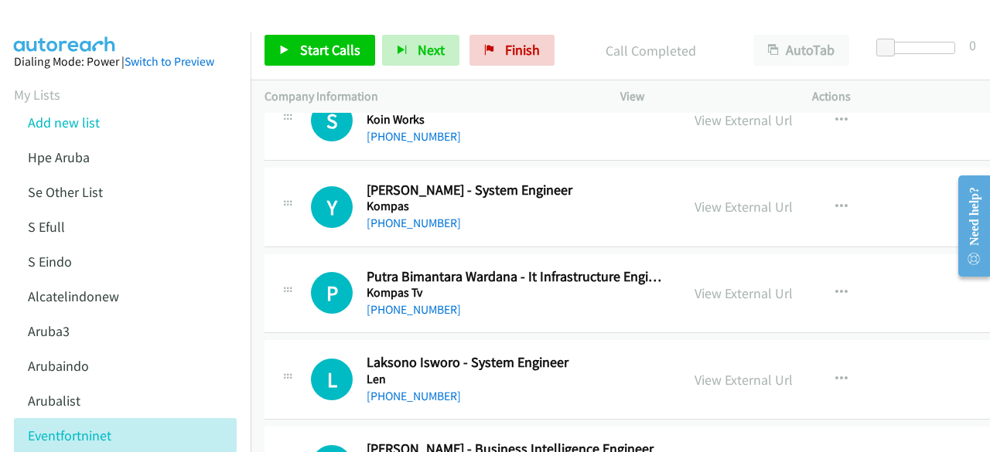
scroll to position [10304, 0]
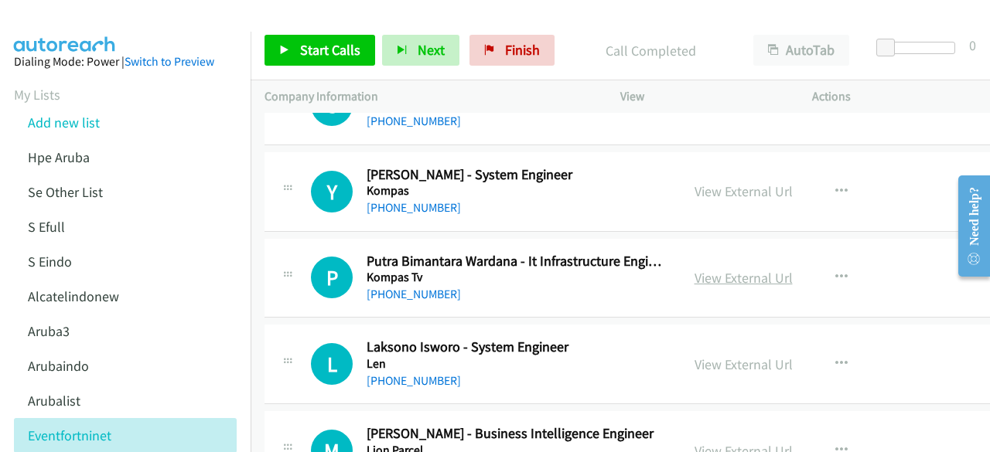
click at [709, 269] on link "View External Url" at bounding box center [744, 278] width 98 height 18
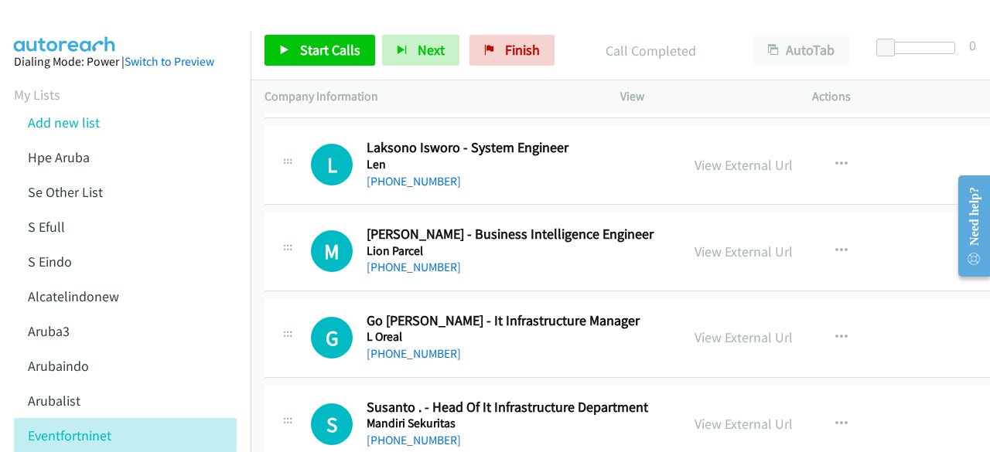
scroll to position [10527, 0]
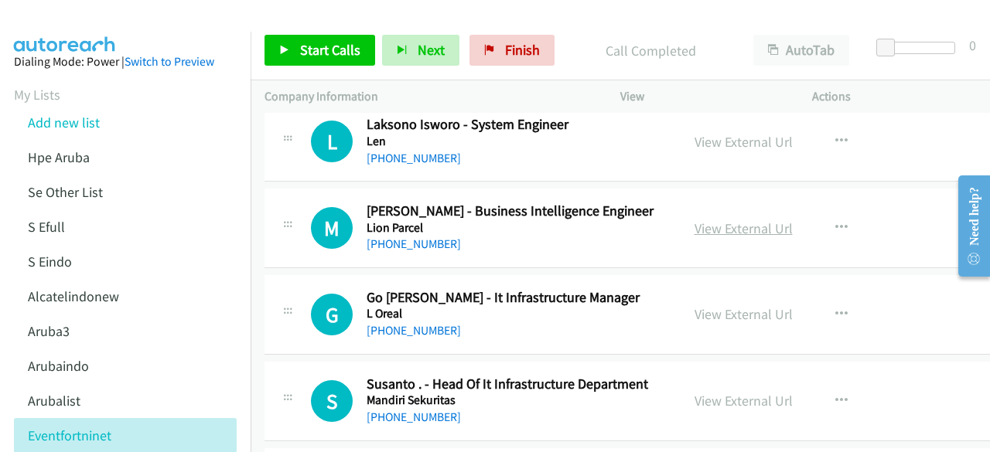
click at [710, 220] on link "View External Url" at bounding box center [744, 229] width 98 height 18
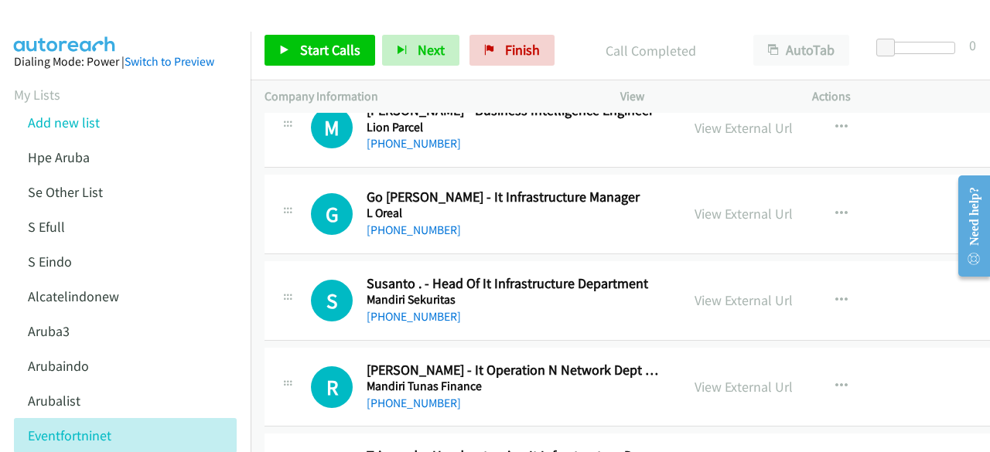
scroll to position [10628, 0]
click at [695, 204] on link "View External Url" at bounding box center [744, 213] width 98 height 18
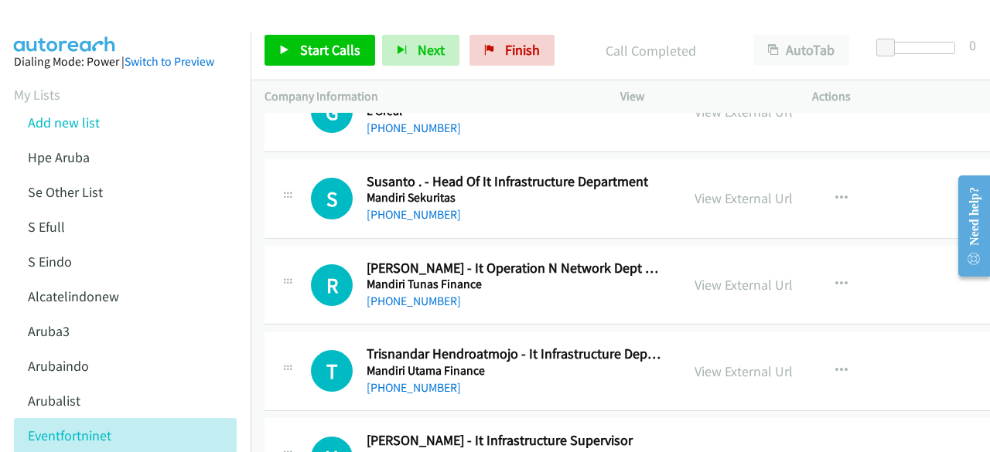
scroll to position [10732, 0]
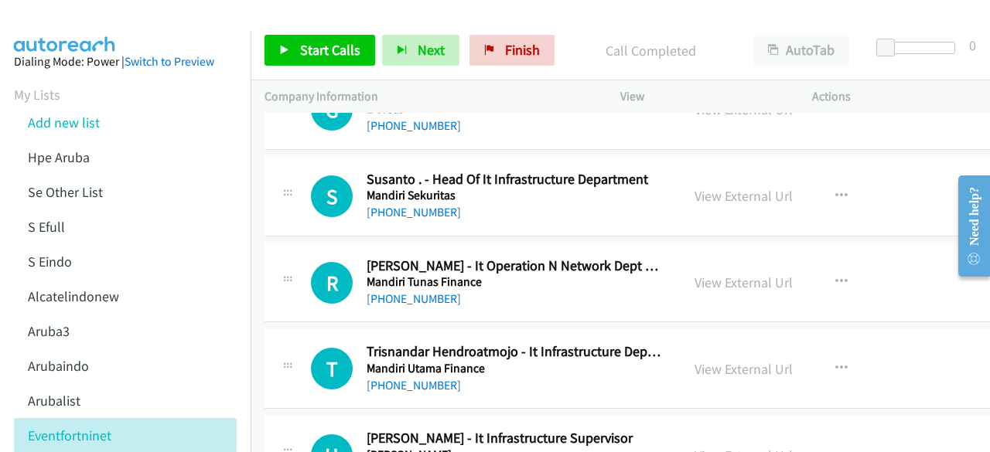
click at [707, 186] on div "View External Url" at bounding box center [744, 196] width 98 height 21
click at [708, 187] on link "View External Url" at bounding box center [744, 196] width 98 height 18
